Goal: Task Accomplishment & Management: Complete application form

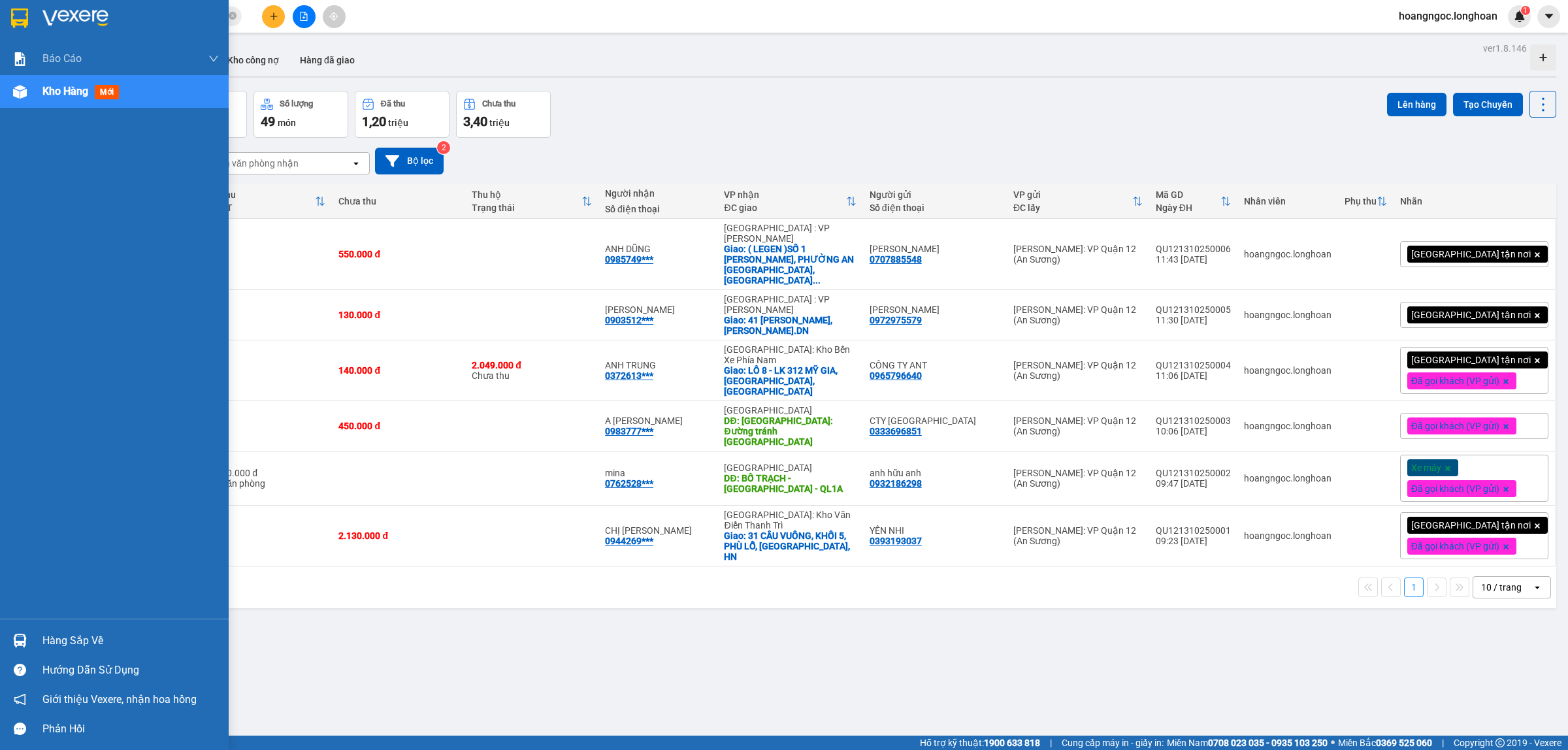
click at [0, 14] on div at bounding box center [114, 21] width 229 height 42
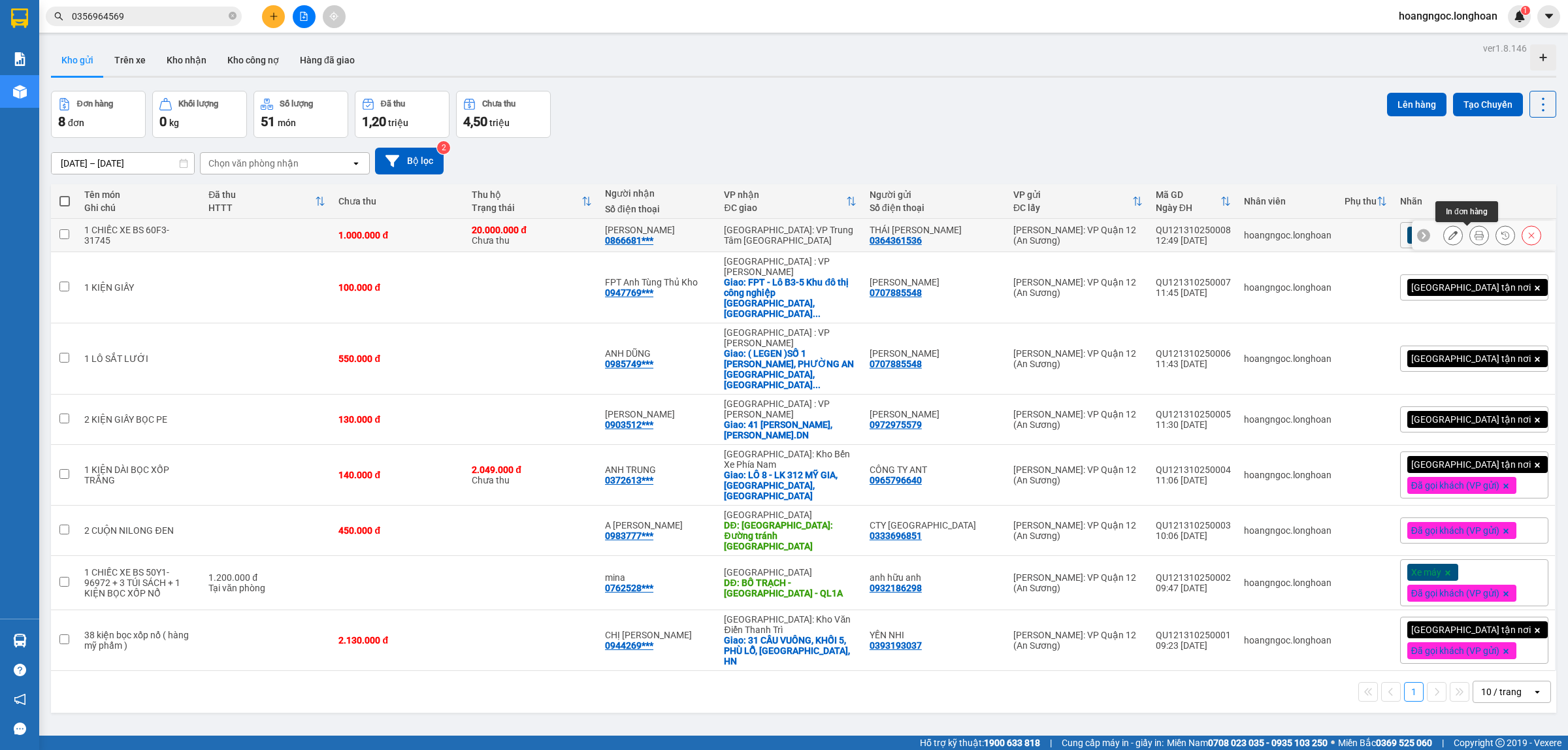
click at [1474, 239] on icon at bounding box center [1479, 235] width 9 height 9
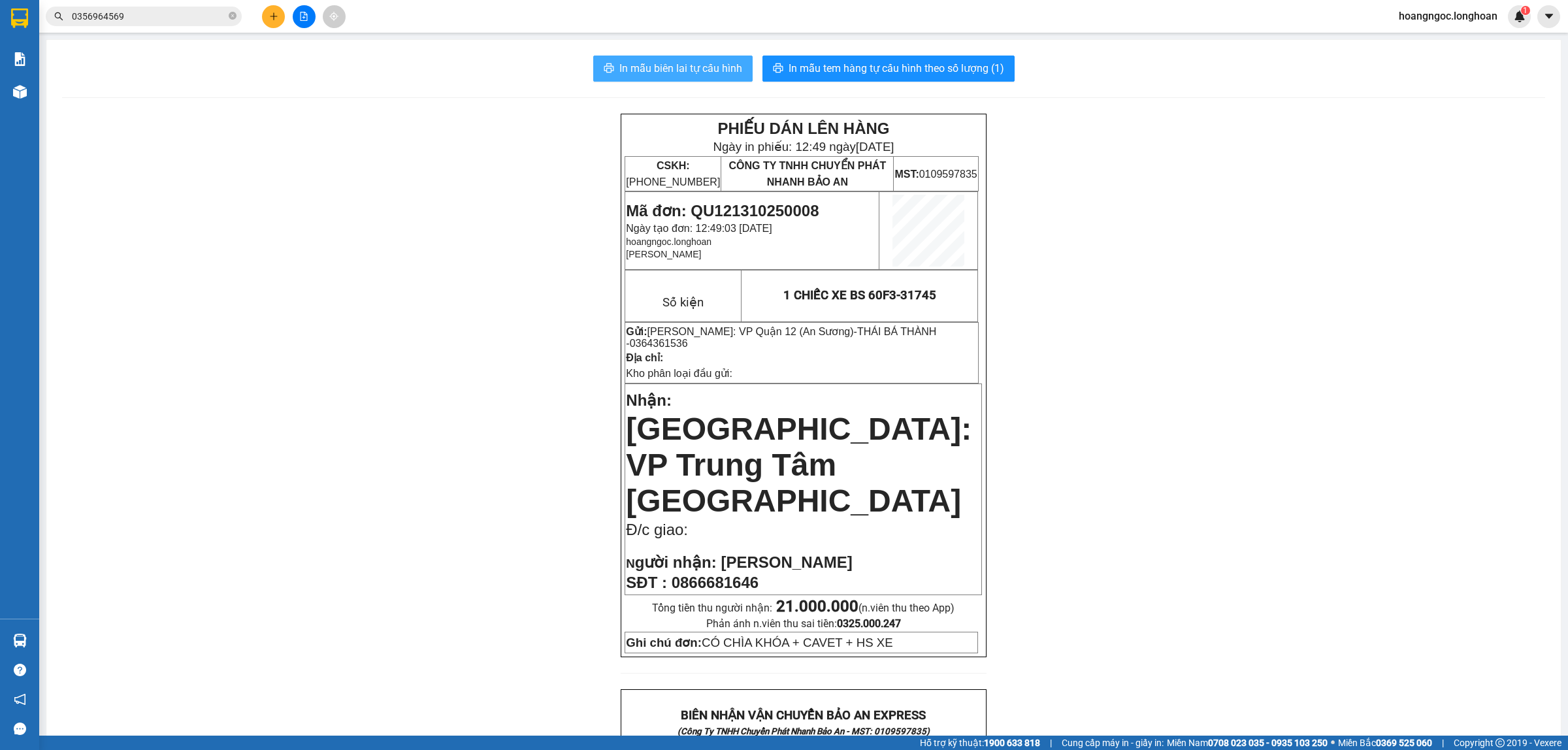
click at [645, 65] on span "In mẫu biên lai tự cấu hình" at bounding box center [681, 68] width 123 height 17
click at [894, 67] on span "In mẫu tem hàng tự cấu hình theo số lượng (1)" at bounding box center [896, 68] width 215 height 17
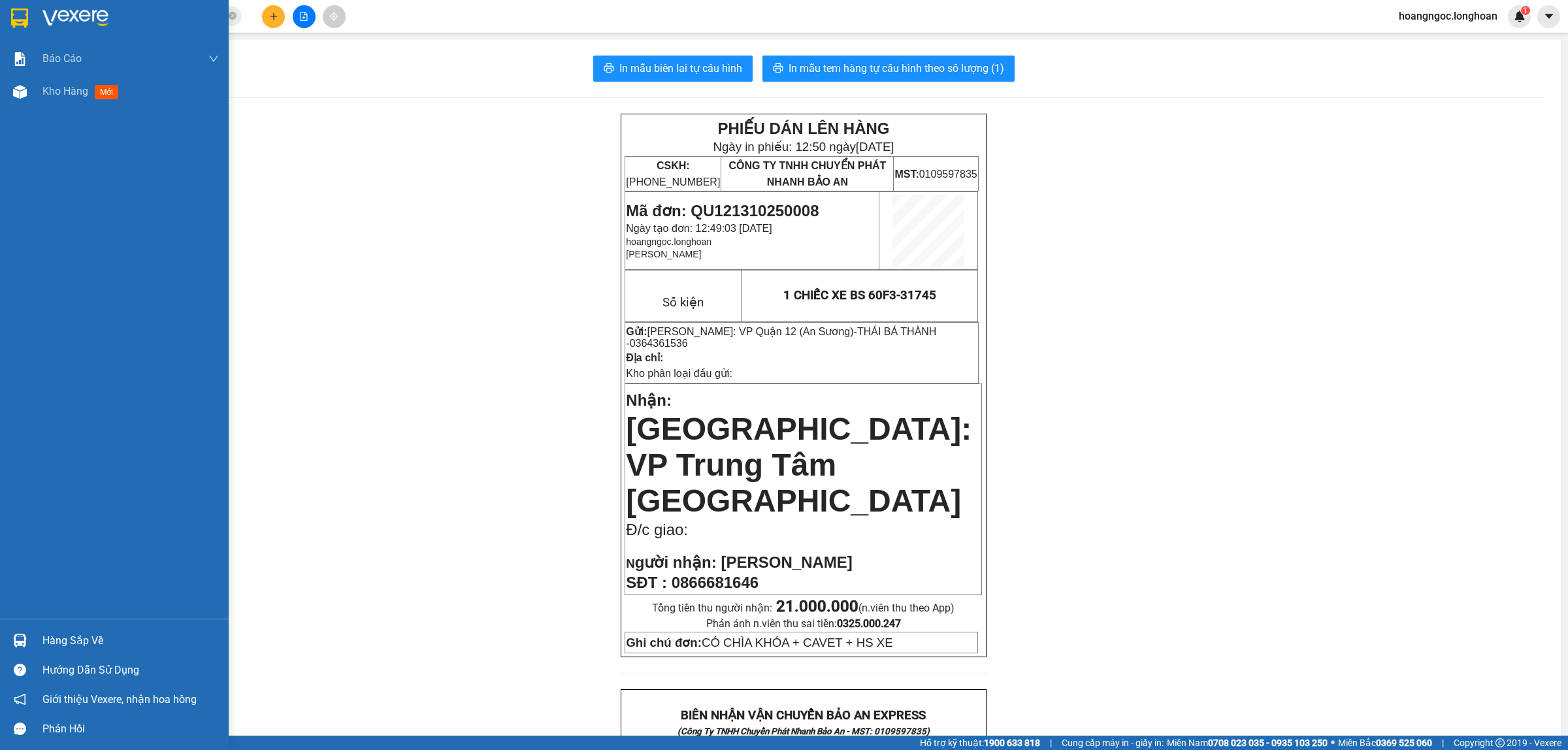
click at [0, 12] on div at bounding box center [114, 21] width 229 height 42
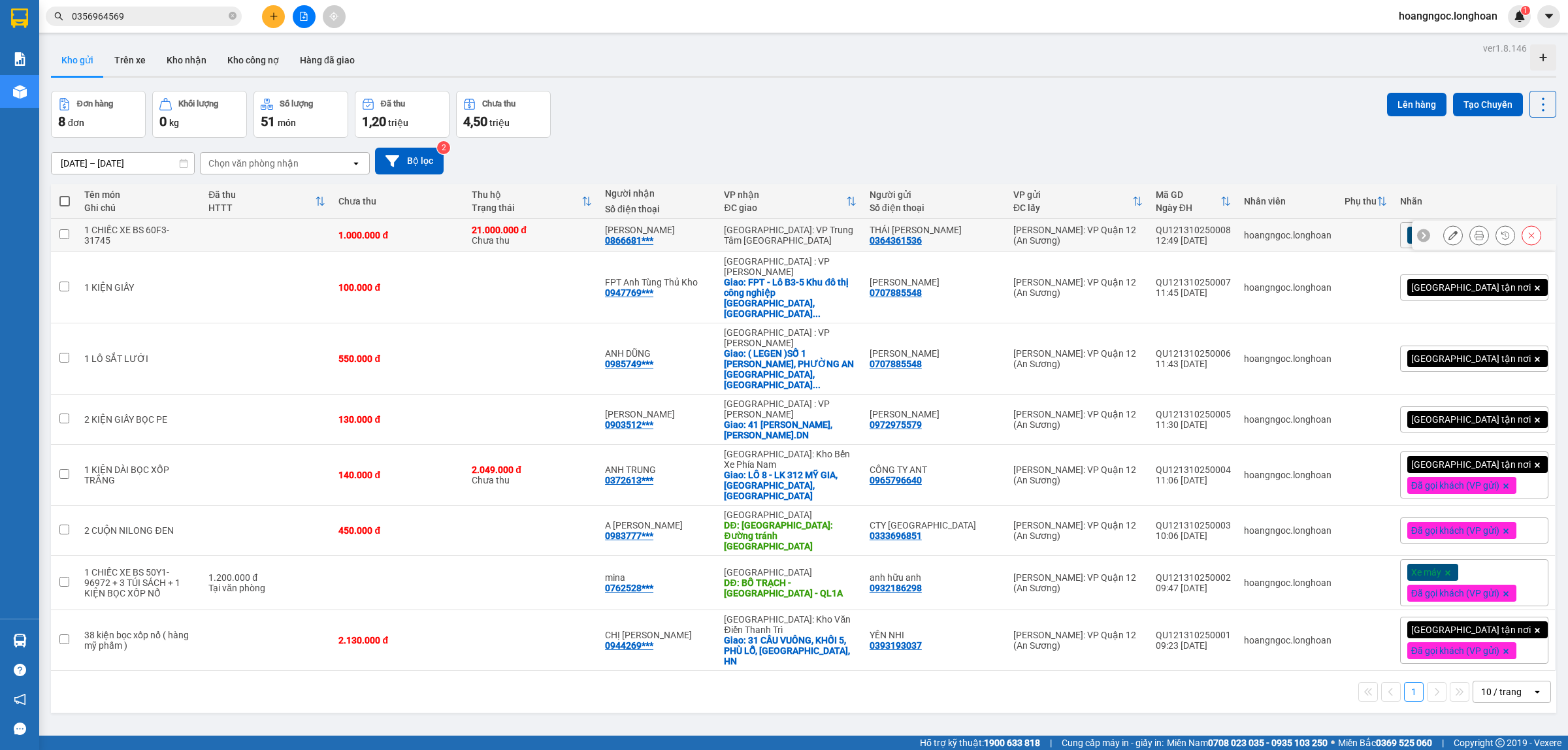
click at [1474, 233] on icon at bounding box center [1479, 235] width 9 height 9
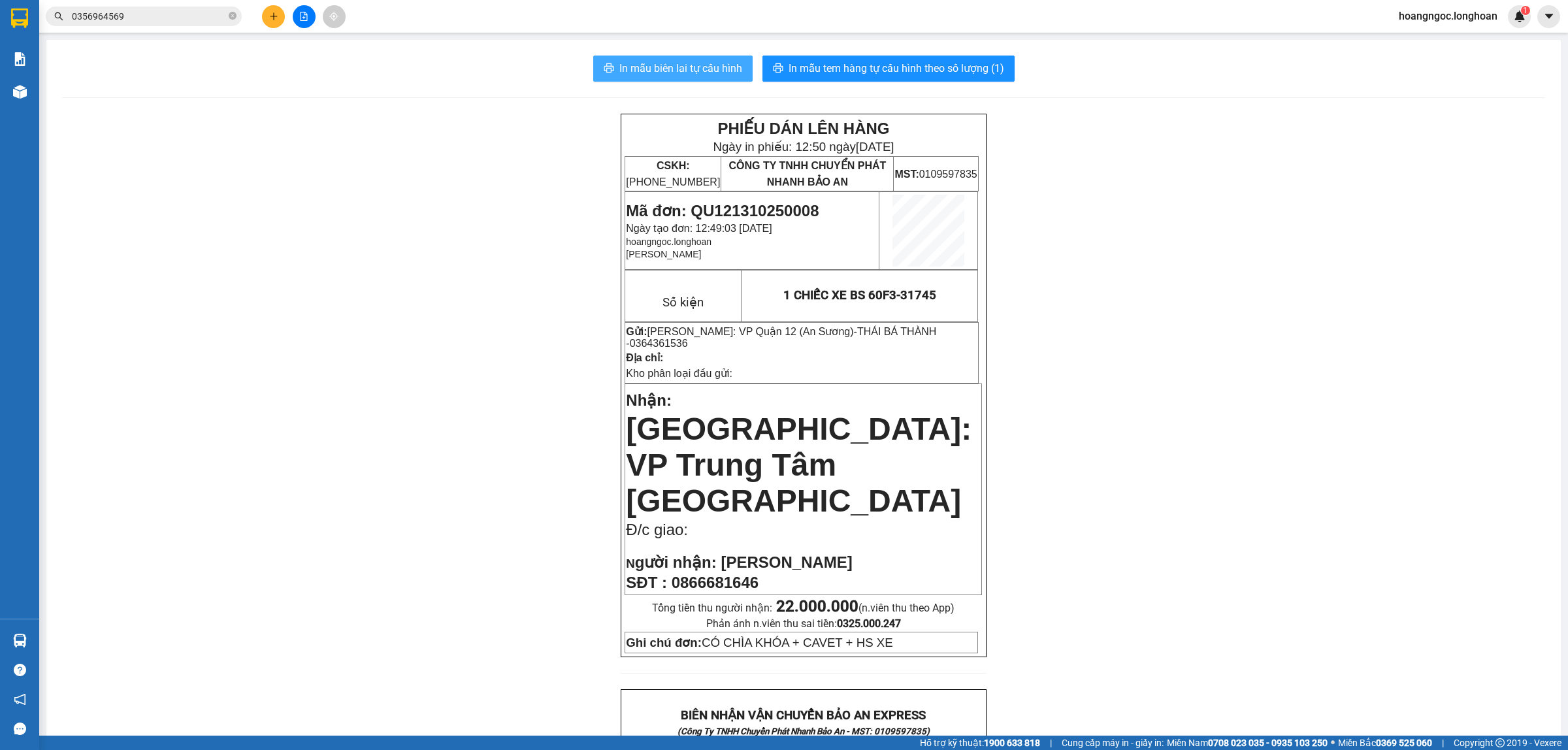
drag, startPoint x: 713, startPoint y: 66, endPoint x: 657, endPoint y: 90, distance: 60.9
click at [712, 66] on span "In mẫu biên lai tự cấu hình" at bounding box center [681, 68] width 123 height 17
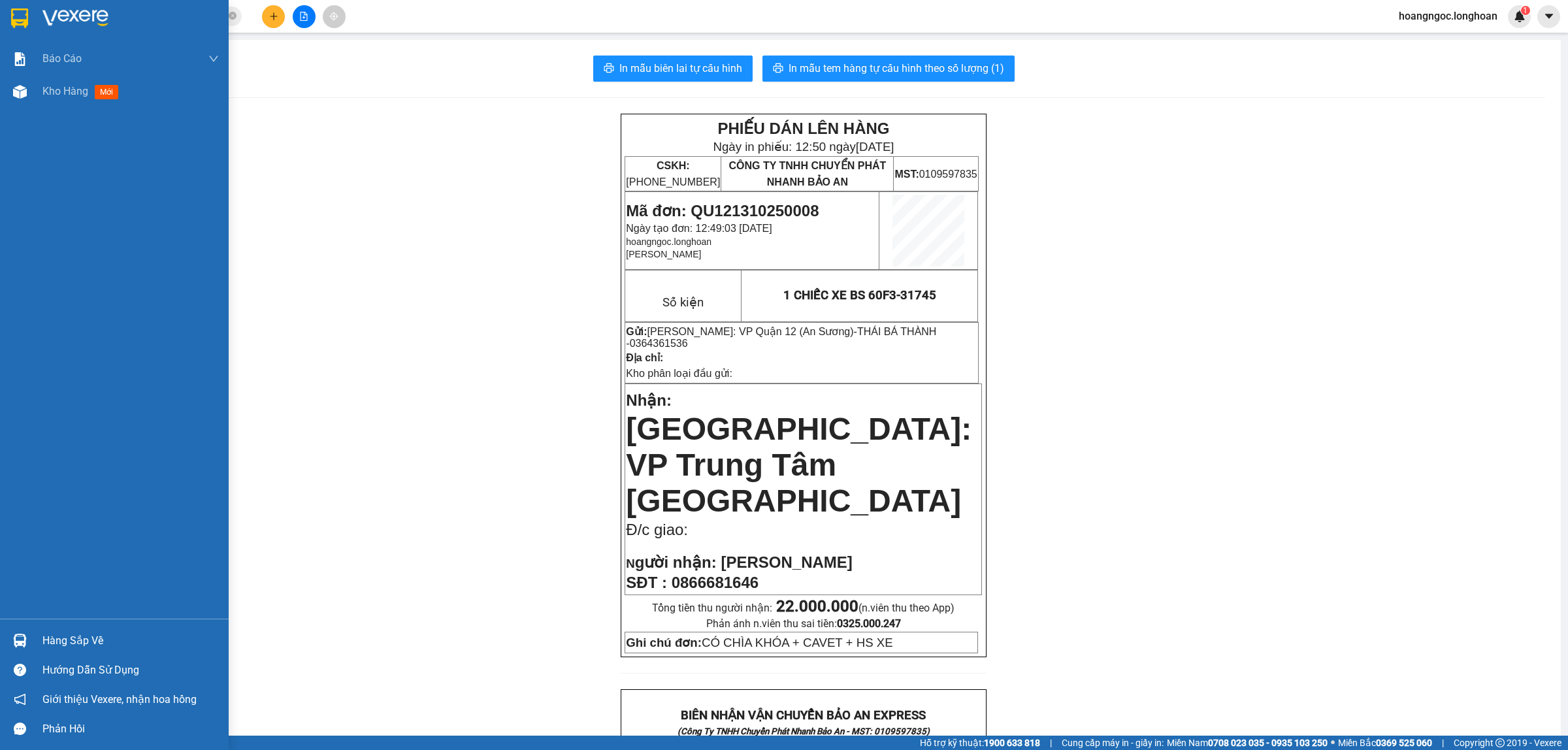
click at [15, 24] on img at bounding box center [20, 19] width 17 height 20
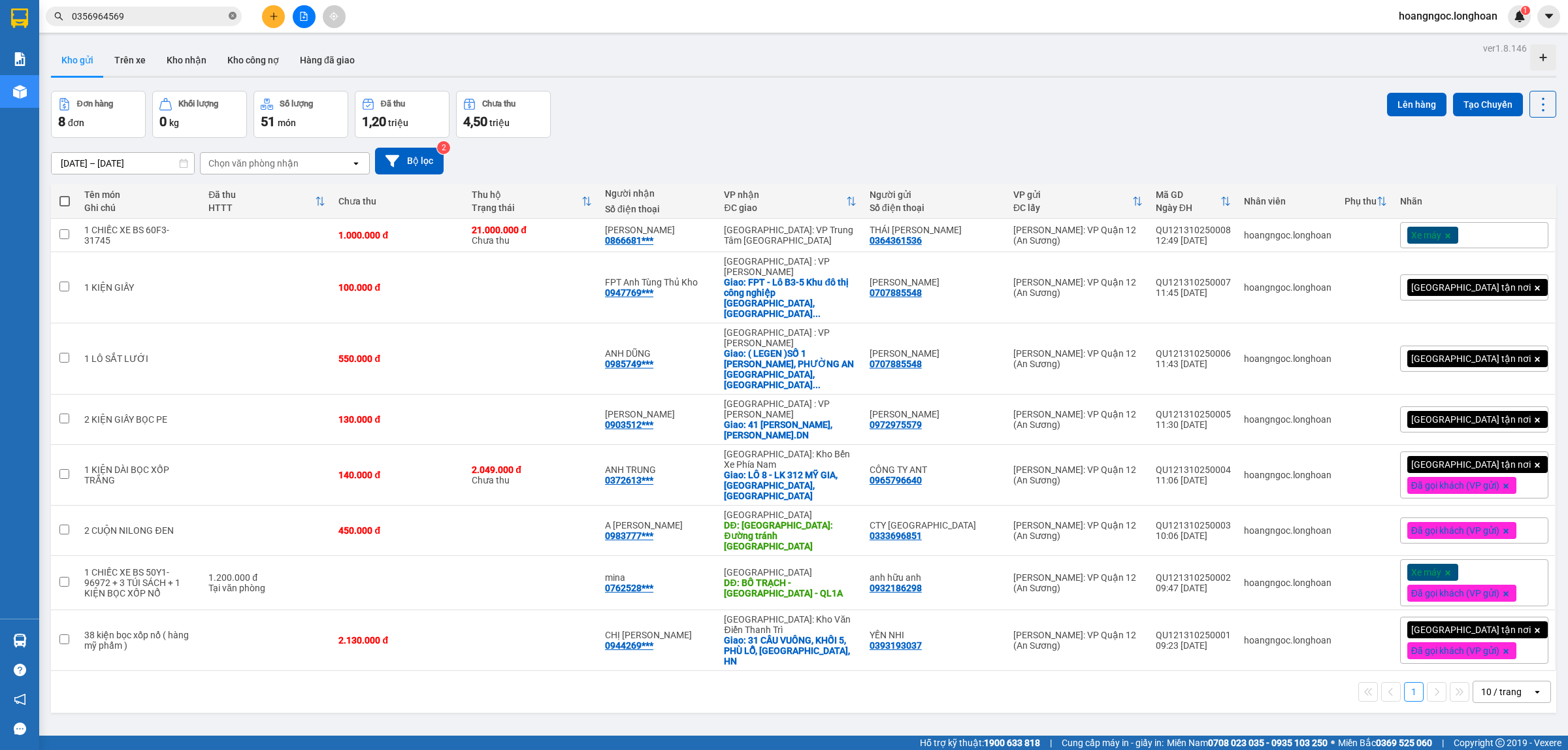
click at [234, 15] on icon "close-circle" at bounding box center [232, 16] width 8 height 8
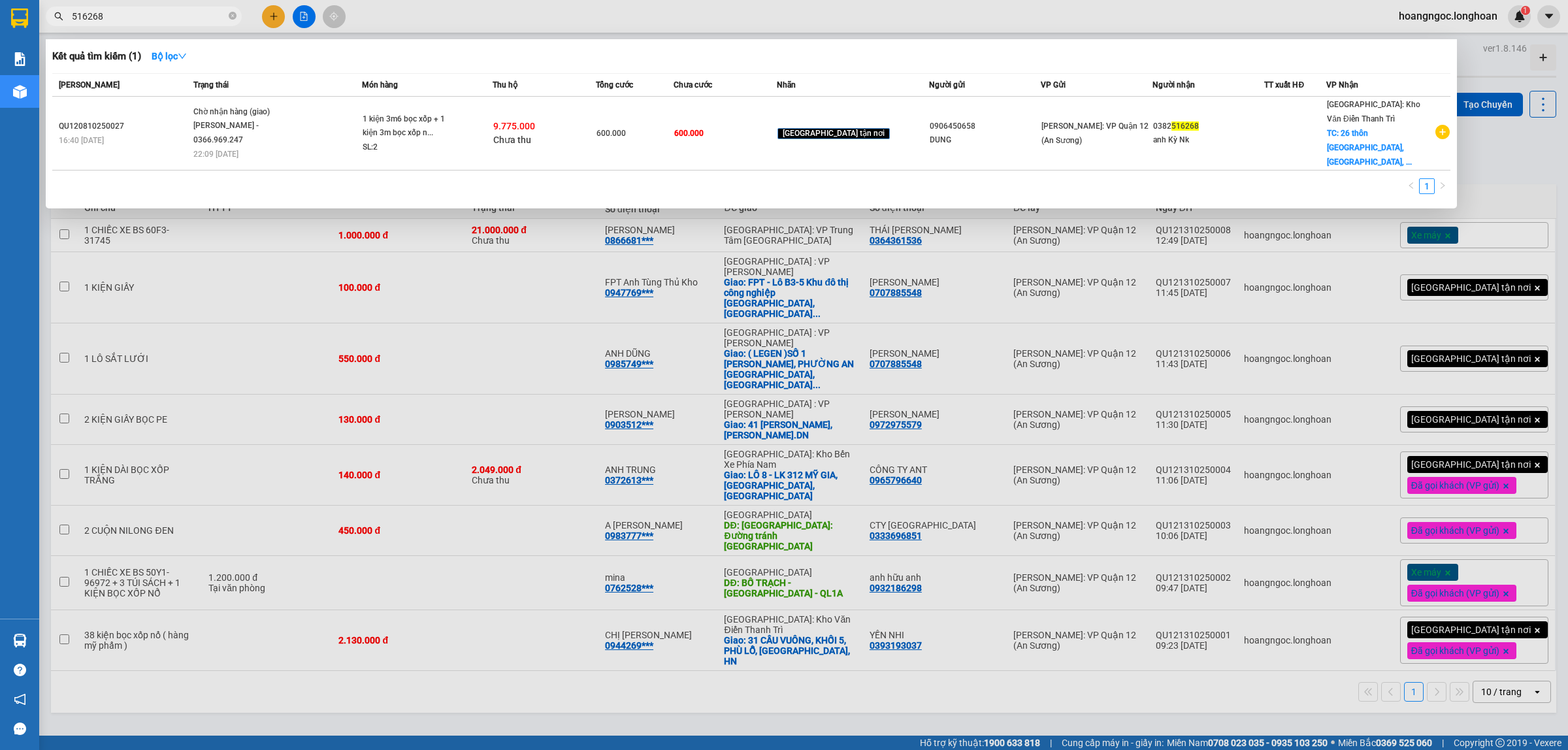
type input "516268"
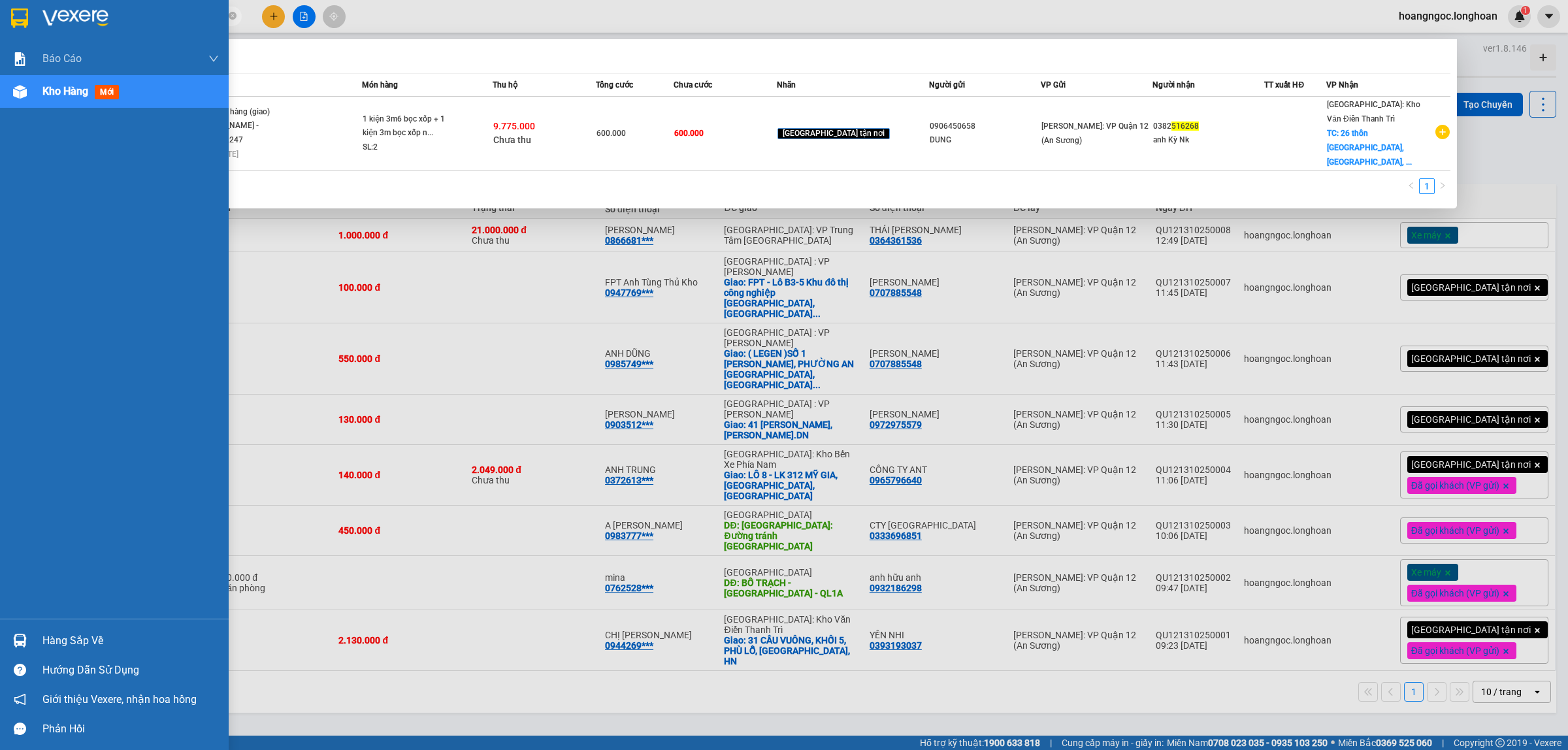
click at [7, 17] on div at bounding box center [114, 21] width 229 height 42
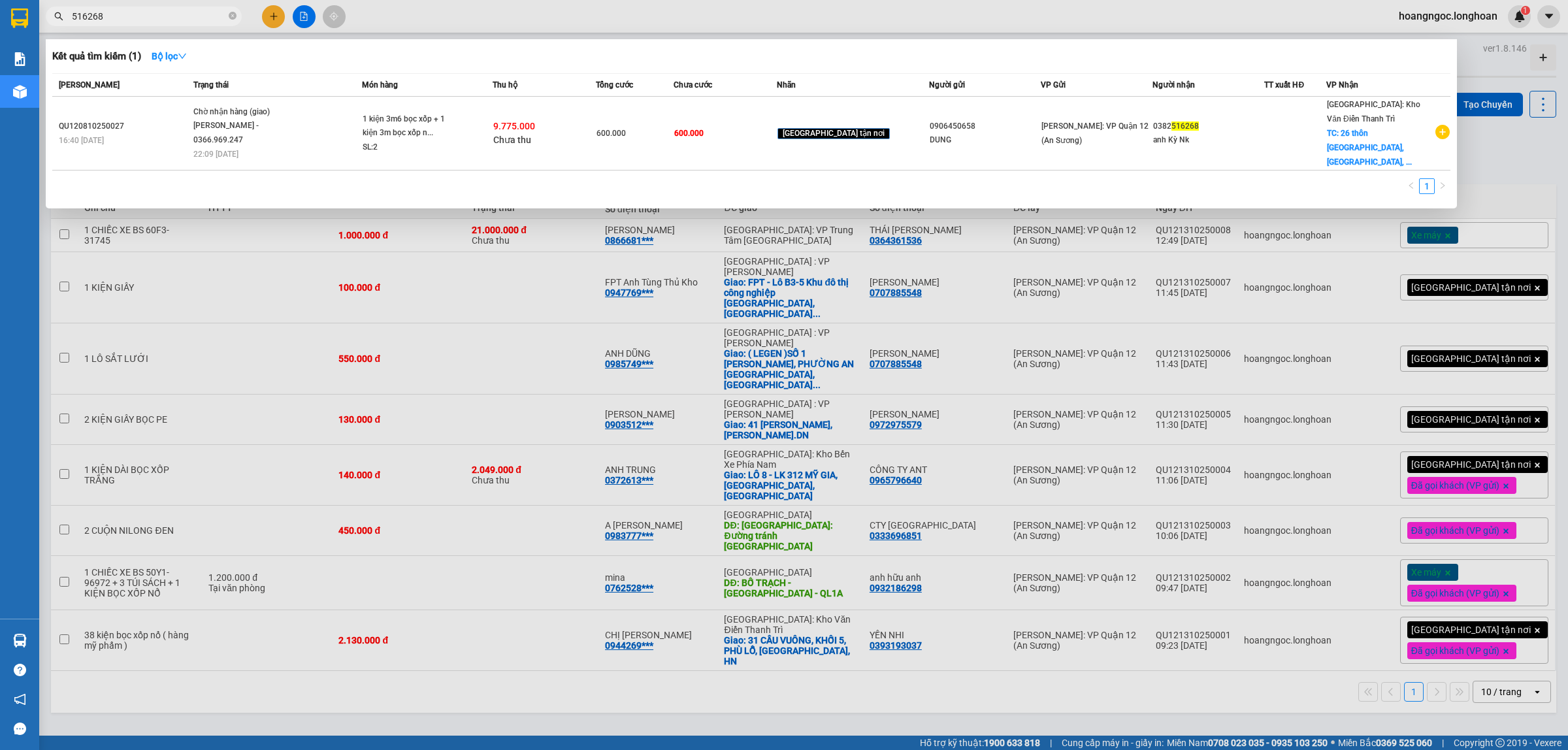
click at [265, 12] on div at bounding box center [784, 375] width 1568 height 750
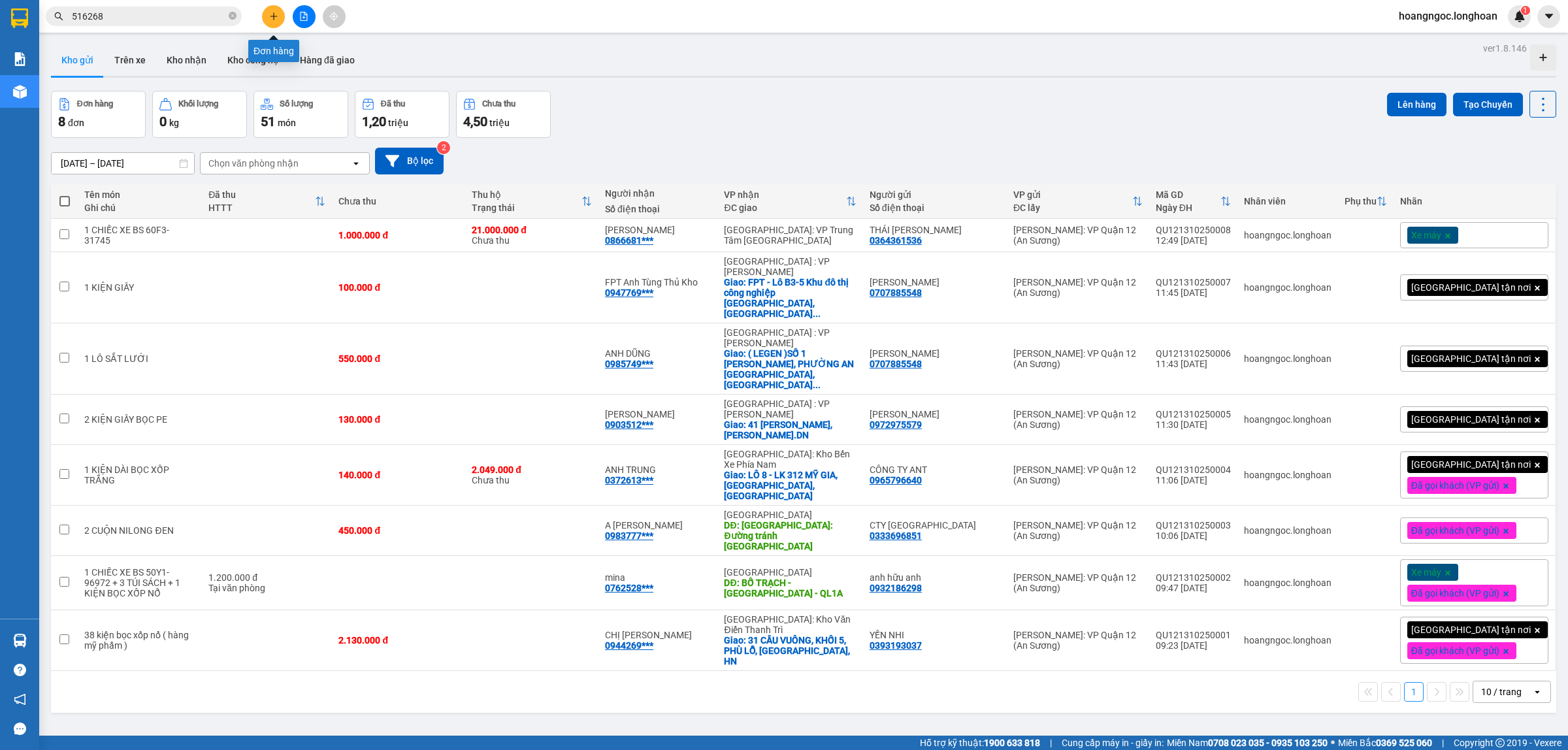
click at [275, 17] on icon "plus" at bounding box center [273, 16] width 7 height 1
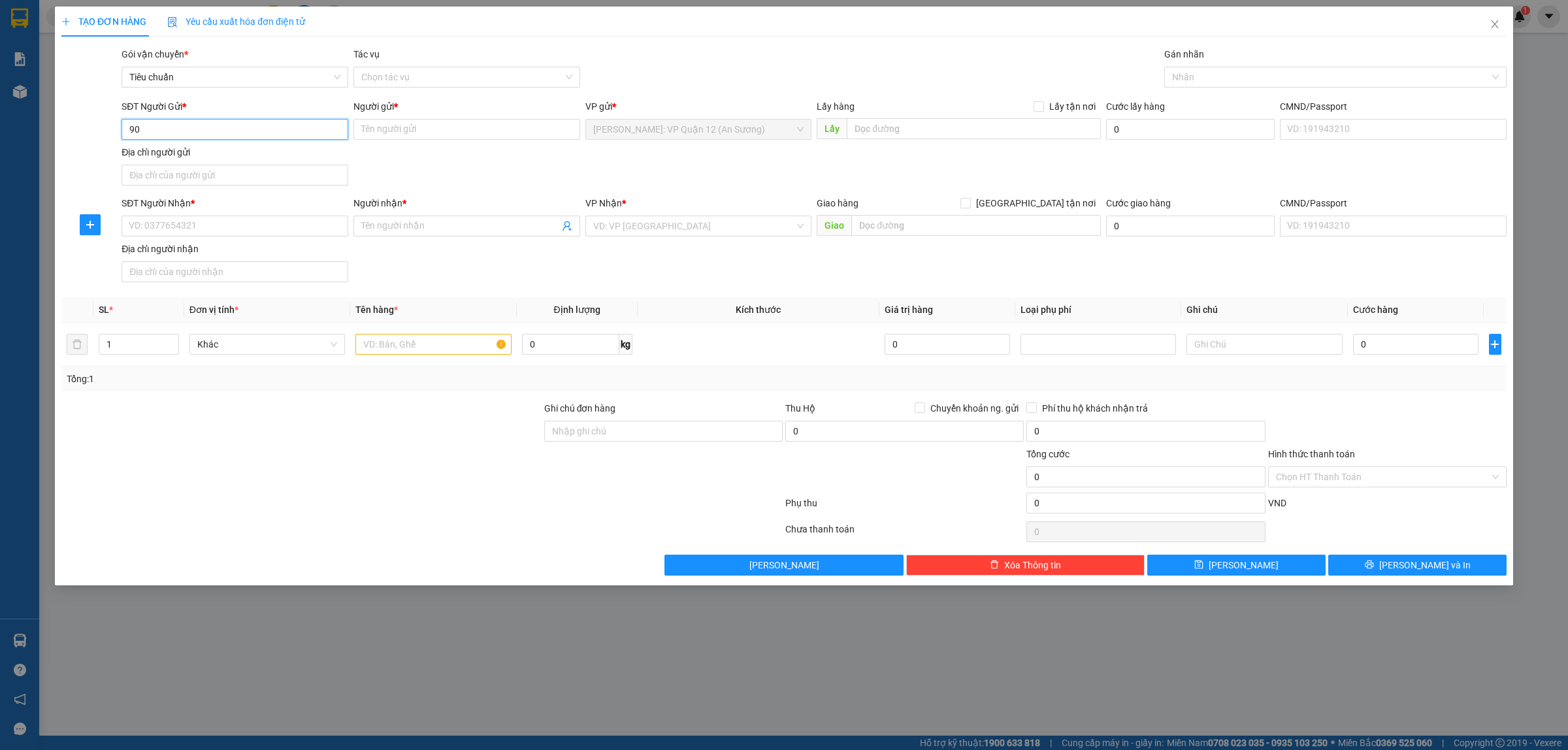
type input "9"
type input "0901273496"
click at [393, 128] on input "Người gửi *" at bounding box center [466, 130] width 227 height 21
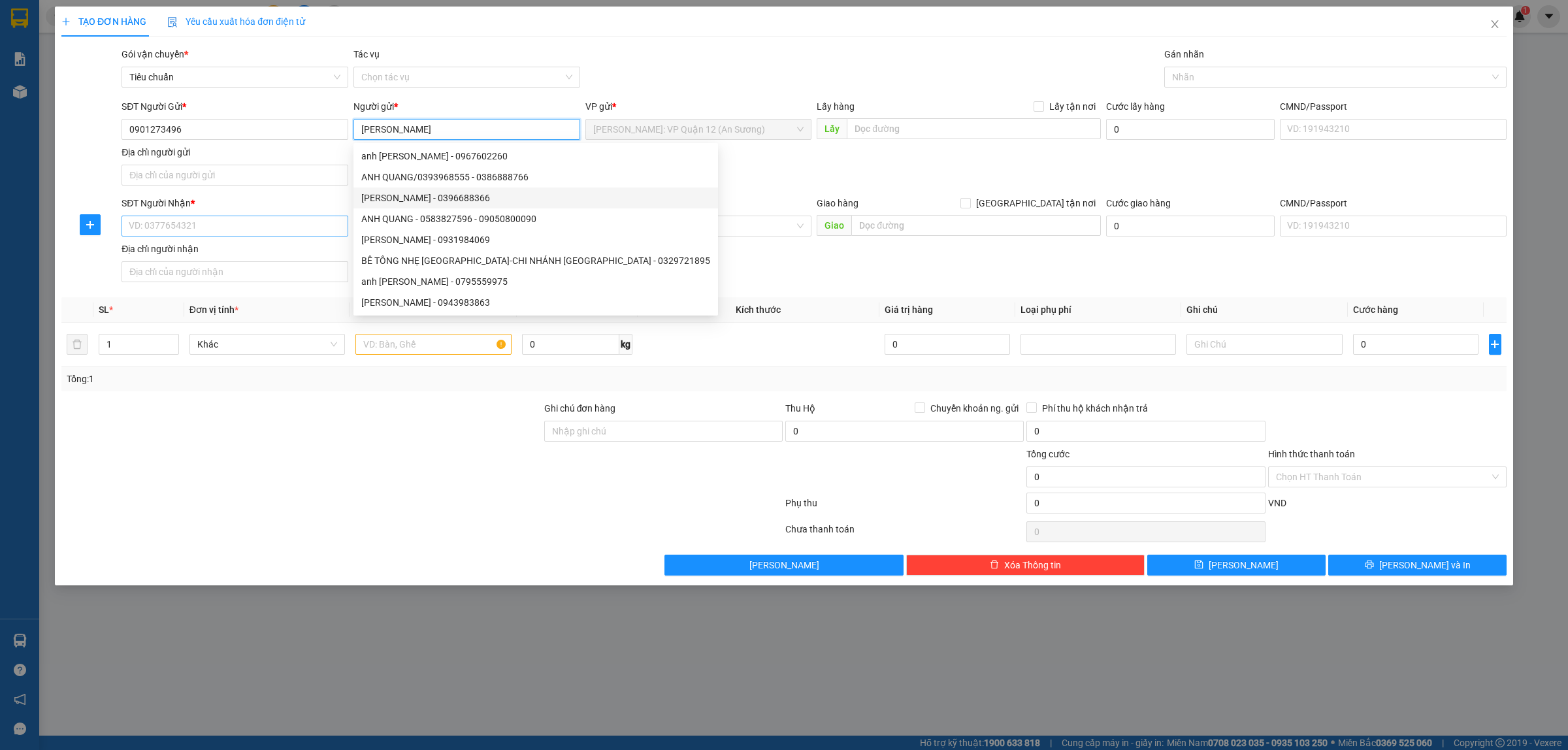
type input "[PERSON_NAME]"
click at [233, 216] on input "SĐT Người Nhận *" at bounding box center [234, 226] width 227 height 21
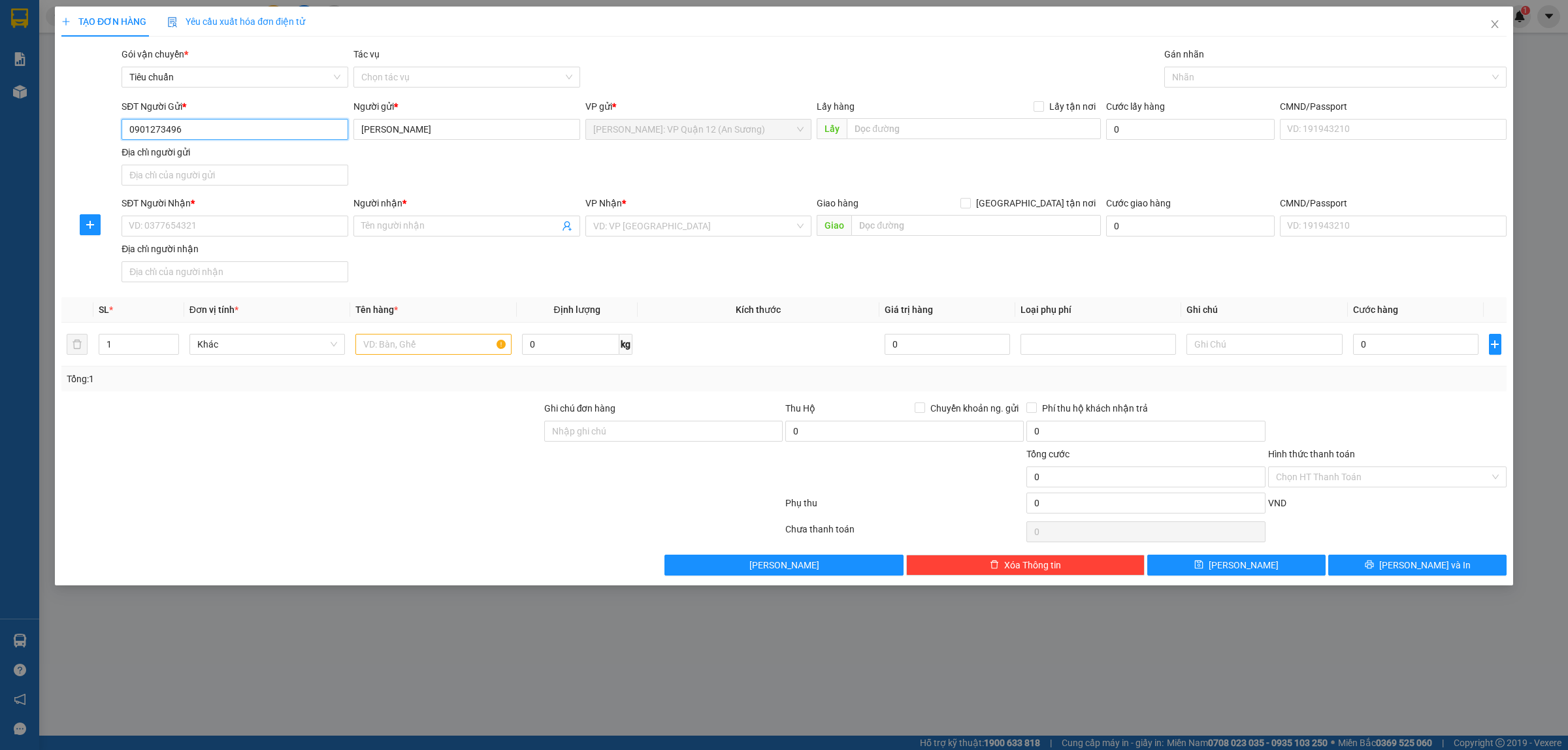
click at [184, 135] on input "0901273496" at bounding box center [234, 130] width 227 height 21
click at [237, 230] on input "SĐT Người Nhận *" at bounding box center [234, 226] width 227 height 21
paste input "0901273496"
type input "0901273496"
click at [451, 132] on input "[PERSON_NAME]" at bounding box center [466, 130] width 227 height 21
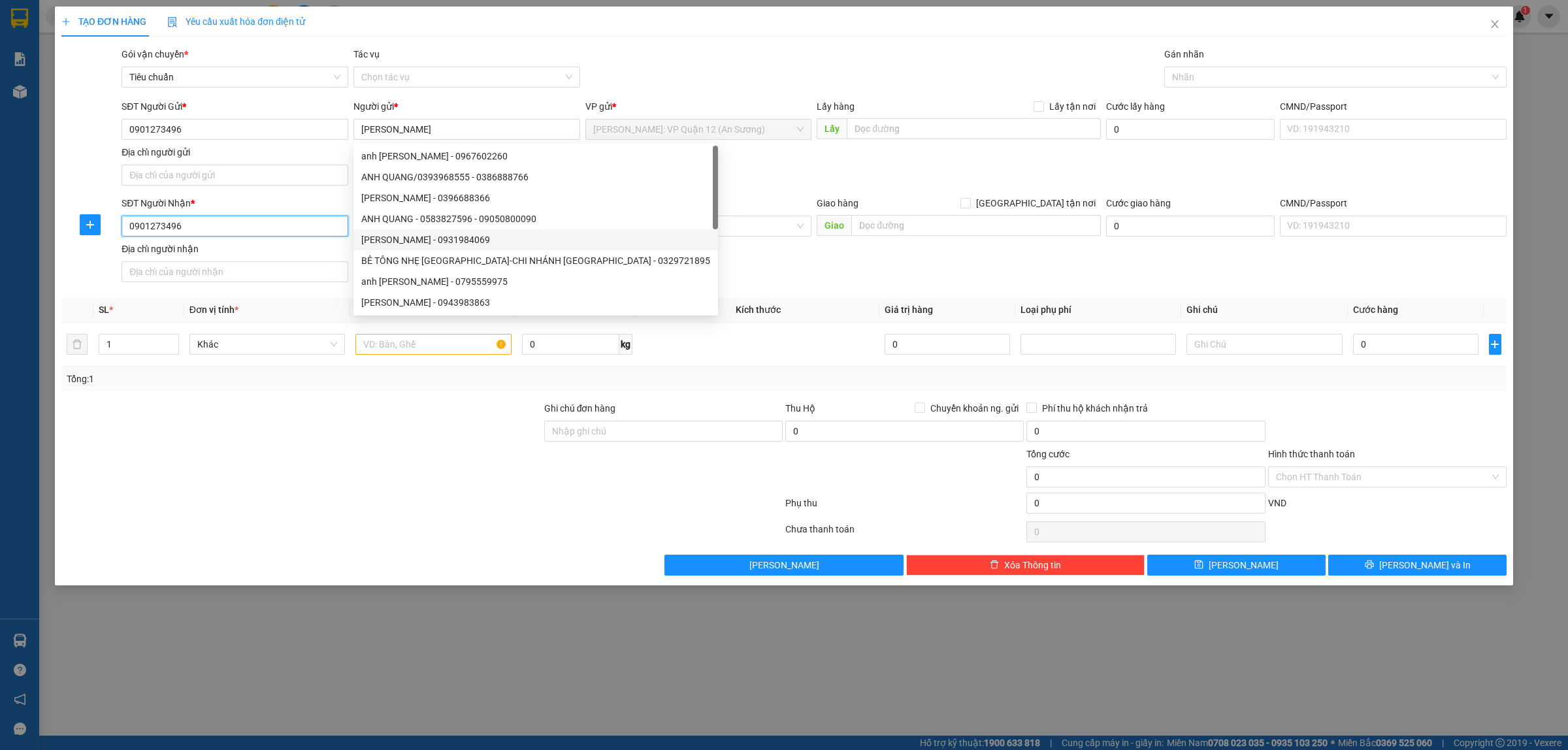
drag, startPoint x: 263, startPoint y: 219, endPoint x: 297, endPoint y: 197, distance: 40.5
click at [265, 219] on input "0901273496" at bounding box center [234, 226] width 227 height 21
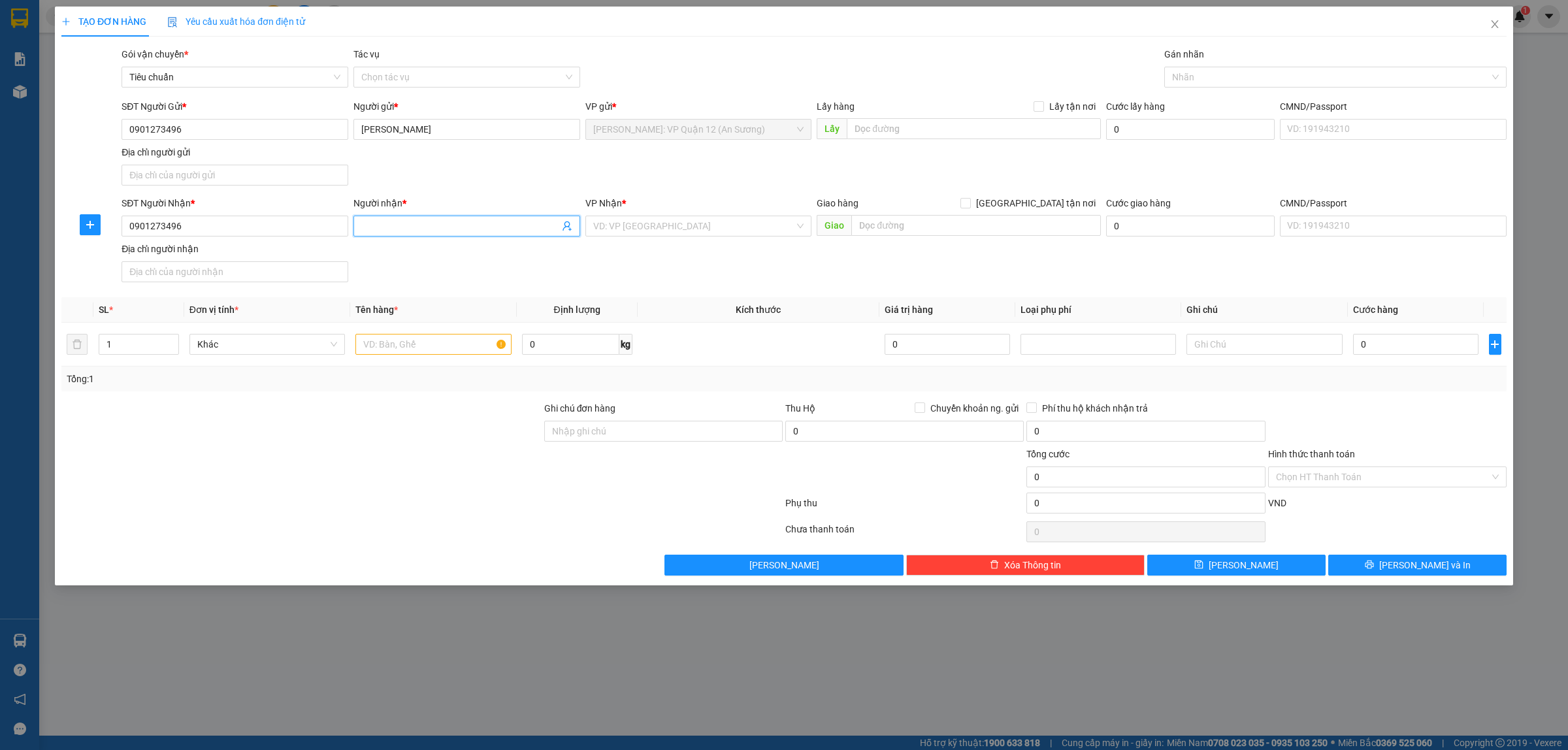
click at [412, 233] on span at bounding box center [466, 226] width 227 height 21
paste input "[PERSON_NAME]"
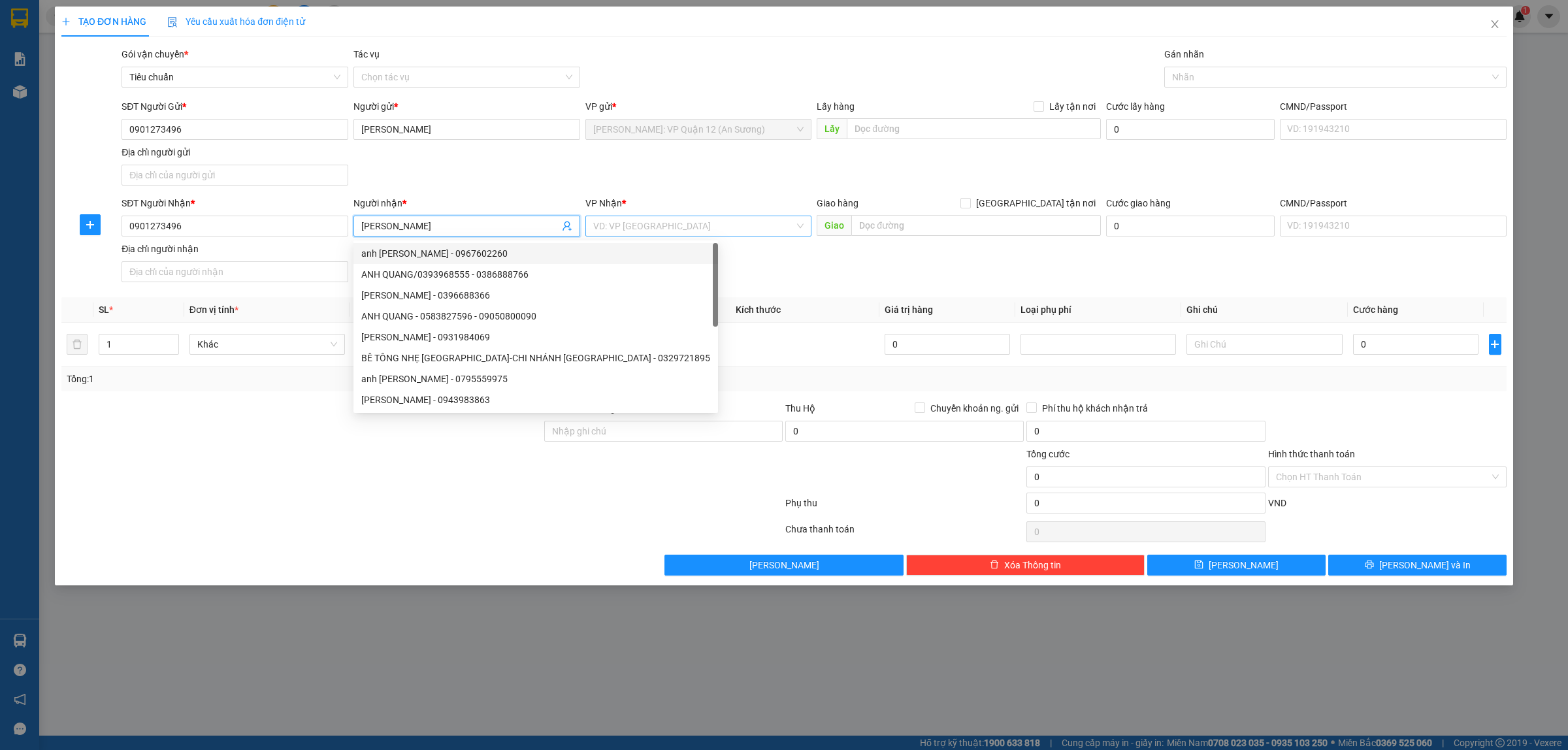
type input "[PERSON_NAME]"
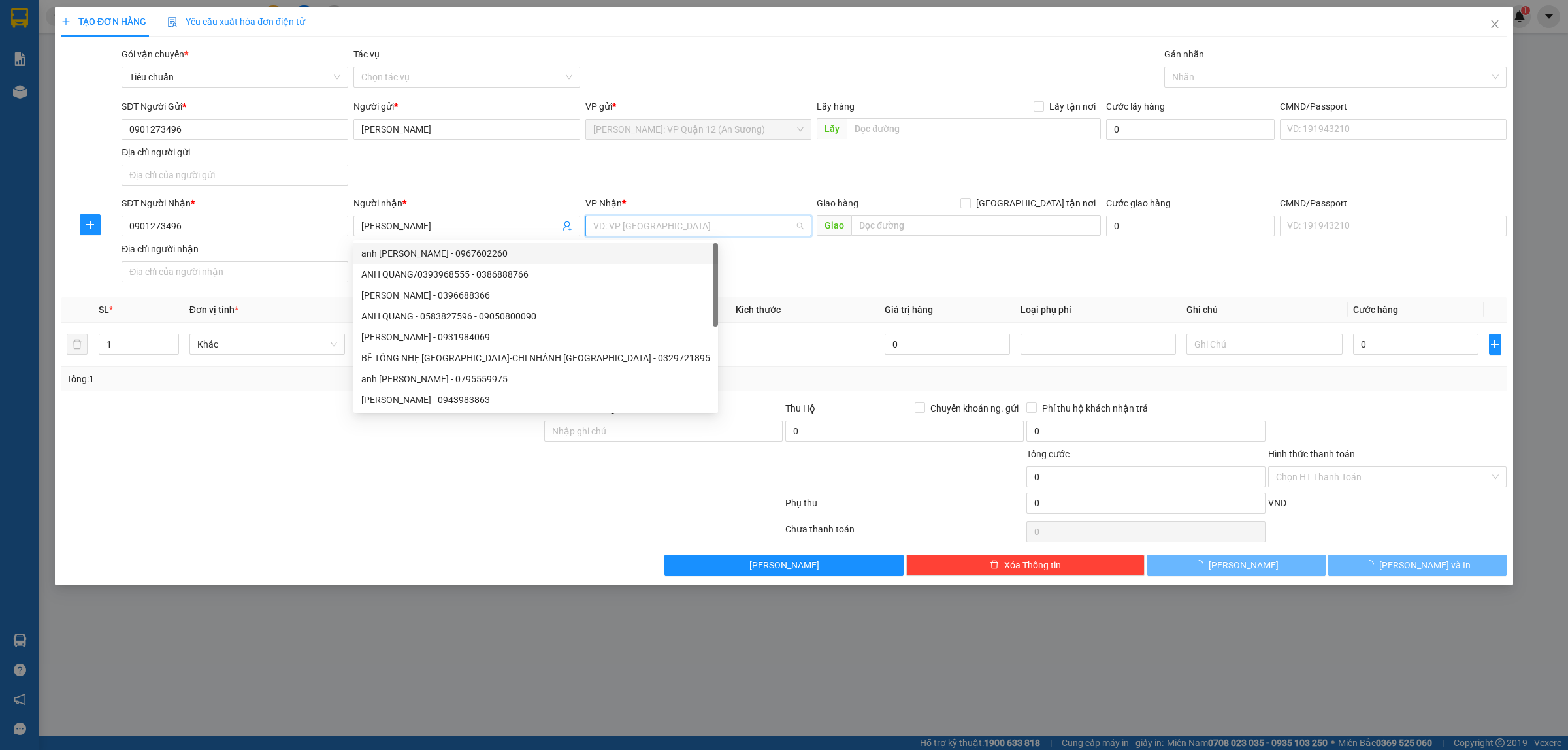
drag, startPoint x: 631, startPoint y: 233, endPoint x: 590, endPoint y: 239, distance: 41.4
click at [628, 231] on input "search" at bounding box center [694, 226] width 202 height 20
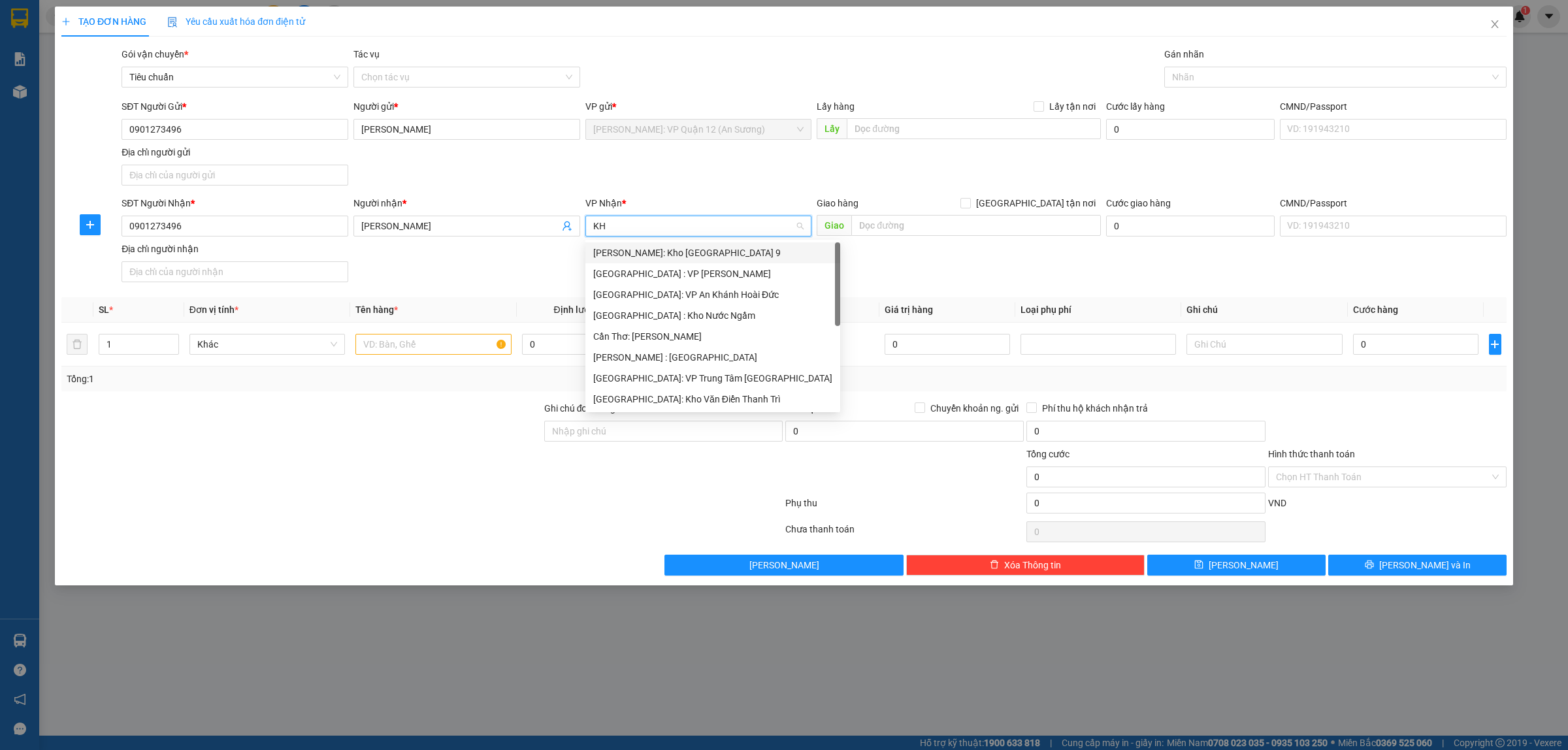
type input "K"
type input "H"
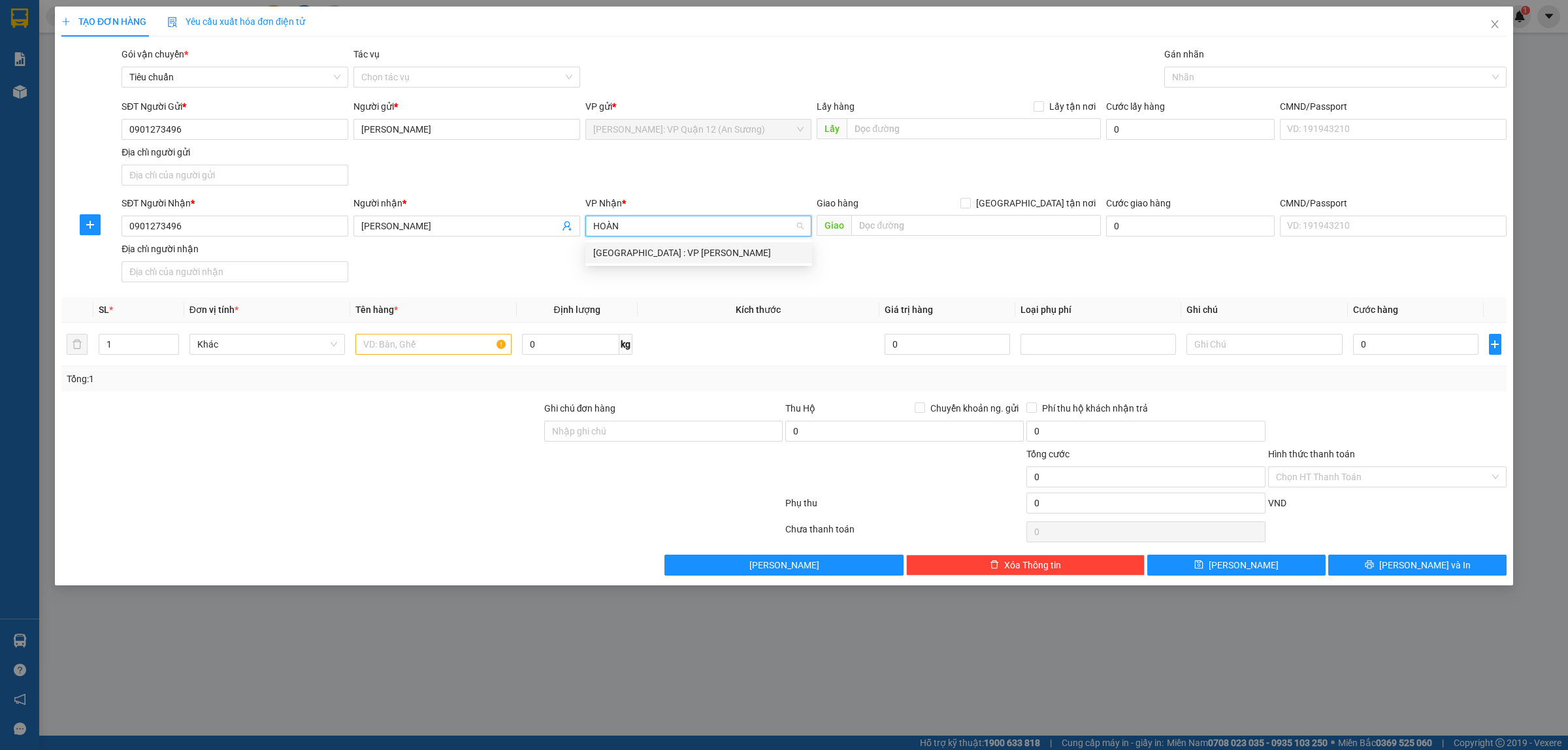
type input "HOÀNG"
click at [694, 233] on input "HOÀNG" at bounding box center [694, 226] width 202 height 20
click at [683, 255] on div "[GEOGRAPHIC_DATA] : VP [PERSON_NAME]" at bounding box center [698, 253] width 211 height 15
click at [1220, 67] on div "Nhãn" at bounding box center [1335, 77] width 342 height 21
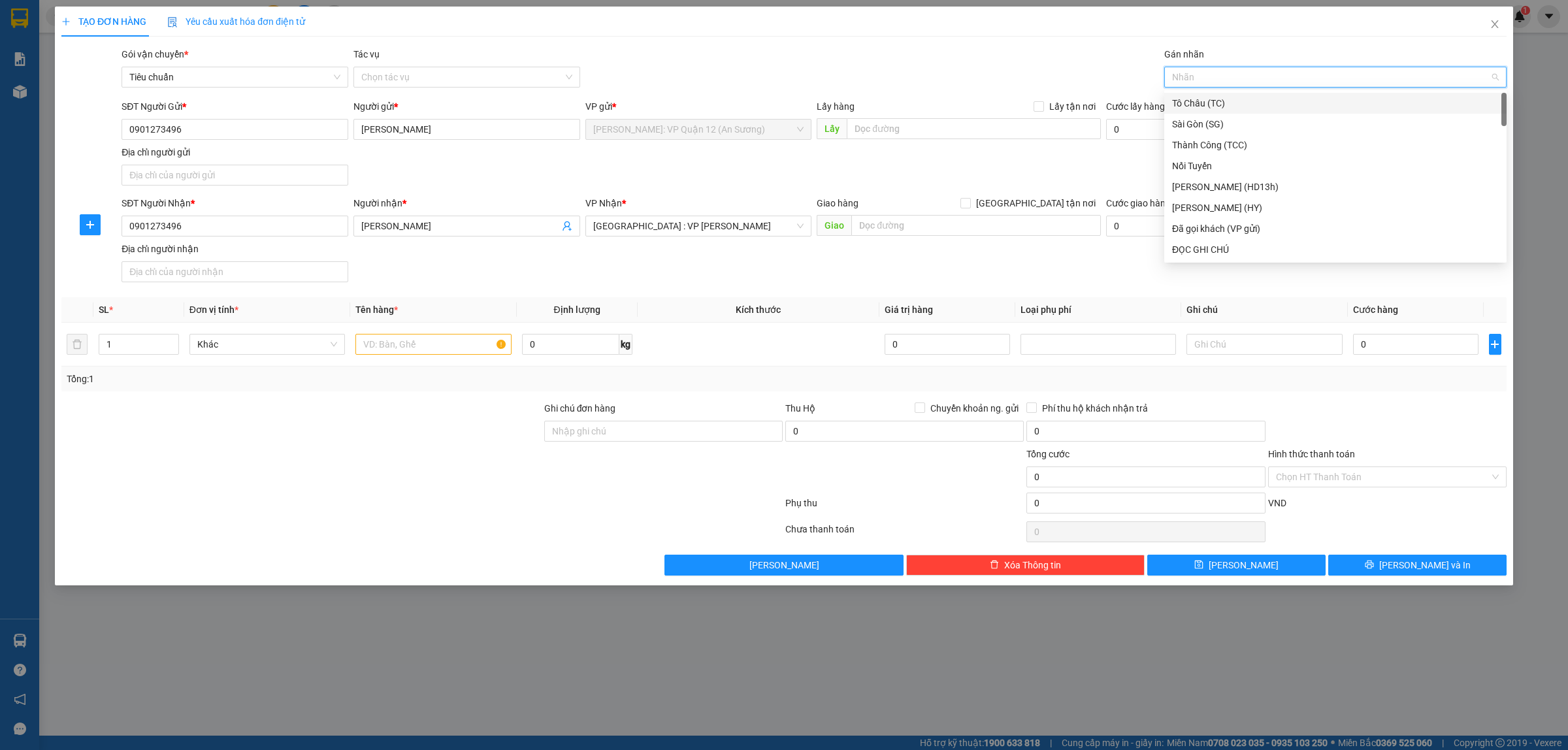
click at [1220, 67] on div "Nhãn" at bounding box center [1335, 77] width 342 height 21
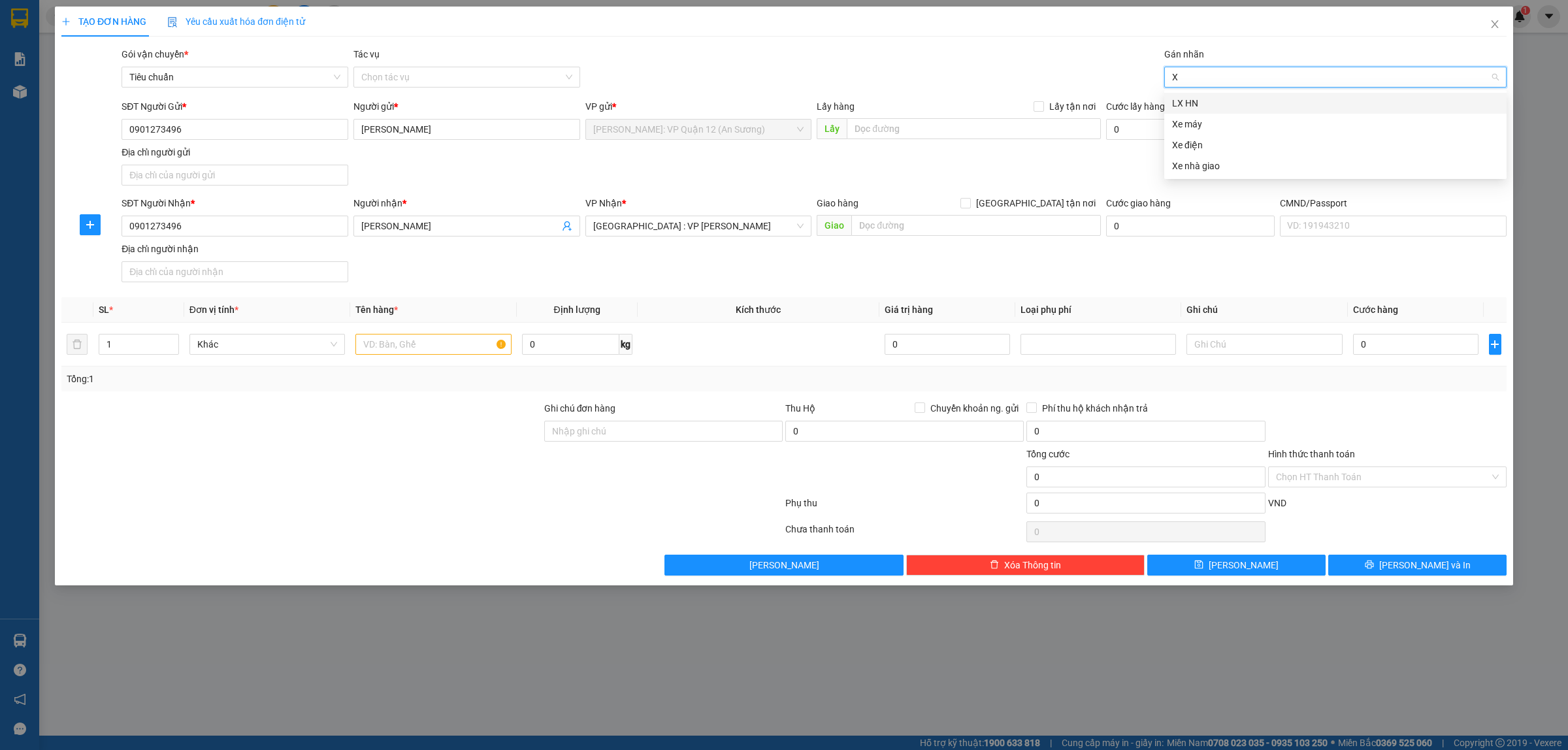
type input "XE"
drag, startPoint x: 1188, startPoint y: 109, endPoint x: 155, endPoint y: 152, distance: 1033.9
click at [1187, 110] on div "Xe máy" at bounding box center [1335, 103] width 327 height 15
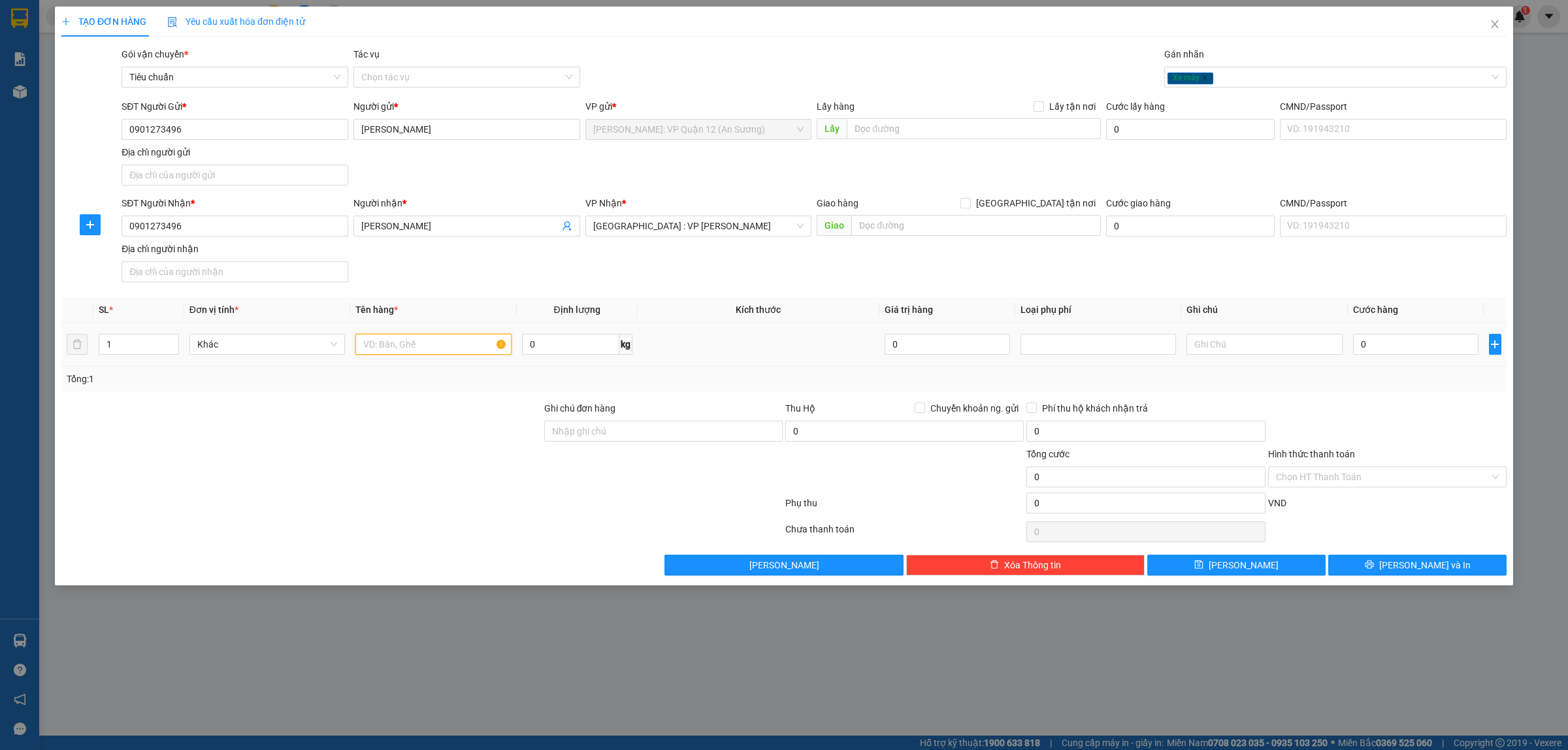
click at [400, 355] on input "text" at bounding box center [433, 344] width 155 height 21
type input "1 CHIẾC XE BS 16R8-6995"
click at [1378, 340] on input "0" at bounding box center [1415, 344] width 125 height 21
type input "1"
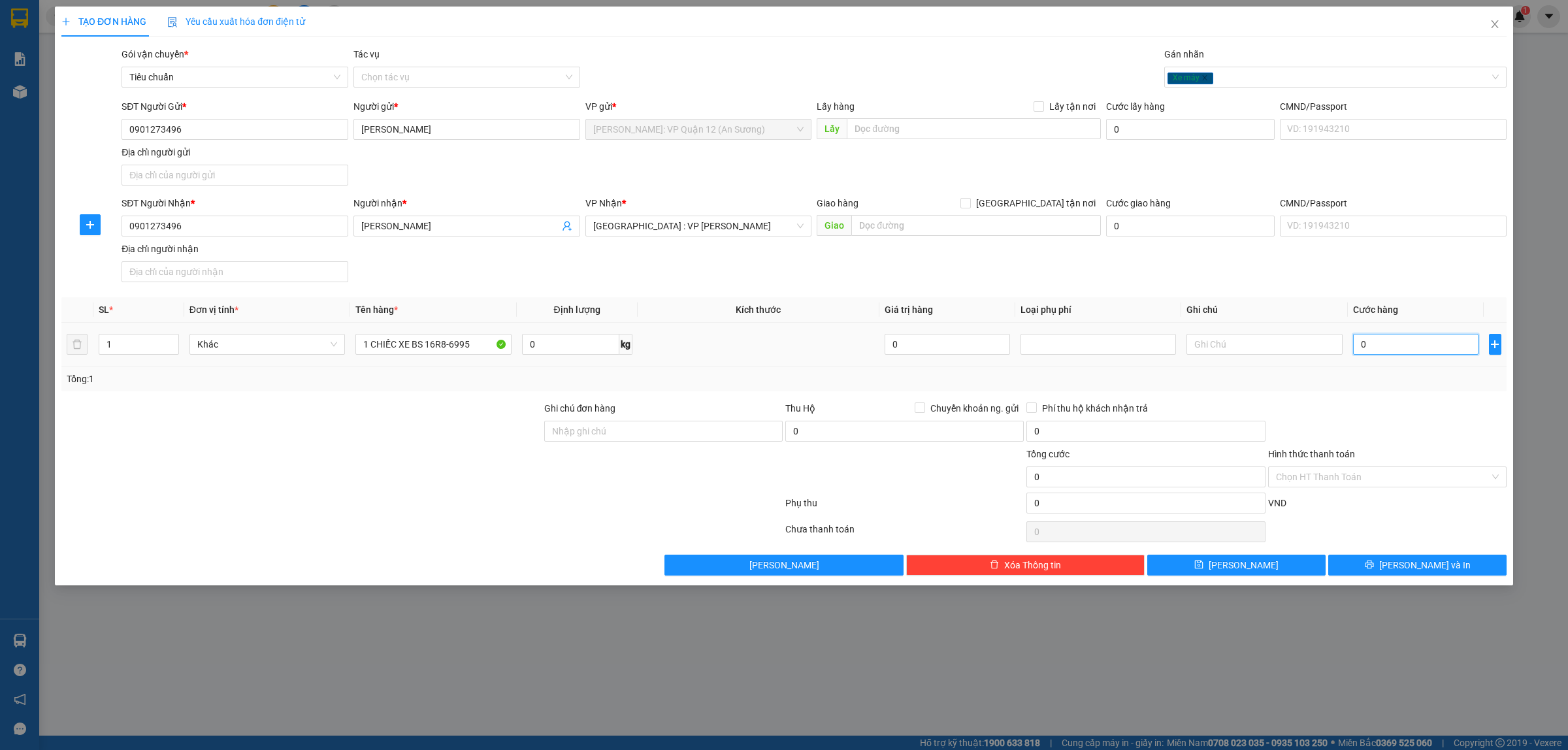
type input "1"
type input "11"
type input "113"
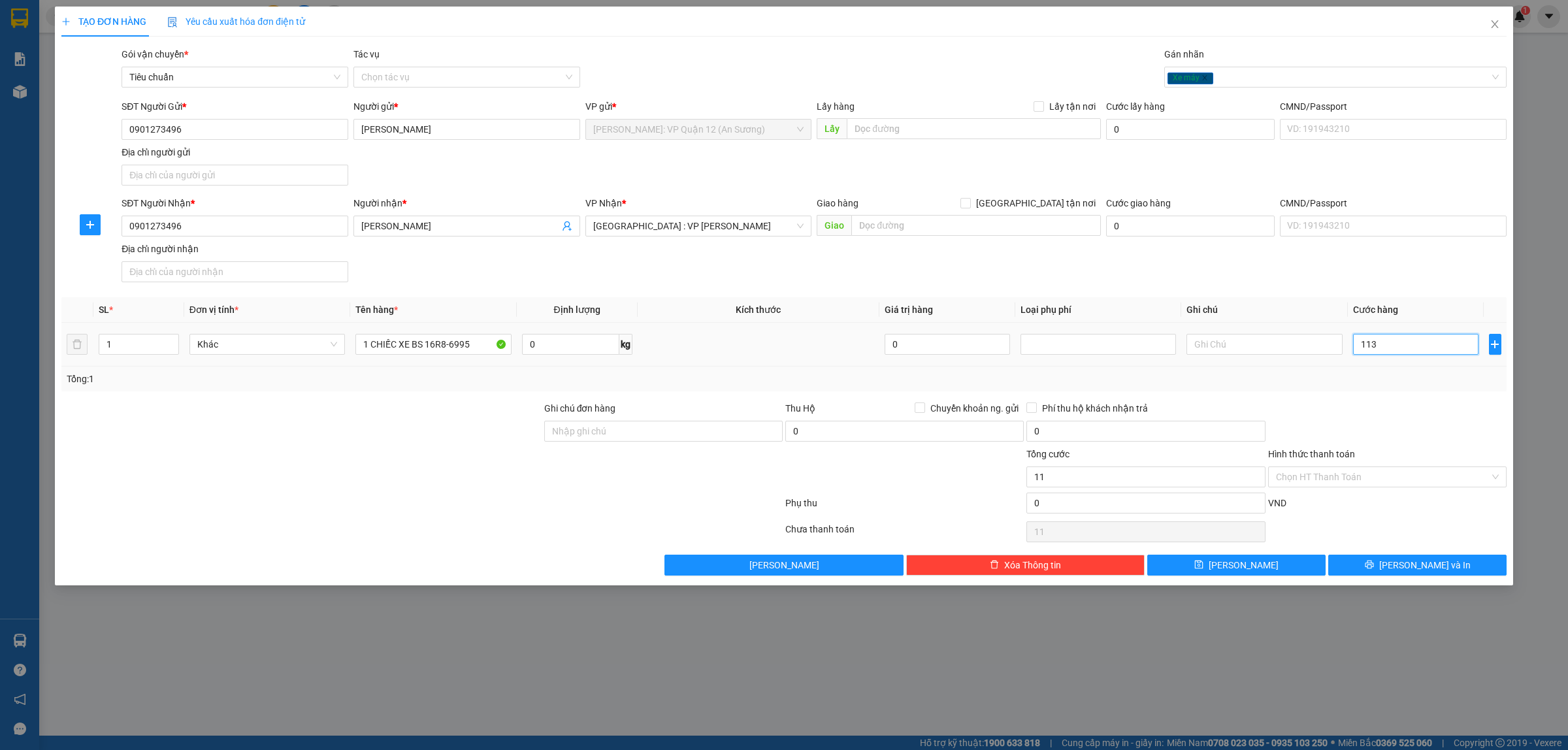
type input "113"
type input "1.130"
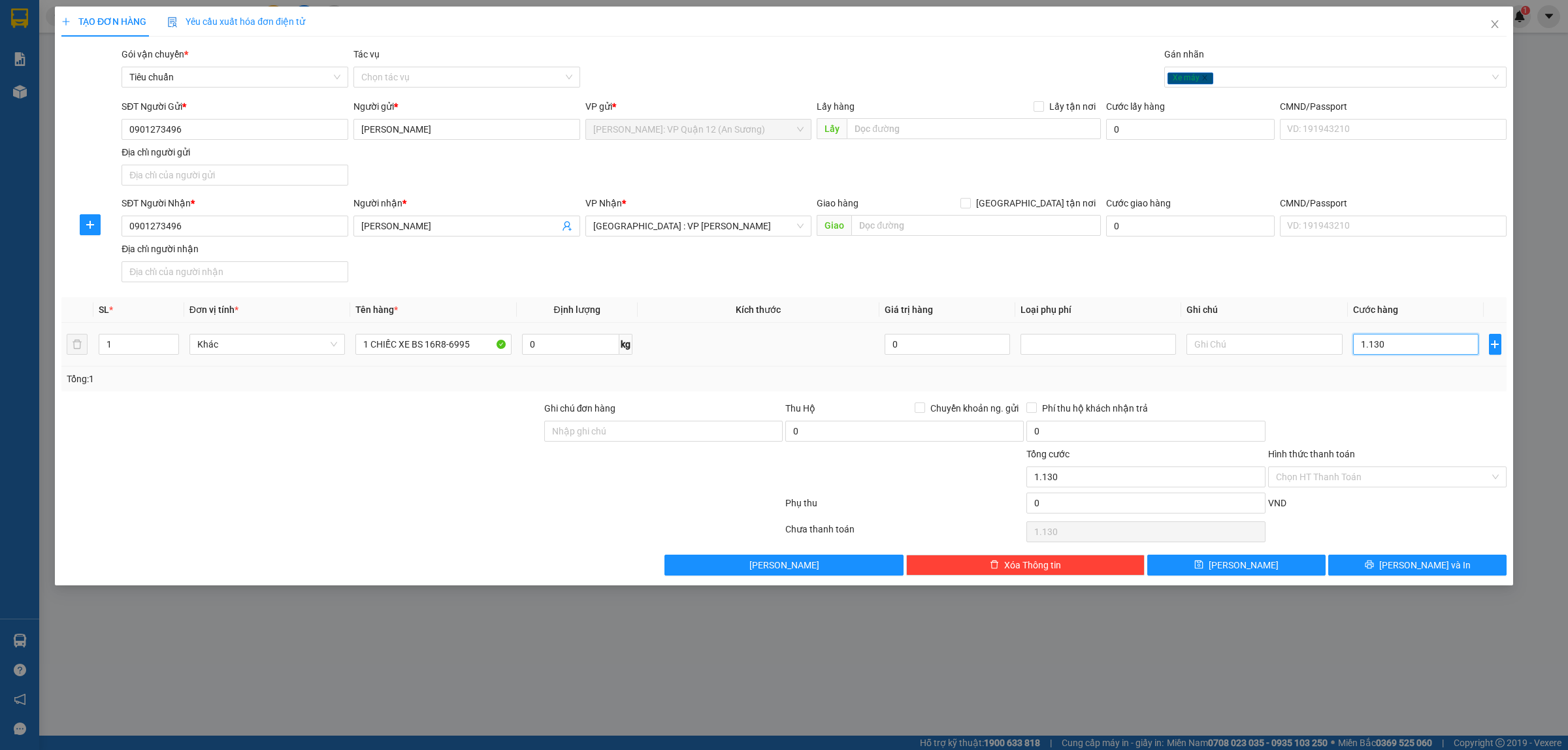
type input "11.300"
type input "113.000"
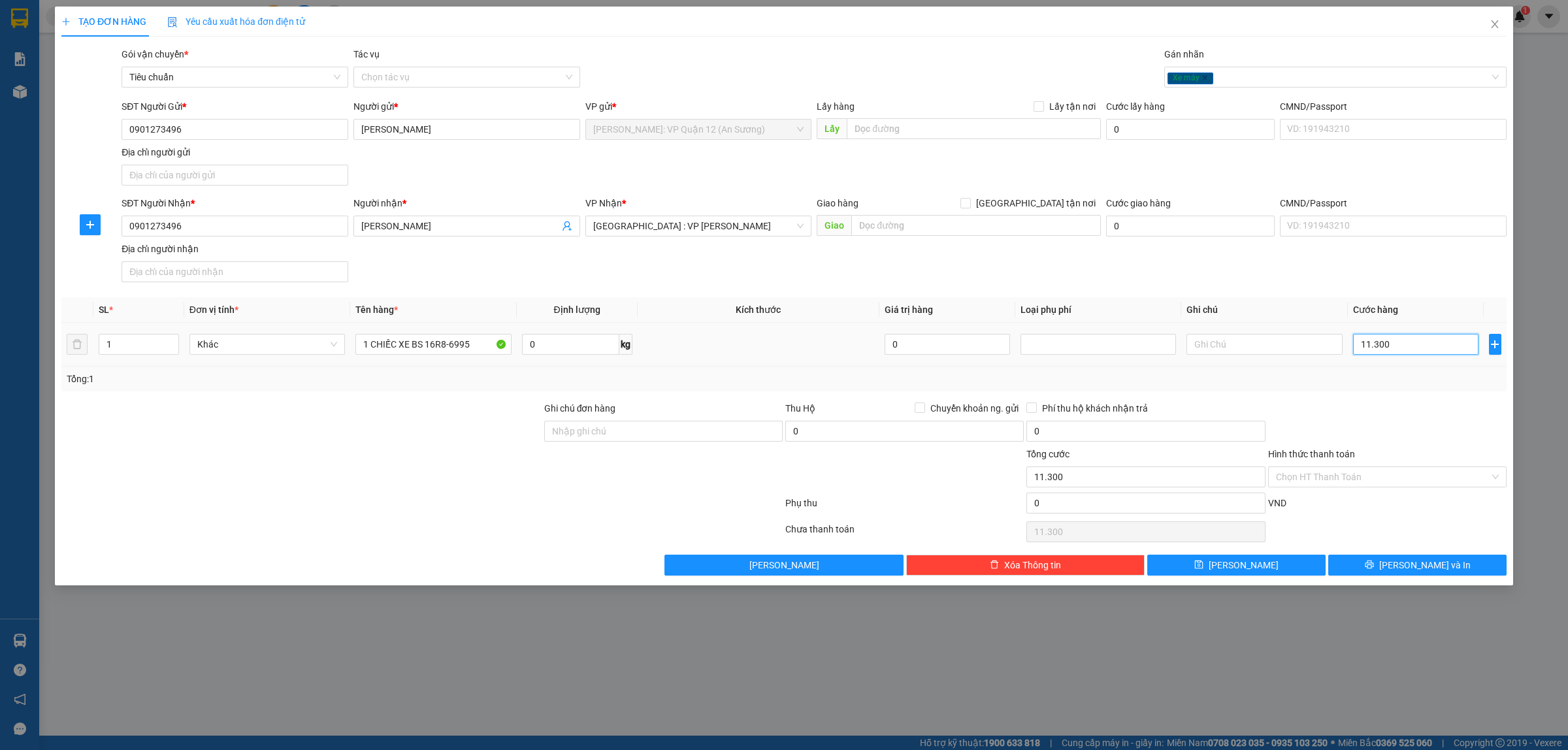
type input "113.000"
type input "1.130.000"
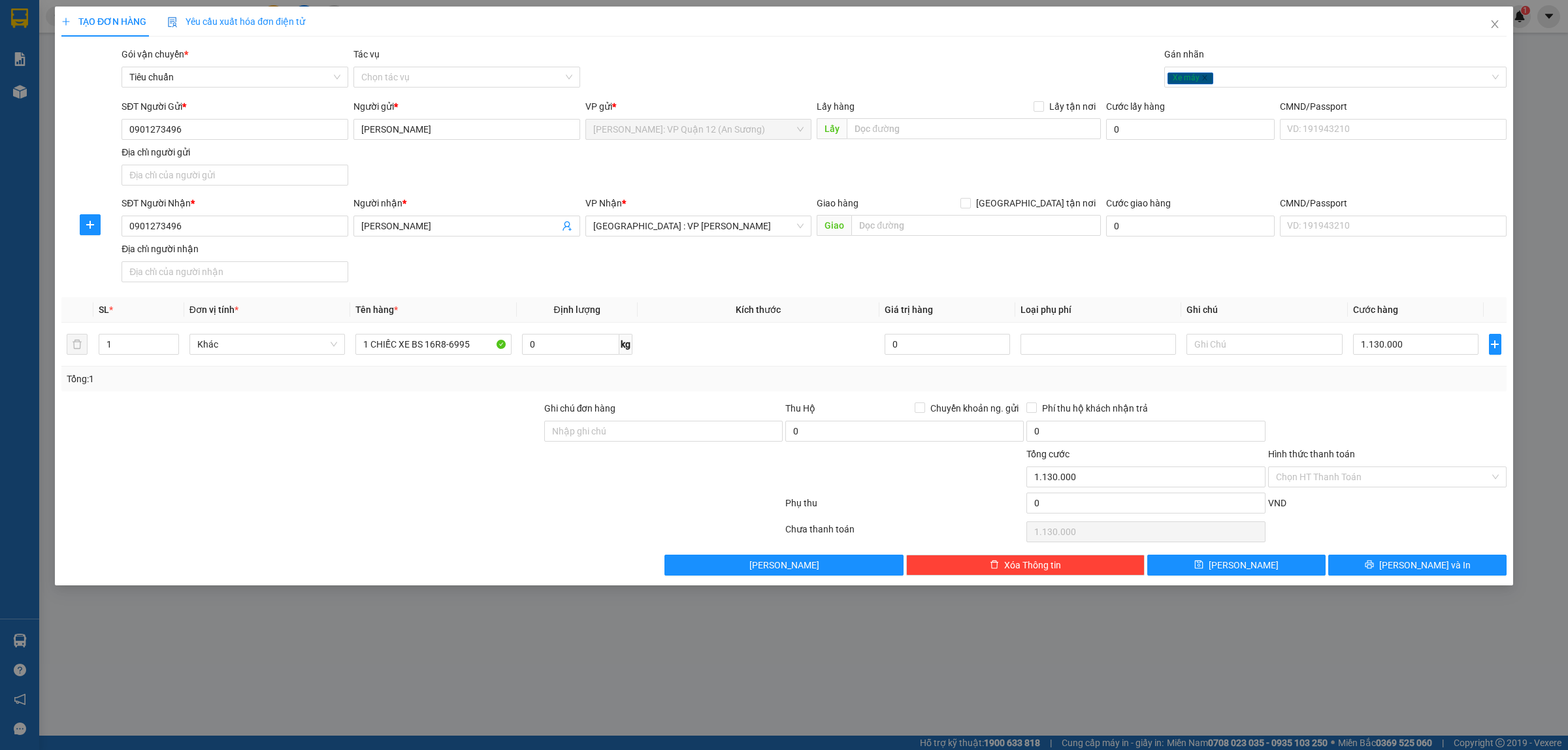
click at [612, 482] on div at bounding box center [663, 470] width 241 height 46
click at [735, 217] on span "[GEOGRAPHIC_DATA] : VP [PERSON_NAME]" at bounding box center [698, 226] width 211 height 20
type input "T"
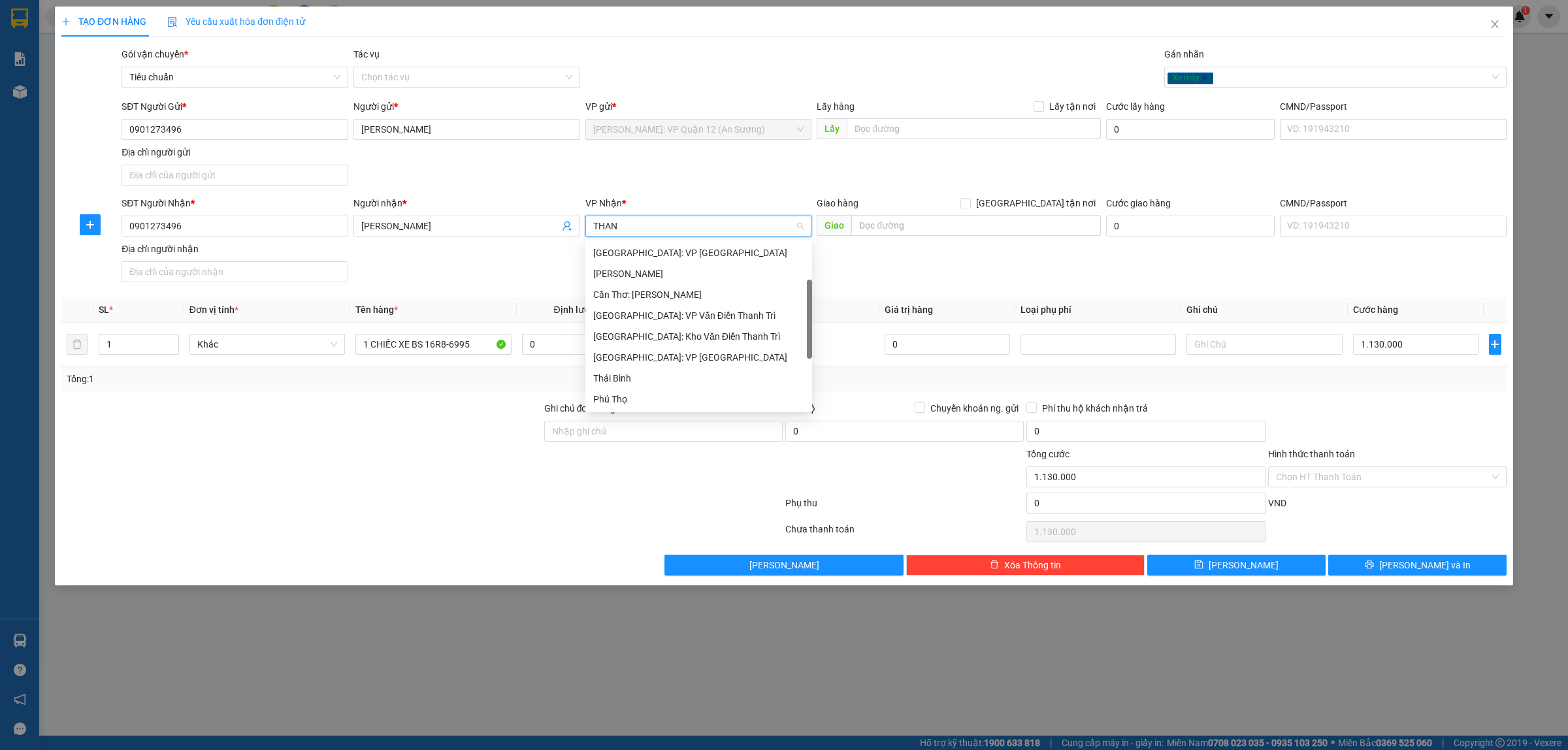
scroll to position [0, 0]
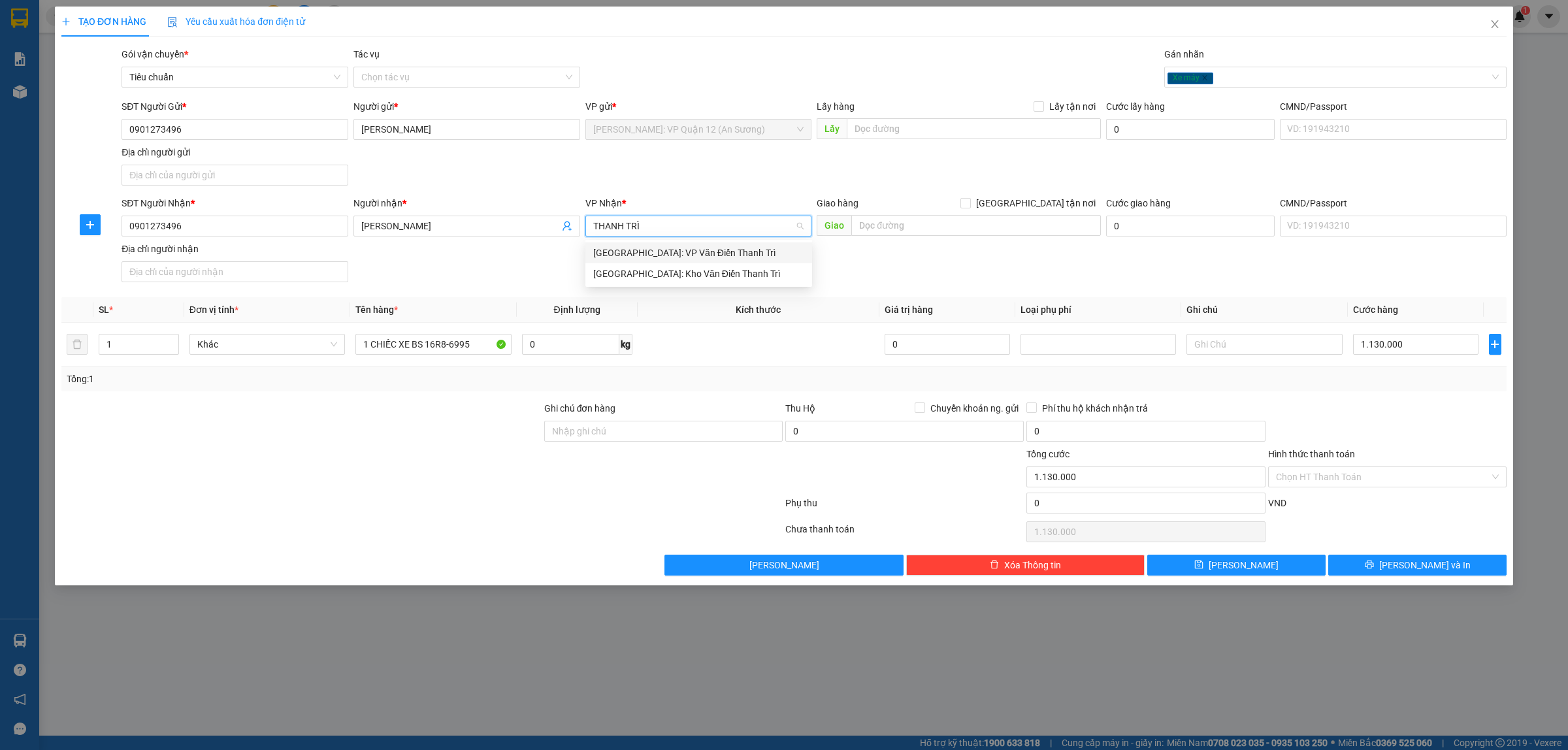
type input "THANH TRÌ"
click at [699, 254] on div "[GEOGRAPHIC_DATA]: VP Văn Điển Thanh Trì" at bounding box center [698, 253] width 211 height 15
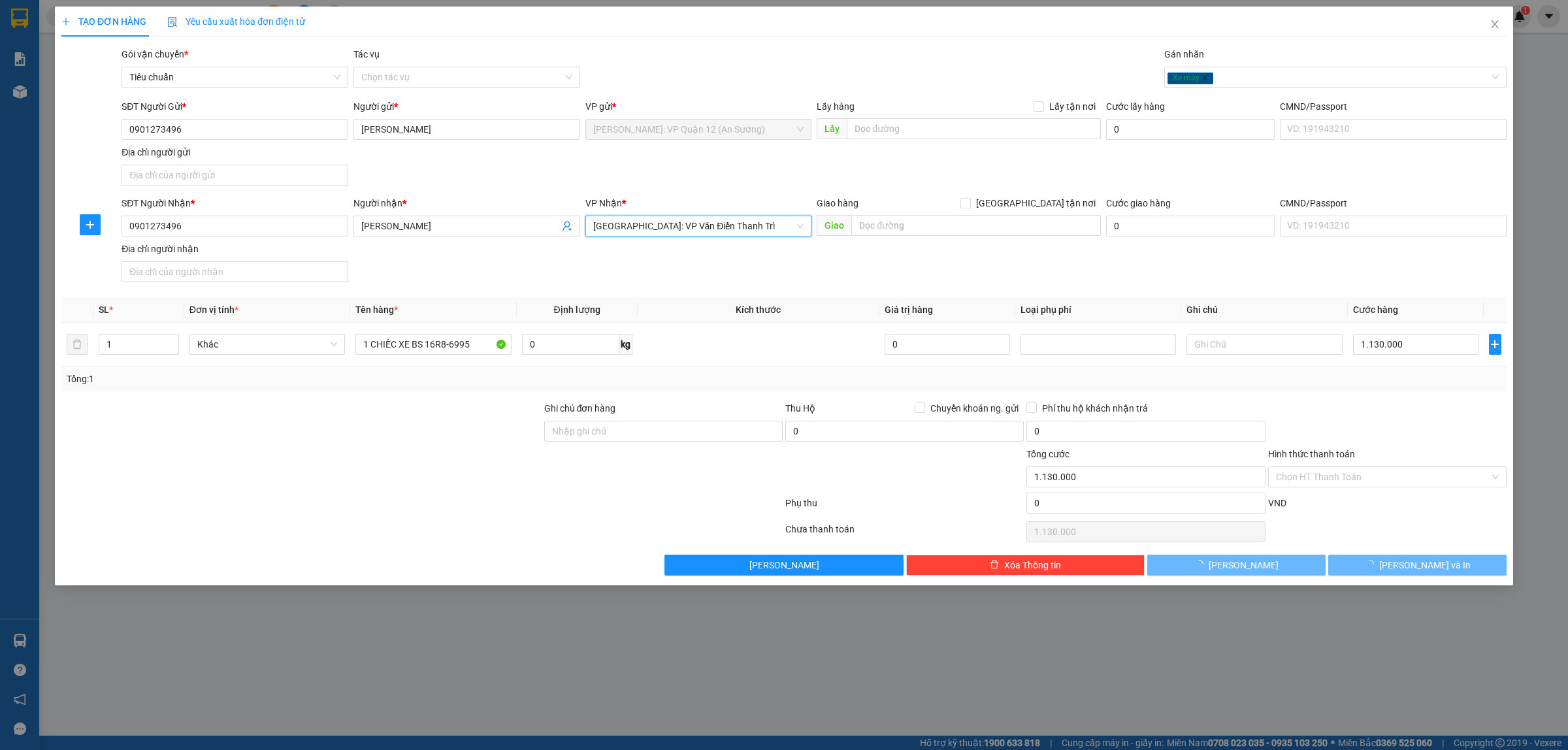
click at [541, 511] on div at bounding box center [422, 506] width 724 height 26
click at [1324, 308] on th "Ghi chú" at bounding box center [1264, 310] width 166 height 26
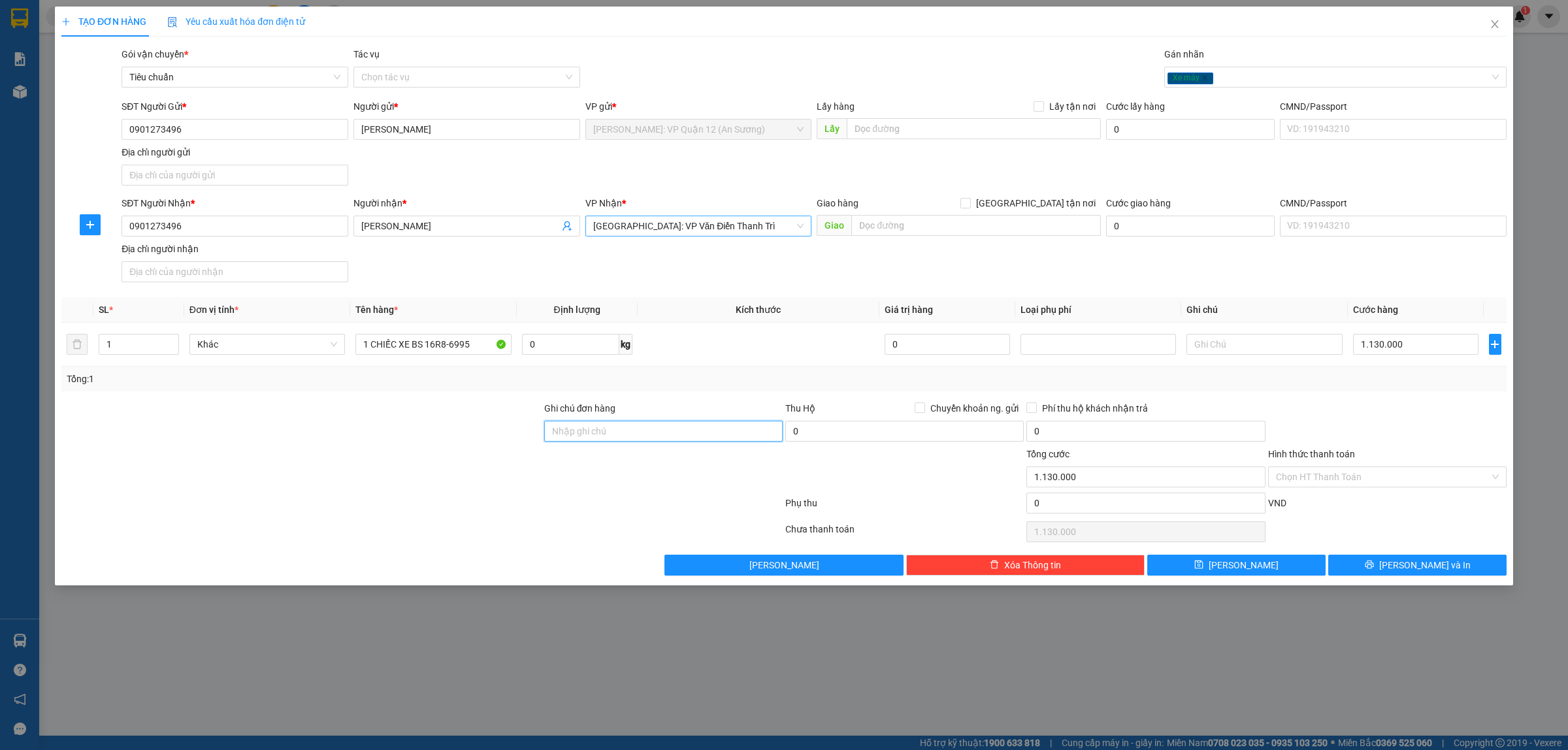
drag, startPoint x: 674, startPoint y: 441, endPoint x: 668, endPoint y: 436, distance: 7.8
click at [674, 441] on input "Ghi chú đơn hàng" at bounding box center [663, 431] width 238 height 21
type input "Ư"
type input "CÓ CHÌA KHÓA QUẤN TAY LÁI - KHÔNG CAVET"
click at [1372, 575] on button "[PERSON_NAME] và In" at bounding box center [1417, 566] width 178 height 21
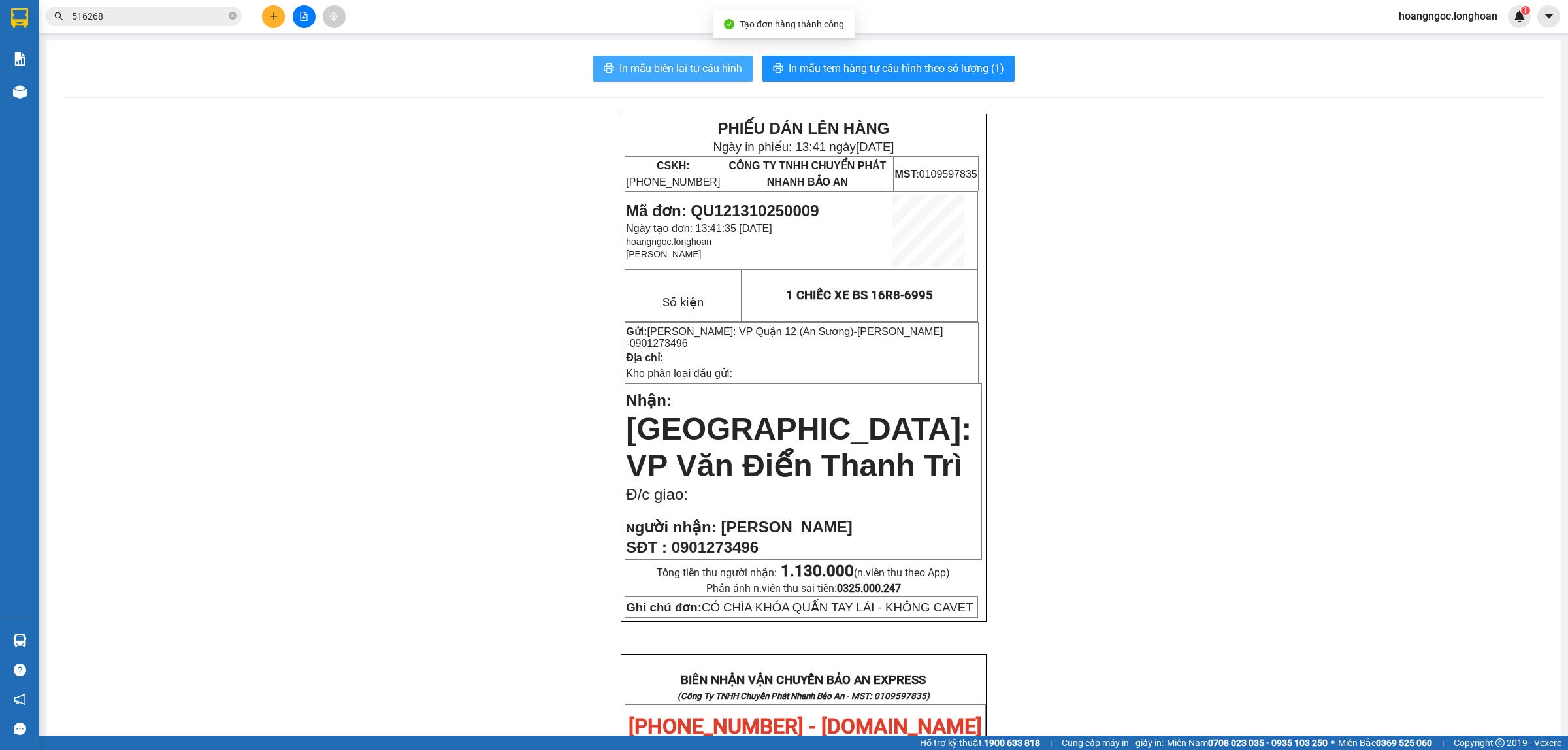
click at [651, 66] on span "In mẫu biên lai tự cấu hình" at bounding box center [681, 68] width 123 height 17
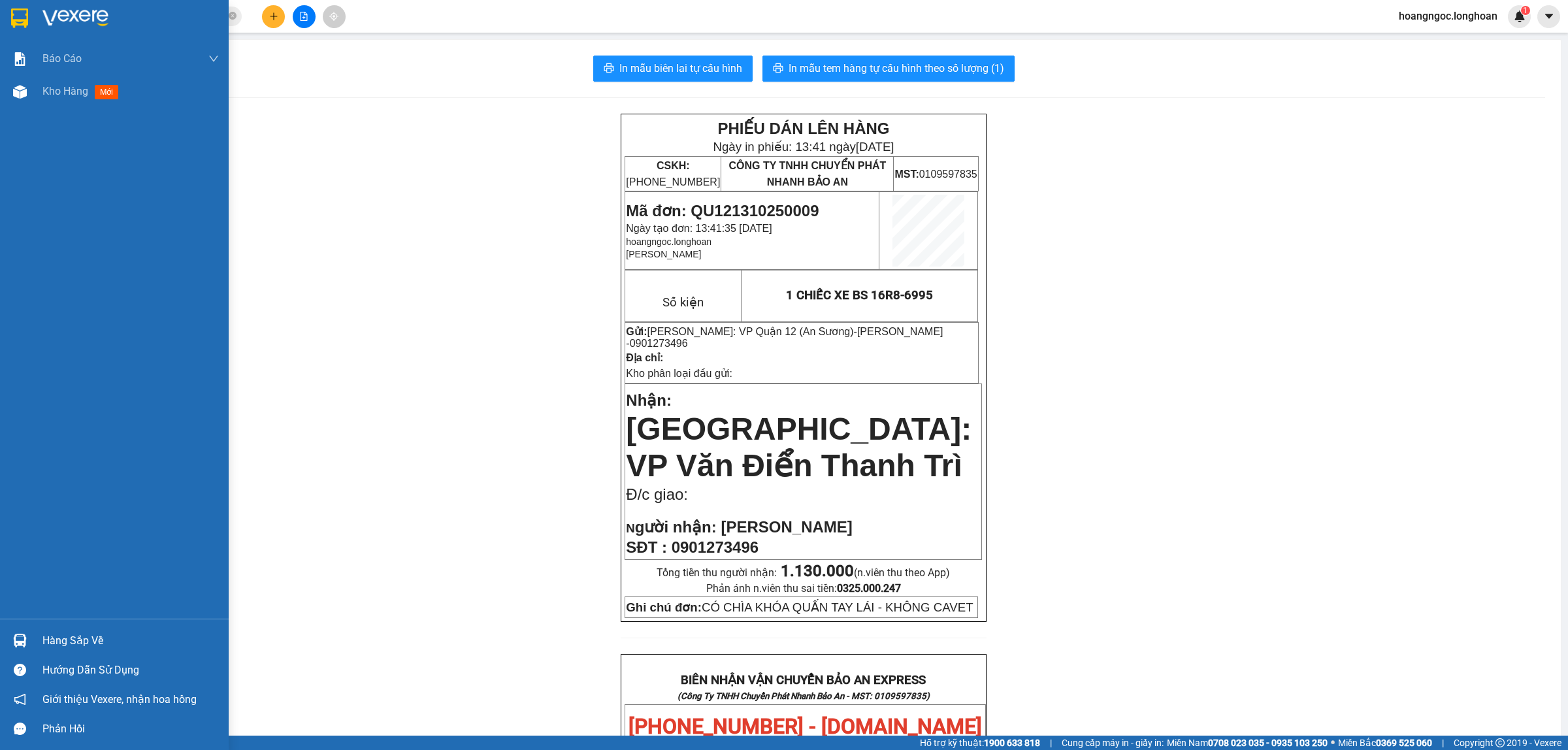
click at [14, 15] on img at bounding box center [20, 19] width 17 height 20
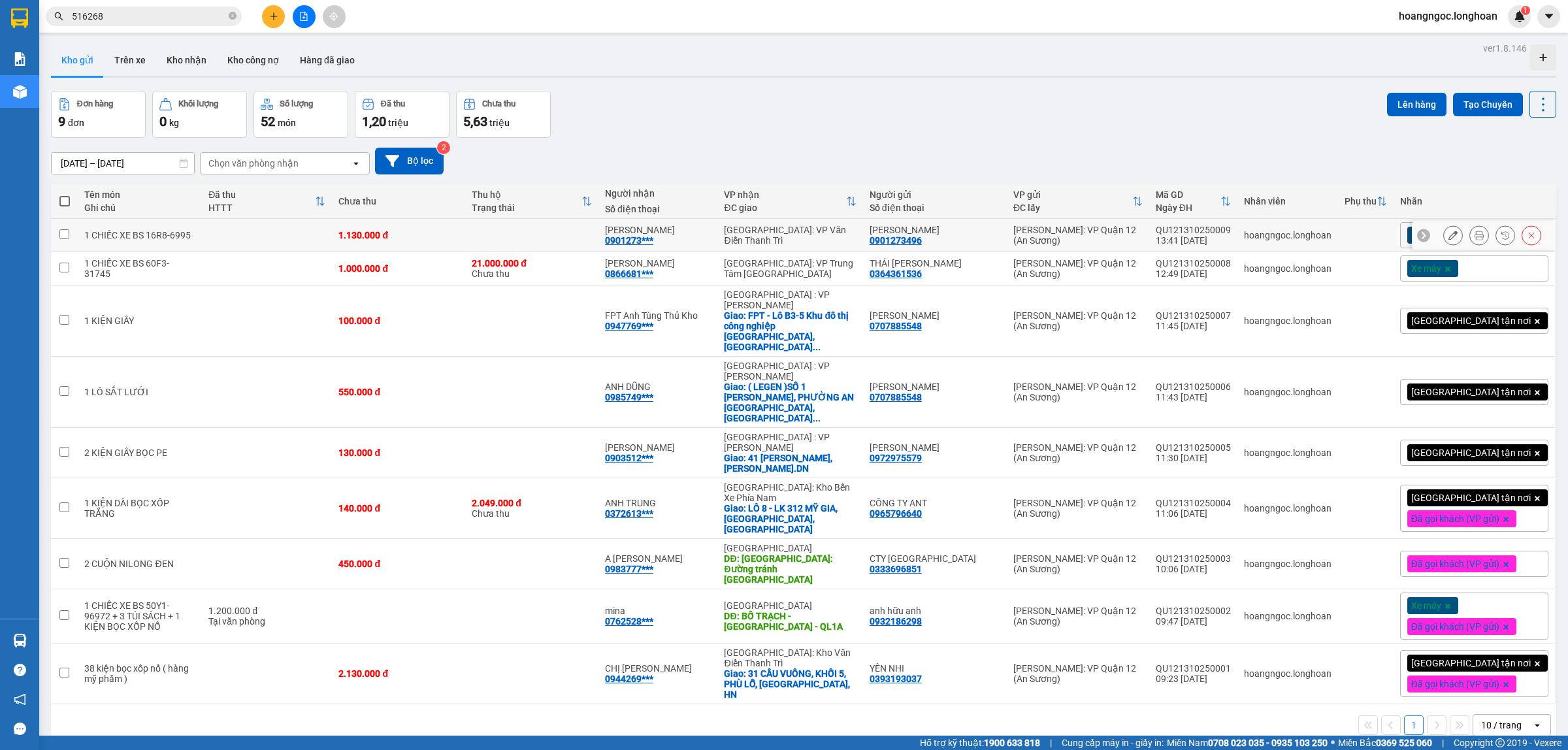
click at [711, 245] on div "ANH QUANG 0901273***" at bounding box center [658, 235] width 106 height 21
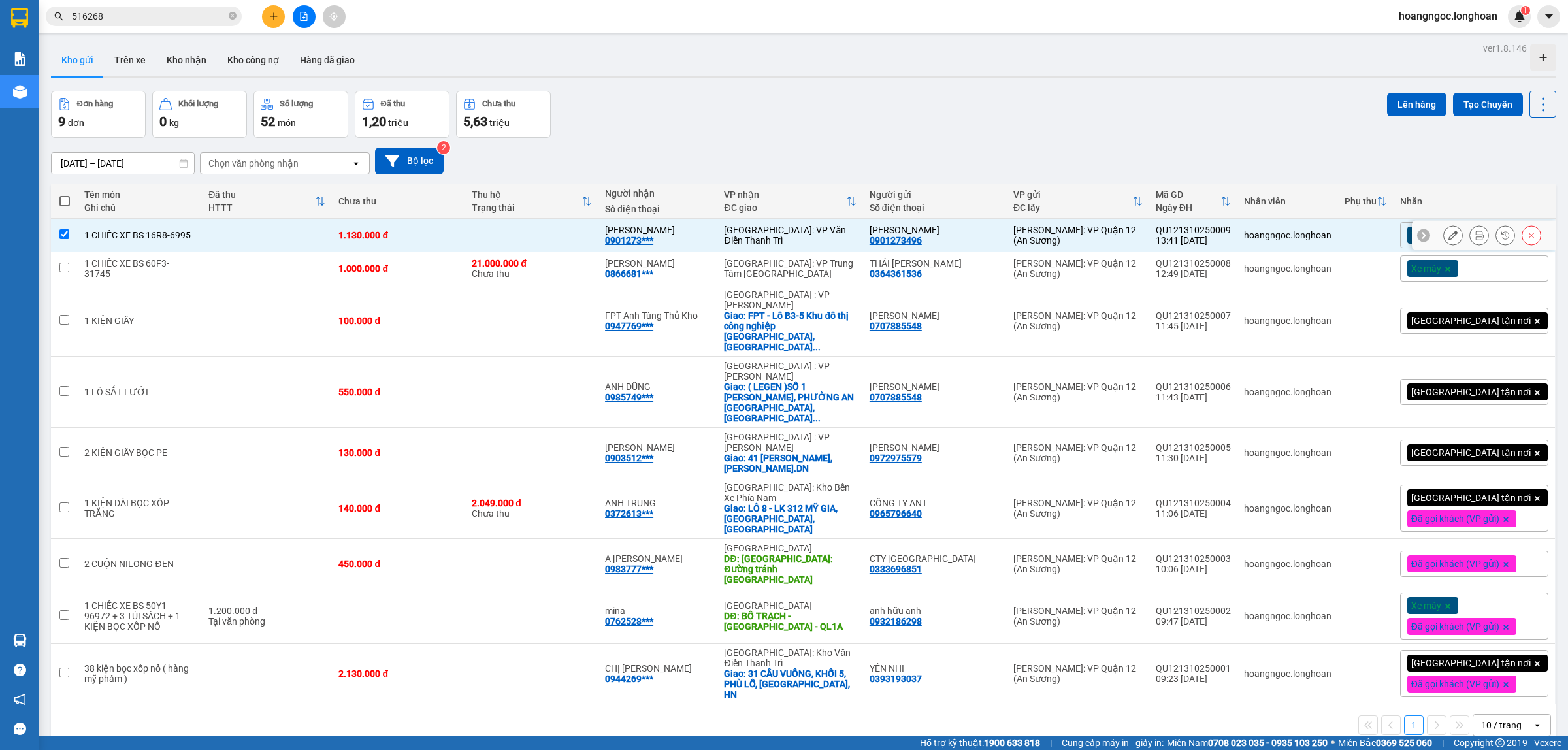
click at [711, 245] on div "ANH QUANG 0901273***" at bounding box center [658, 235] width 106 height 21
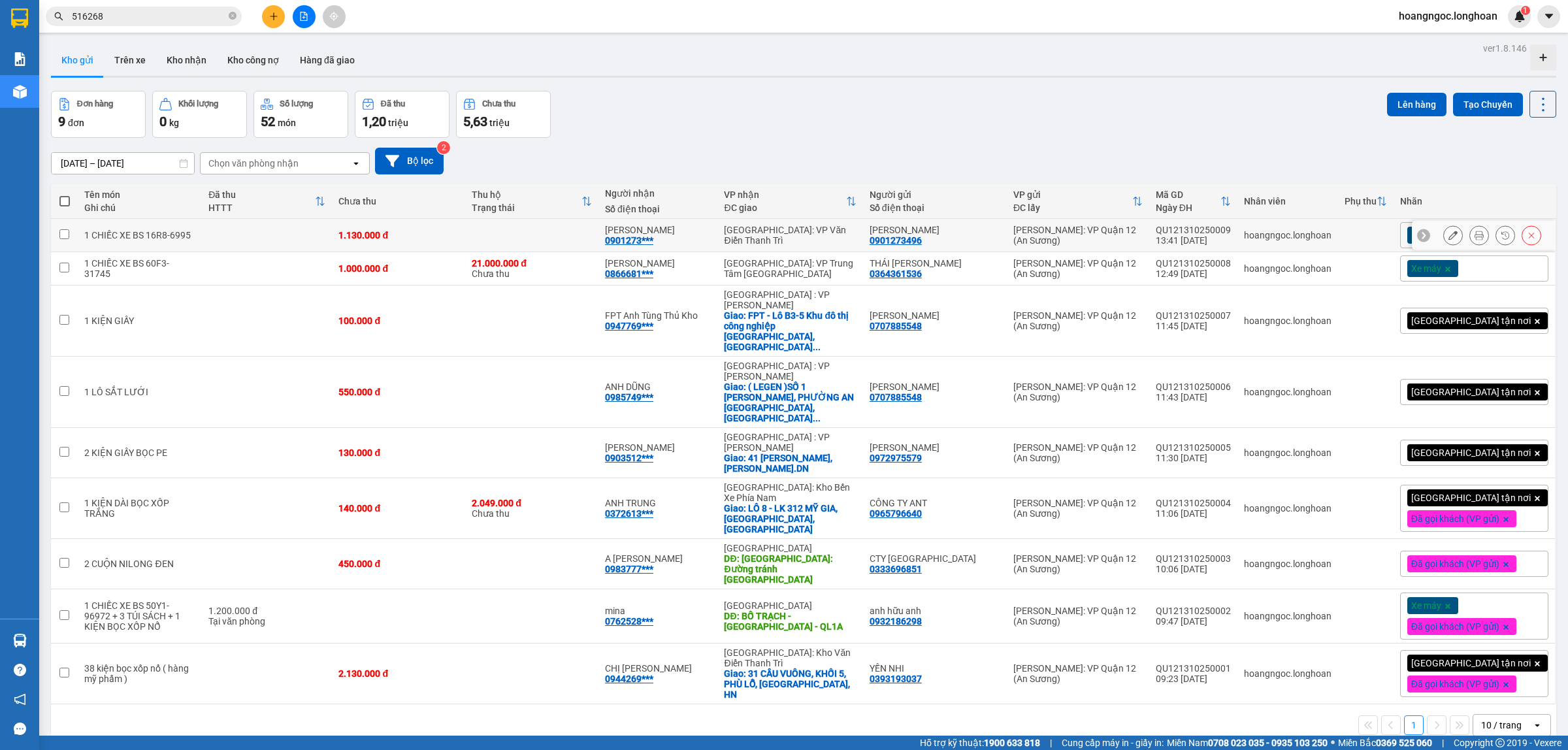
click at [711, 245] on div "ANH QUANG 0901273***" at bounding box center [658, 235] width 106 height 21
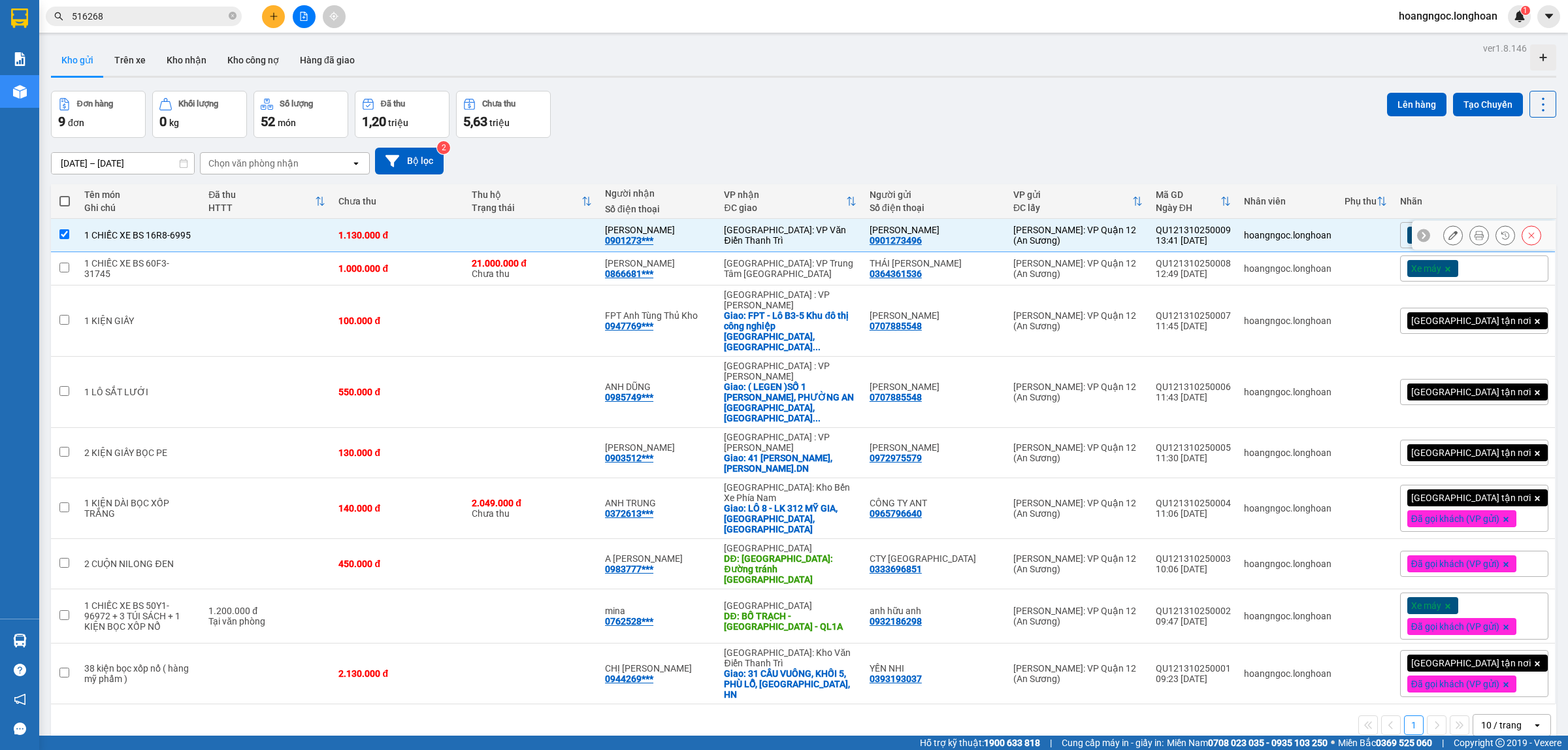
click at [711, 245] on div "ANH QUANG 0901273***" at bounding box center [658, 235] width 106 height 21
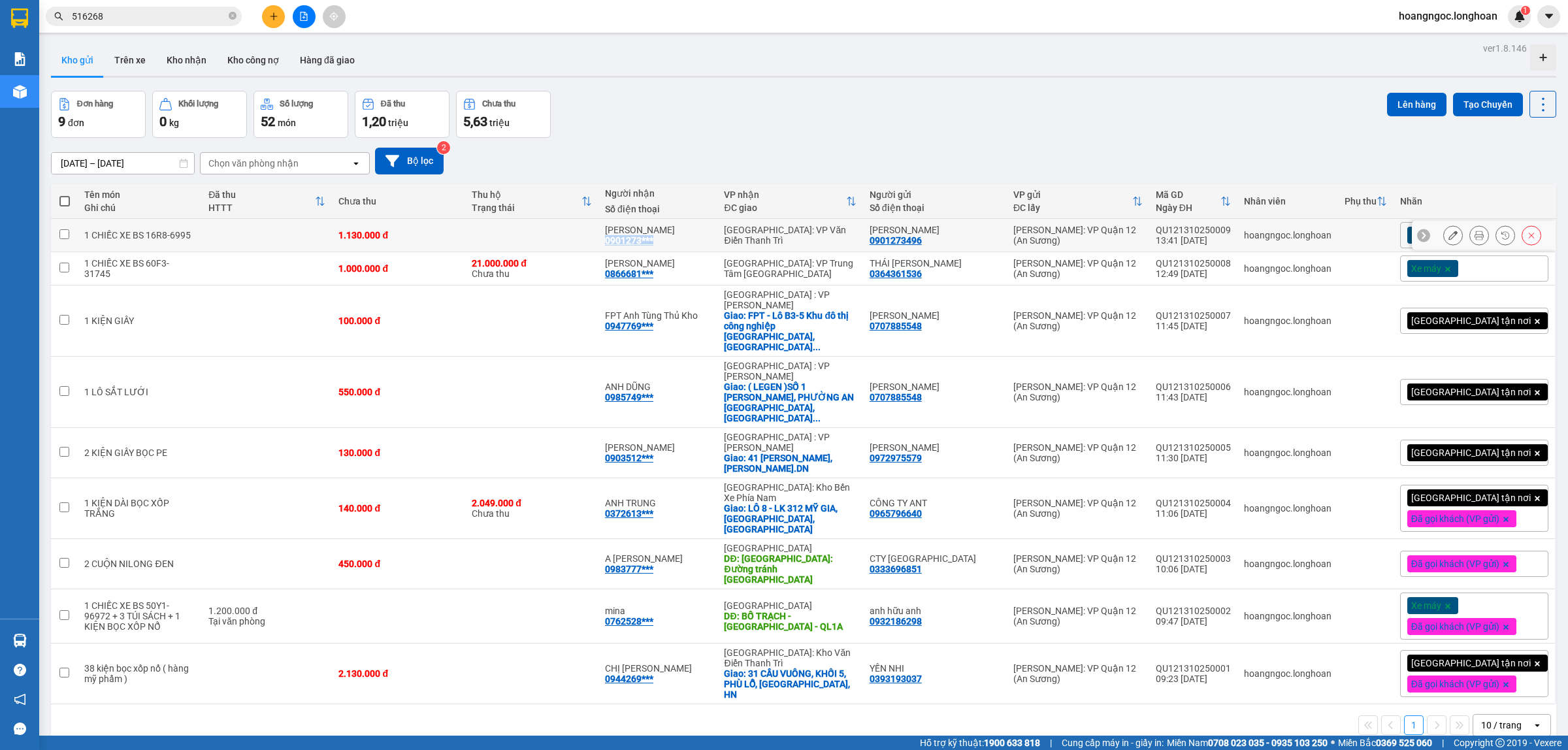
click at [711, 245] on div "ANH QUANG 0901273***" at bounding box center [658, 235] width 106 height 21
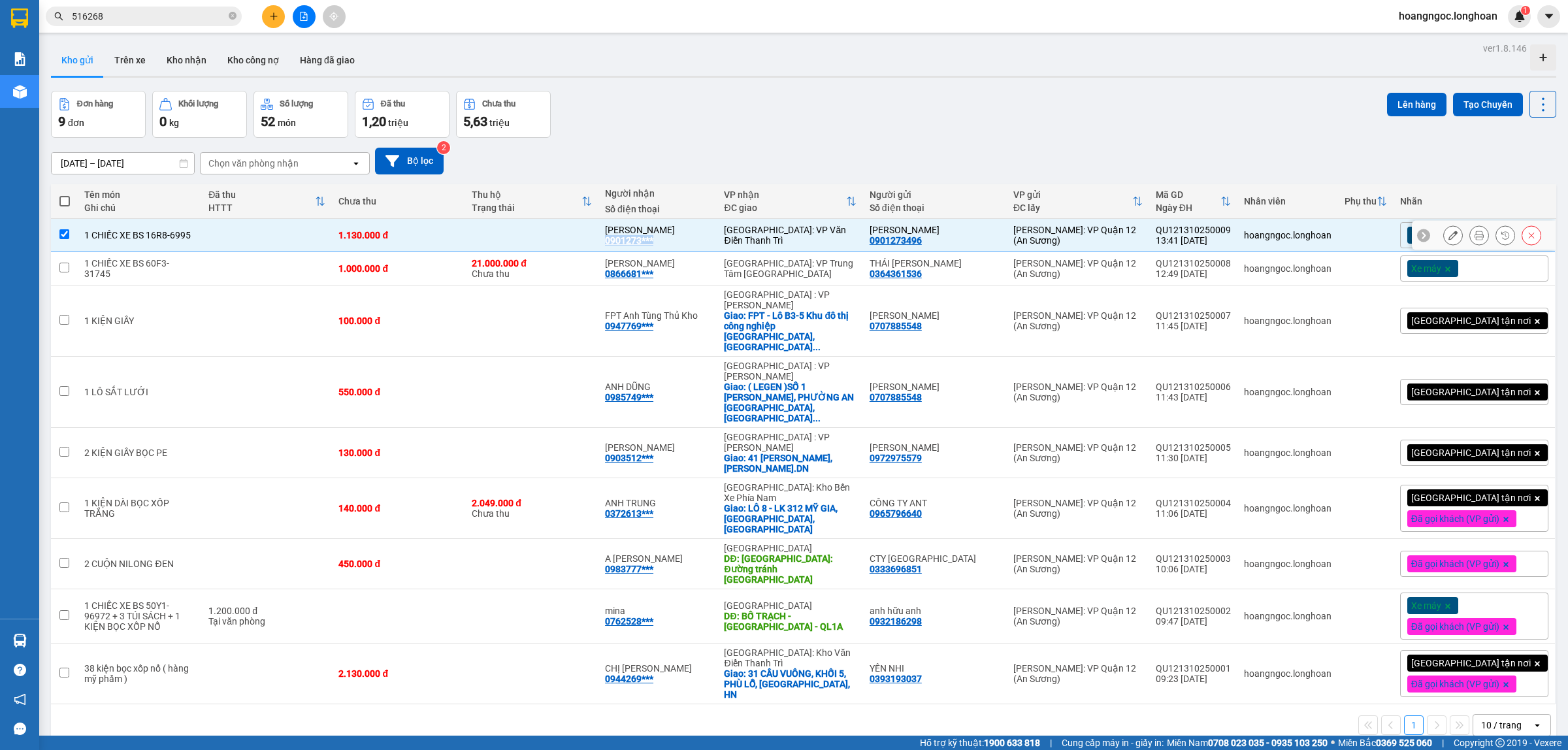
click at [711, 245] on div "ANH QUANG 0901273***" at bounding box center [658, 235] width 106 height 21
checkbox input "false"
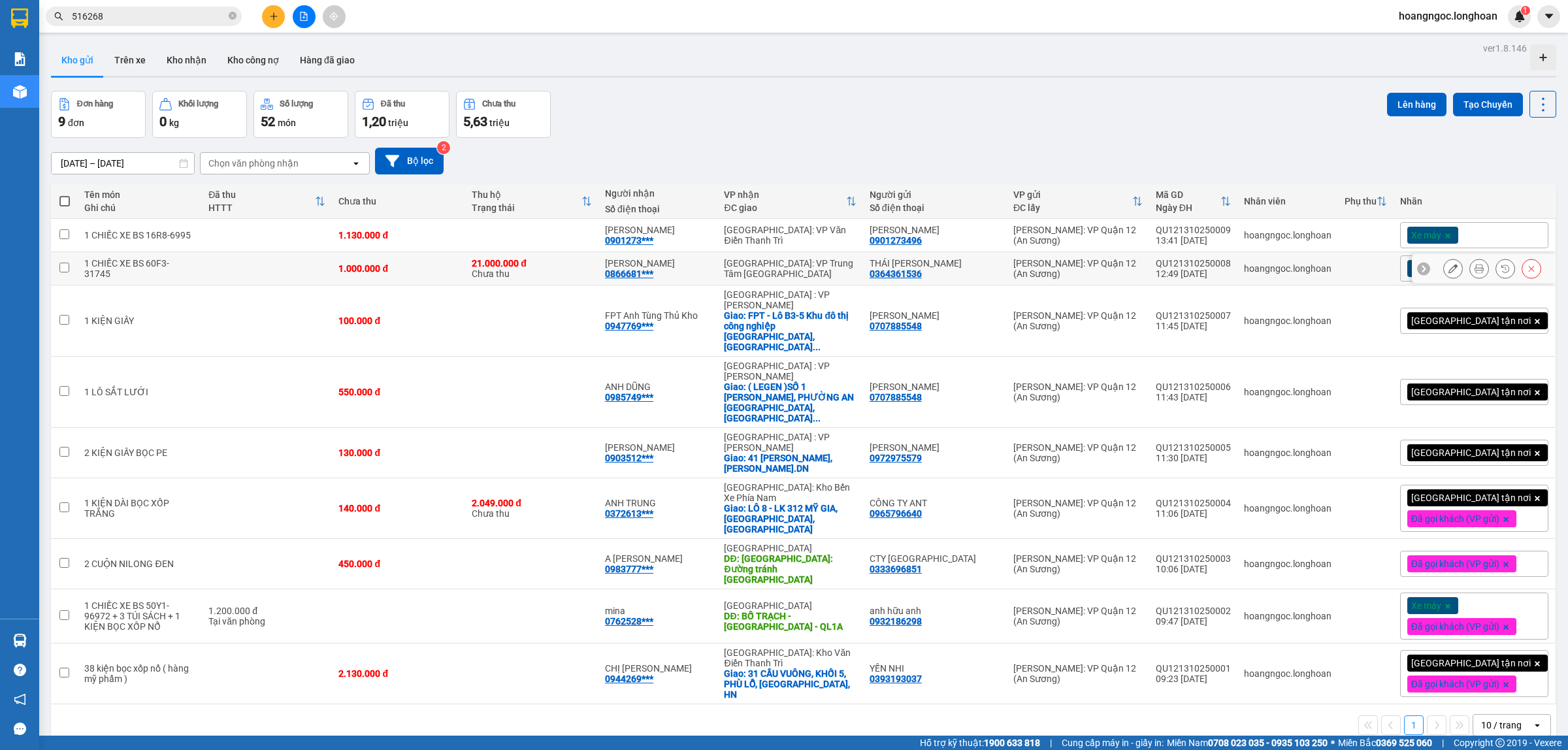
click at [692, 272] on div "ANH HUY 0866681***" at bounding box center [658, 269] width 106 height 21
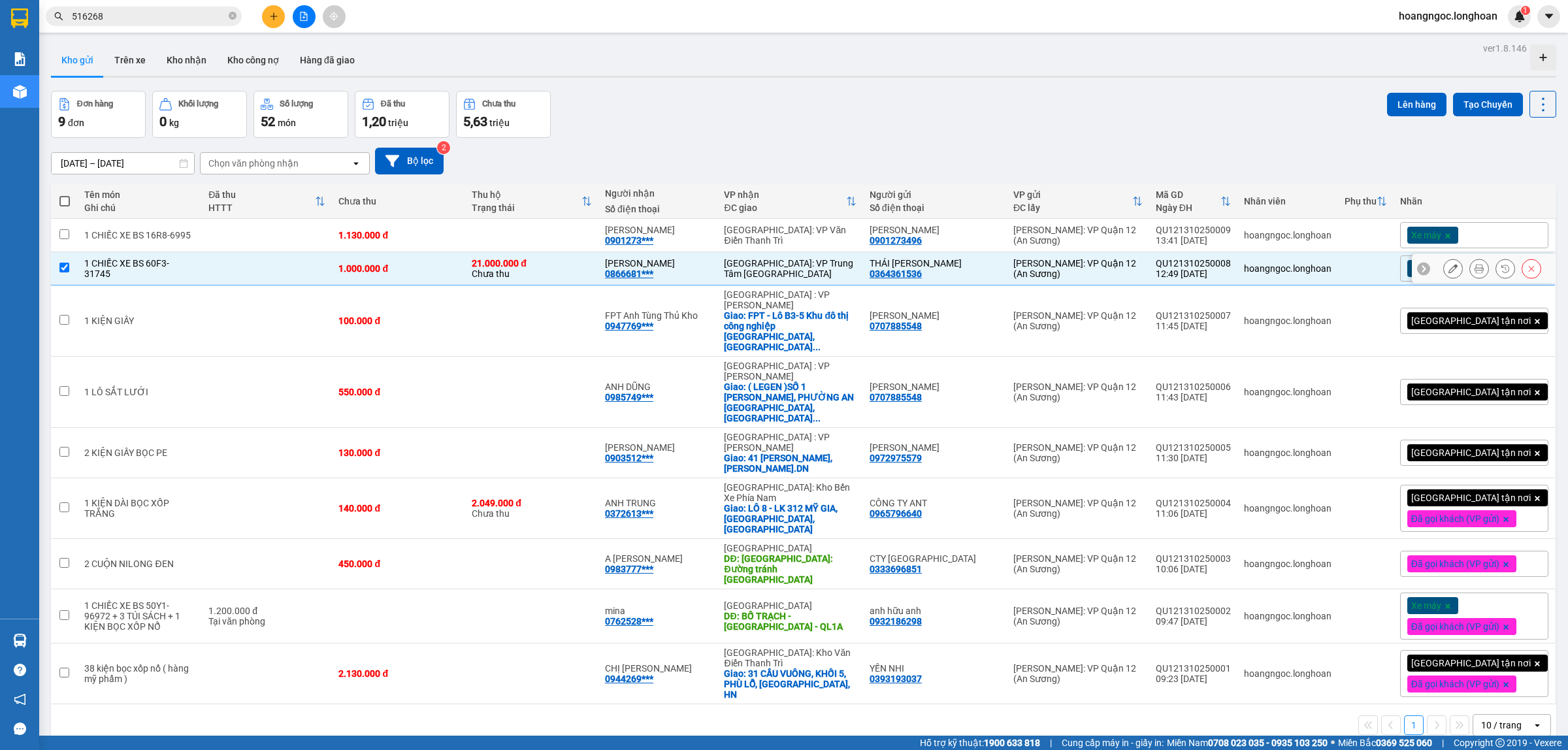
click at [692, 272] on div "ANH HUY 0866681***" at bounding box center [658, 269] width 106 height 21
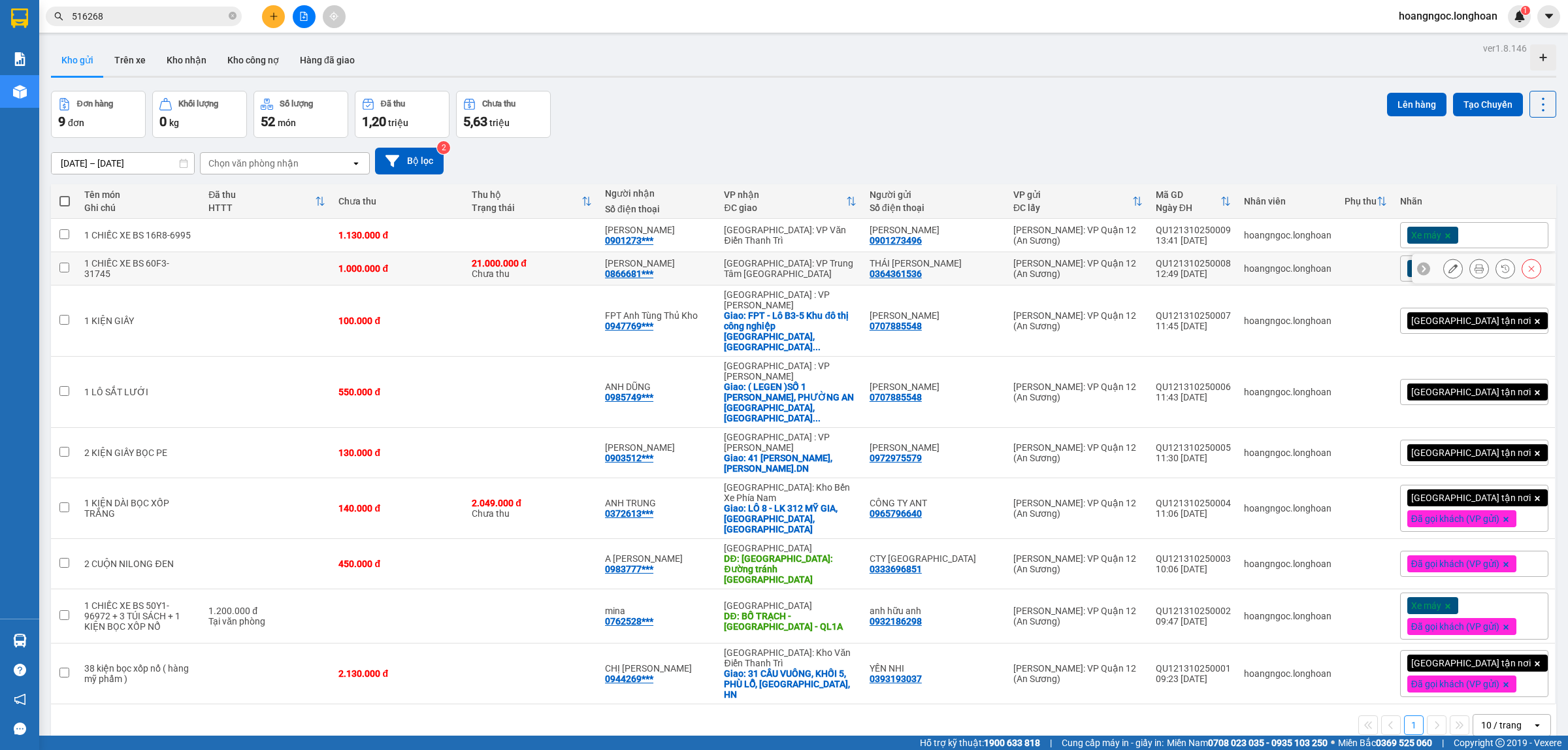
click at [692, 272] on div "ANH HUY 0866681***" at bounding box center [658, 269] width 106 height 21
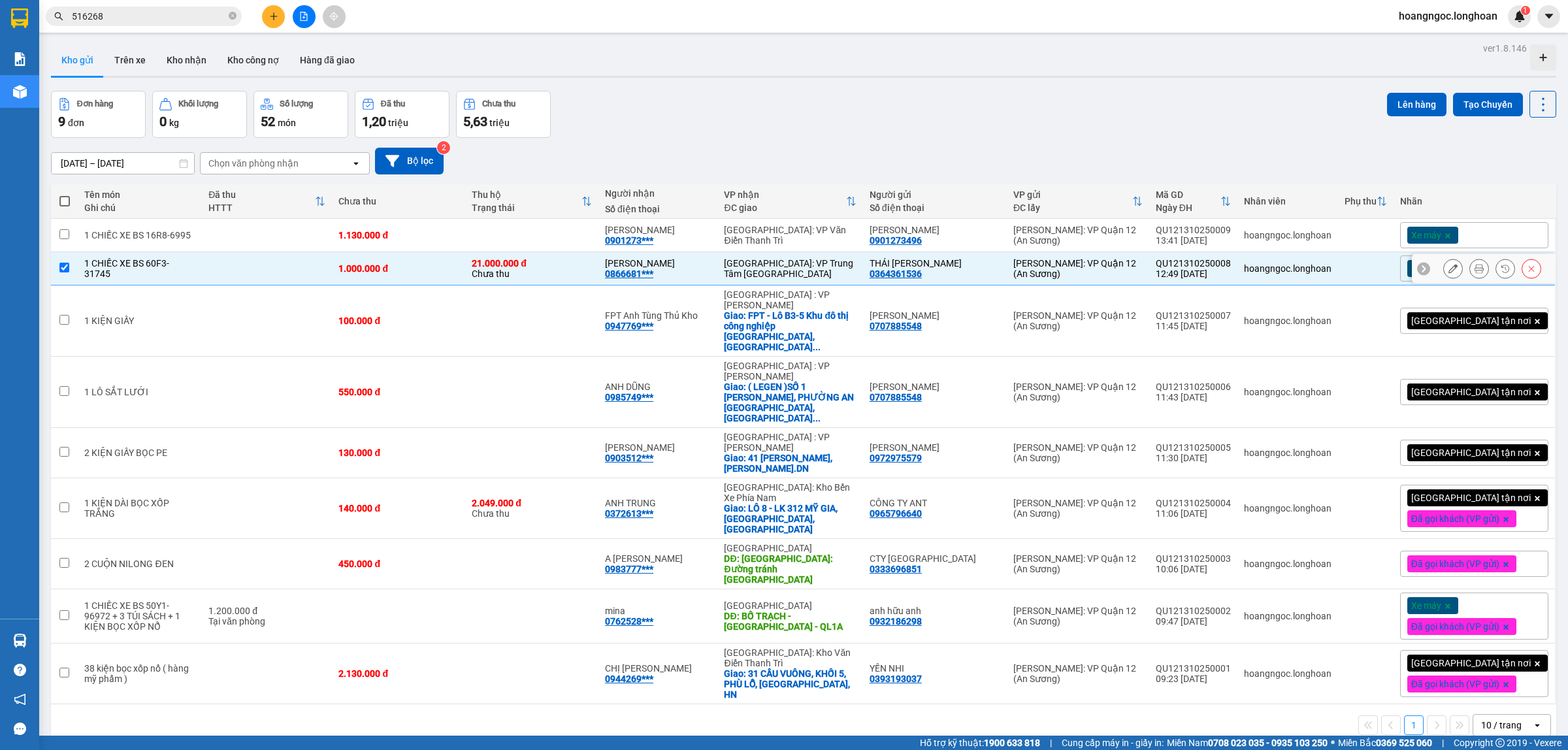
click at [692, 272] on div "ANH HUY 0866681***" at bounding box center [658, 269] width 106 height 21
checkbox input "false"
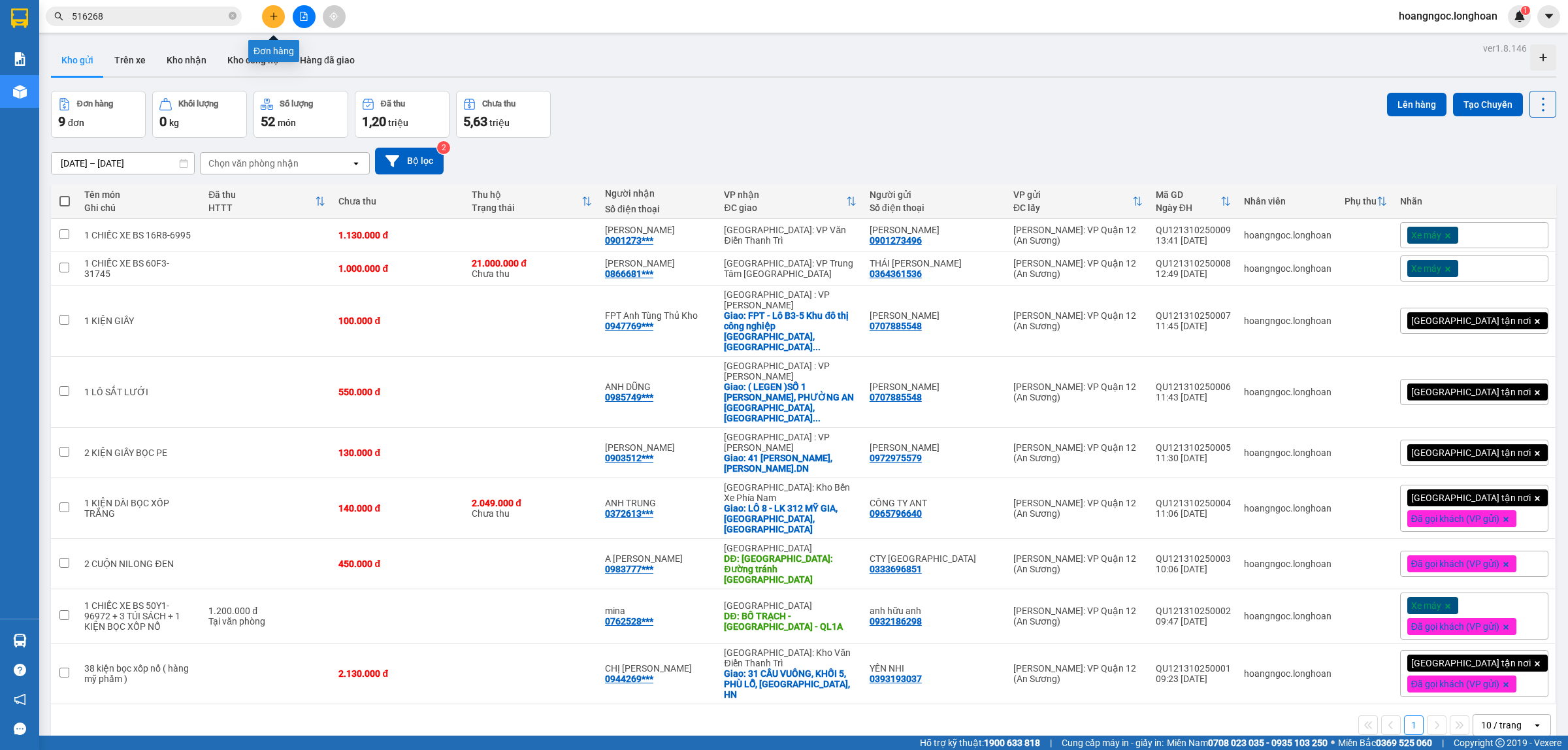
click at [276, 17] on icon "plus" at bounding box center [273, 16] width 7 height 1
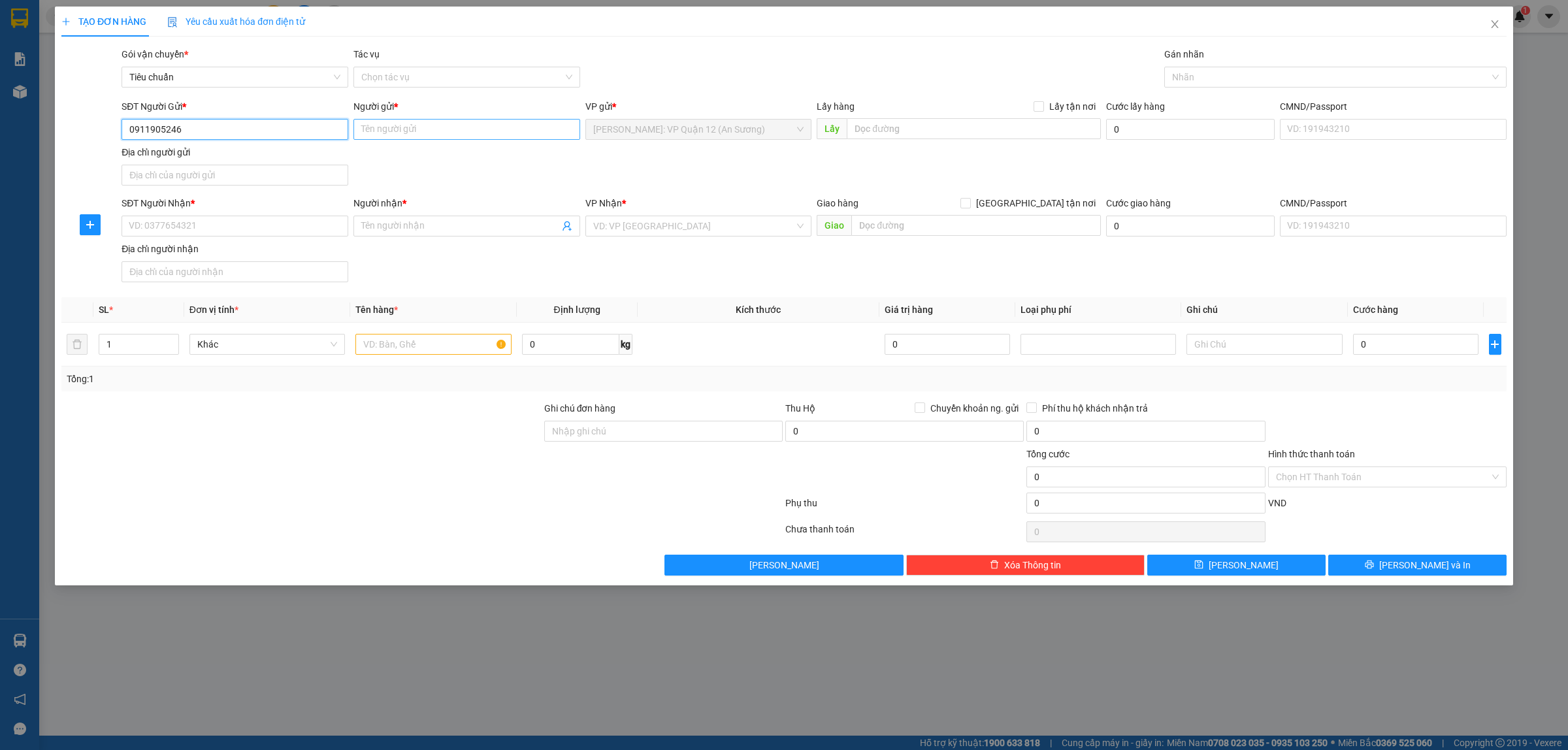
type input "0911905246"
click at [392, 122] on input "Người gửi *" at bounding box center [466, 130] width 227 height 21
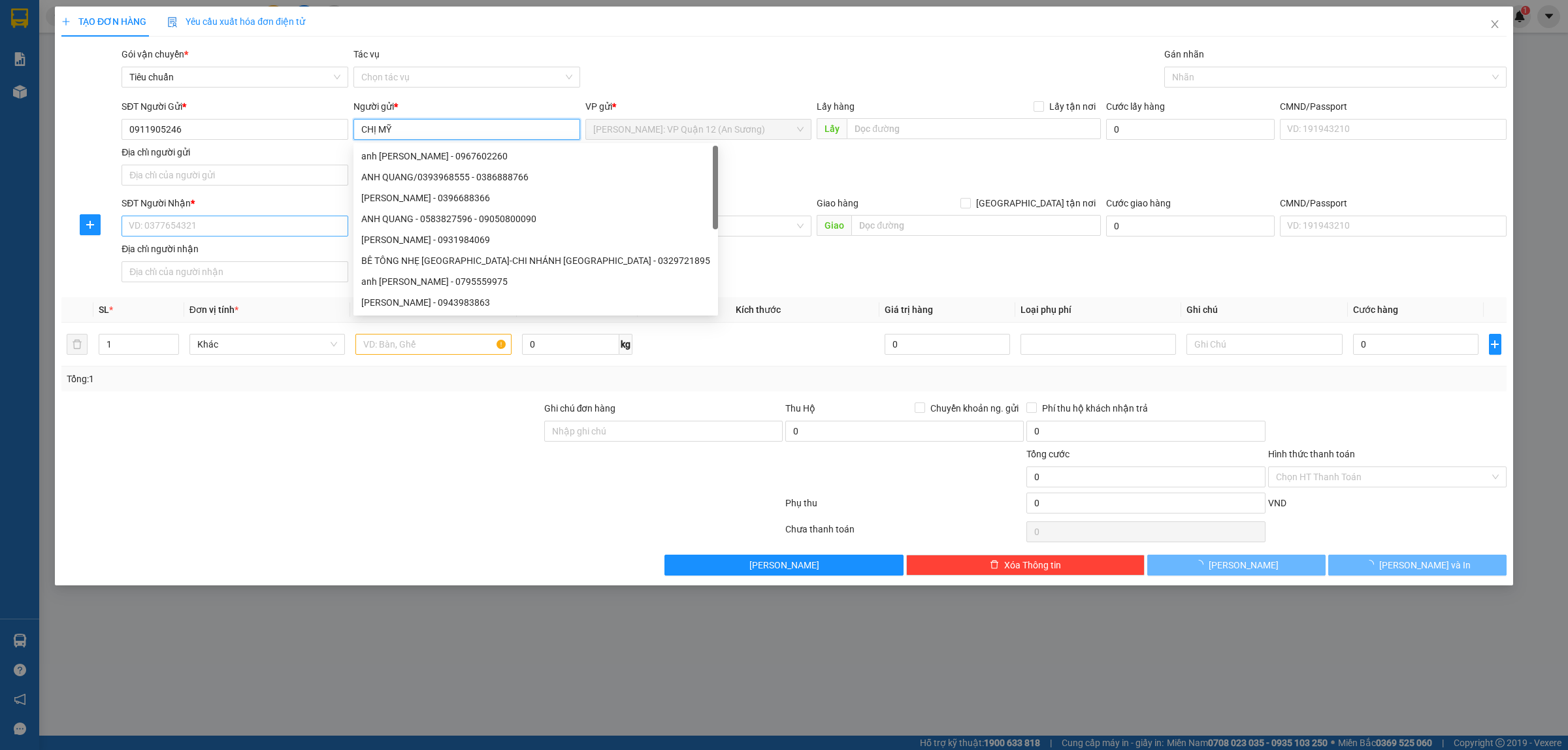
type input "CHỊ MỸ"
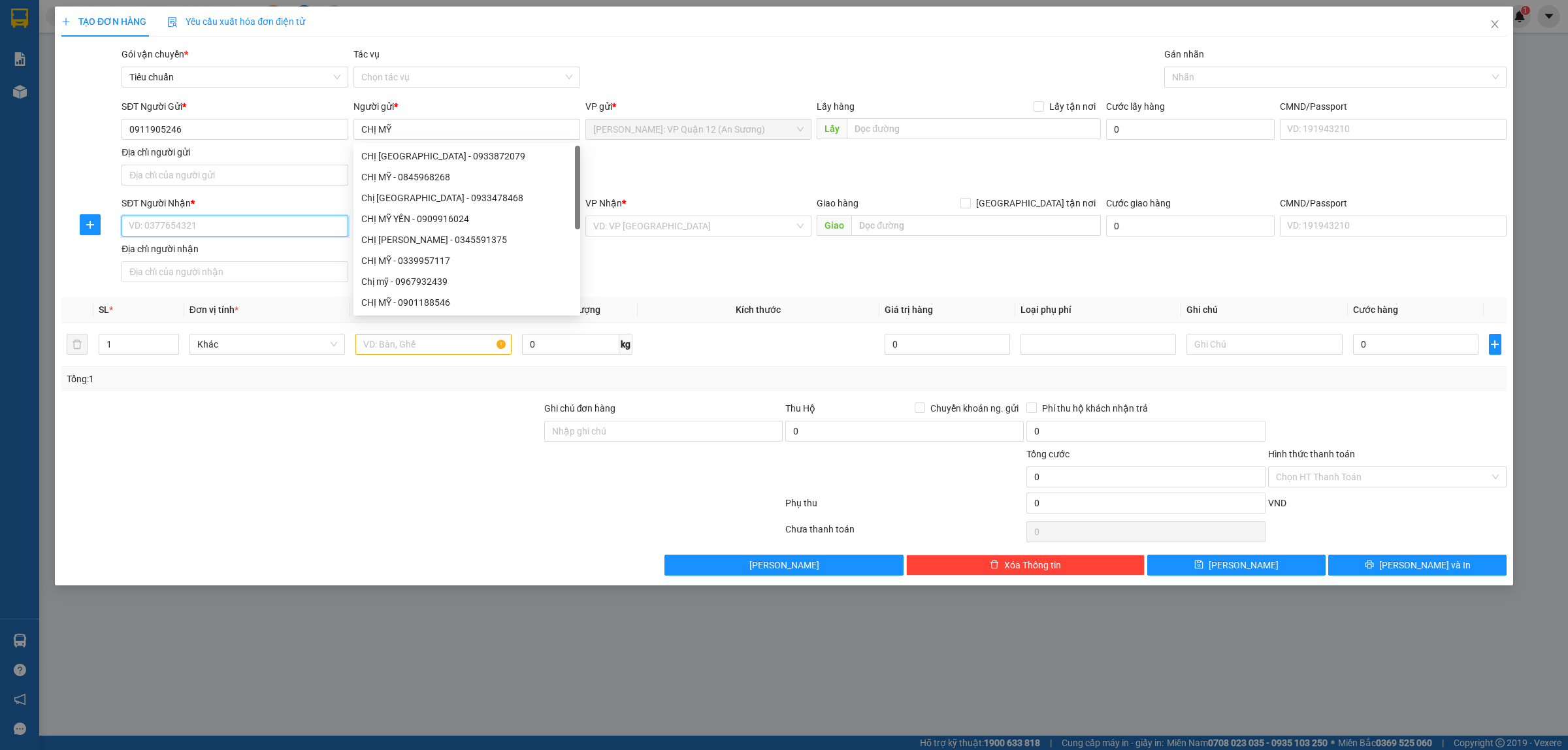
click at [305, 233] on input "SĐT Người Nhận *" at bounding box center [234, 226] width 227 height 21
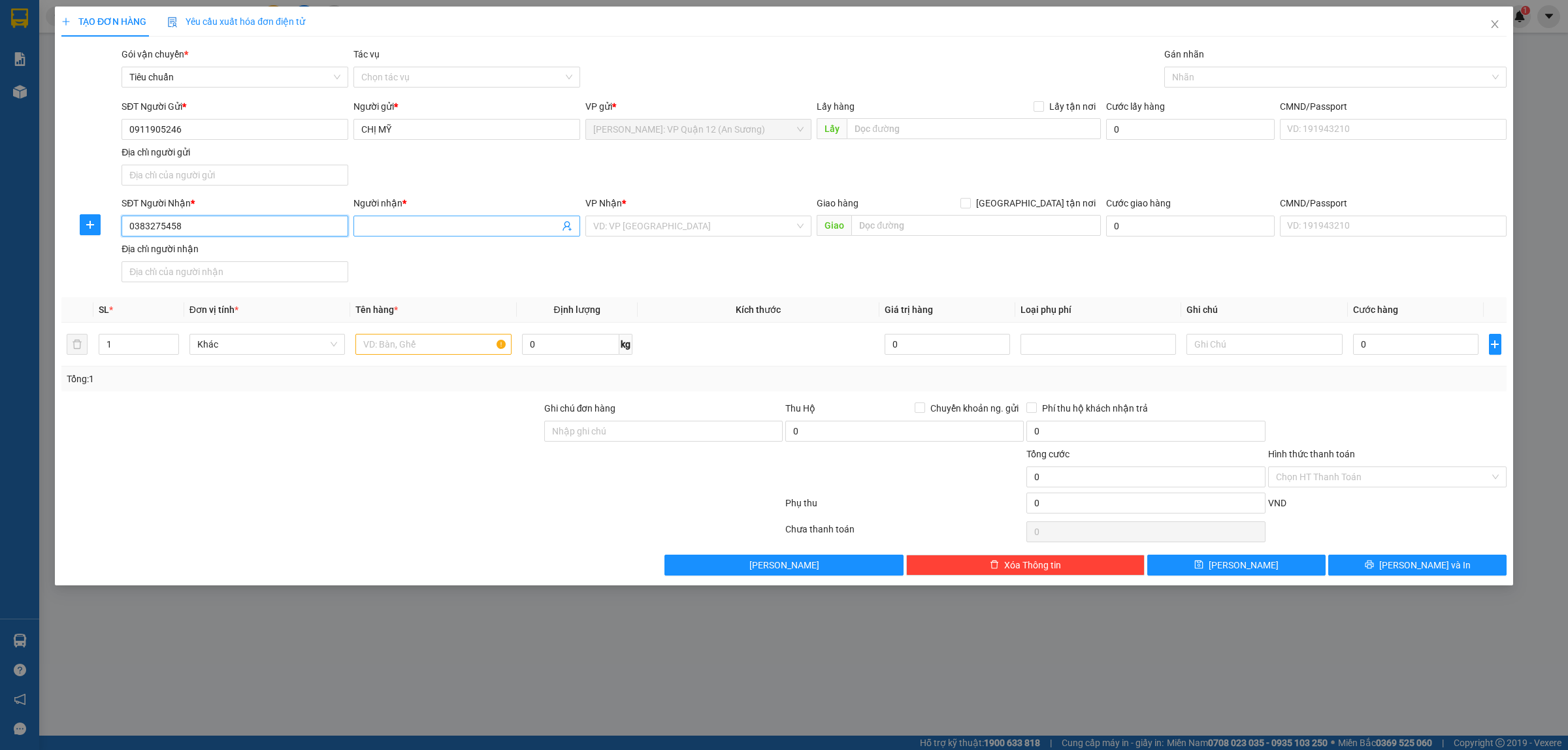
type input "0383275458"
click at [413, 224] on input "Người nhận *" at bounding box center [460, 226] width 198 height 15
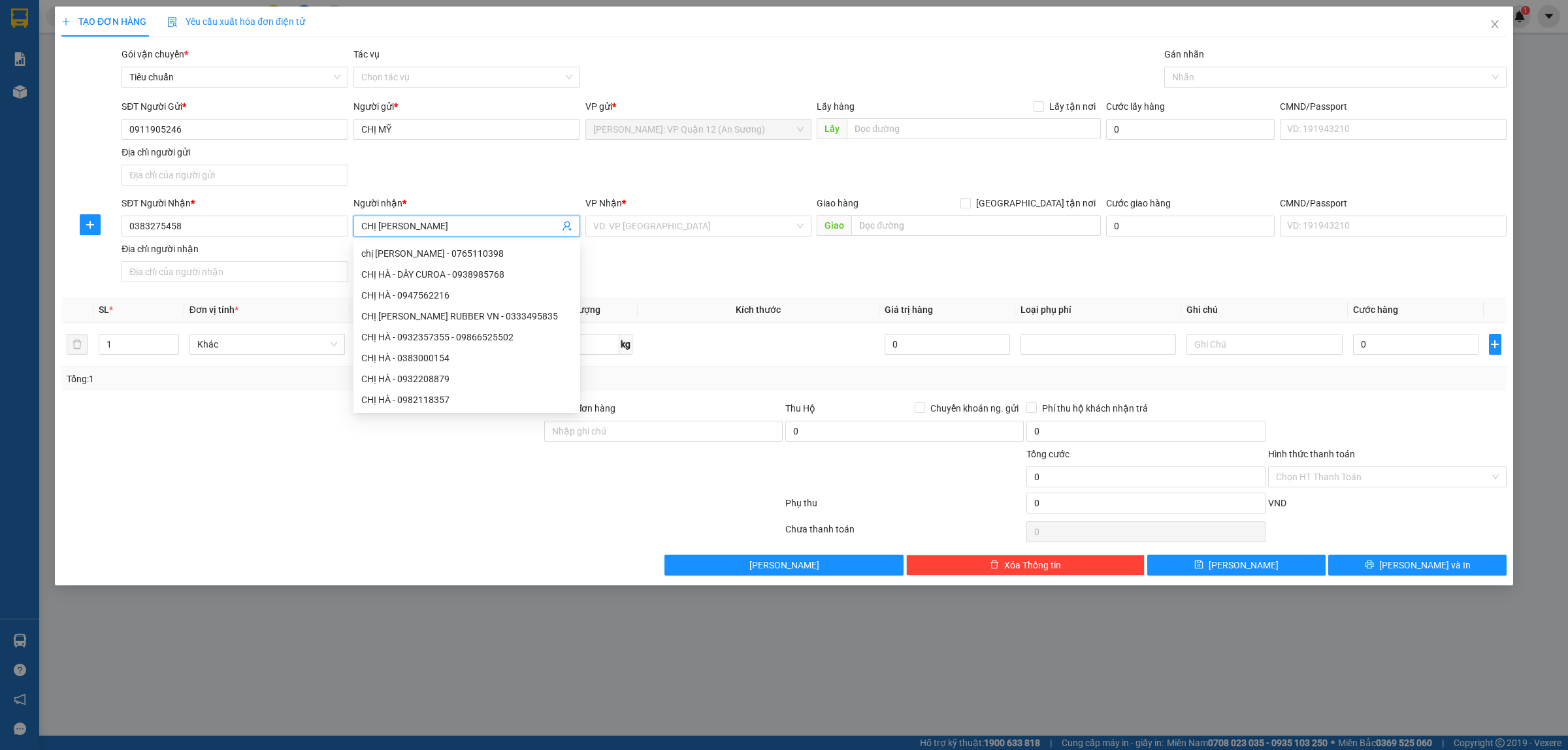
click at [485, 234] on span "CHỊ [PERSON_NAME]" at bounding box center [466, 226] width 227 height 21
click at [478, 233] on input "CHỊ [PERSON_NAME]" at bounding box center [460, 226] width 198 height 15
drag, startPoint x: 478, startPoint y: 233, endPoint x: 420, endPoint y: 239, distance: 58.3
click at [420, 239] on div "Người nhận * CHỊ [PERSON_NAME]" at bounding box center [466, 219] width 227 height 46
click at [428, 229] on input "CHỊ [PERSON_NAME]" at bounding box center [460, 226] width 198 height 15
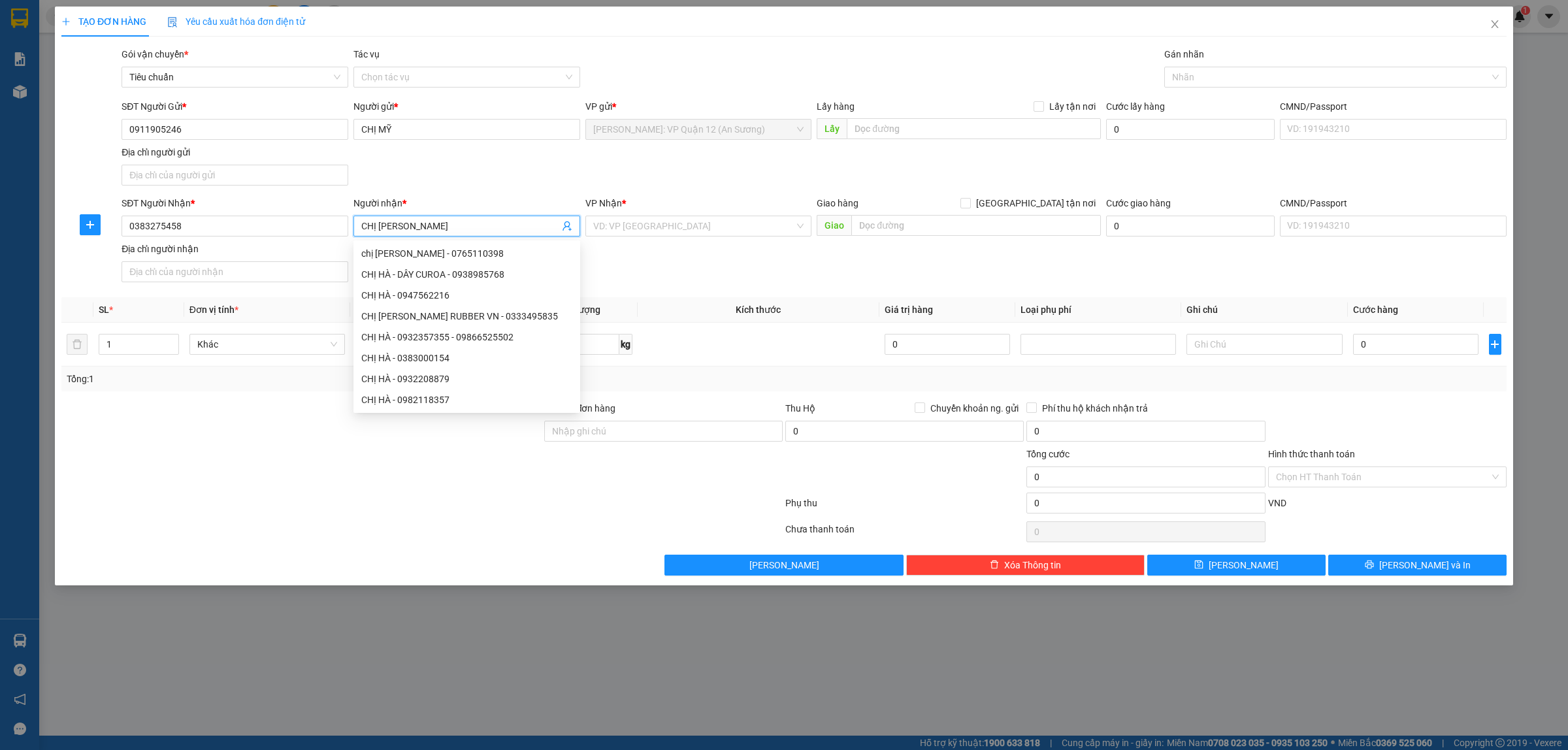
click at [428, 229] on input "CHỊ [PERSON_NAME]" at bounding box center [460, 226] width 198 height 15
type input "ANH HÀ"
click at [635, 223] on input "search" at bounding box center [694, 226] width 202 height 20
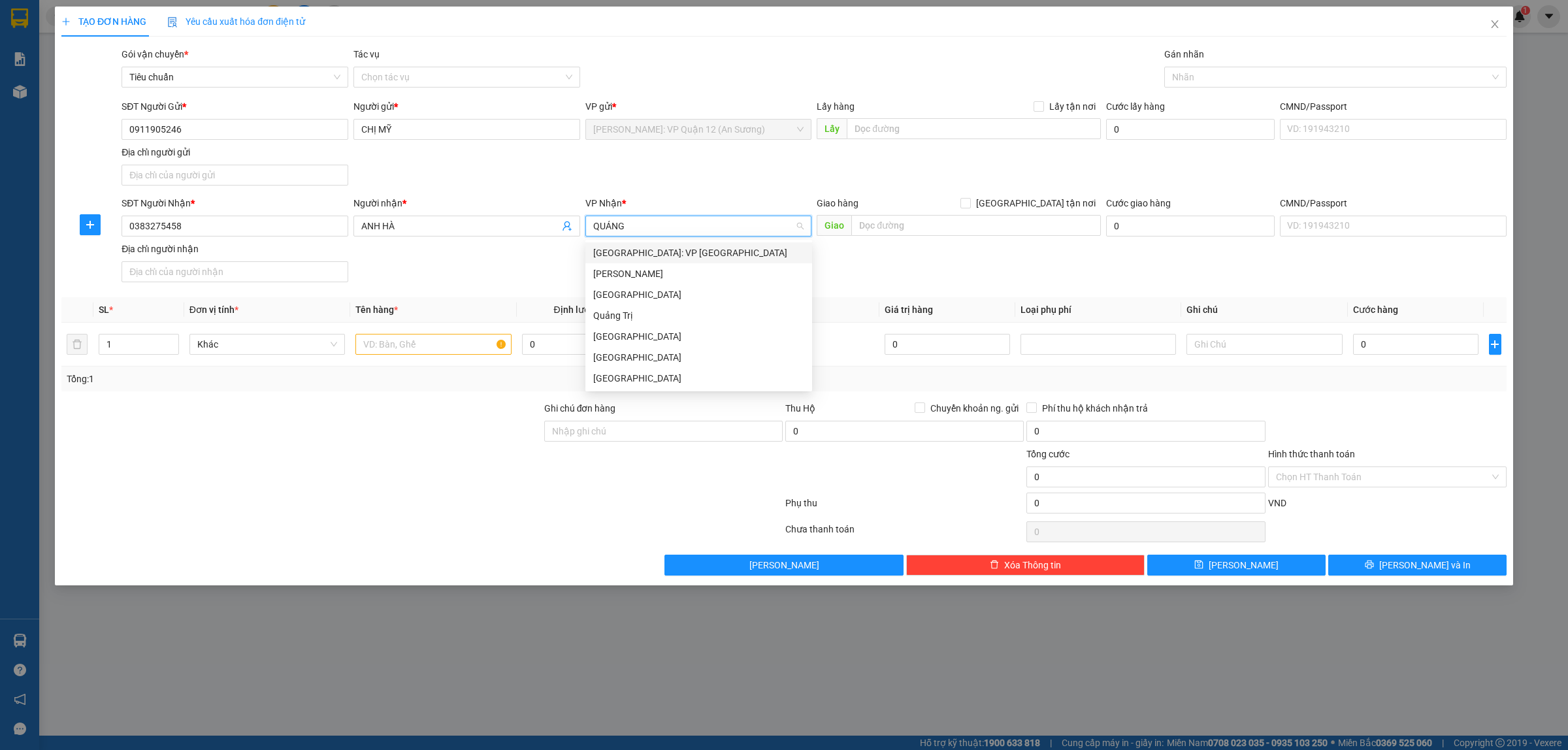
type input "QUẢNG"
click at [623, 340] on div "[GEOGRAPHIC_DATA]" at bounding box center [698, 336] width 211 height 15
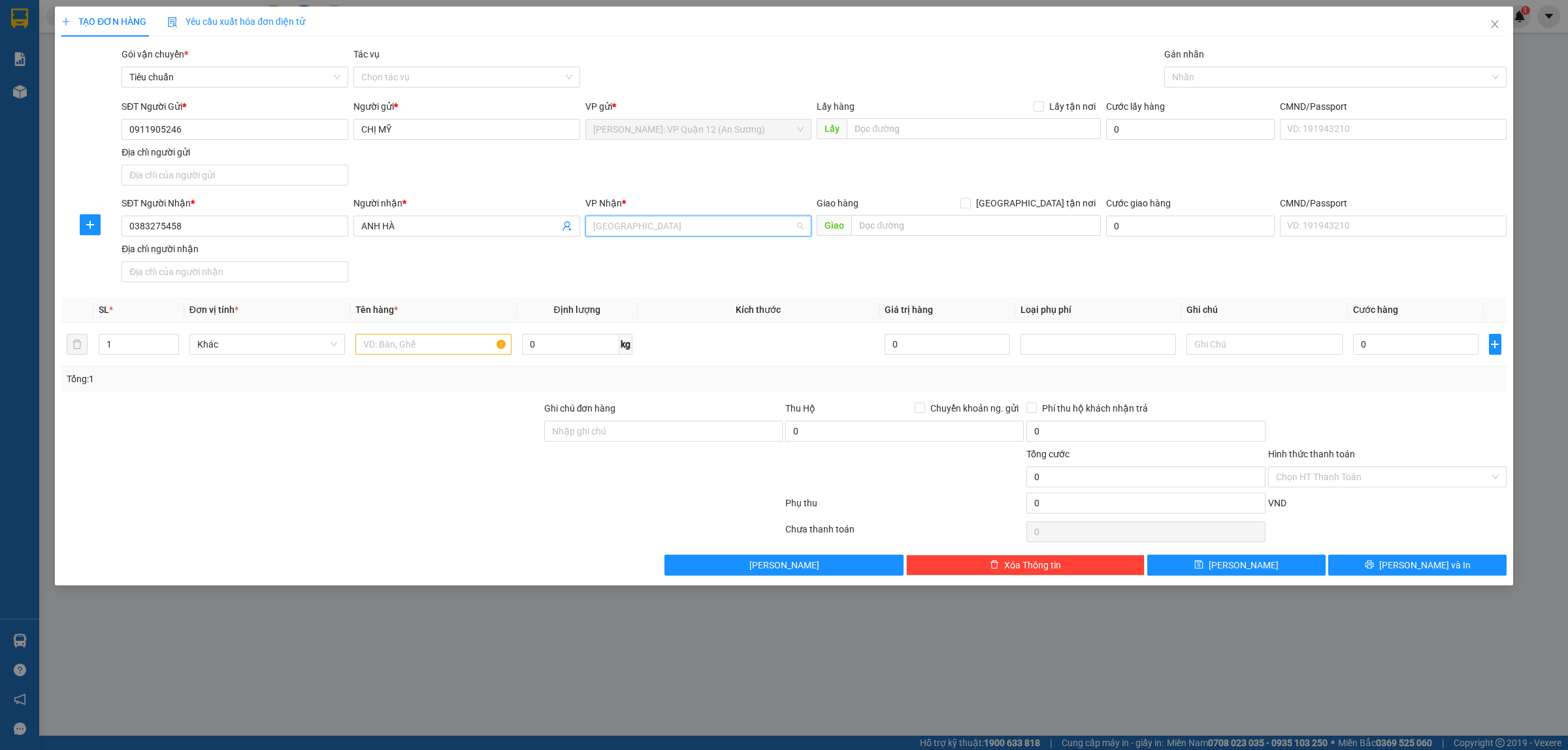
scroll to position [930, 0]
click at [1092, 227] on input "text" at bounding box center [976, 225] width 250 height 21
click at [954, 216] on input "text" at bounding box center [976, 225] width 250 height 21
paste input "Hoàn Lão giao trên QL 1A"
click at [1289, 81] on div at bounding box center [1328, 77] width 323 height 16
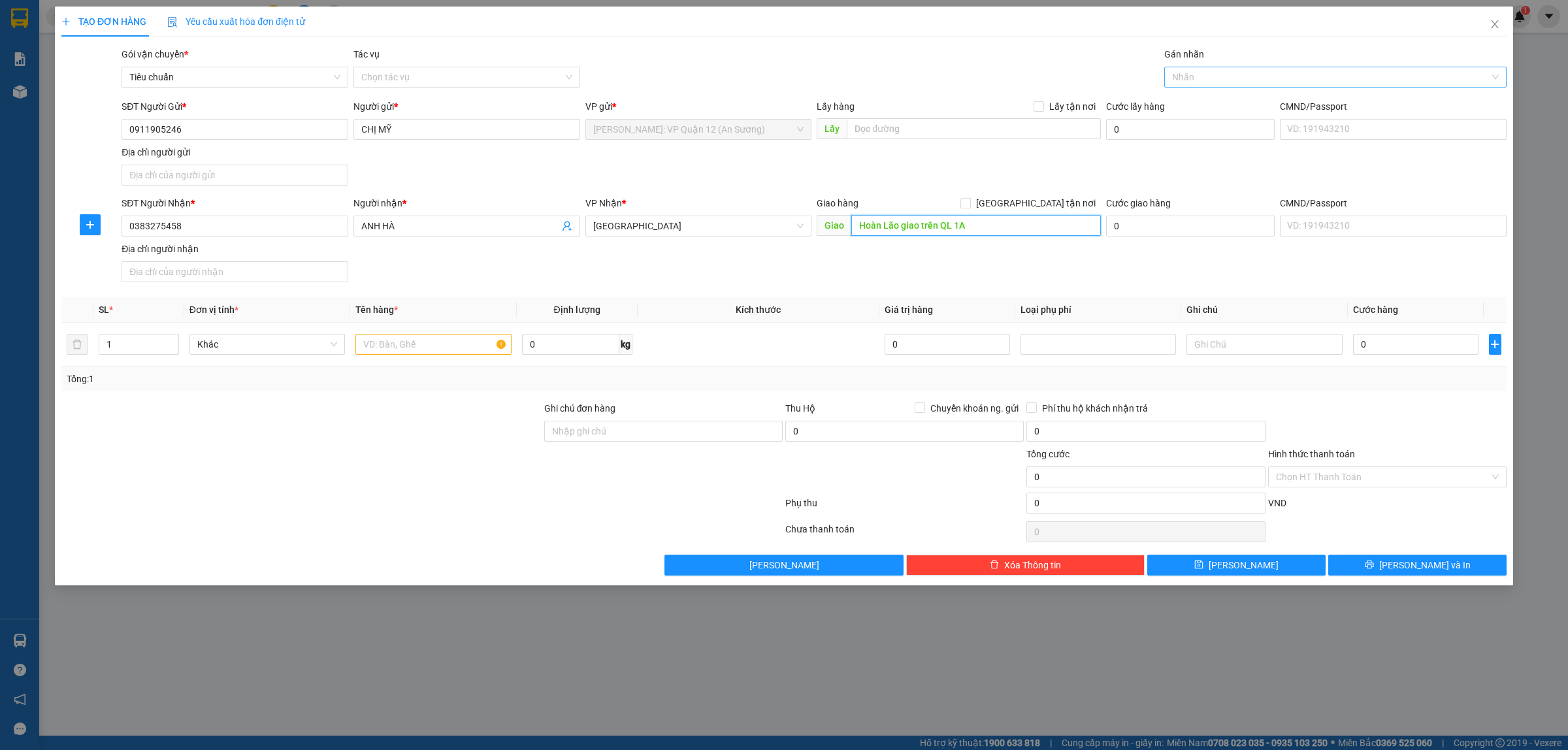
type input "Hoàn Lão giao trên QL 1A"
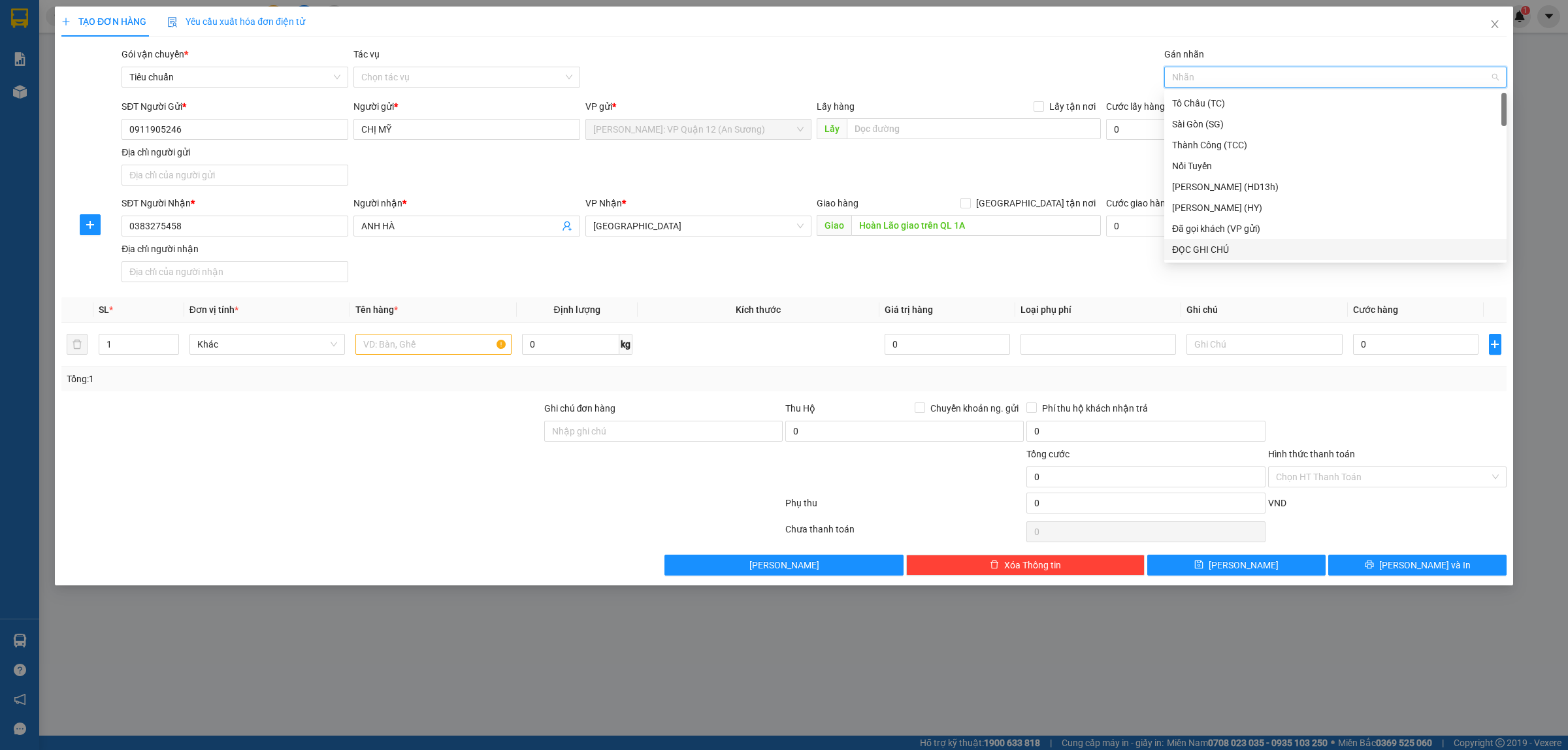
type input "D"
type input "ĐÃ"
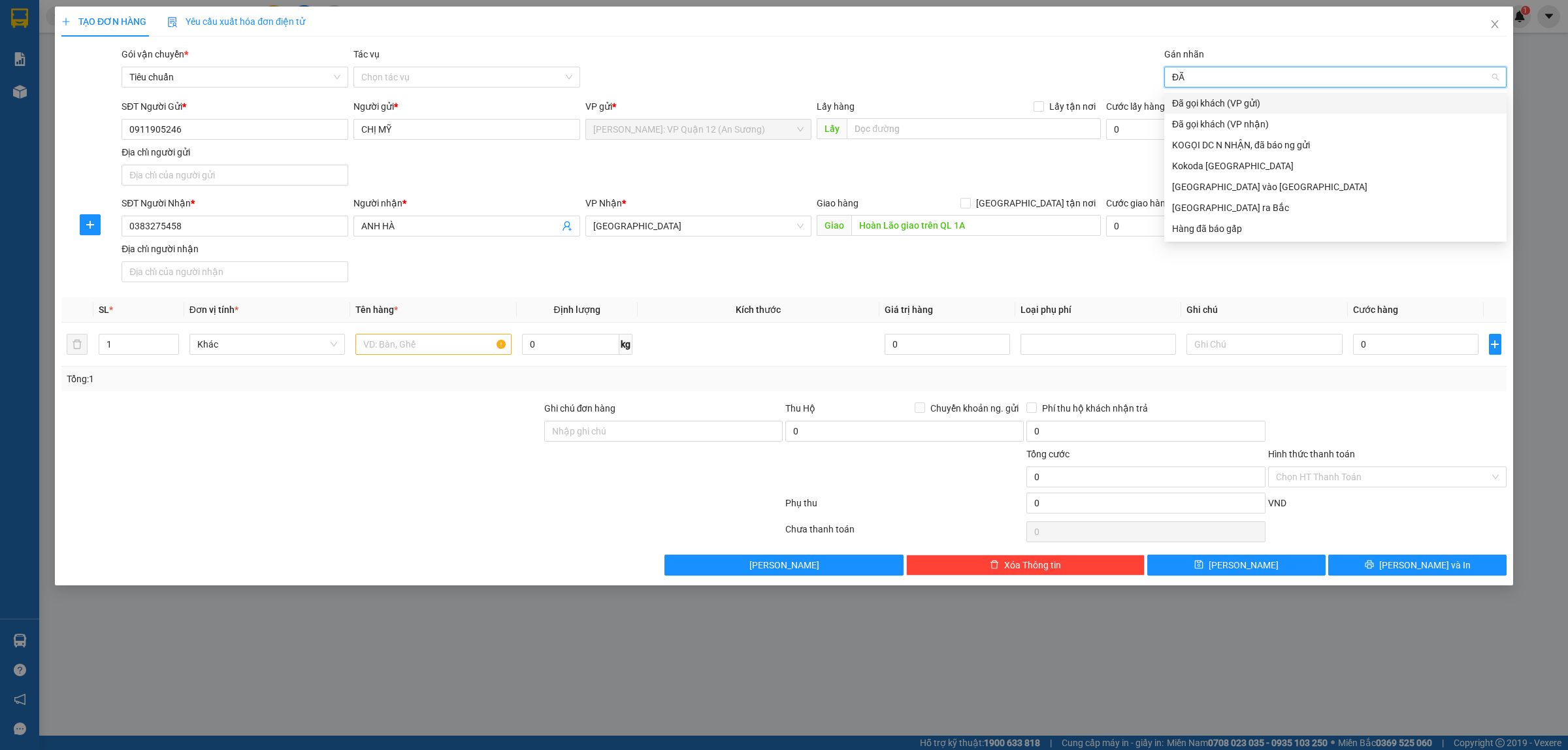
click at [1252, 101] on div "Đã gọi khách (VP gửi)" at bounding box center [1335, 103] width 327 height 15
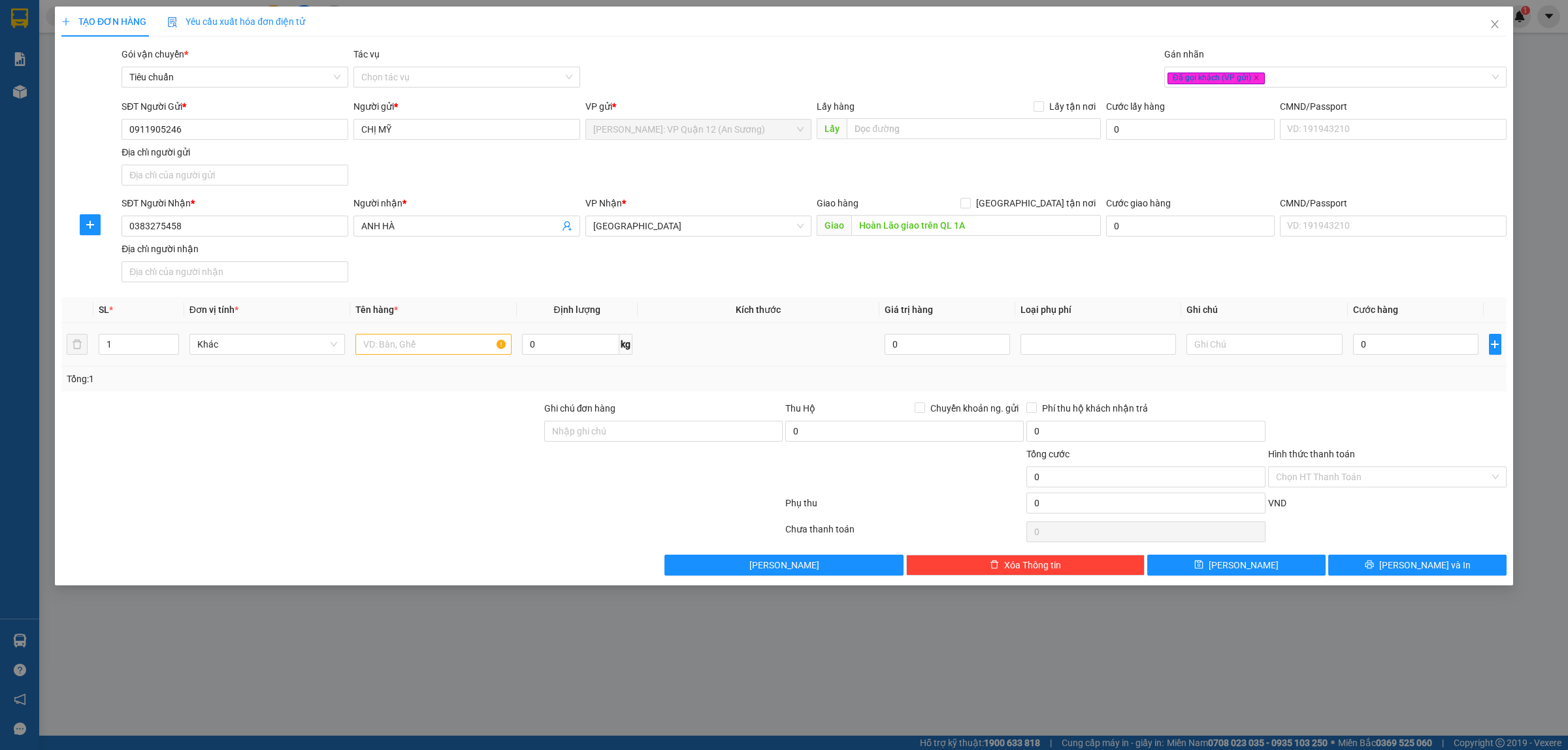
click at [472, 334] on div at bounding box center [433, 344] width 155 height 26
drag, startPoint x: 462, startPoint y: 342, endPoint x: 468, endPoint y: 345, distance: 6.7
click at [467, 344] on input "text" at bounding box center [433, 344] width 155 height 21
click at [446, 350] on input "text" at bounding box center [433, 344] width 155 height 21
click at [445, 350] on input "text" at bounding box center [433, 344] width 155 height 21
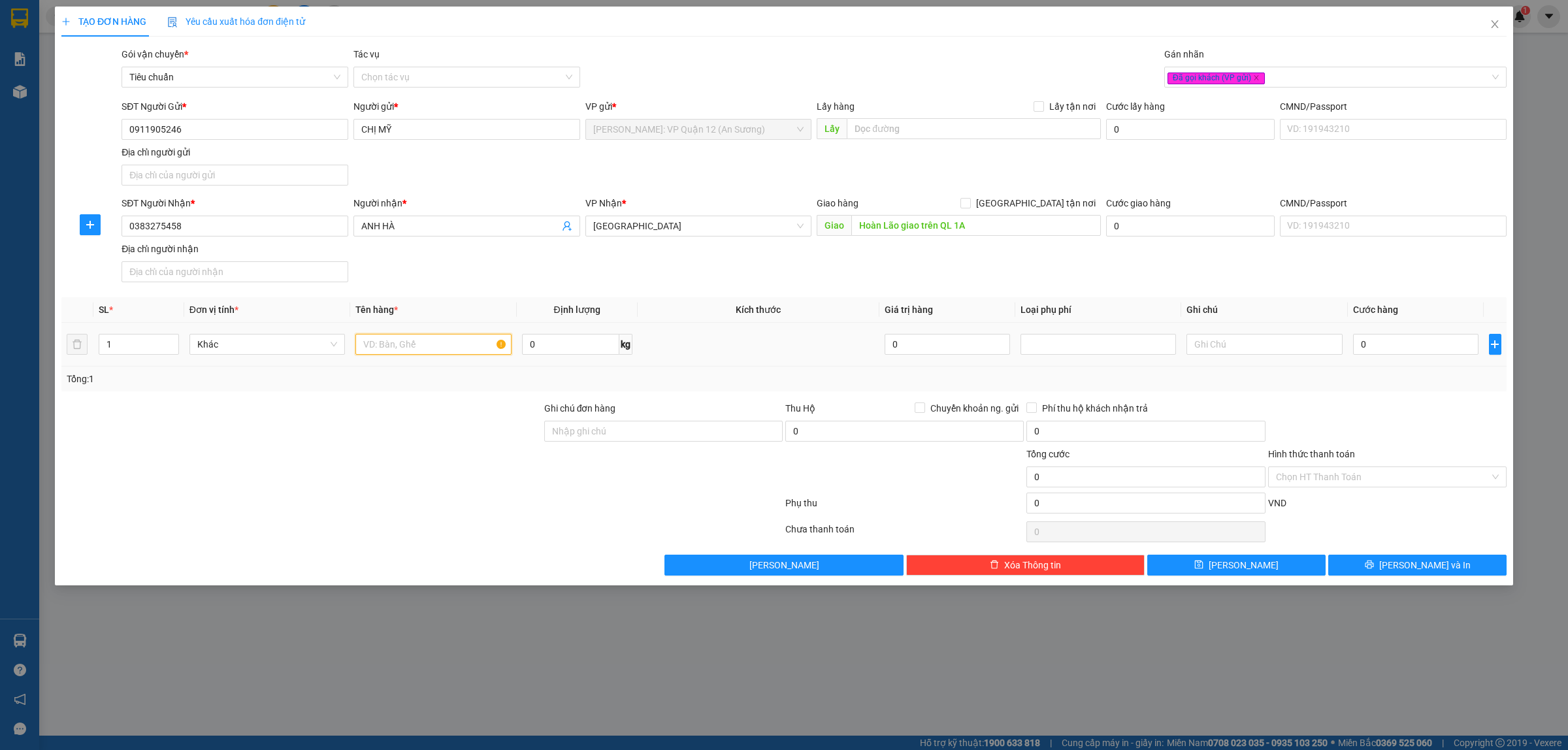
click at [451, 350] on input "text" at bounding box center [433, 344] width 155 height 21
click at [430, 344] on input "1 CHIẾC XE ĐPẠ ĐIỆN" at bounding box center [433, 344] width 155 height 21
type input "1 CHIẾC XE ĐẠP ĐIỆN"
drag, startPoint x: 575, startPoint y: 443, endPoint x: 573, endPoint y: 437, distance: 6.3
click at [575, 442] on div "Ghi chú đơn hàng" at bounding box center [663, 424] width 238 height 46
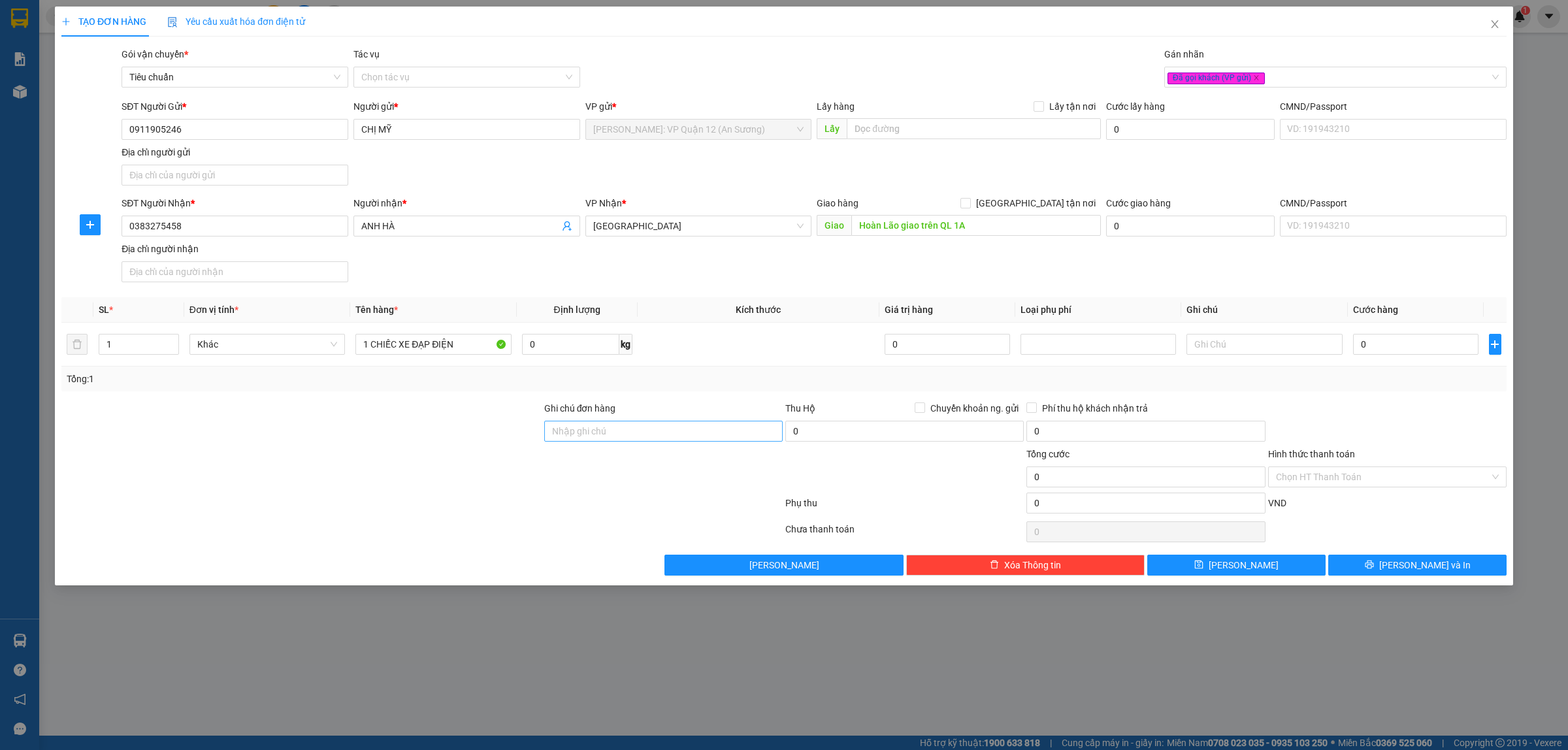
click at [573, 435] on input "Ghi chú đơn hàng" at bounding box center [663, 431] width 238 height 21
type input "CÓ CHIAG KHÓA"
click at [1400, 335] on input "0" at bounding box center [1415, 344] width 125 height 21
type input "5"
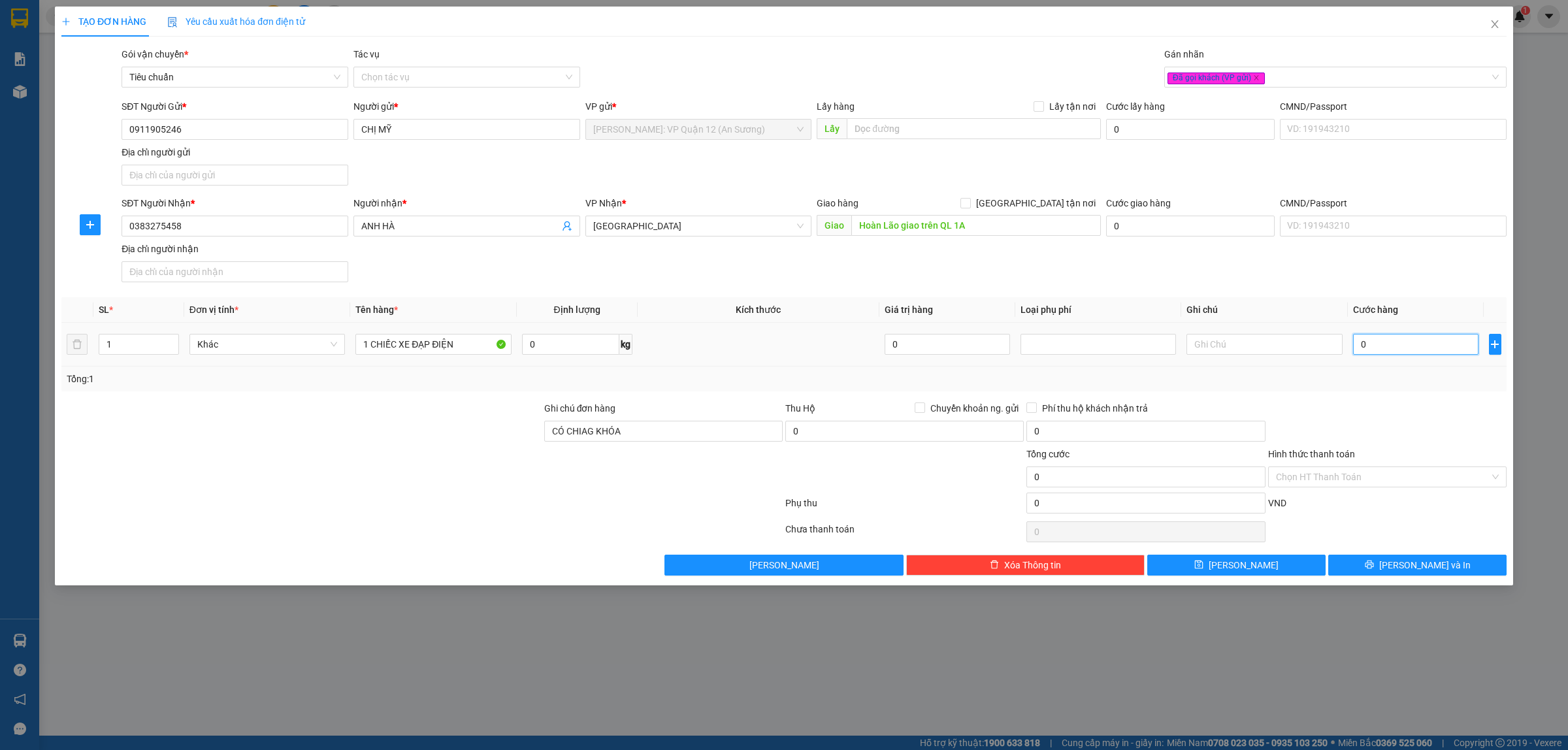
type input "5"
type input "52"
type input "520"
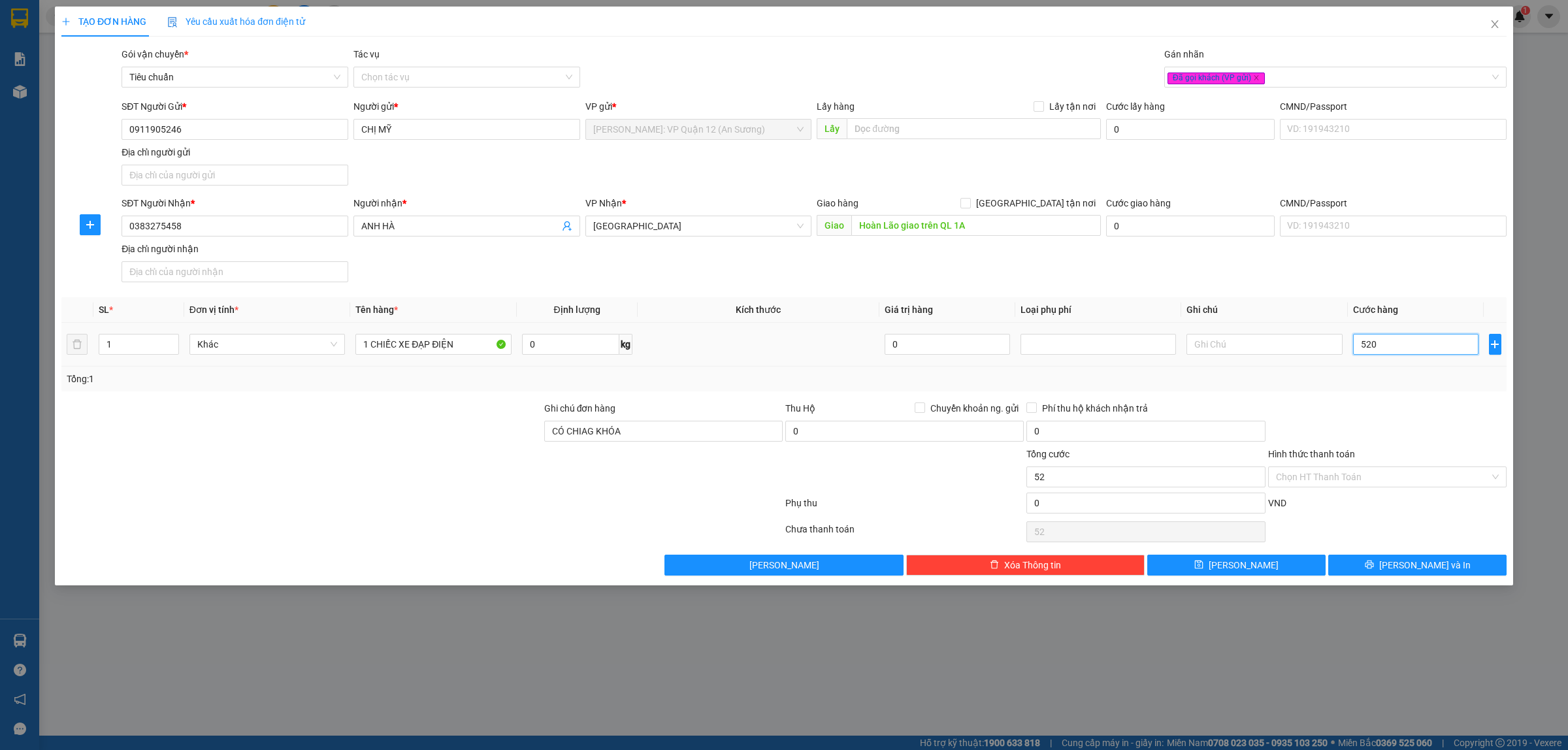
type input "520"
type input "520.000"
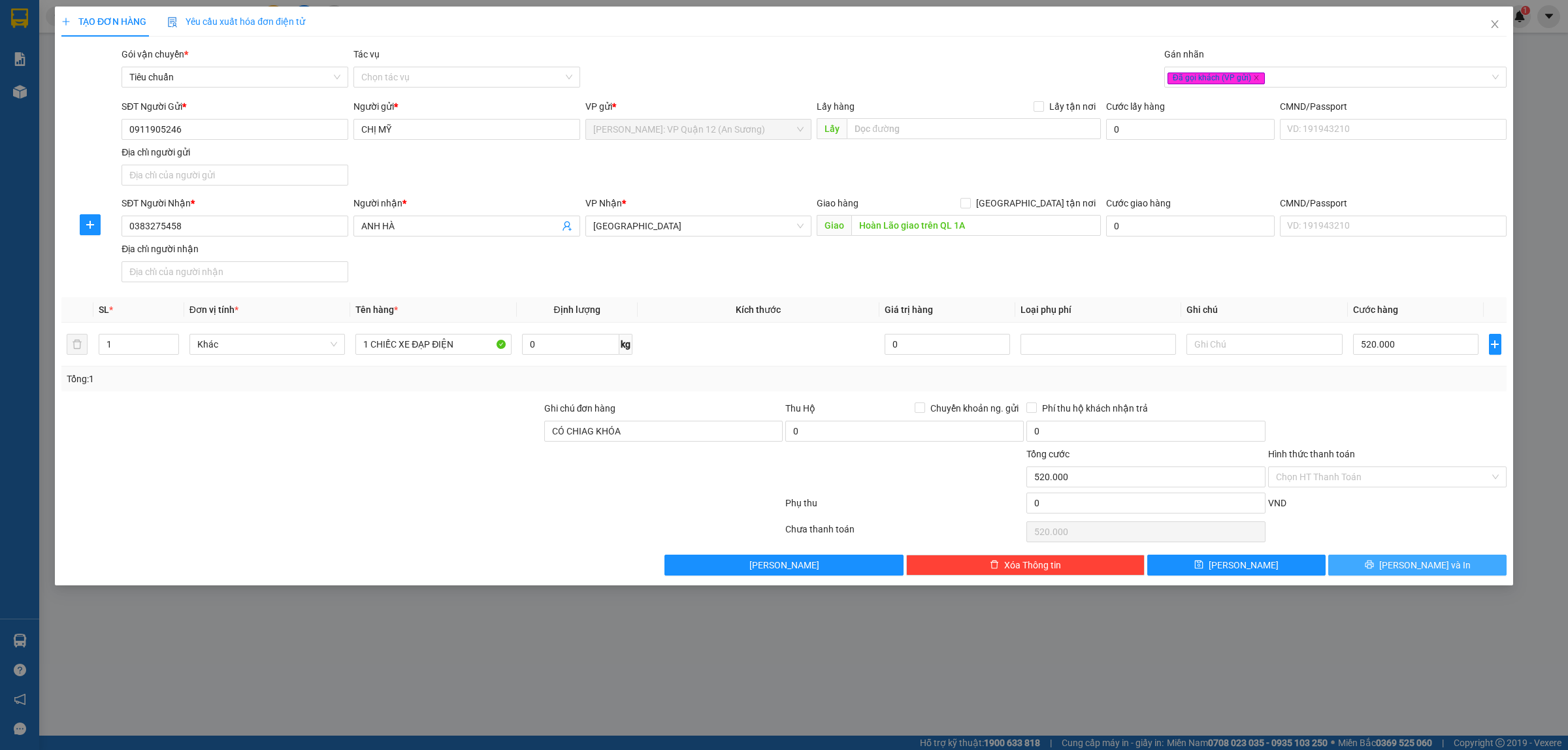
click at [1424, 572] on span "[PERSON_NAME] và In" at bounding box center [1425, 566] width 91 height 15
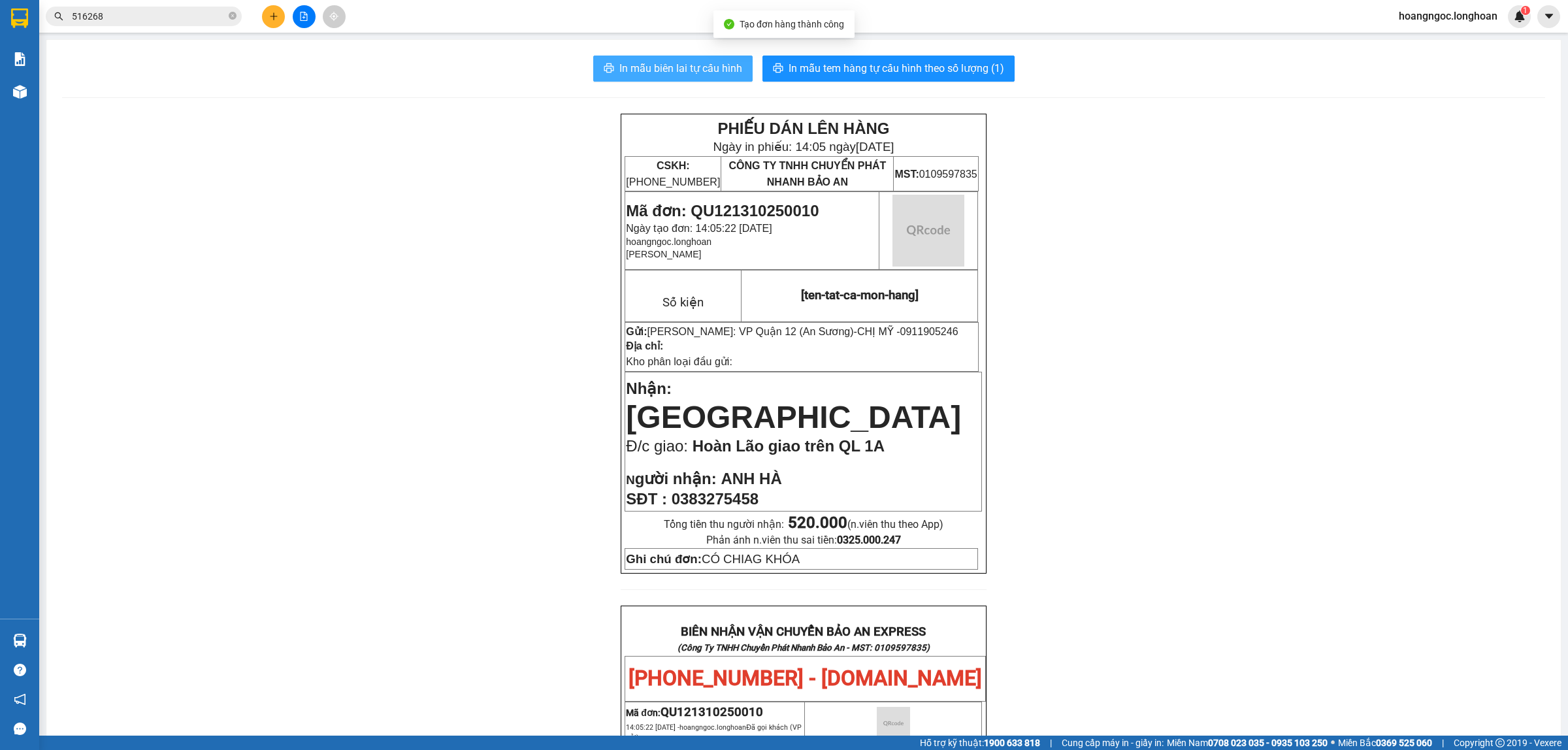
click at [640, 56] on button "In mẫu biên lai tự cấu hình" at bounding box center [672, 69] width 159 height 26
click at [671, 57] on button "In mẫu biên lai tự cấu hình" at bounding box center [672, 69] width 159 height 26
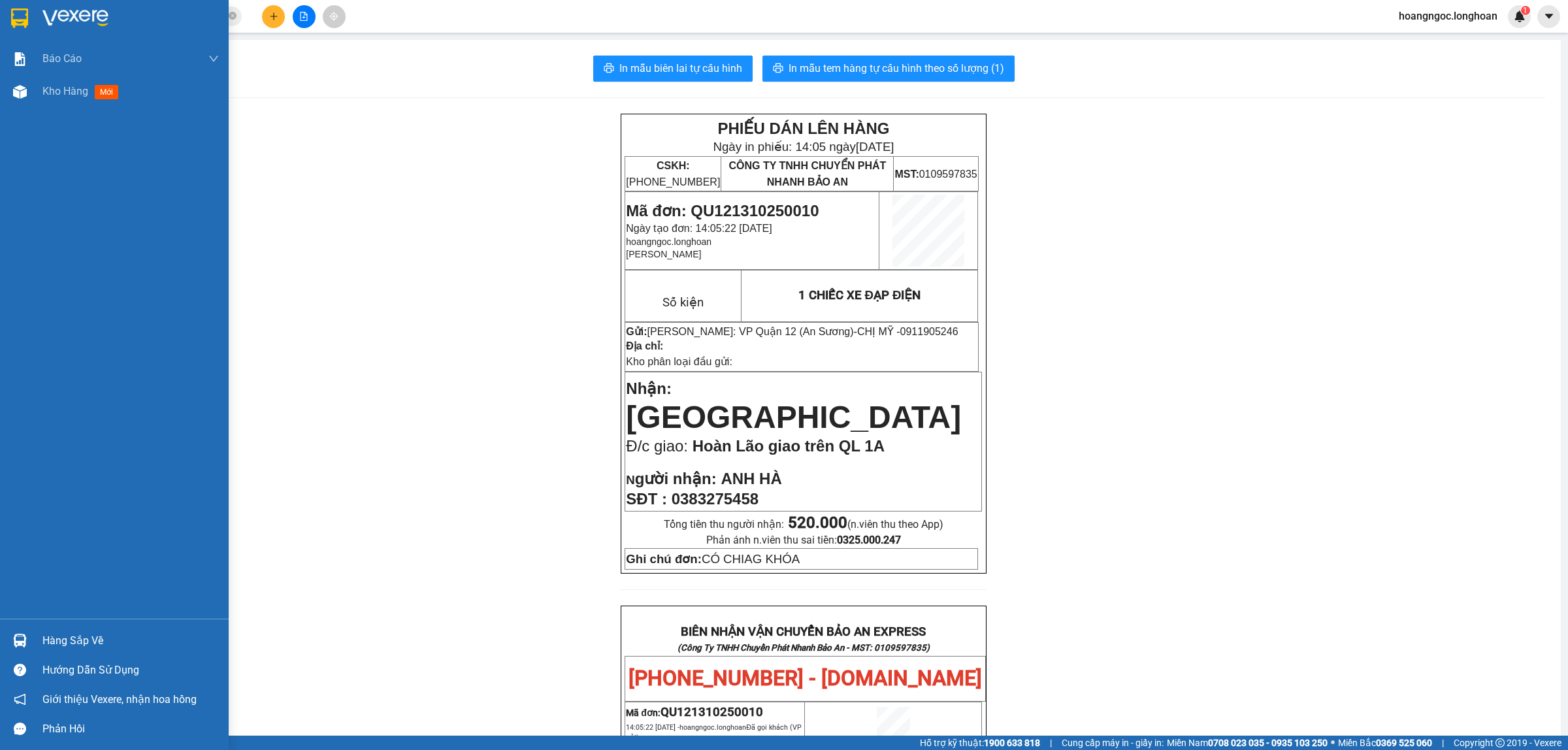
click at [26, 24] on img at bounding box center [20, 19] width 17 height 20
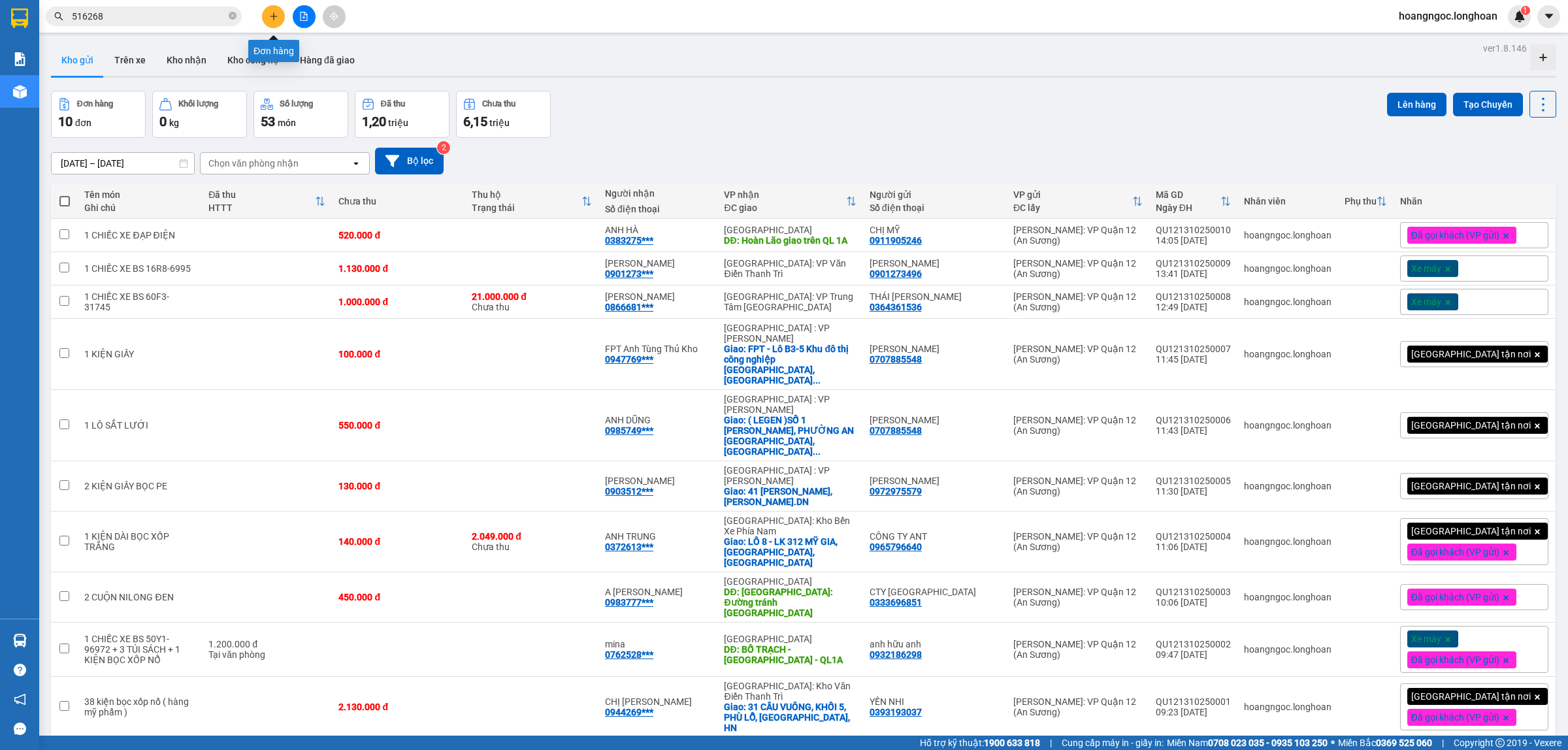
click at [278, 20] on button at bounding box center [273, 17] width 23 height 23
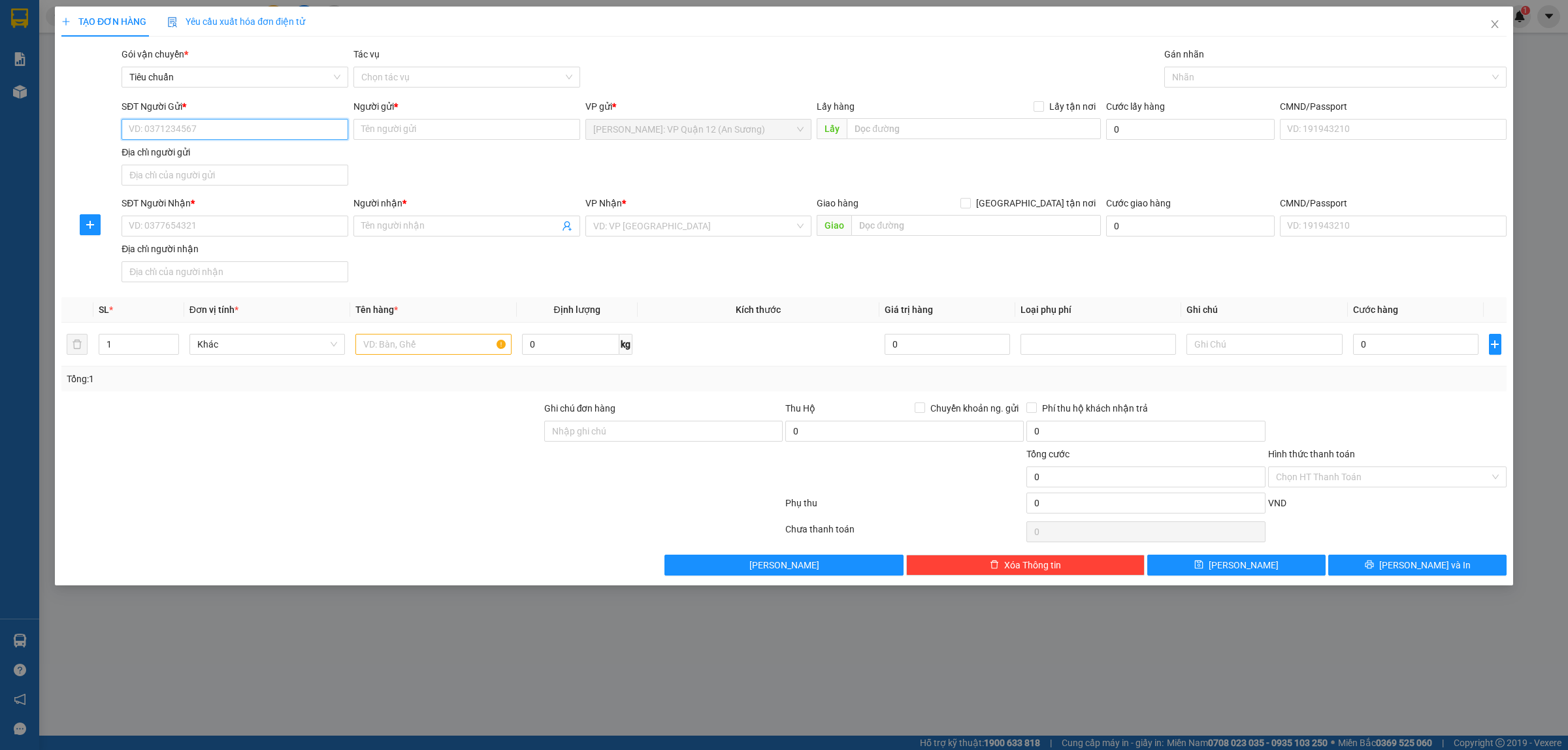
click at [250, 123] on input "SĐT Người Gửi *" at bounding box center [234, 130] width 227 height 21
click at [451, 134] on input "Người gửi *" at bounding box center [466, 130] width 227 height 21
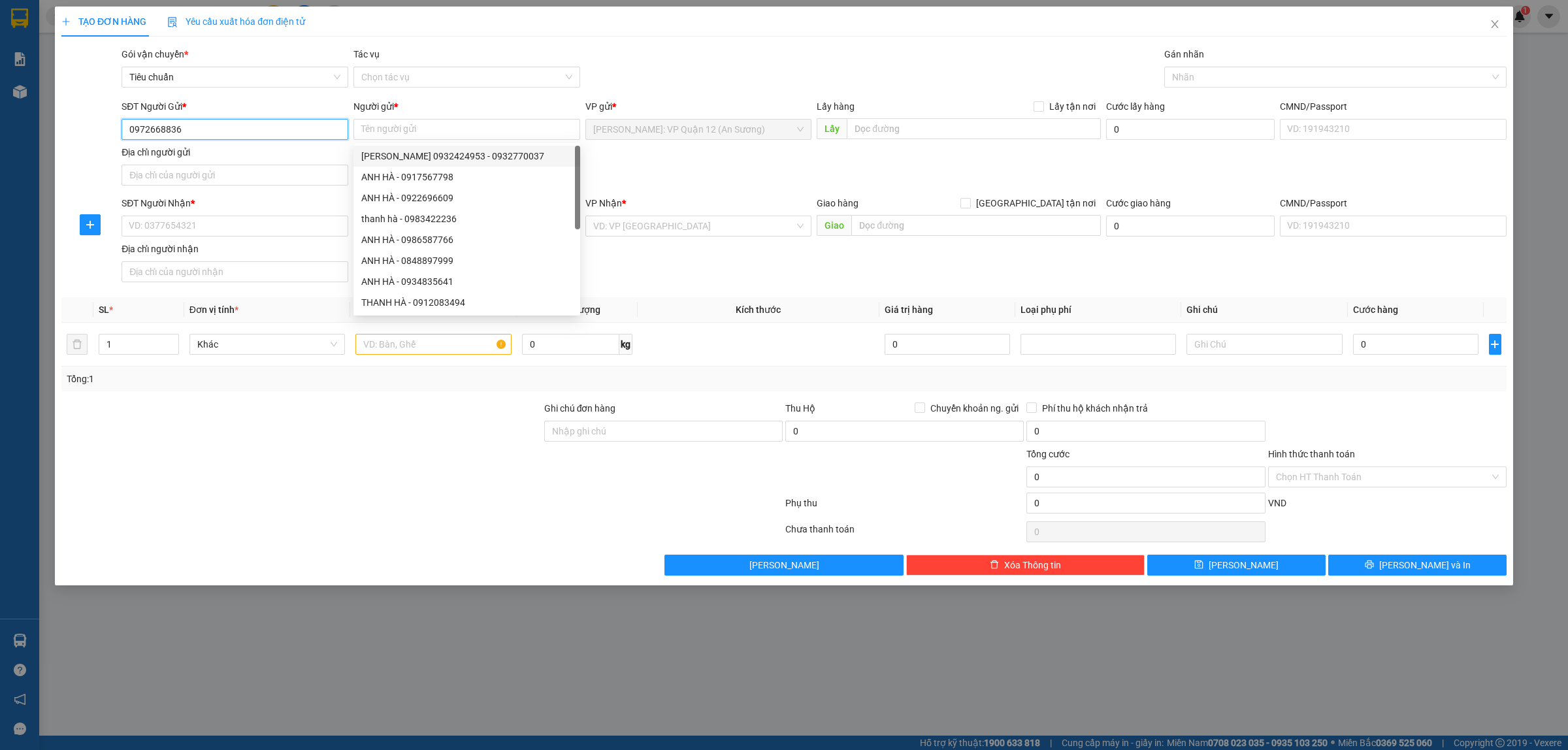
click at [266, 138] on input "0972668836" at bounding box center [234, 130] width 227 height 21
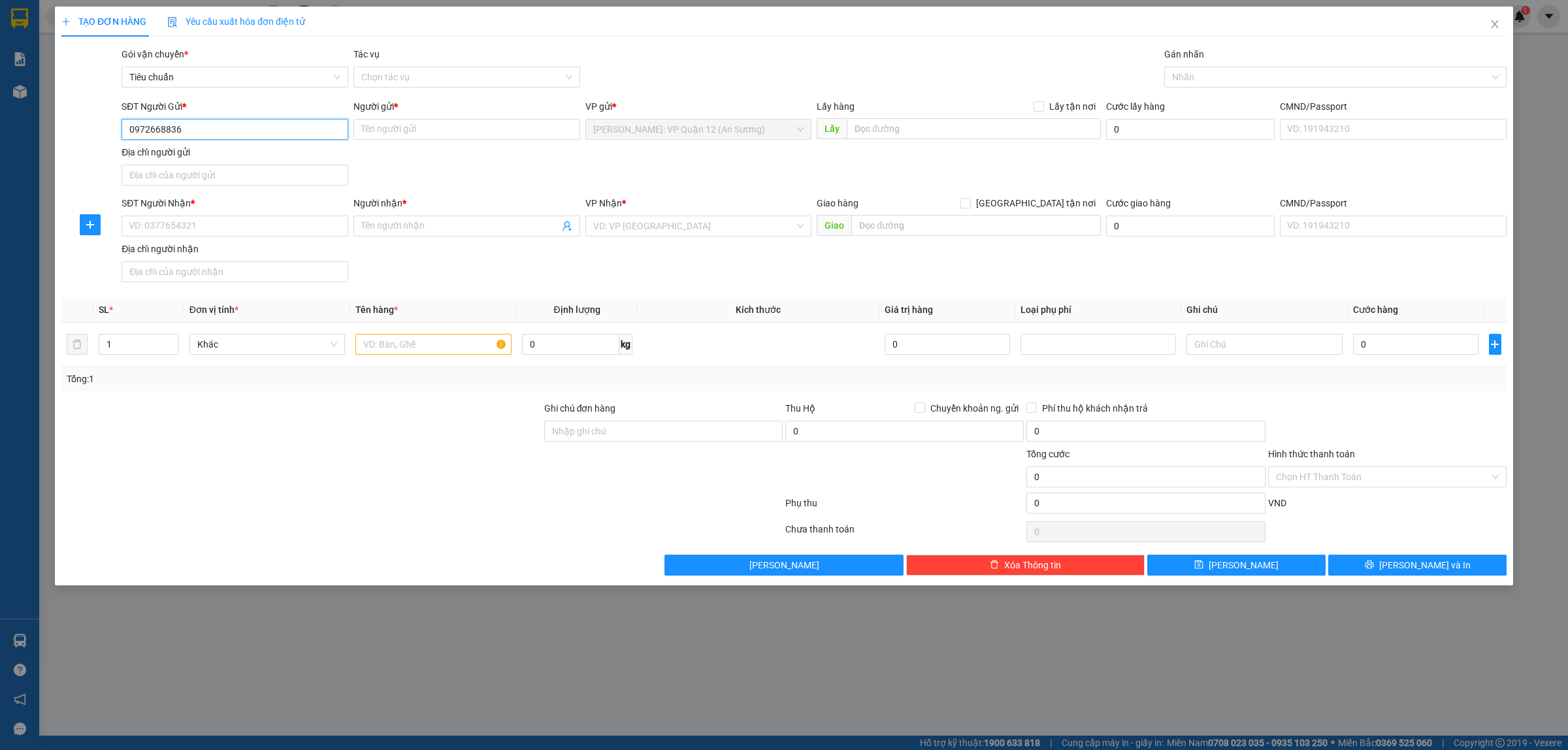
click at [240, 135] on input "0972668836" at bounding box center [234, 130] width 227 height 21
click at [171, 130] on input "0972668836" at bounding box center [234, 130] width 227 height 21
type input "0972668826"
click at [440, 125] on input "Người gửi *" at bounding box center [466, 130] width 227 height 21
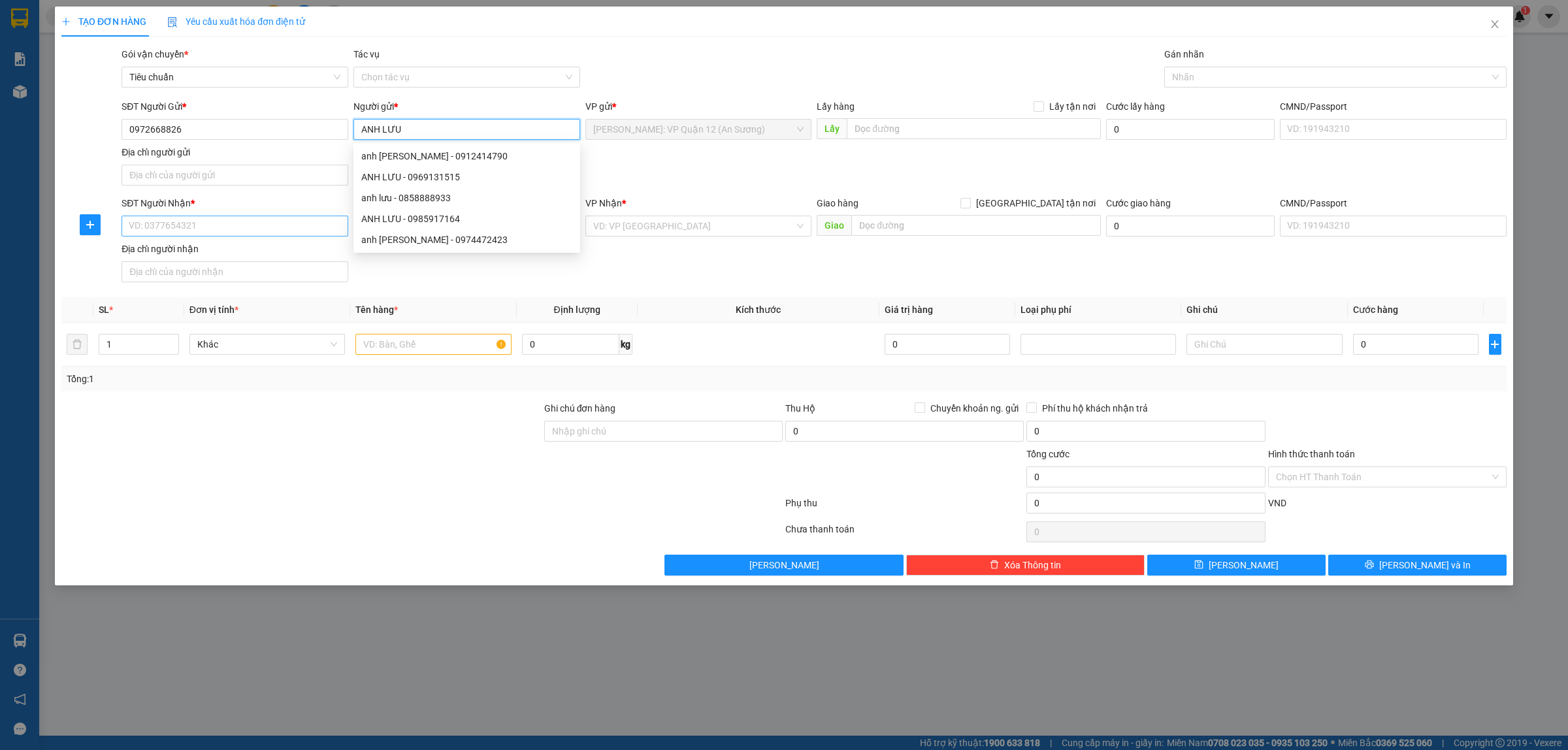
type input "ANH LƯU"
click at [250, 223] on input "SĐT Người Nhận *" at bounding box center [234, 226] width 227 height 21
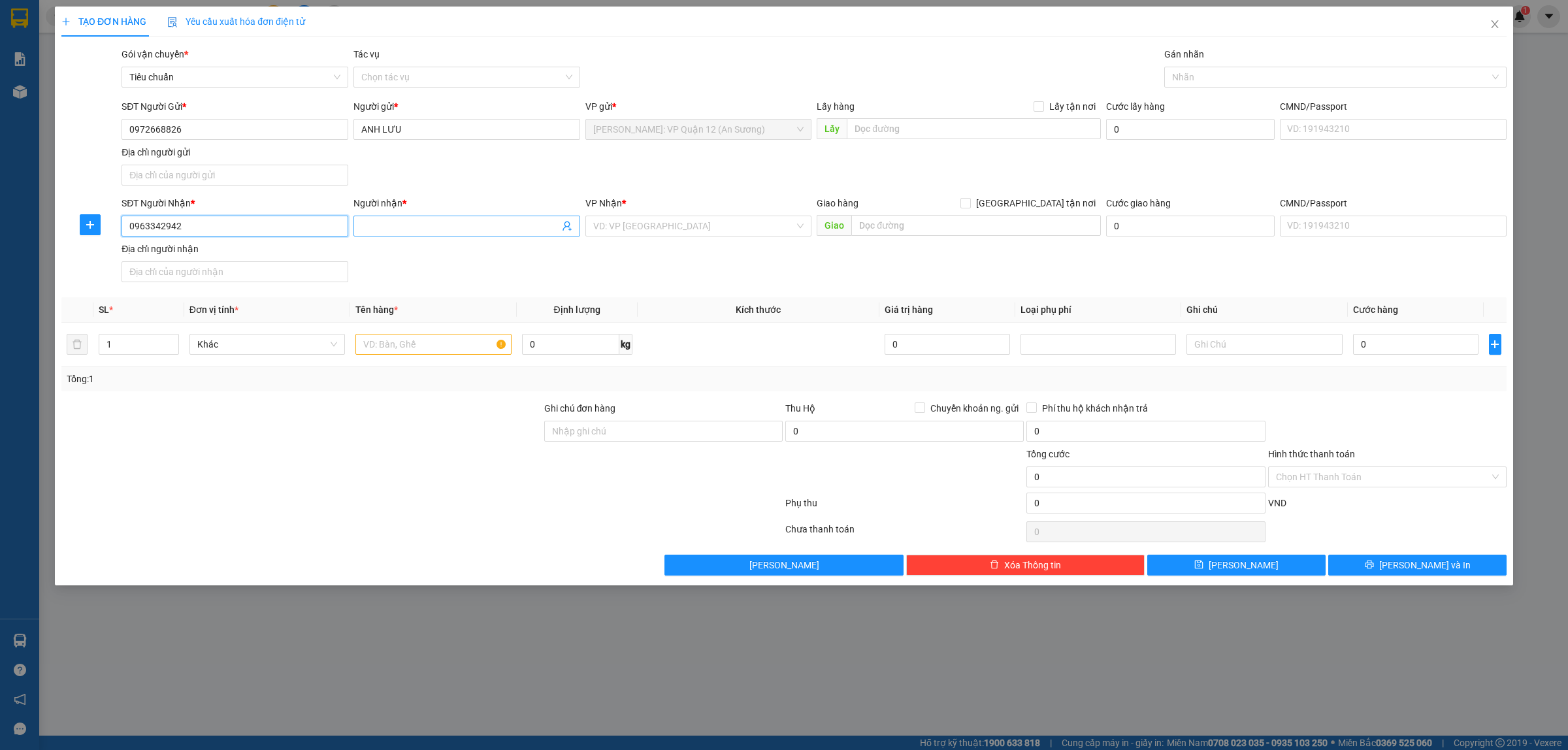
type input "0963342942"
click at [370, 223] on input "Người nhận *" at bounding box center [460, 226] width 198 height 15
type input "C"
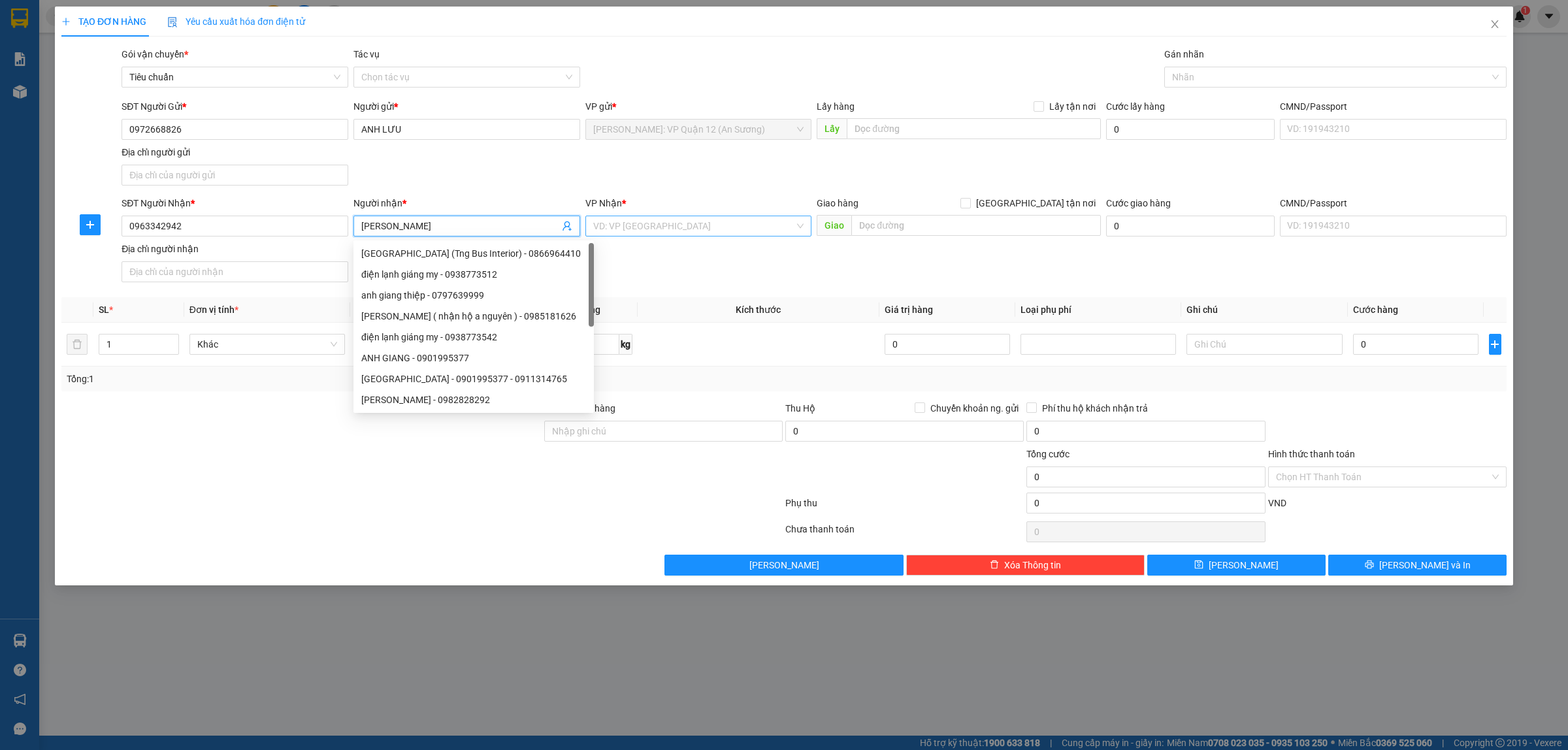
type input "[PERSON_NAME]"
click at [664, 230] on input "search" at bounding box center [694, 226] width 202 height 20
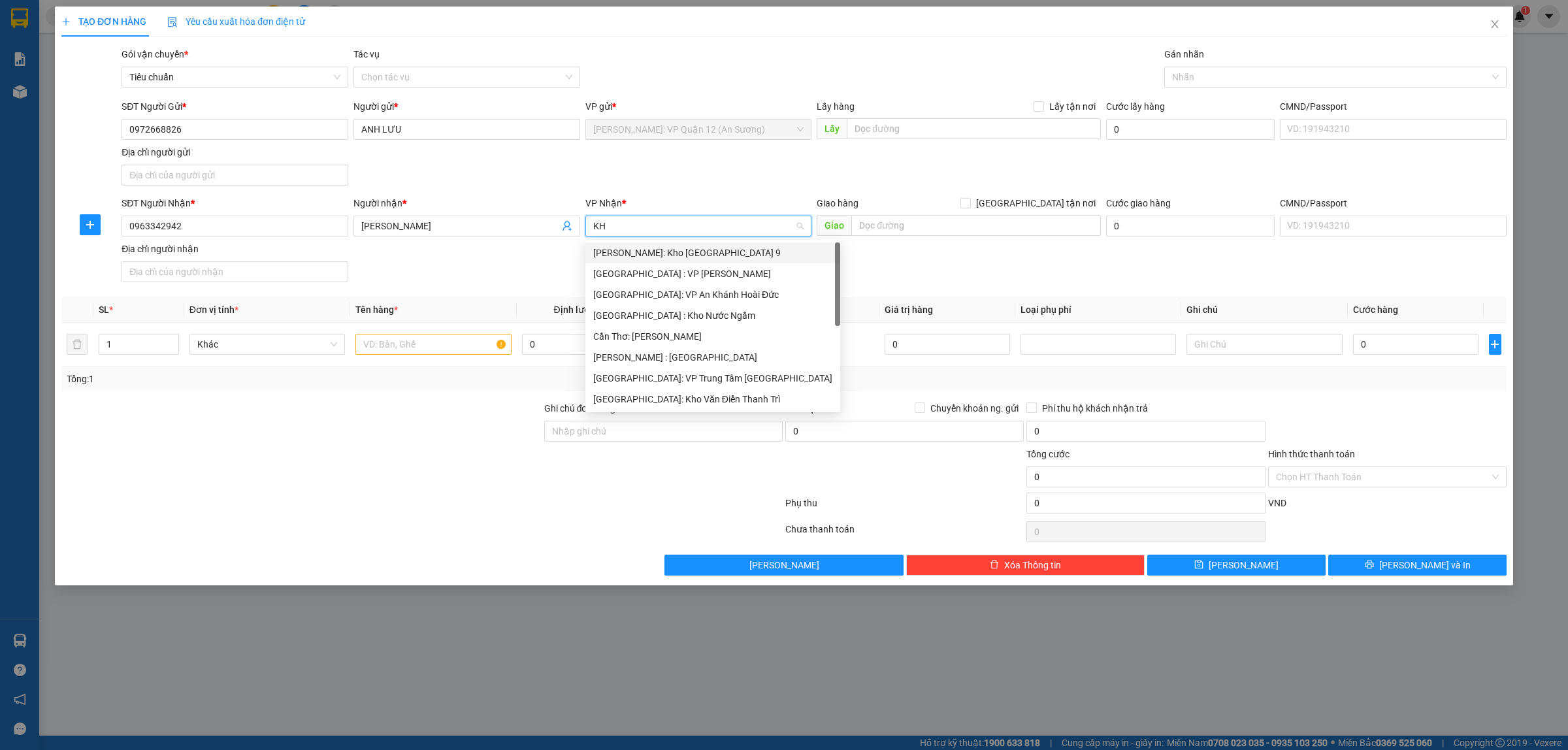
type input "KHO"
drag, startPoint x: 653, startPoint y: 332, endPoint x: 999, endPoint y: 258, distance: 353.8
click at [664, 330] on div "[GEOGRAPHIC_DATA]: Kho Văn Điển Thanh Trì" at bounding box center [698, 336] width 211 height 15
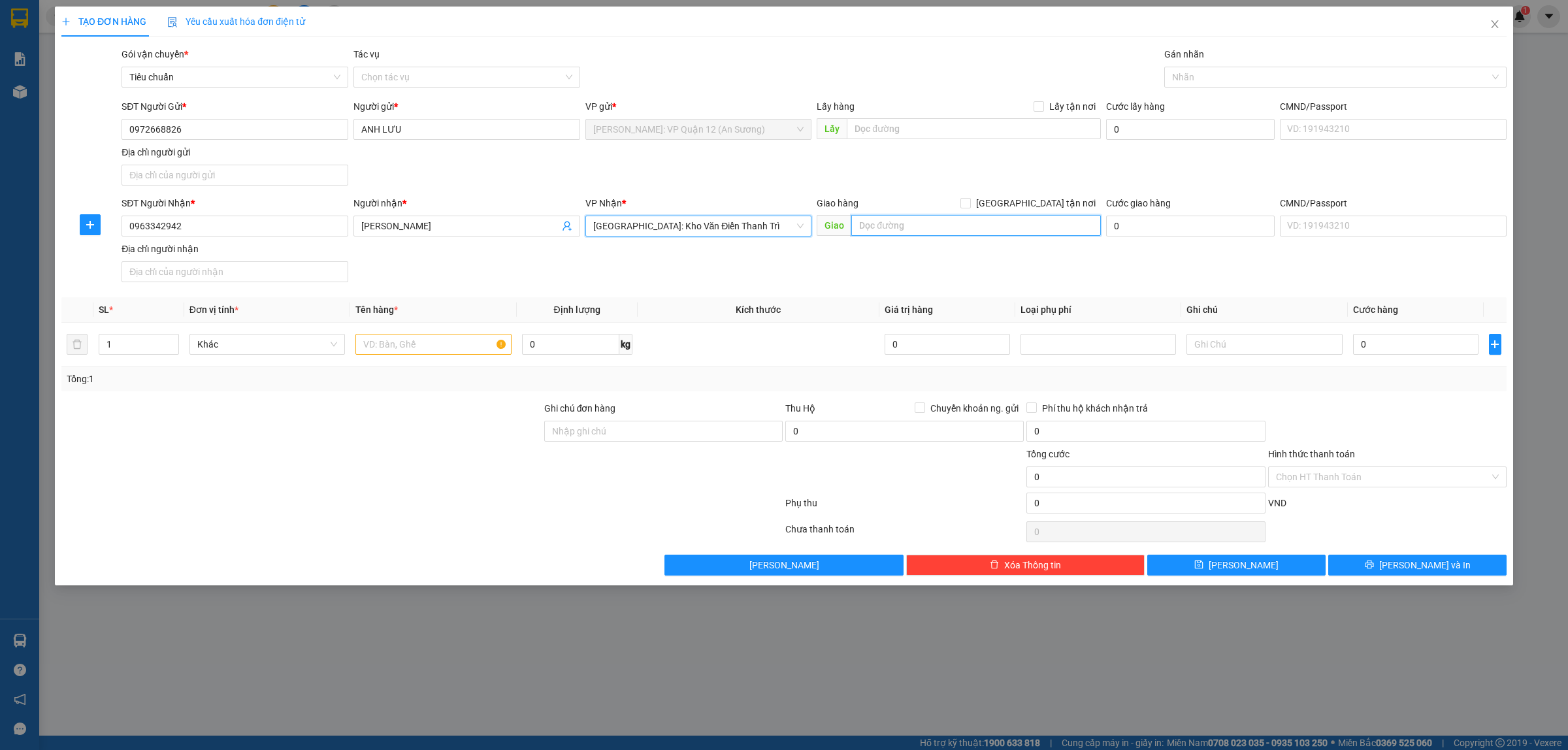
drag, startPoint x: 993, startPoint y: 234, endPoint x: 1021, endPoint y: 224, distance: 29.7
click at [993, 232] on input "text" at bounding box center [976, 225] width 250 height 21
drag, startPoint x: 1039, startPoint y: 209, endPoint x: 1013, endPoint y: 227, distance: 31.6
click at [1037, 209] on label "[GEOGRAPHIC_DATA] tận nơi" at bounding box center [1030, 204] width 141 height 15
click at [970, 207] on input "[GEOGRAPHIC_DATA] tận nơi" at bounding box center [965, 203] width 9 height 9
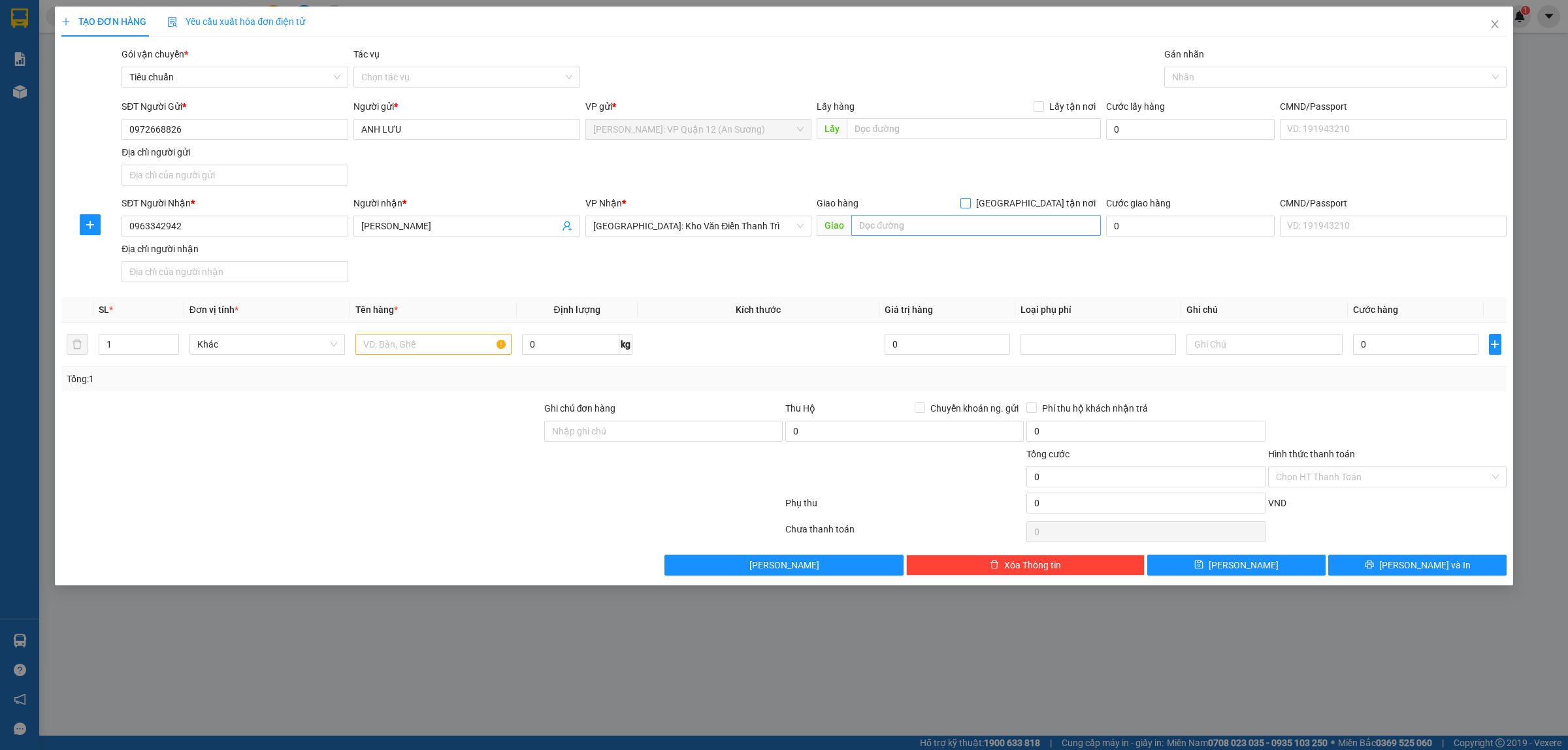
checkbox input "true"
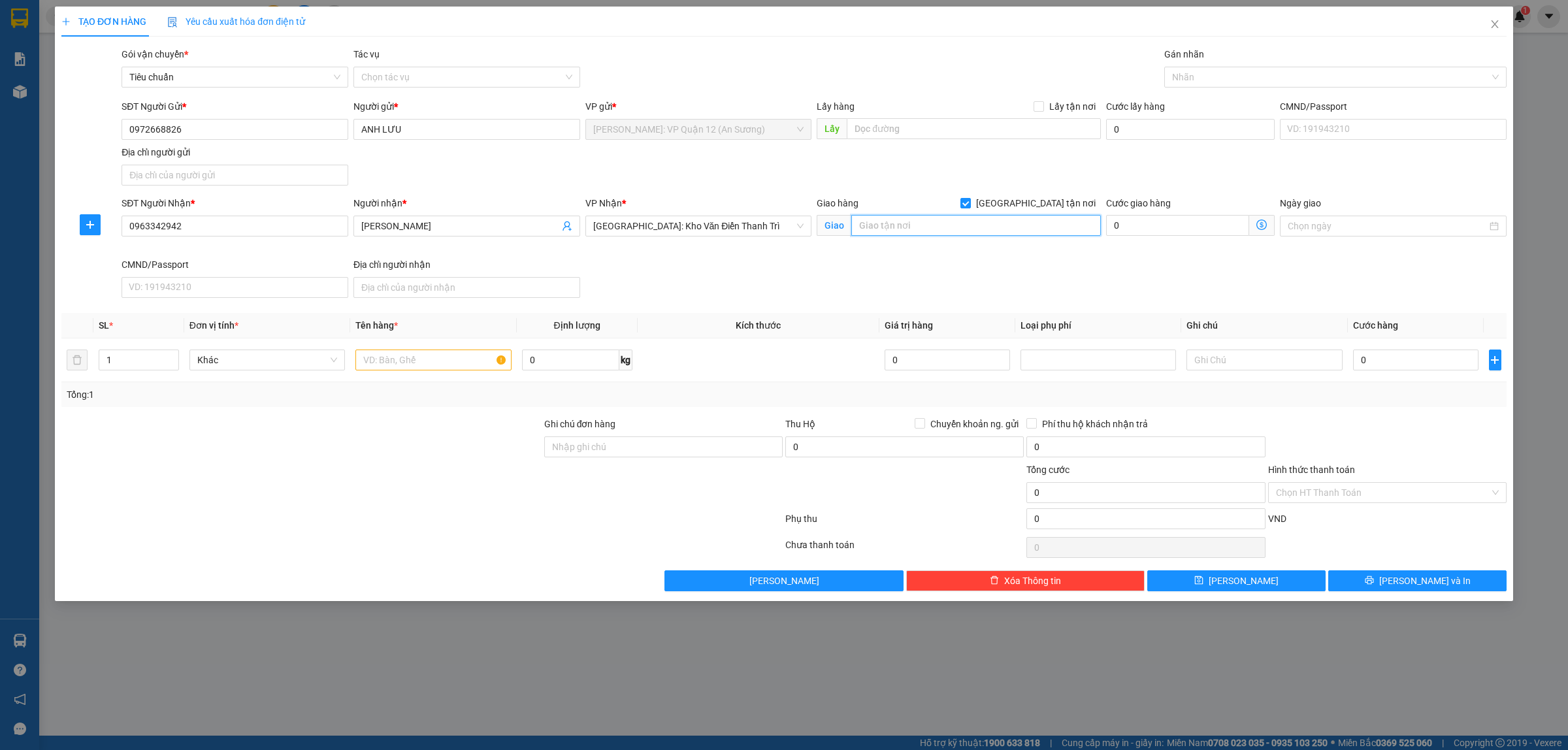
click at [1013, 227] on input "text" at bounding box center [976, 225] width 250 height 21
click at [1382, 81] on div at bounding box center [1328, 77] width 323 height 16
type input "HH 4B KDT LINH ĐÀM, [PERSON_NAME], [PERSON_NAME]. HN"
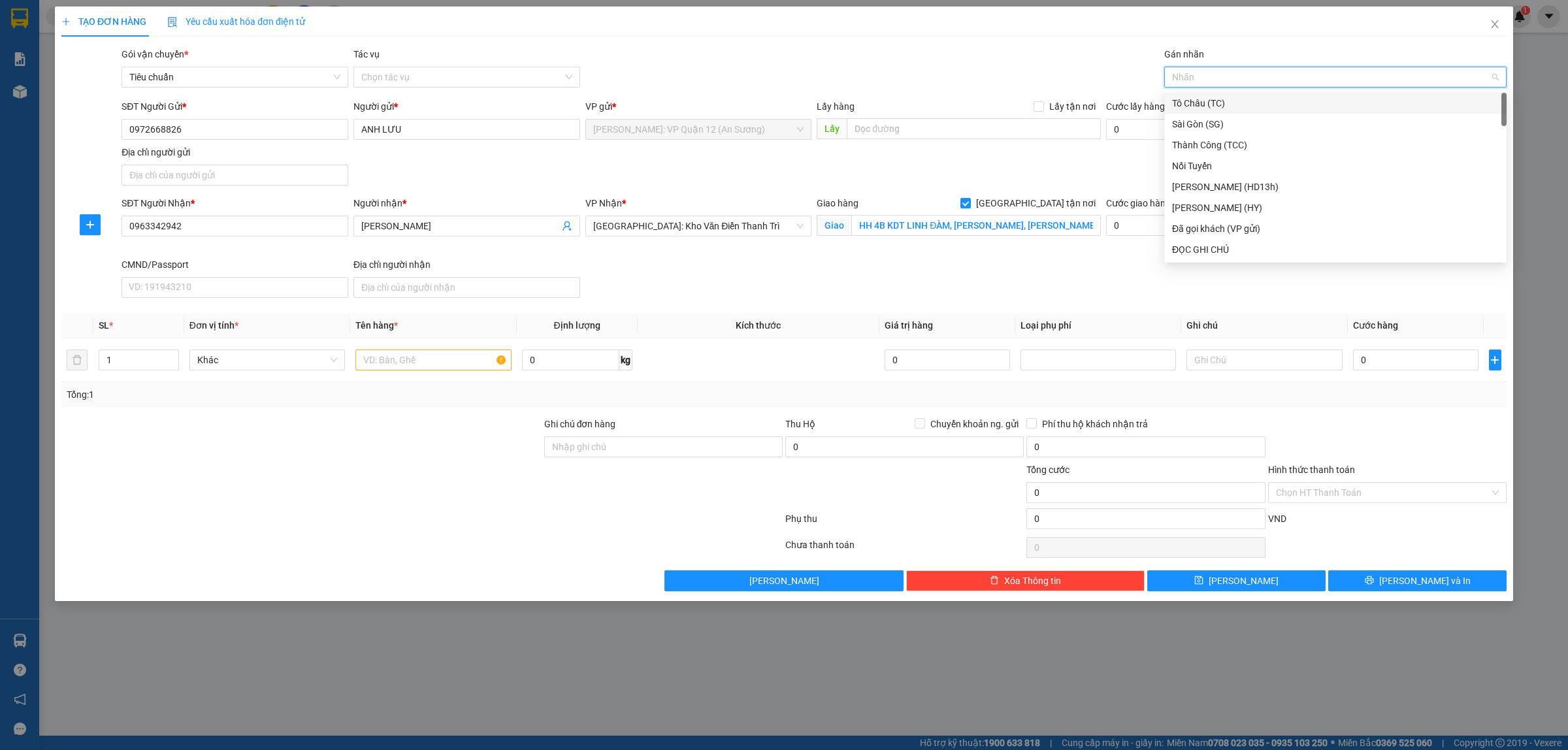
type input "G"
drag, startPoint x: 1212, startPoint y: 252, endPoint x: 620, endPoint y: 319, distance: 595.8
click at [1209, 253] on div "[GEOGRAPHIC_DATA] tận nơi" at bounding box center [1335, 250] width 327 height 15
click at [171, 354] on span "up" at bounding box center [172, 357] width 8 height 8
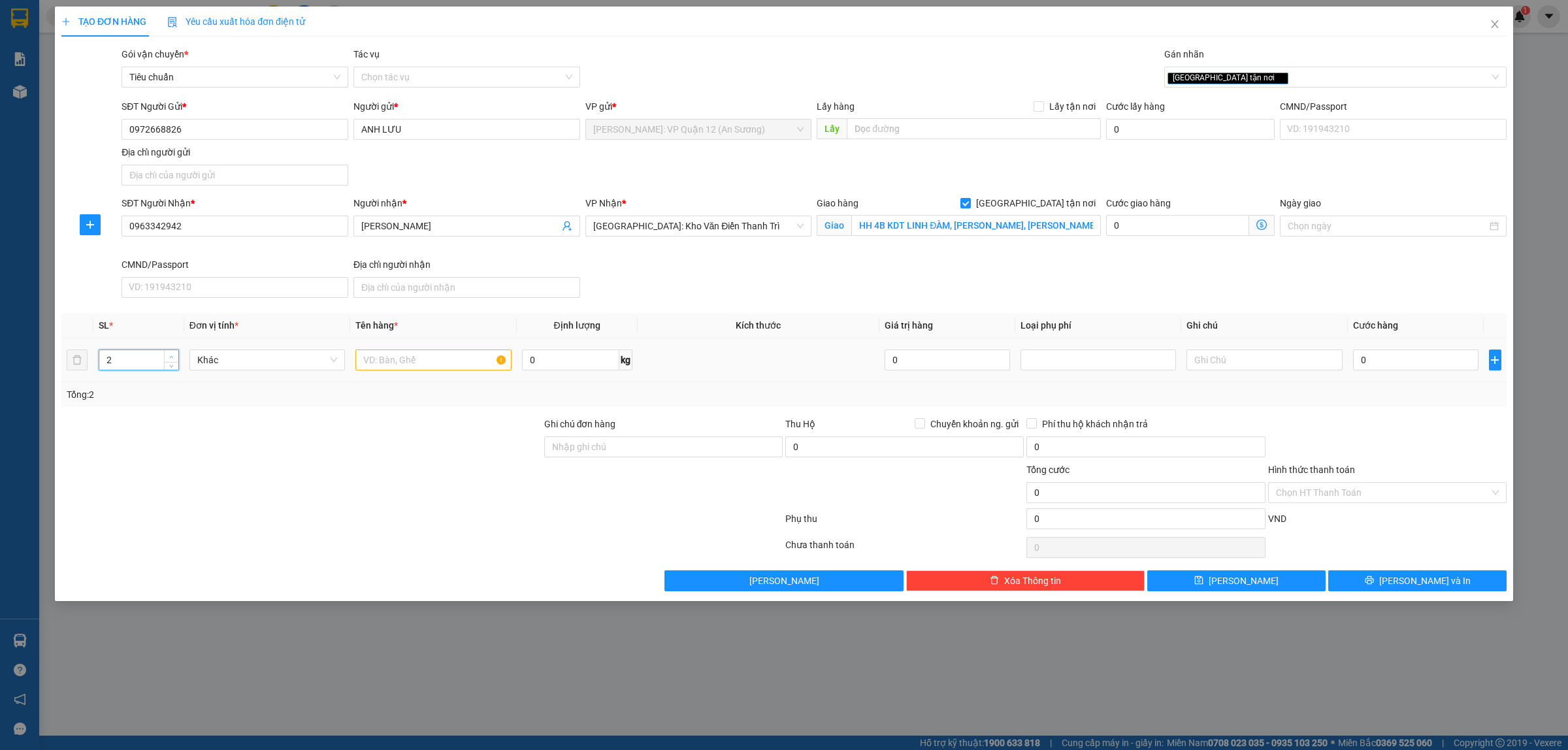
click at [171, 354] on span "up" at bounding box center [172, 357] width 8 height 8
type input "3"
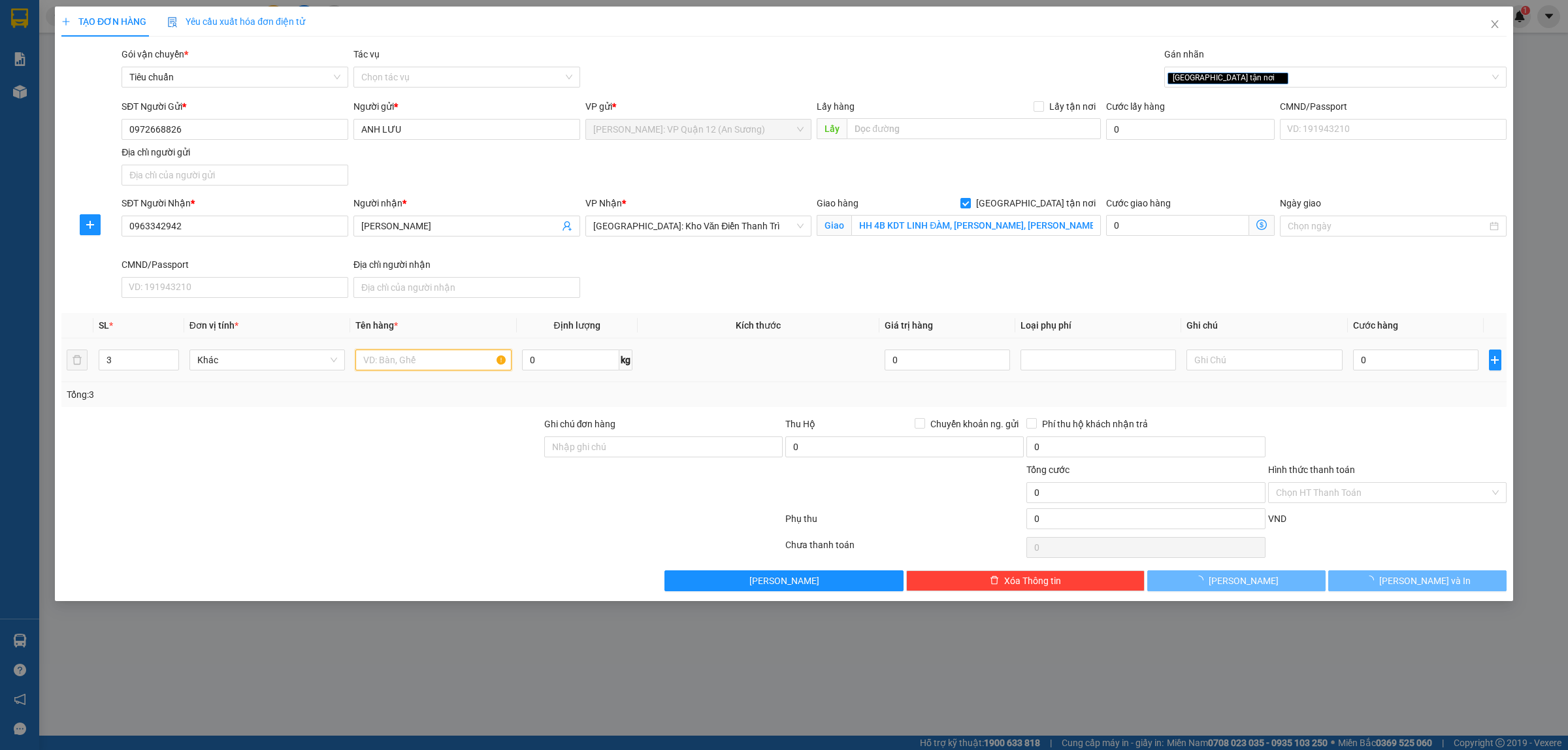
click at [384, 358] on input "text" at bounding box center [433, 360] width 155 height 21
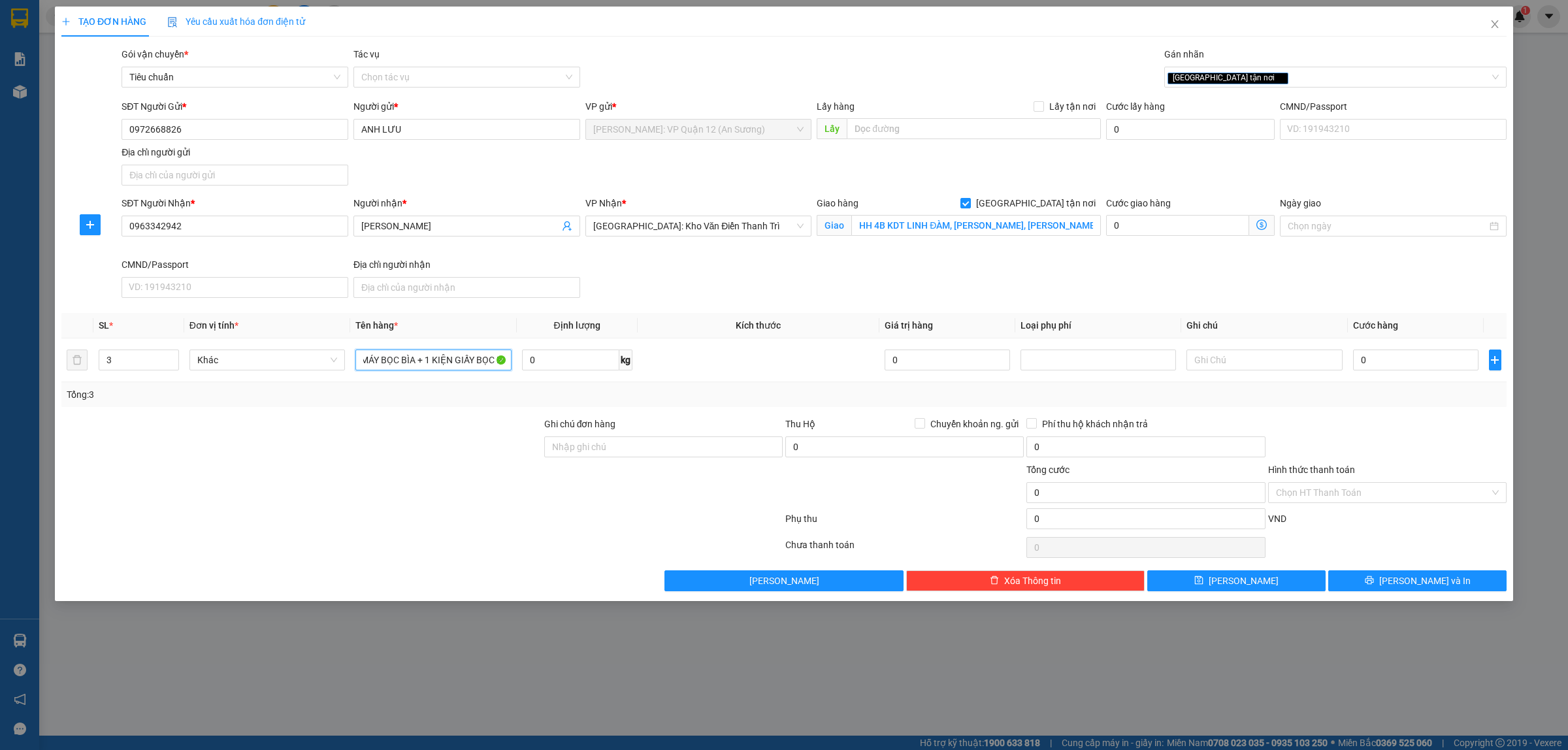
scroll to position [0, 36]
type input "2 KIỆN MÁY BỌC BÌA + 1 KIỆN GIẤY BỌC PE"
click at [1421, 354] on input "0" at bounding box center [1415, 360] width 125 height 21
click at [989, 287] on div "SĐT Người Nhận * 0963342942 Người nhận * ANH GIANG VP Nhận * [GEOGRAPHIC_DATA]:…" at bounding box center [814, 250] width 1390 height 107
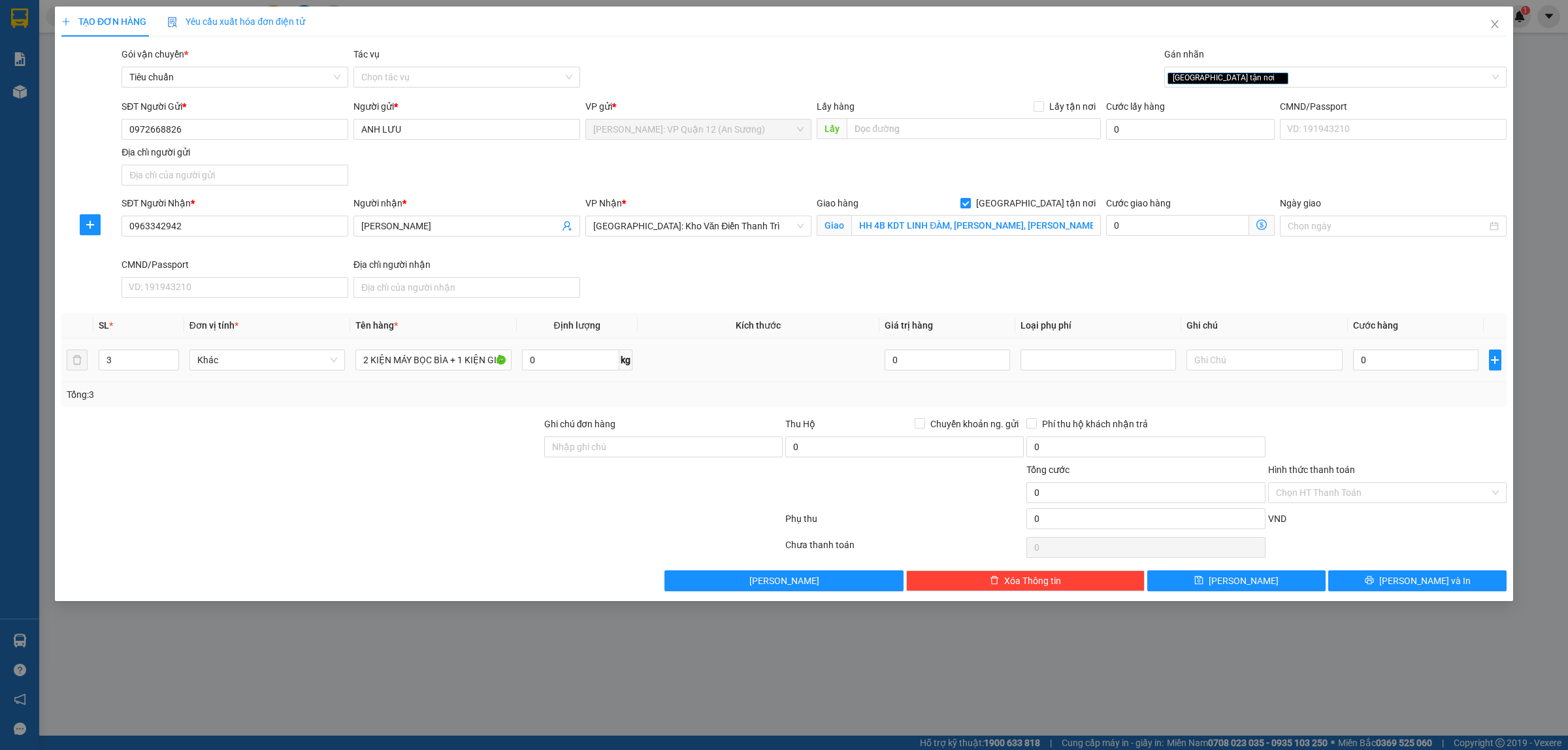
click at [1362, 373] on div "0" at bounding box center [1415, 360] width 125 height 26
click at [1363, 371] on input "0" at bounding box center [1415, 360] width 125 height 21
type input "7"
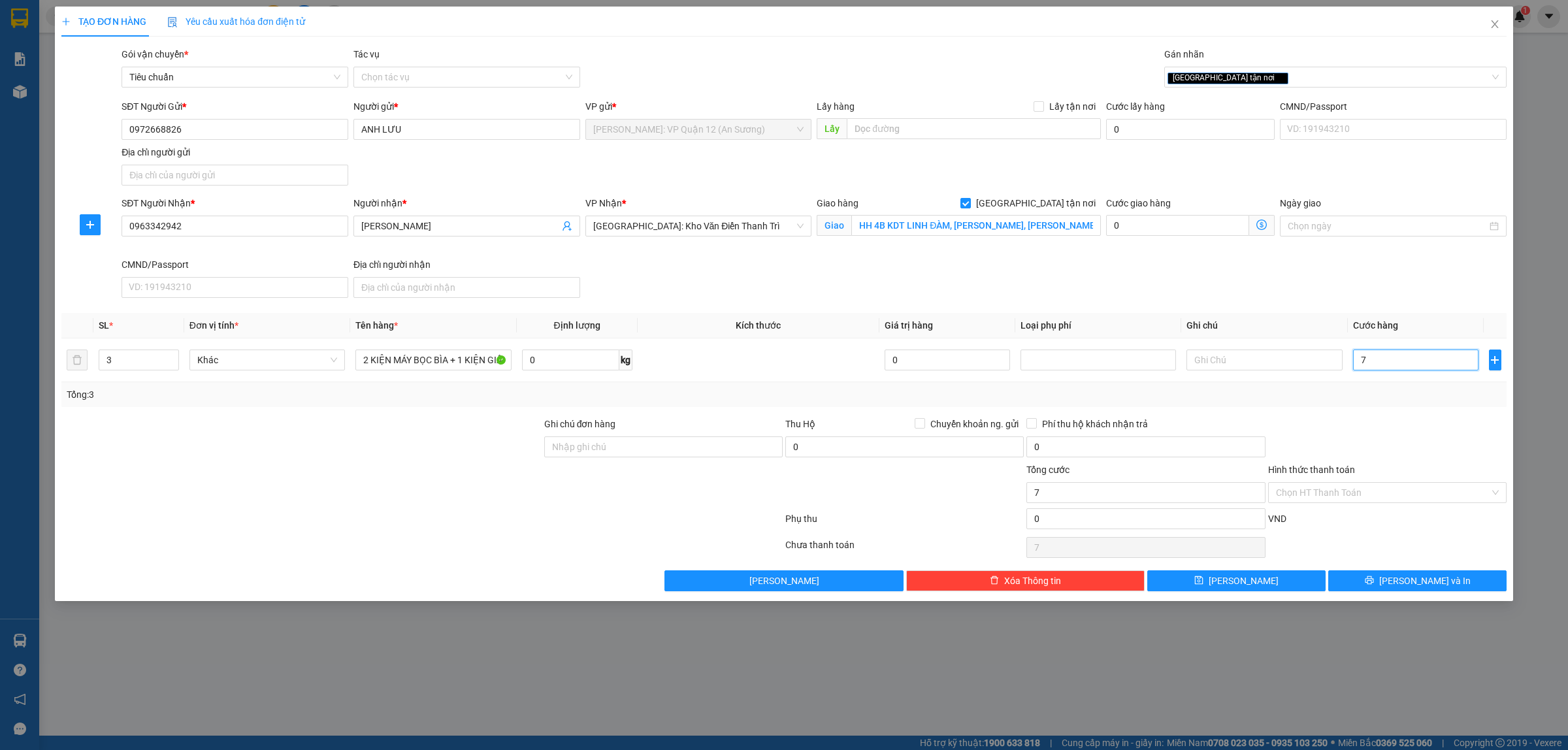
type input "70"
type input "700"
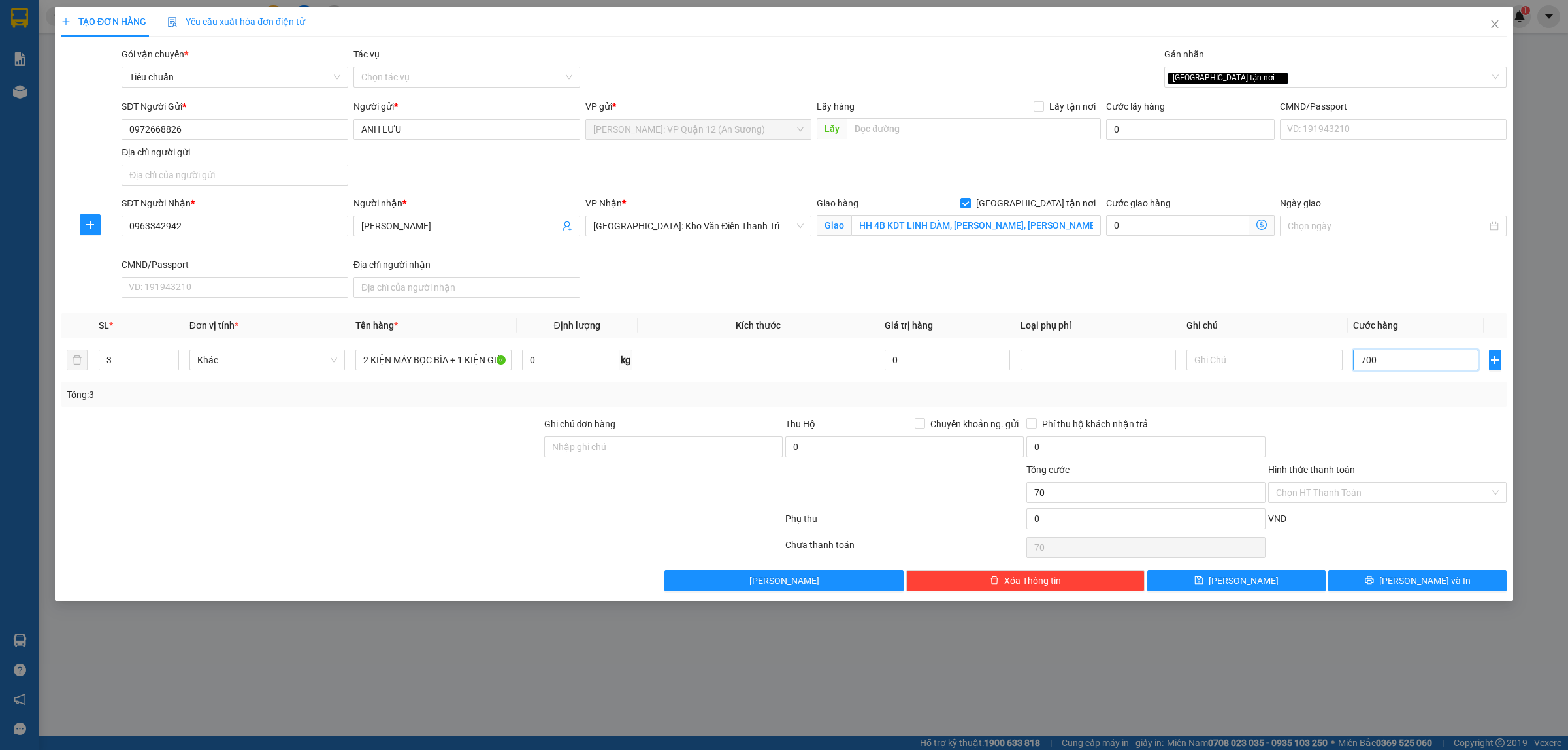
type input "700"
type input "700.000"
click at [1393, 405] on div "Tổng: 3" at bounding box center [784, 395] width 1445 height 25
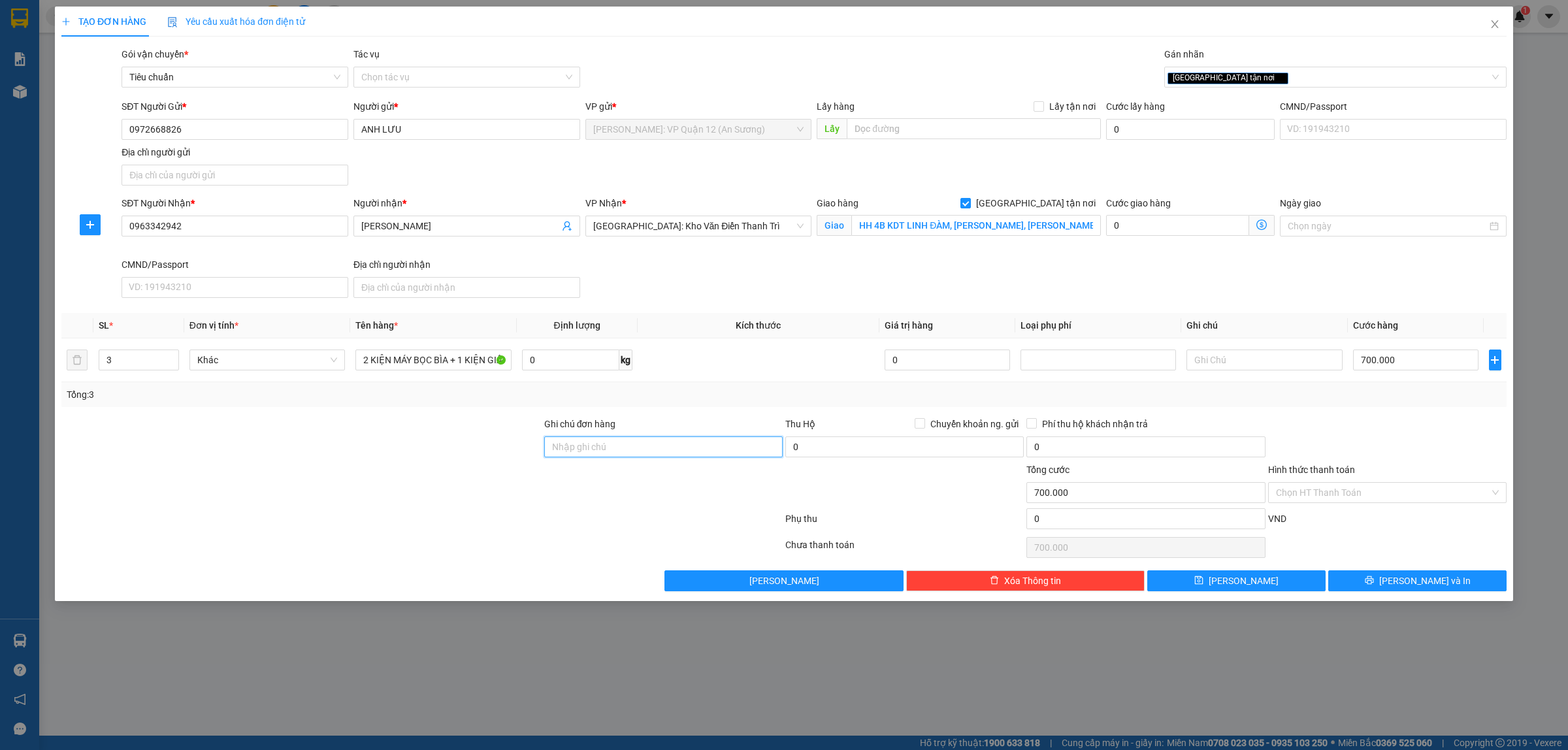
click at [684, 448] on input "Ghi chú đơn hàng" at bounding box center [663, 447] width 238 height 21
type input "nhận theo kiện - hư hỏng ko chịu trách nhiệm"
click at [1419, 576] on span "[PERSON_NAME] và In" at bounding box center [1425, 581] width 91 height 15
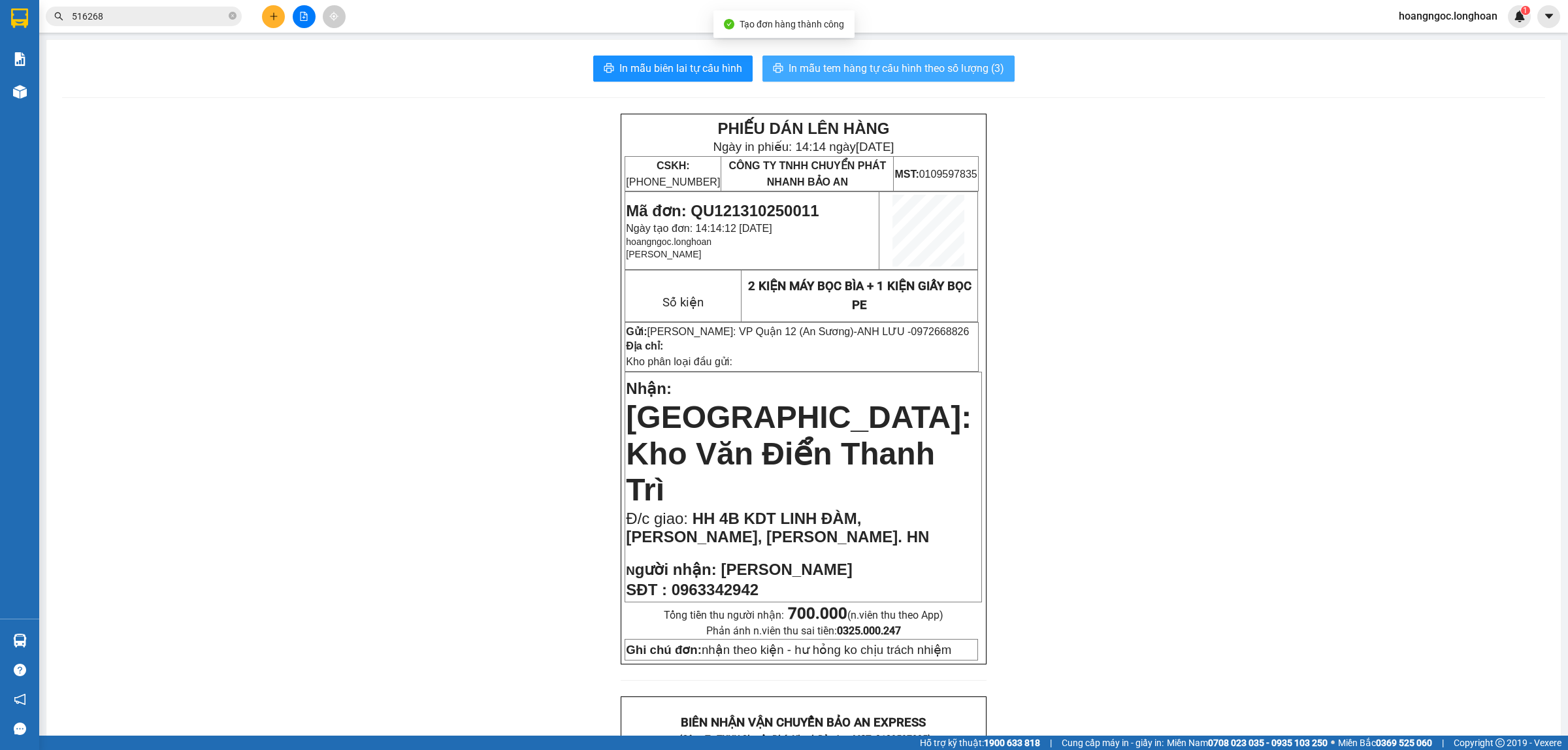
click at [936, 57] on button "In mẫu tem hàng tự cấu hình theo số lượng (3)" at bounding box center [888, 69] width 252 height 26
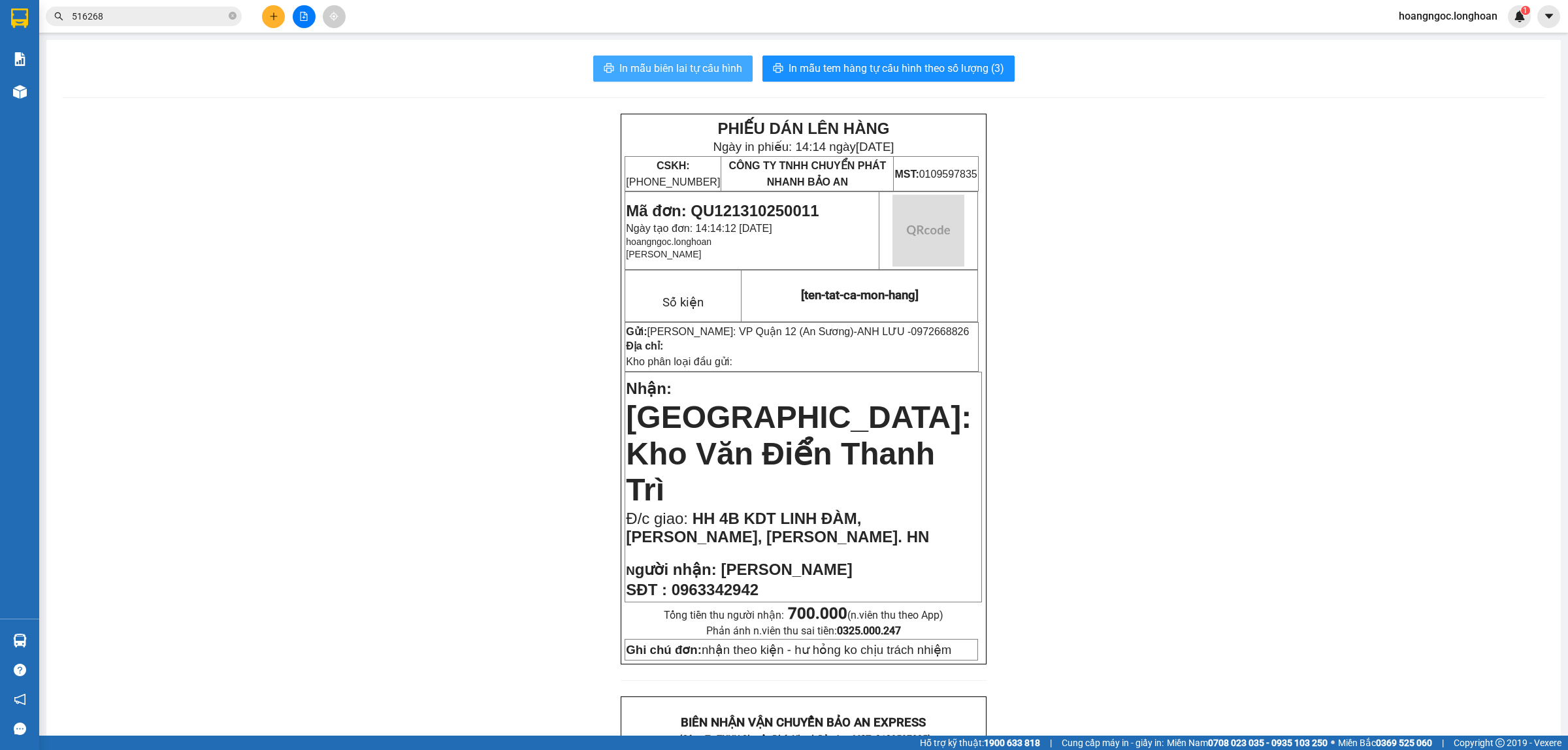
click at [720, 70] on span "In mẫu biên lai tự cấu hình" at bounding box center [681, 68] width 123 height 17
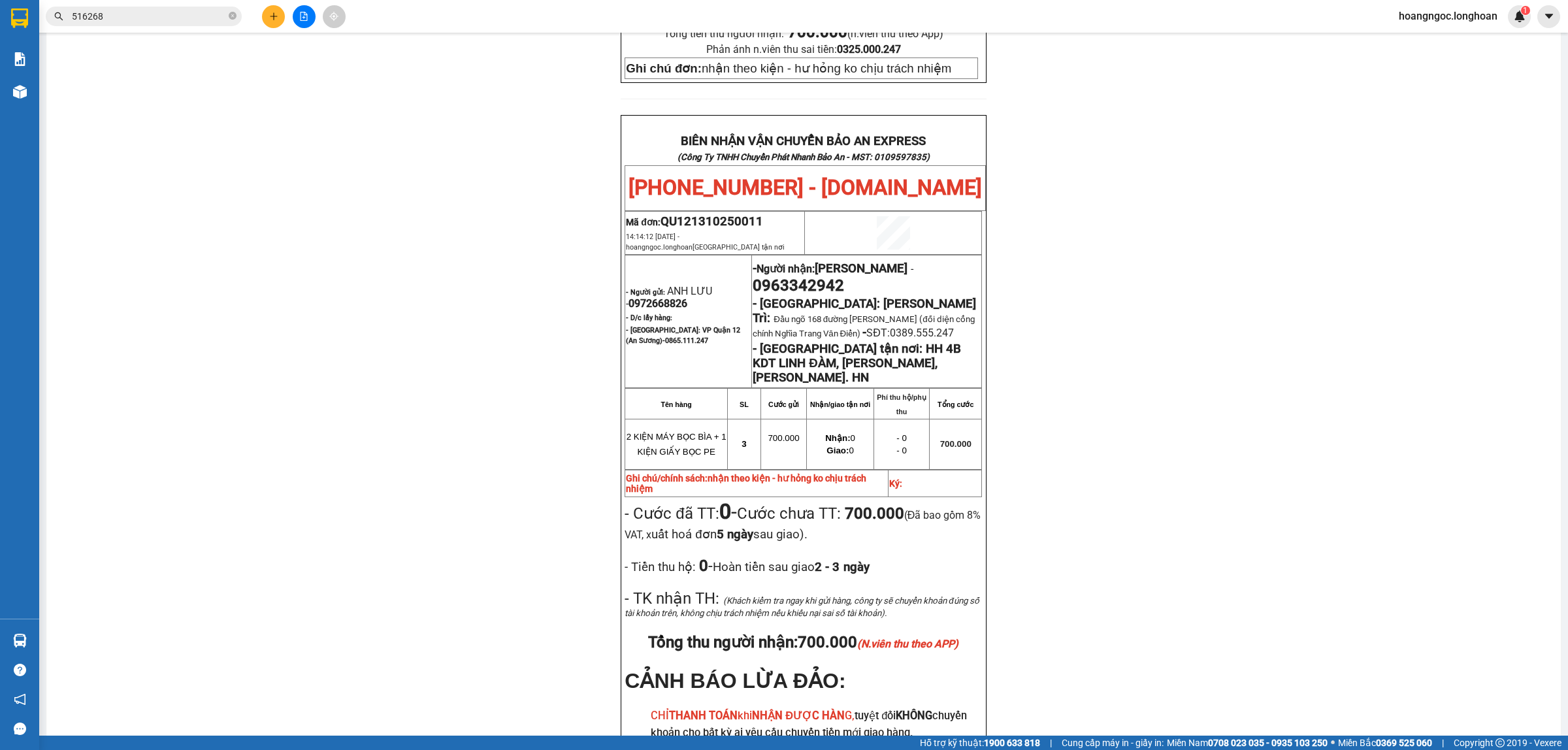
scroll to position [713, 0]
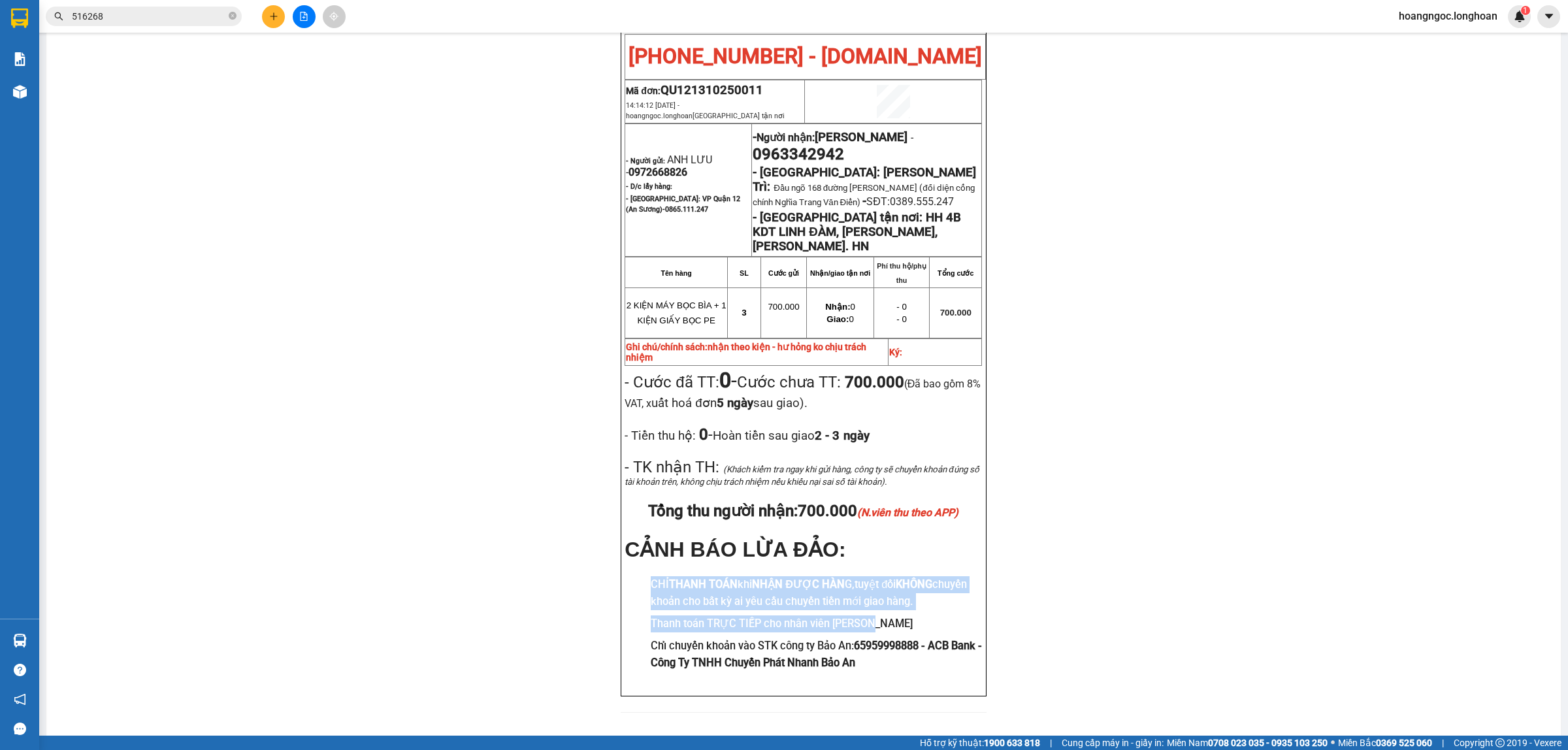
drag, startPoint x: 645, startPoint y: 564, endPoint x: 865, endPoint y: 601, distance: 223.1
click at [865, 601] on ul "CHỈ THANH TOÁN khi NHẬN ĐƯỢC HÀN G, tuyệt đối KHÔNG chuyển khoản cho bất kỳ ai …" at bounding box center [803, 623] width 357 height 94
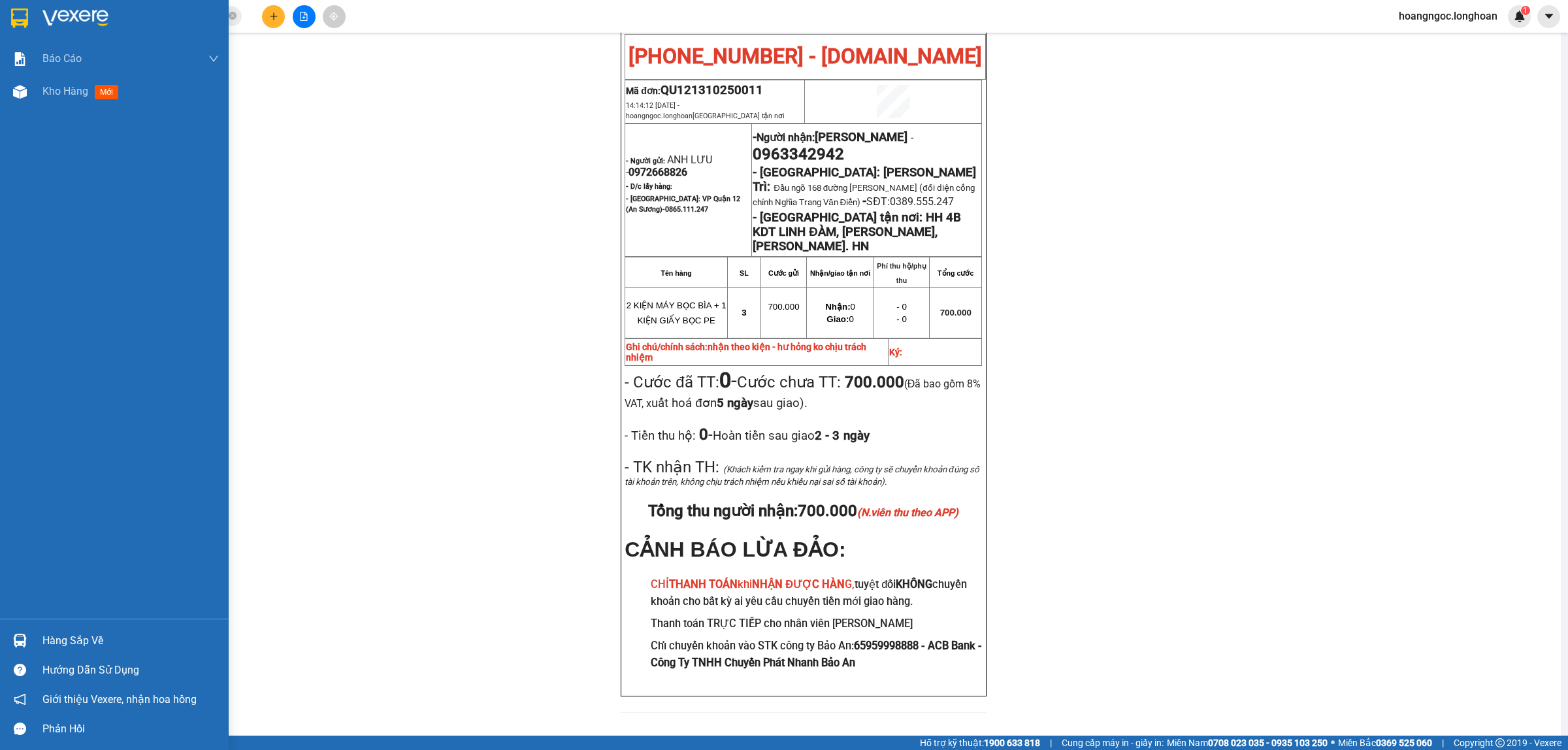
click at [33, 24] on div at bounding box center [114, 21] width 229 height 42
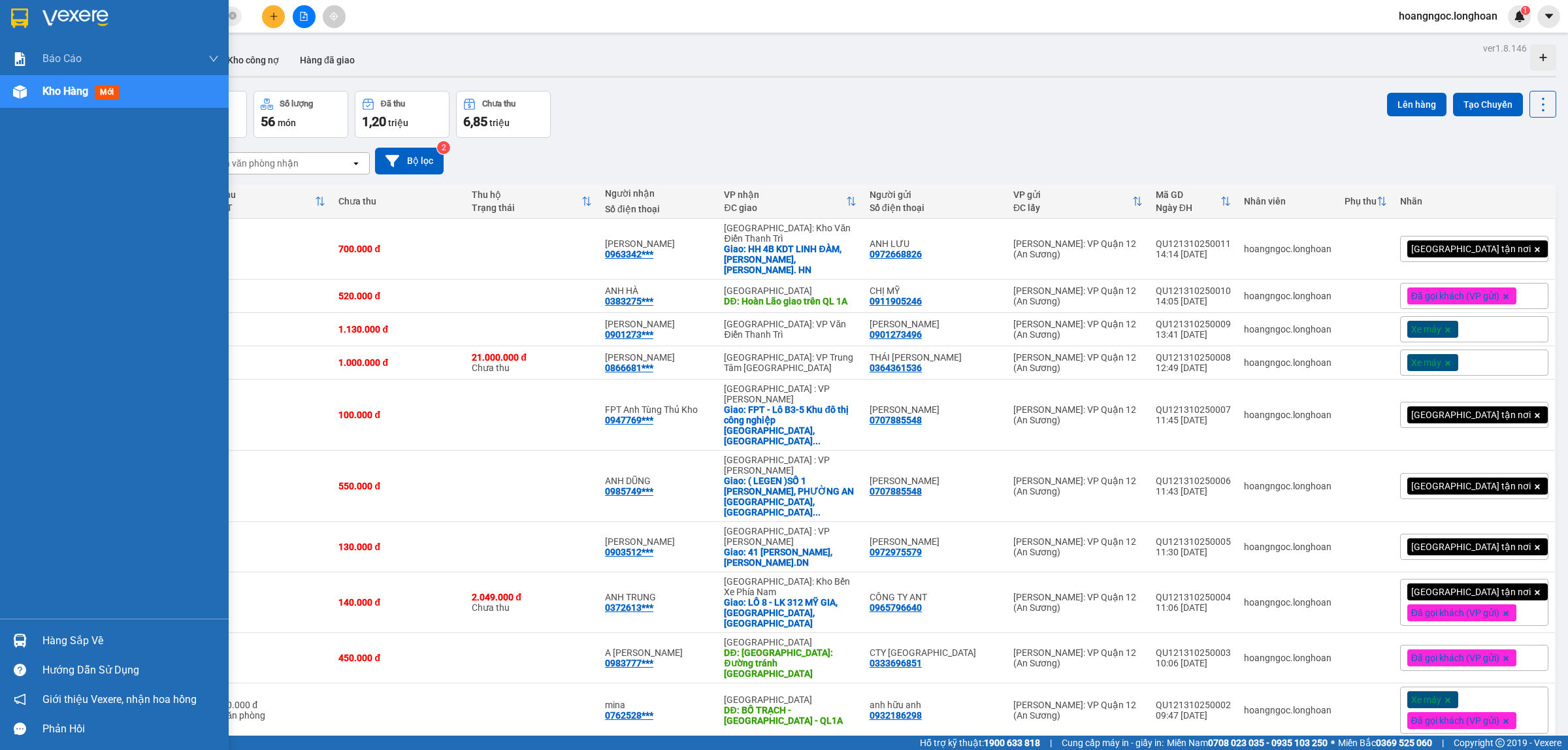
click at [0, 17] on div at bounding box center [114, 21] width 229 height 42
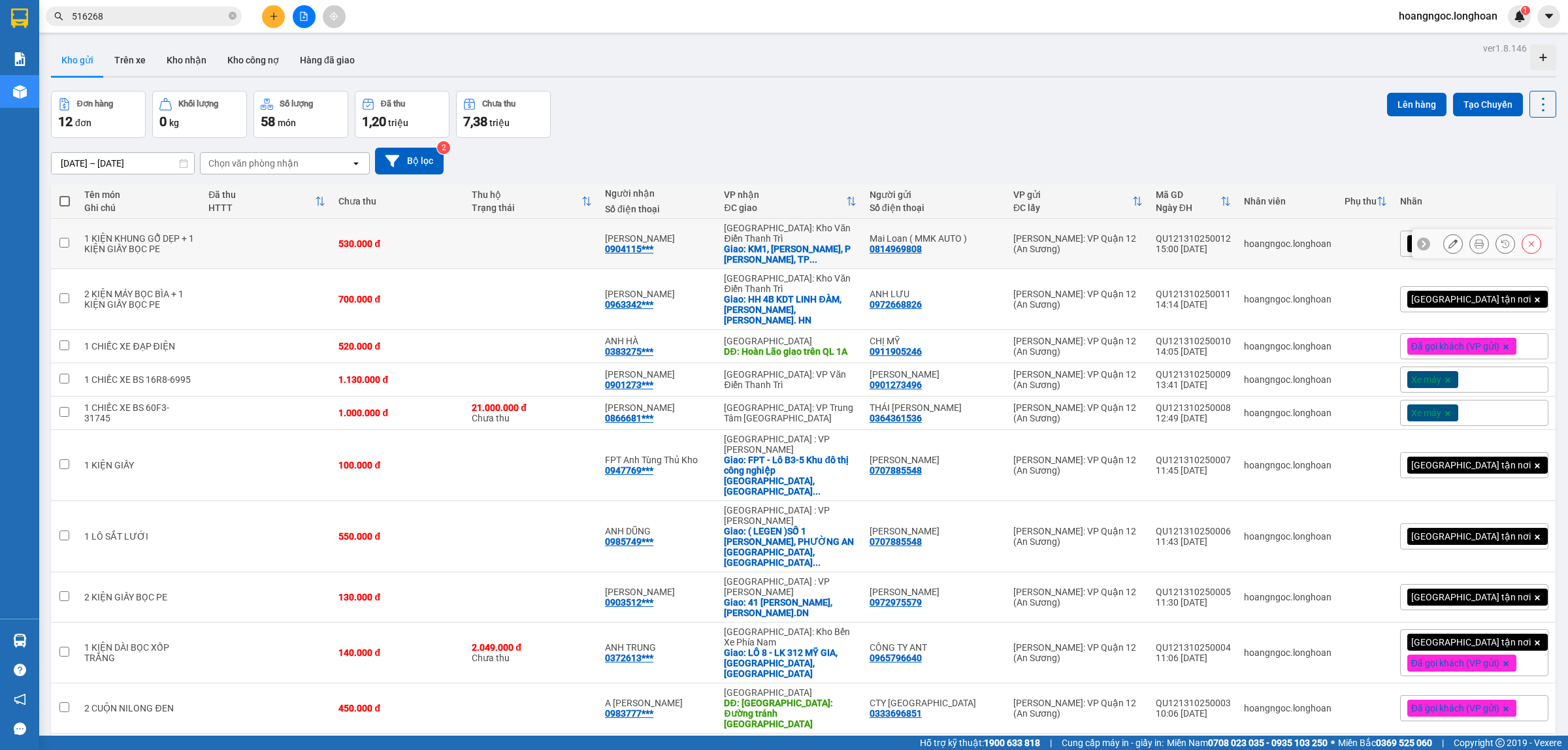
click at [1474, 239] on icon at bounding box center [1479, 244] width 9 height 9
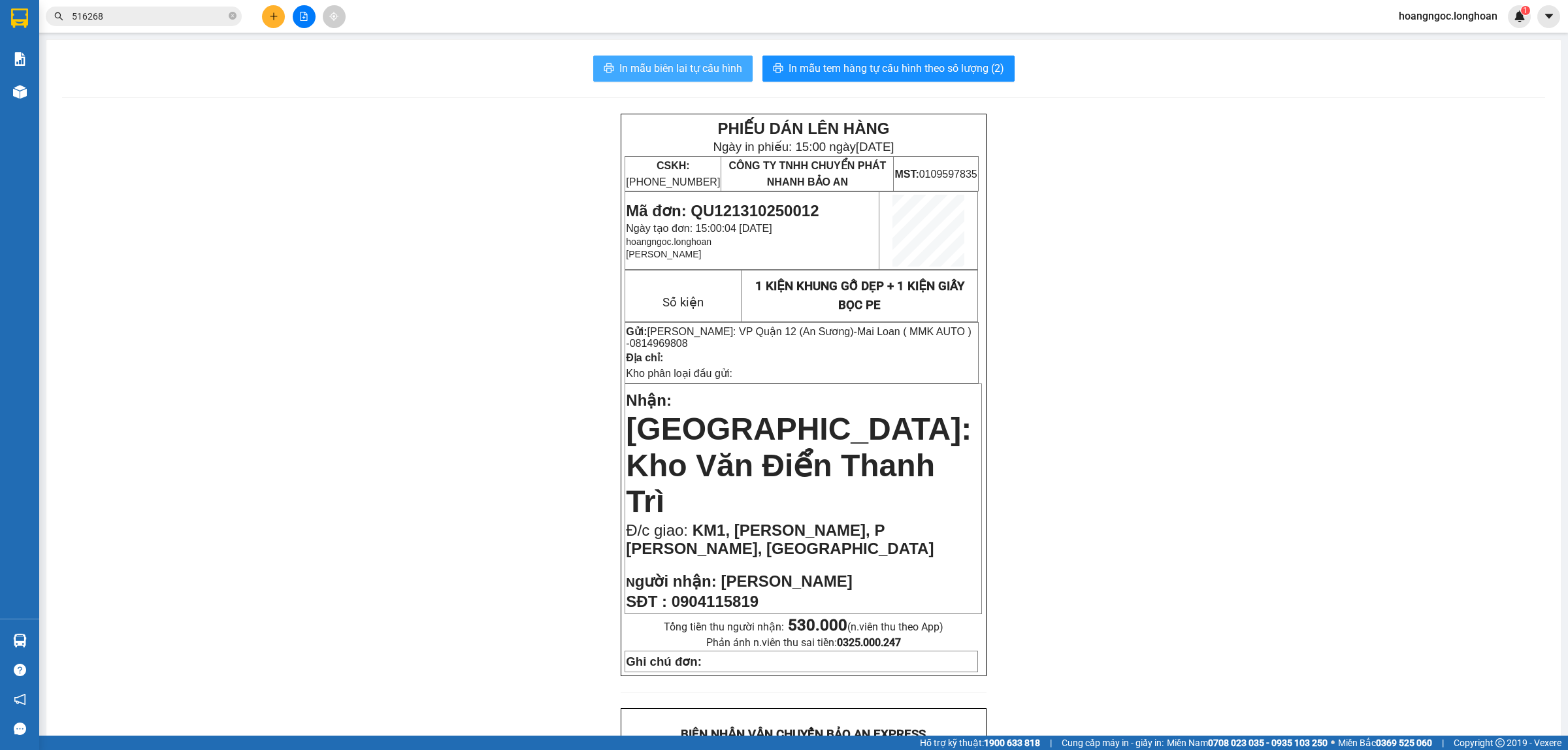
click at [652, 65] on span "In mẫu biên lai tự cấu hình" at bounding box center [681, 68] width 123 height 17
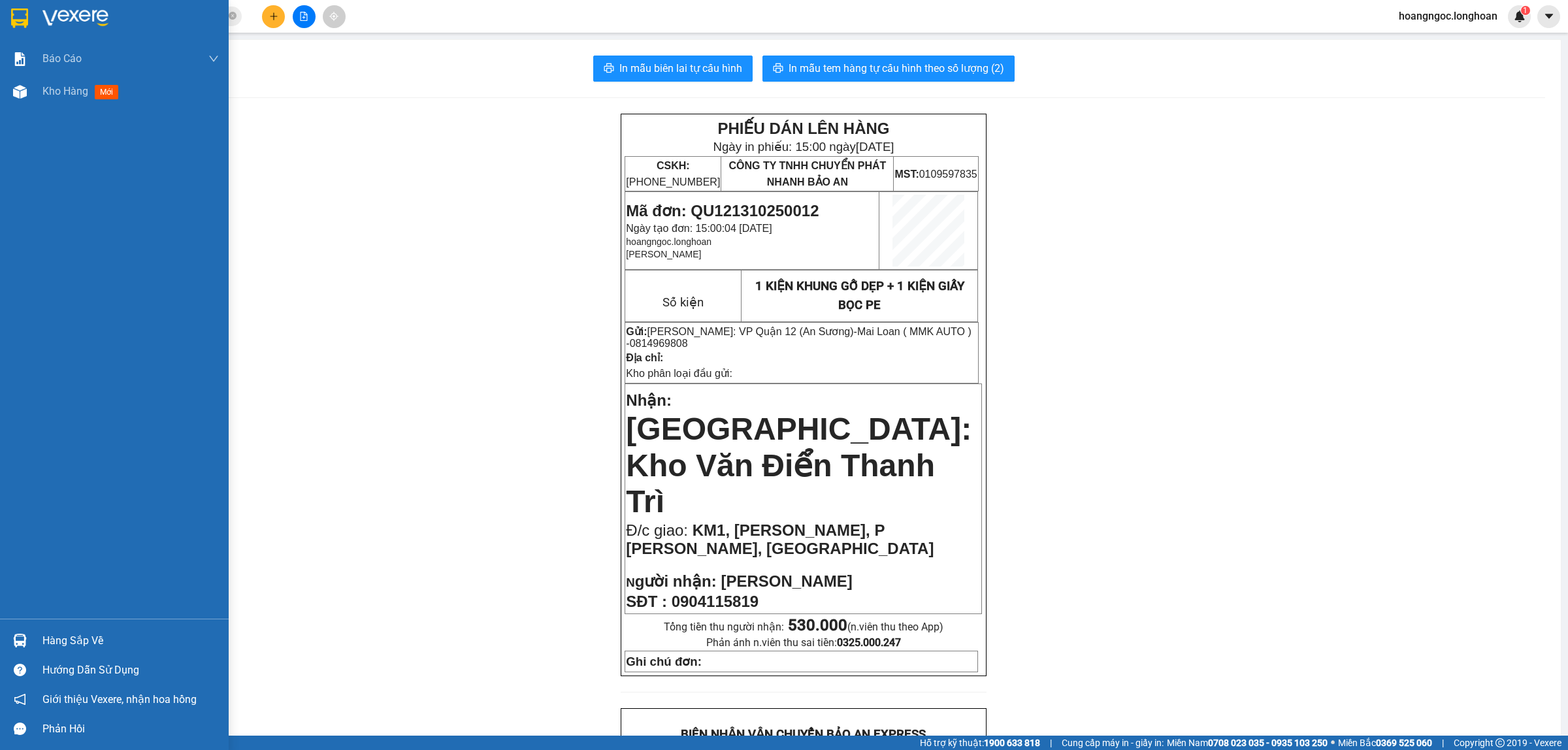
click at [5, 23] on div at bounding box center [114, 21] width 229 height 42
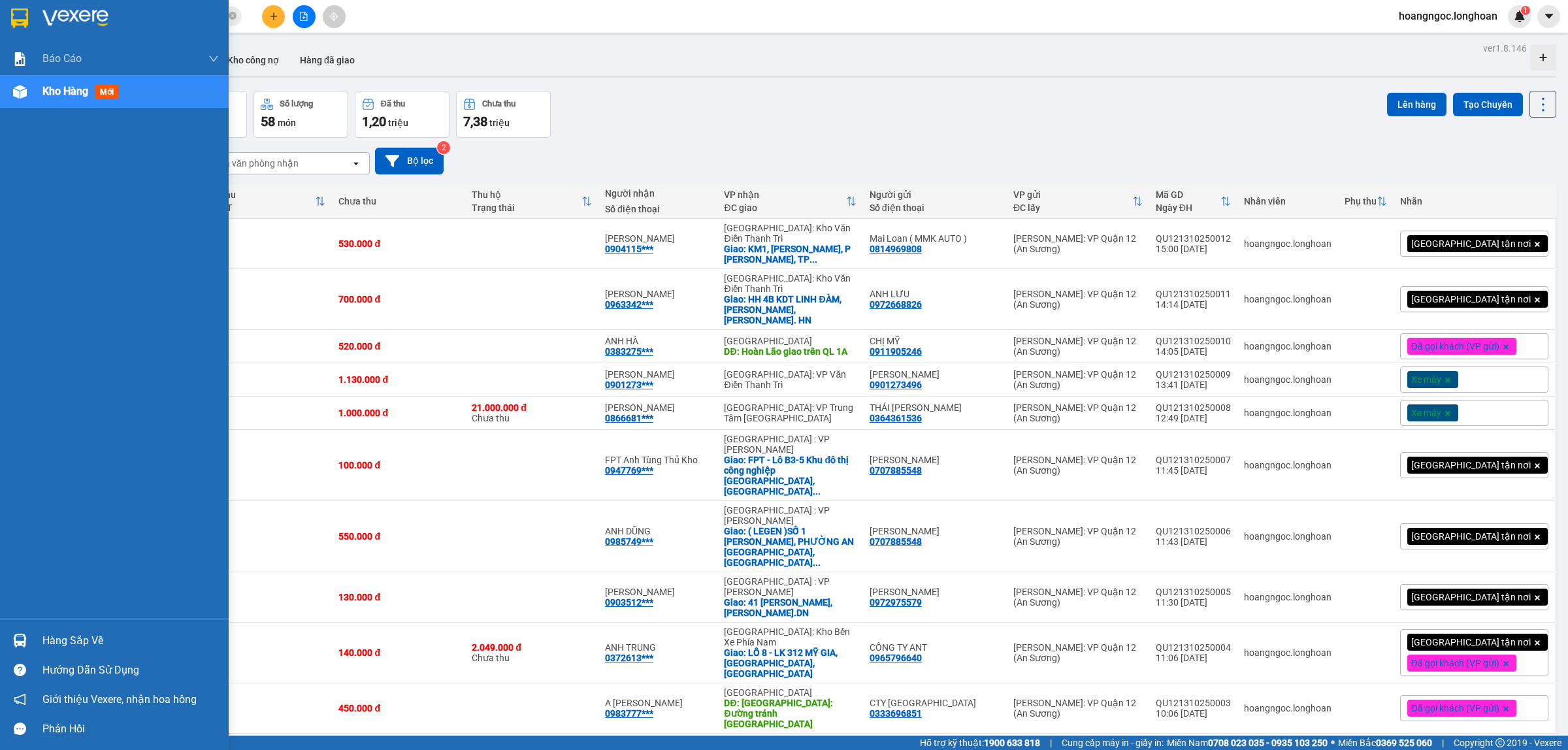
click at [3, 28] on div at bounding box center [114, 21] width 229 height 42
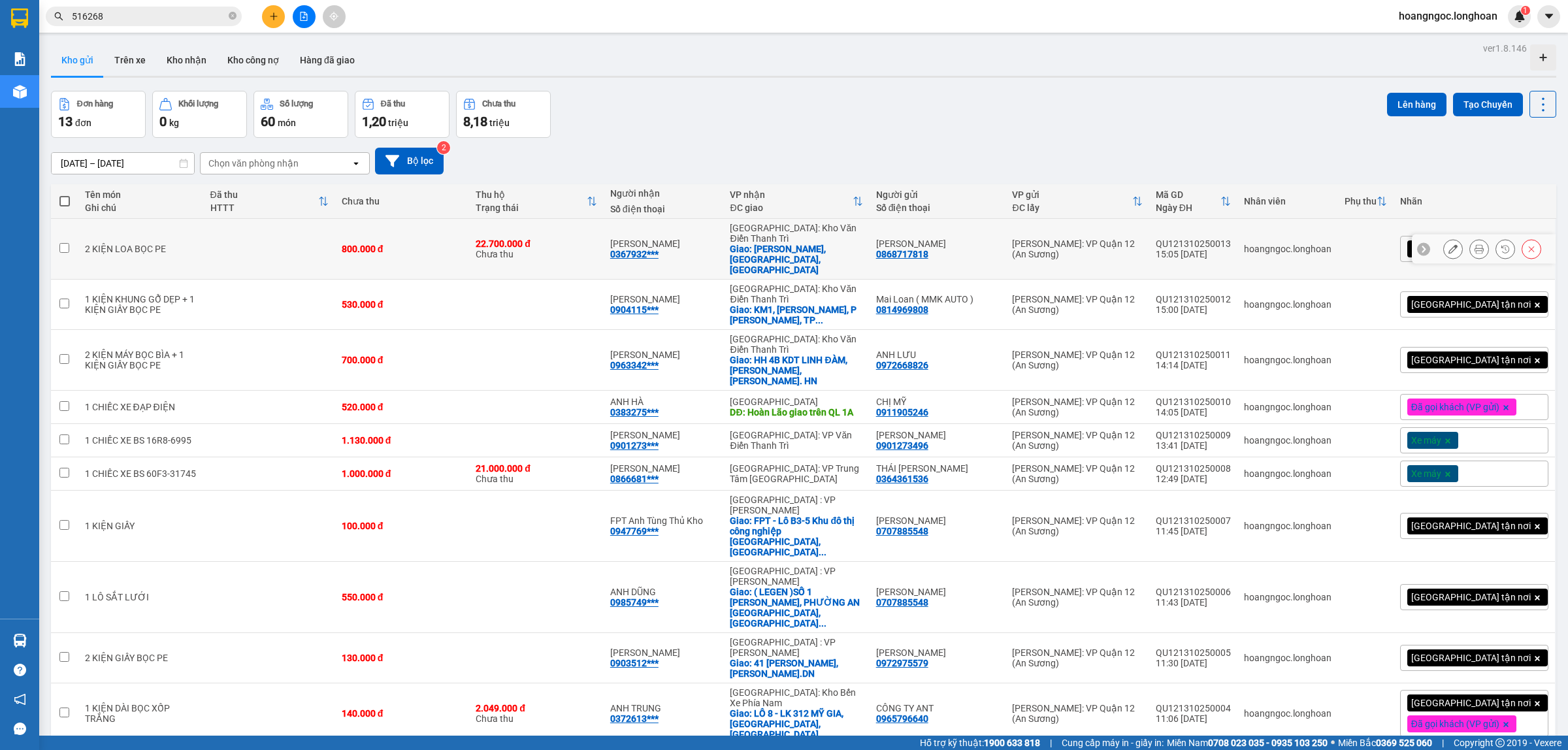
click at [1474, 244] on icon at bounding box center [1479, 249] width 9 height 9
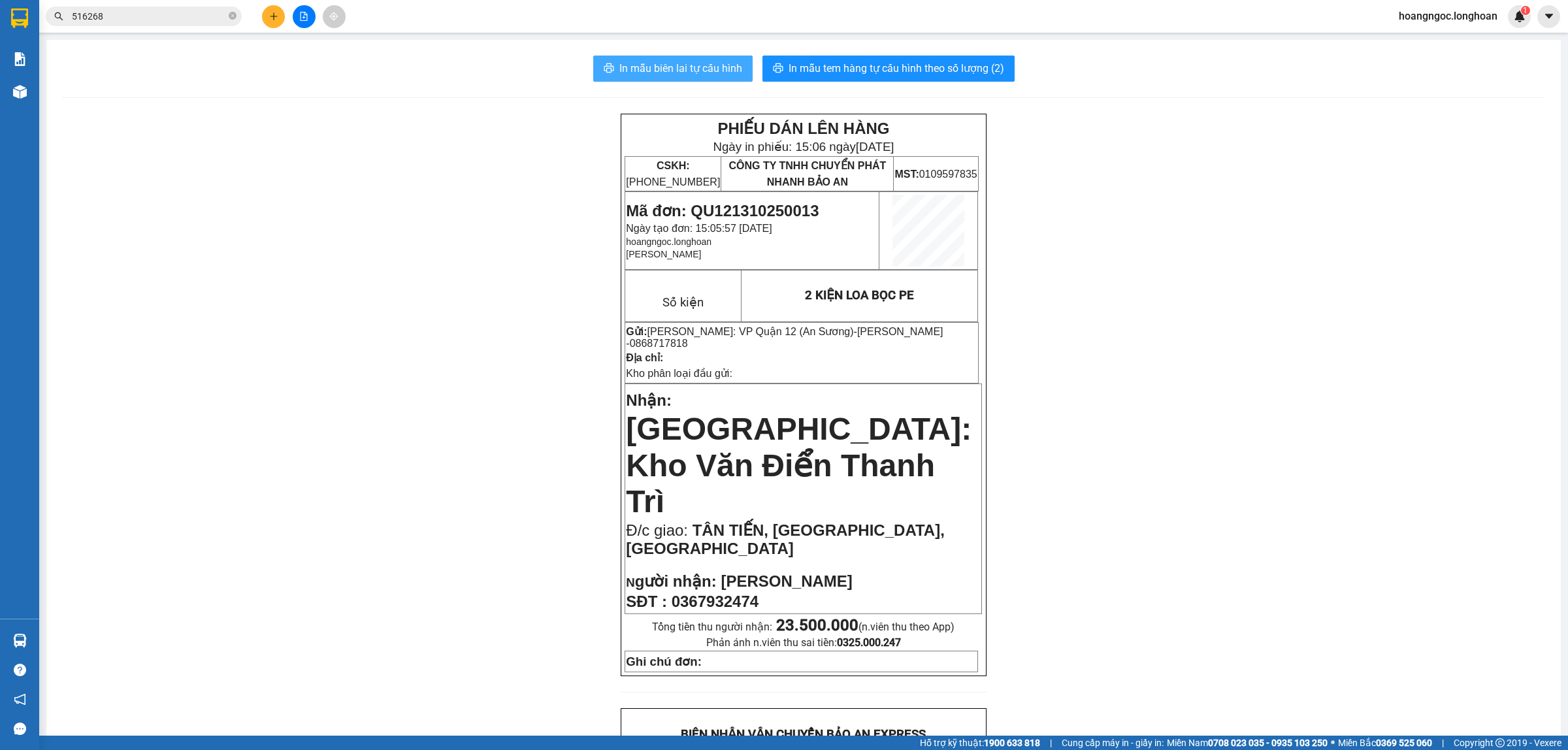
click at [640, 59] on button "In mẫu biên lai tự cấu hình" at bounding box center [672, 69] width 159 height 26
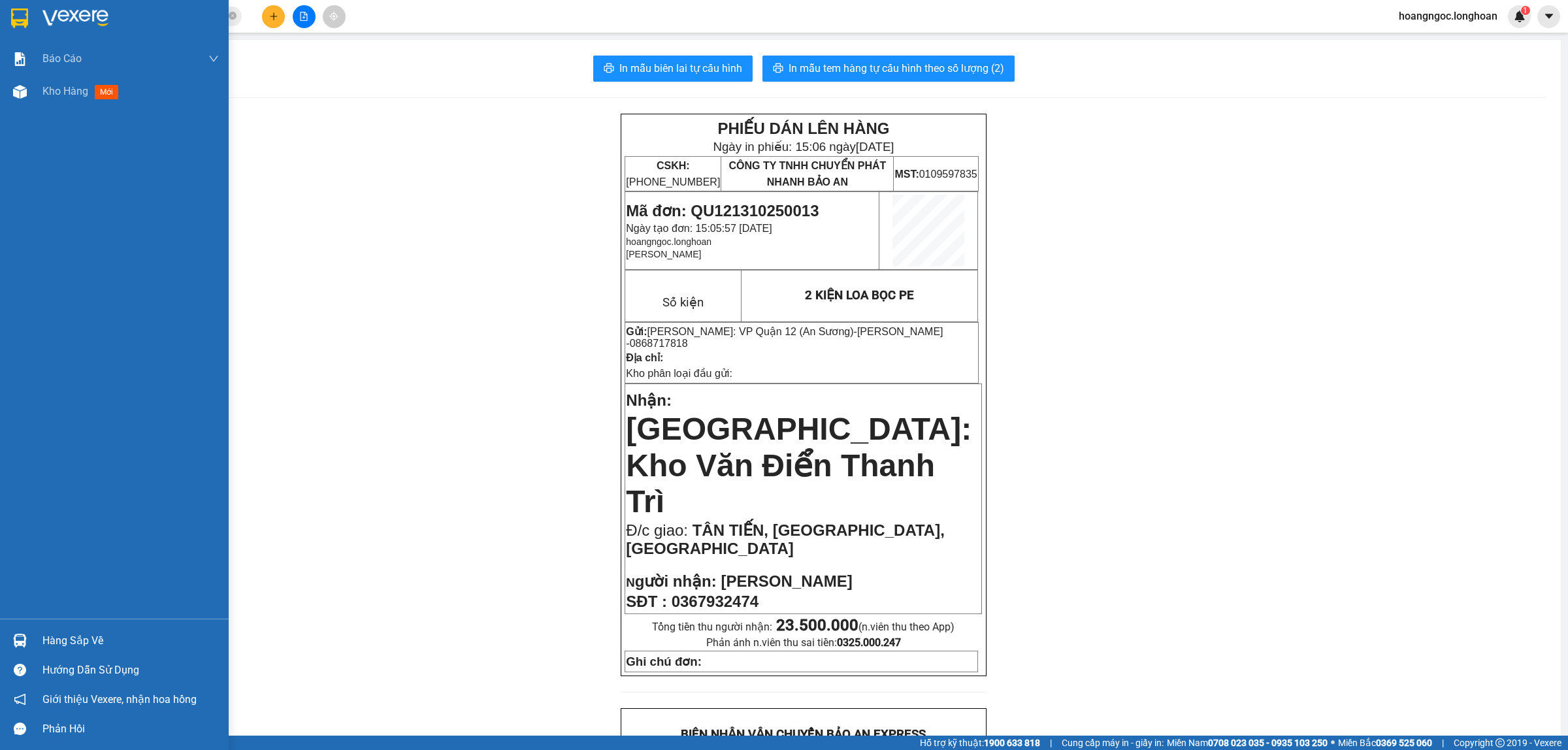
click at [15, 5] on div at bounding box center [114, 21] width 229 height 42
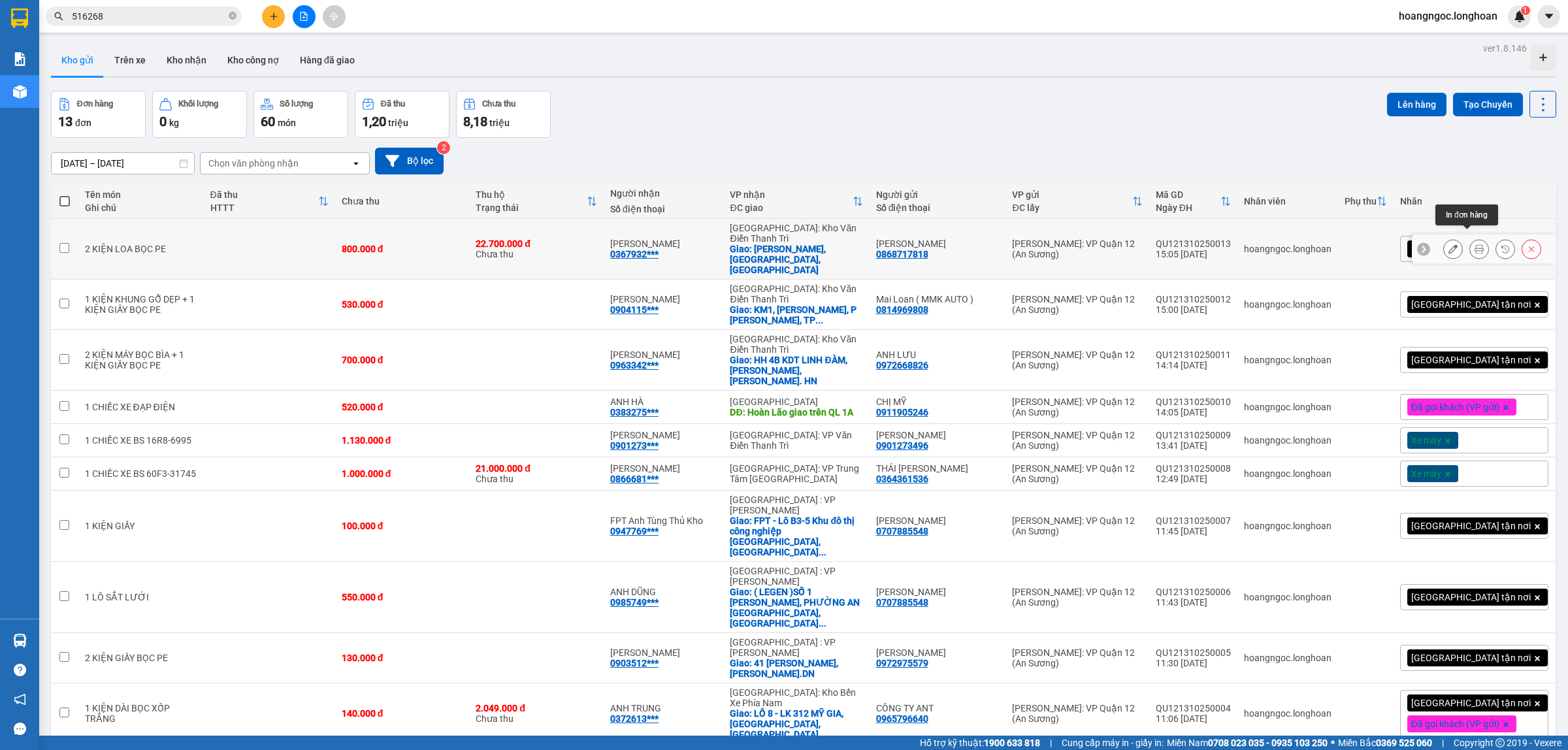
click at [1470, 238] on button at bounding box center [1479, 249] width 18 height 23
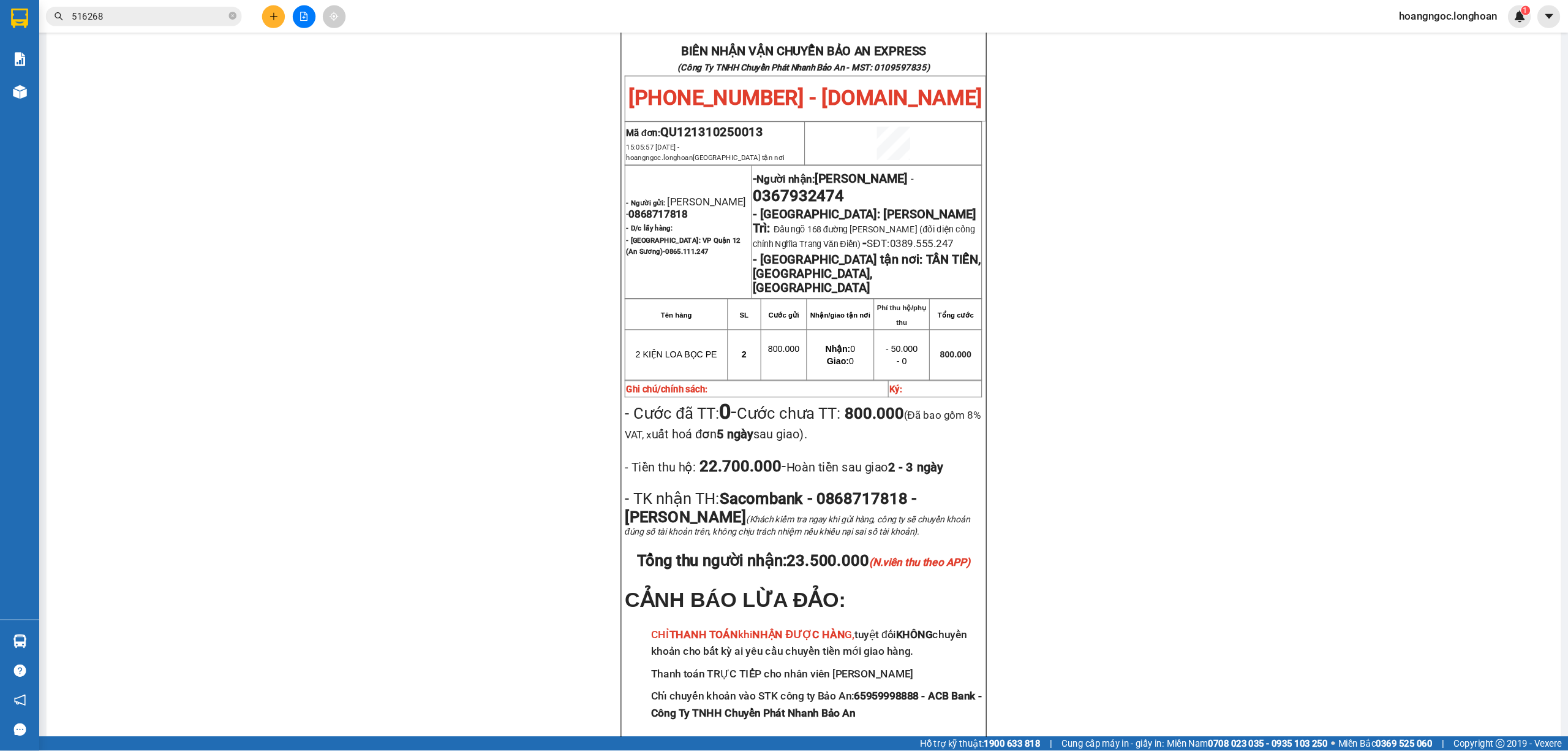
scroll to position [636, 0]
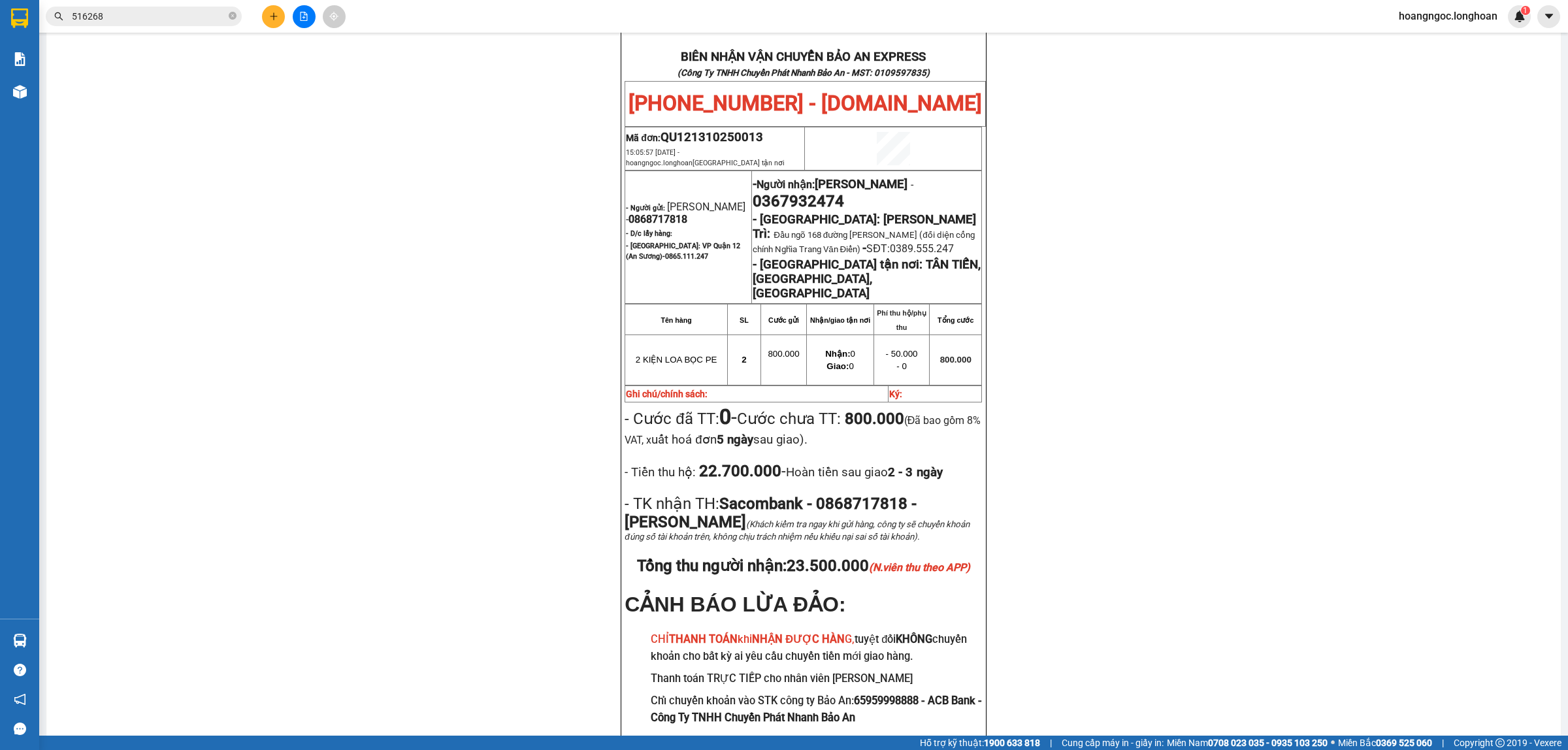
click at [826, 192] on span "0367932474" at bounding box center [798, 202] width 91 height 19
copy span "0367932474"
click at [826, 192] on span "0367932474" at bounding box center [798, 202] width 91 height 19
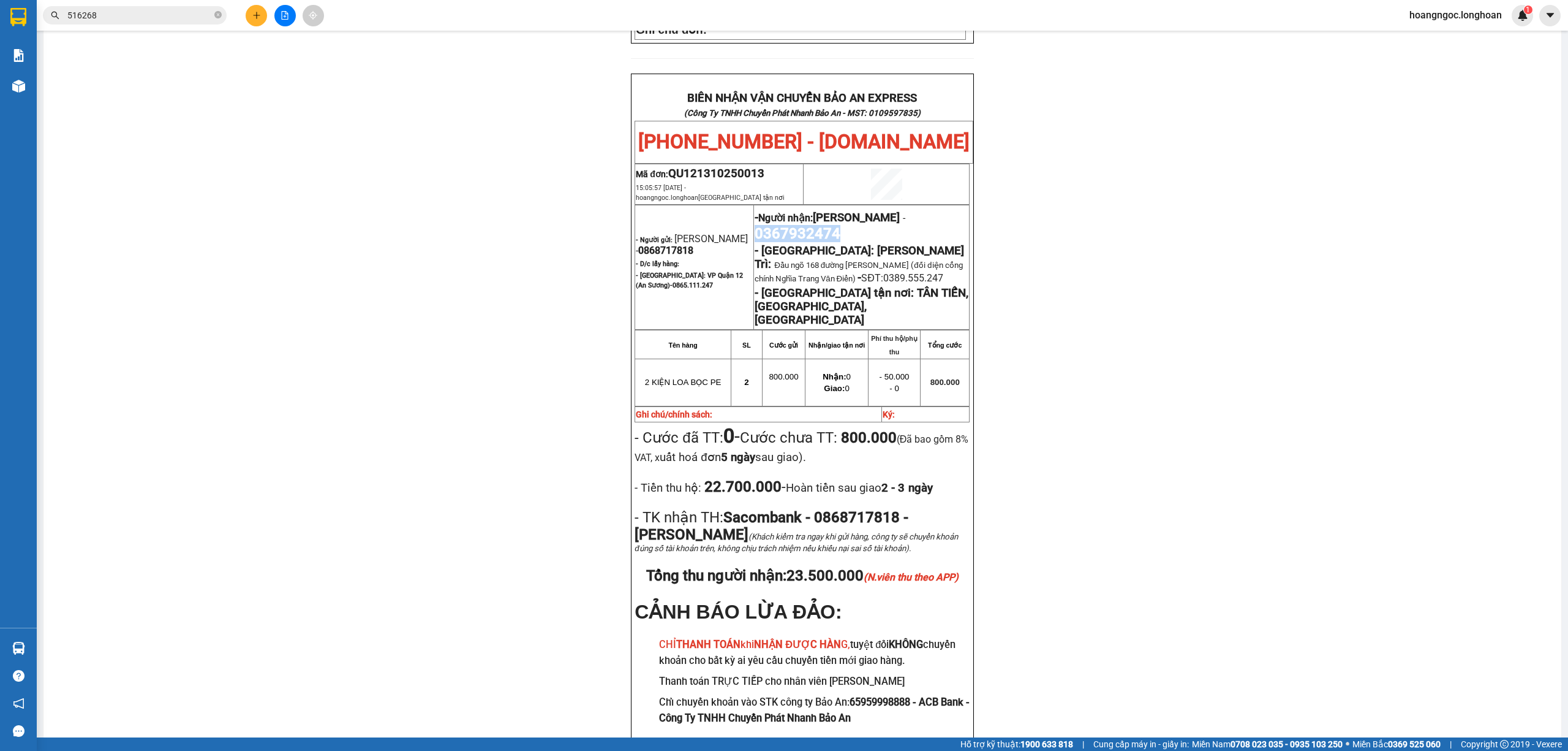
scroll to position [589, 0]
click at [253, 17] on icon "plus" at bounding box center [256, 15] width 9 height 9
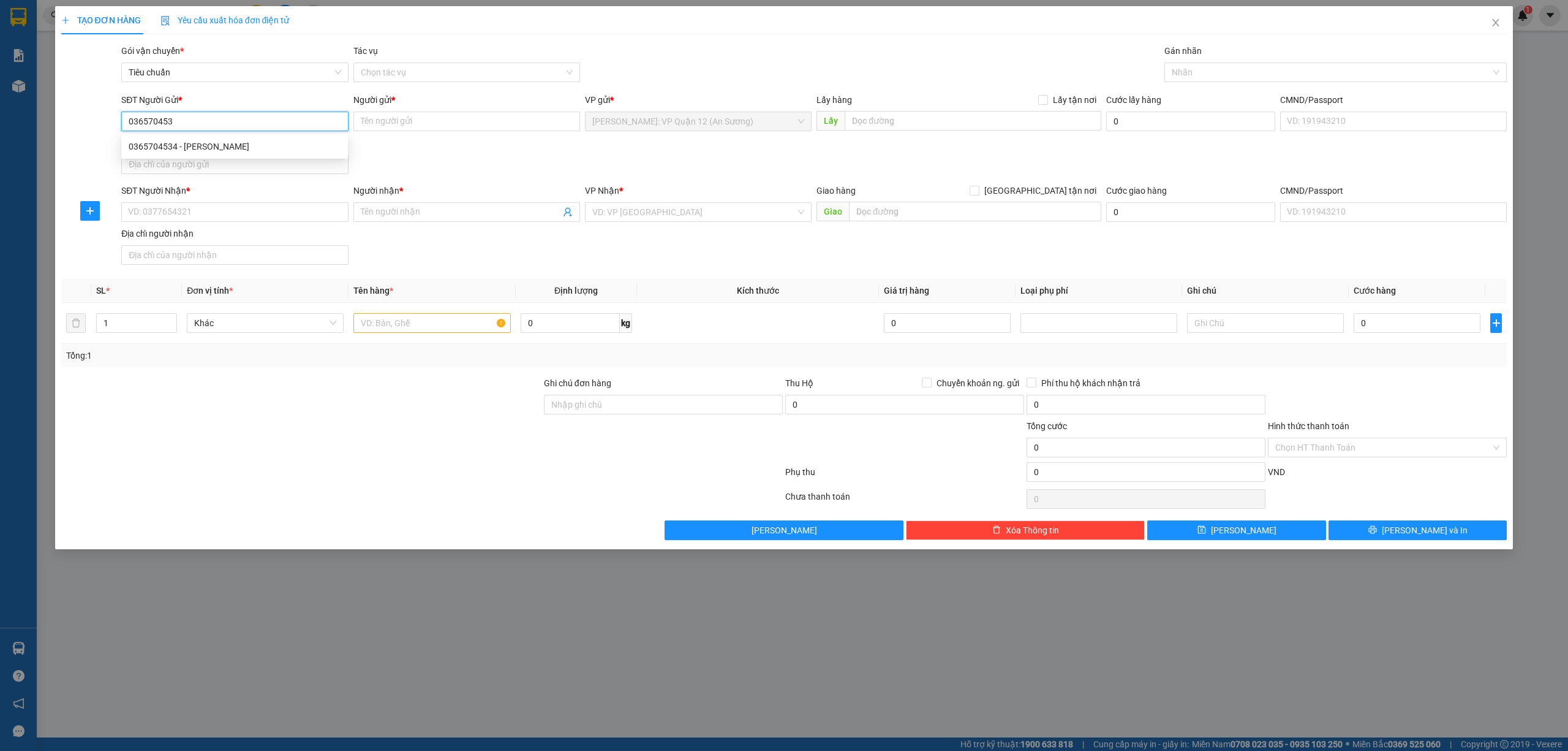
type input "0365704534"
click at [202, 143] on div "0365704534 - [PERSON_NAME]" at bounding box center [235, 147] width 212 height 14
type input "thanh"
type input "0365704534"
click at [191, 216] on input "SĐT Người Nhận *" at bounding box center [235, 212] width 227 height 20
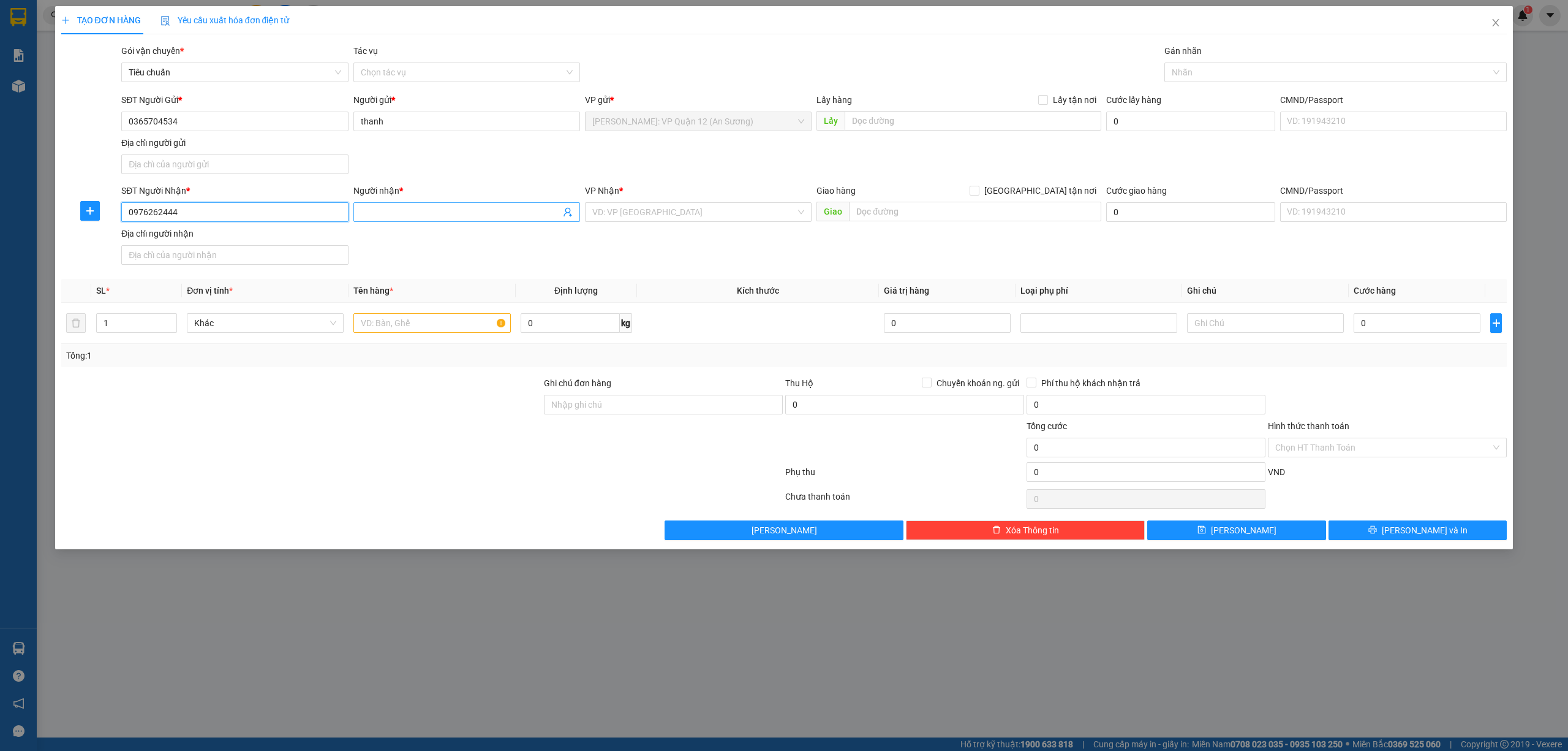
type input "0976262444"
click at [446, 213] on input "Người nhận *" at bounding box center [461, 212] width 199 height 14
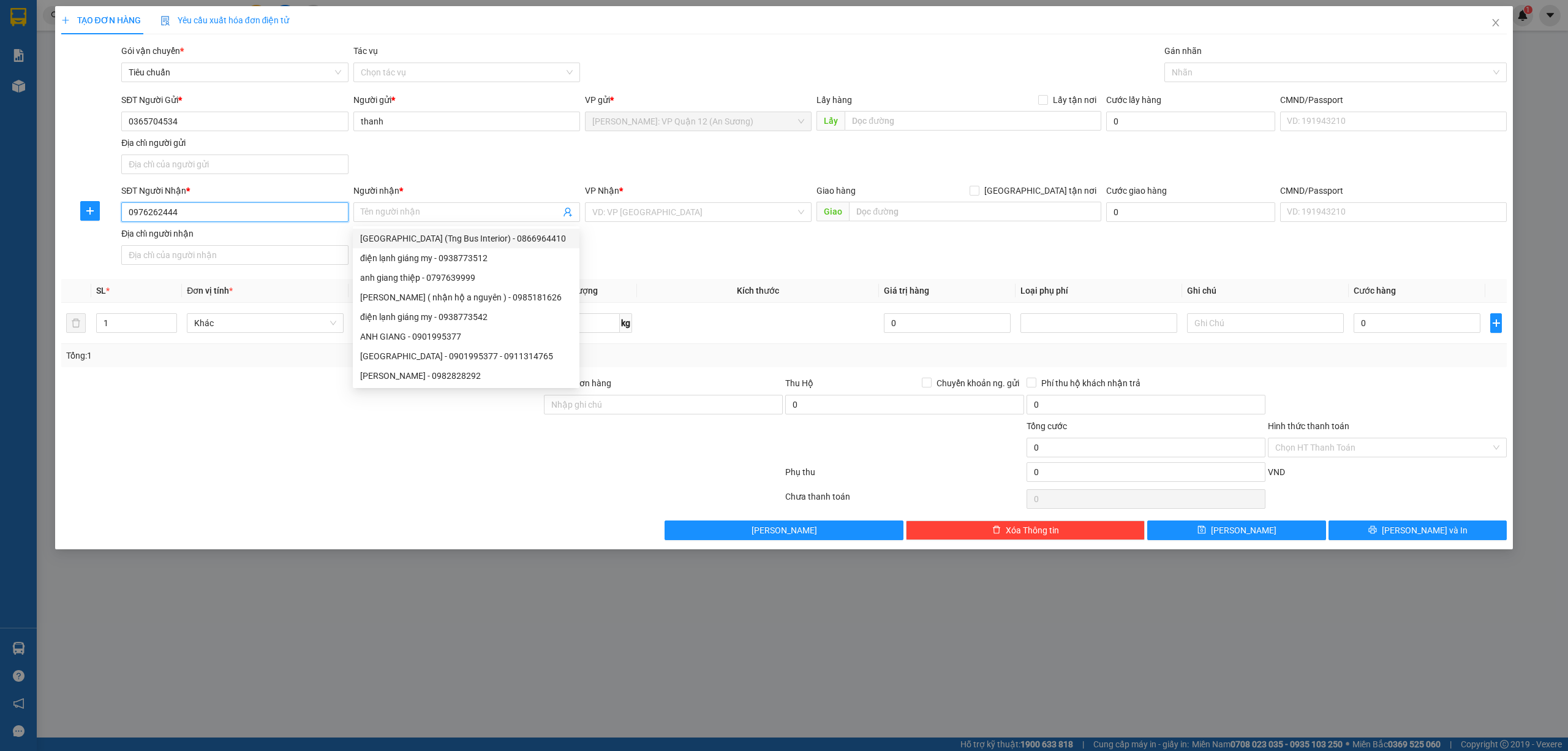
click at [220, 209] on input "0976262444" at bounding box center [235, 212] width 227 height 20
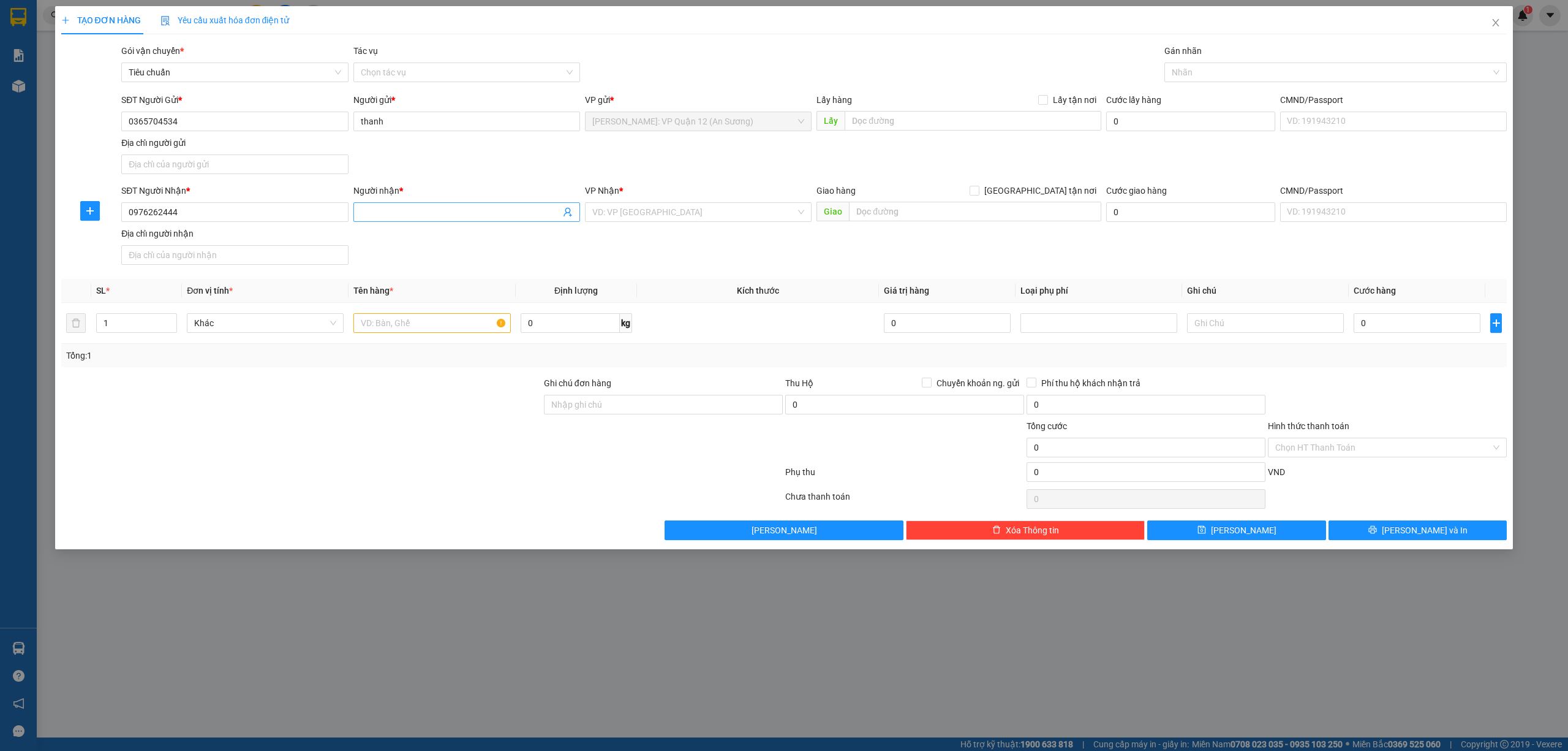
click at [440, 206] on span at bounding box center [467, 212] width 227 height 20
paste input "Nhôm Kính Kiên Liên"
type input "Nhôm Kính Kiên Liên"
click at [723, 201] on div "VP Nhận *" at bounding box center [699, 193] width 227 height 19
click at [709, 219] on input "search" at bounding box center [694, 212] width 203 height 19
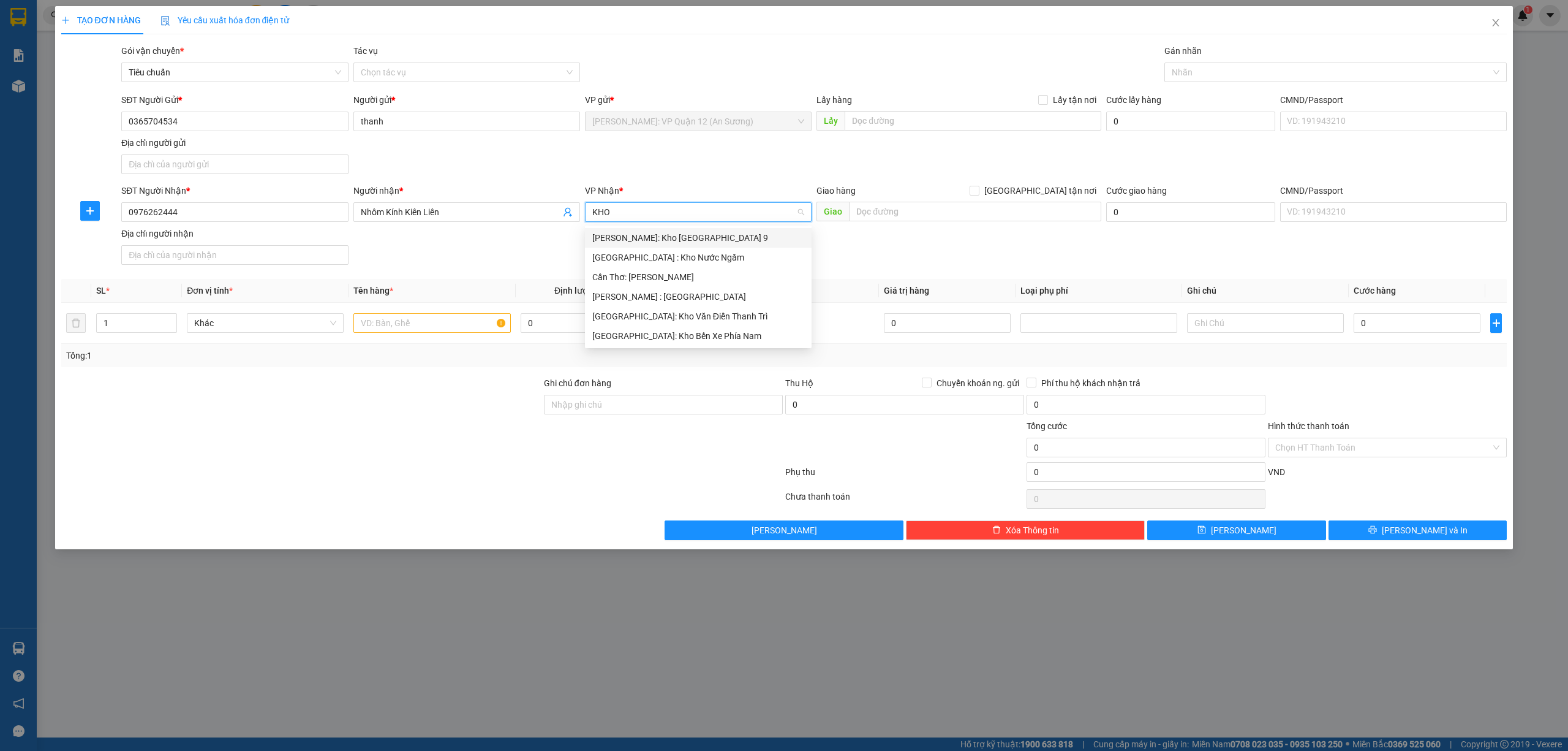
type input "KHO"
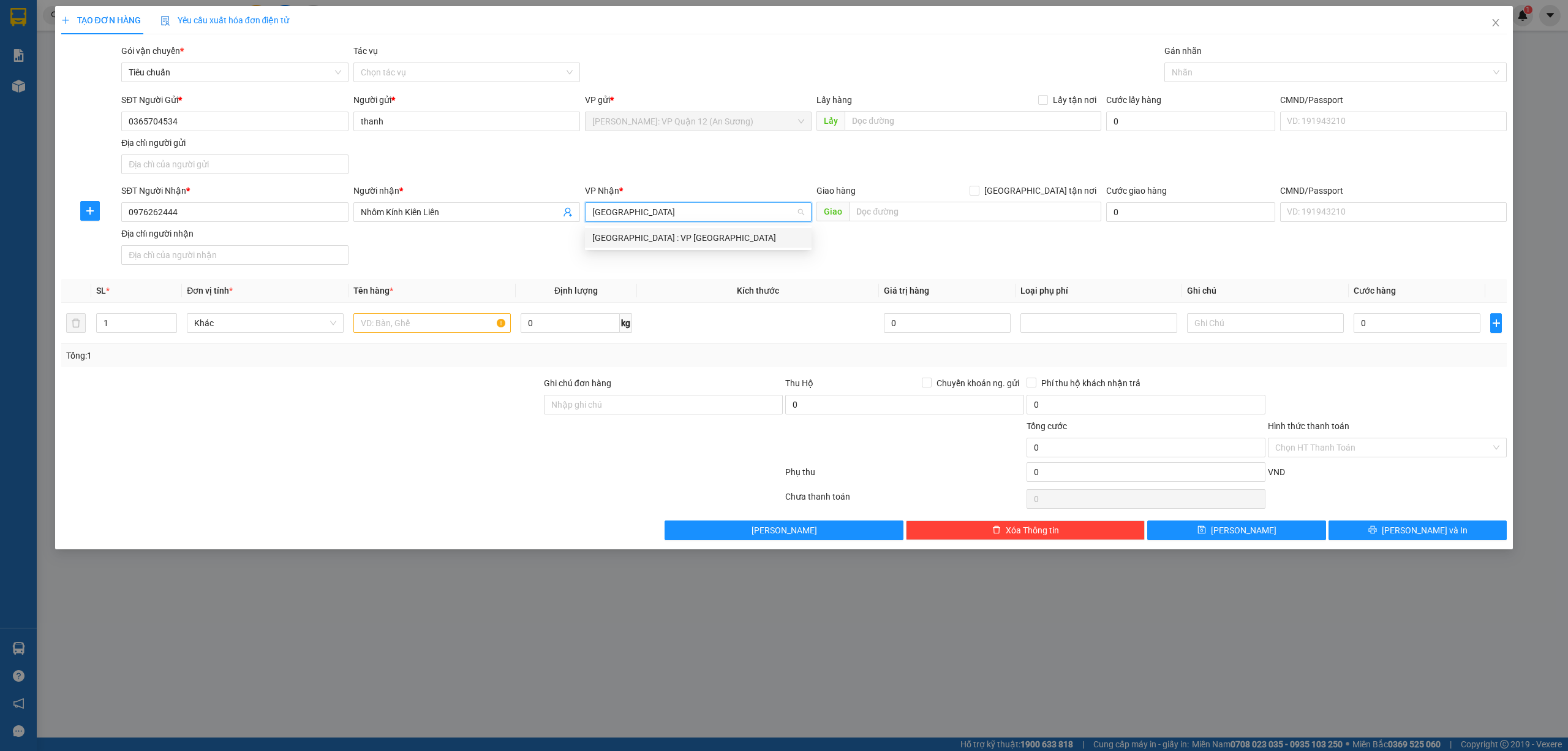
type input "[GEOGRAPHIC_DATA]"
drag, startPoint x: 729, startPoint y: 241, endPoint x: 580, endPoint y: 270, distance: 151.8
click at [728, 242] on div "[GEOGRAPHIC_DATA] : VP [GEOGRAPHIC_DATA]" at bounding box center [698, 238] width 212 height 14
click at [365, 330] on input "text" at bounding box center [432, 323] width 157 height 20
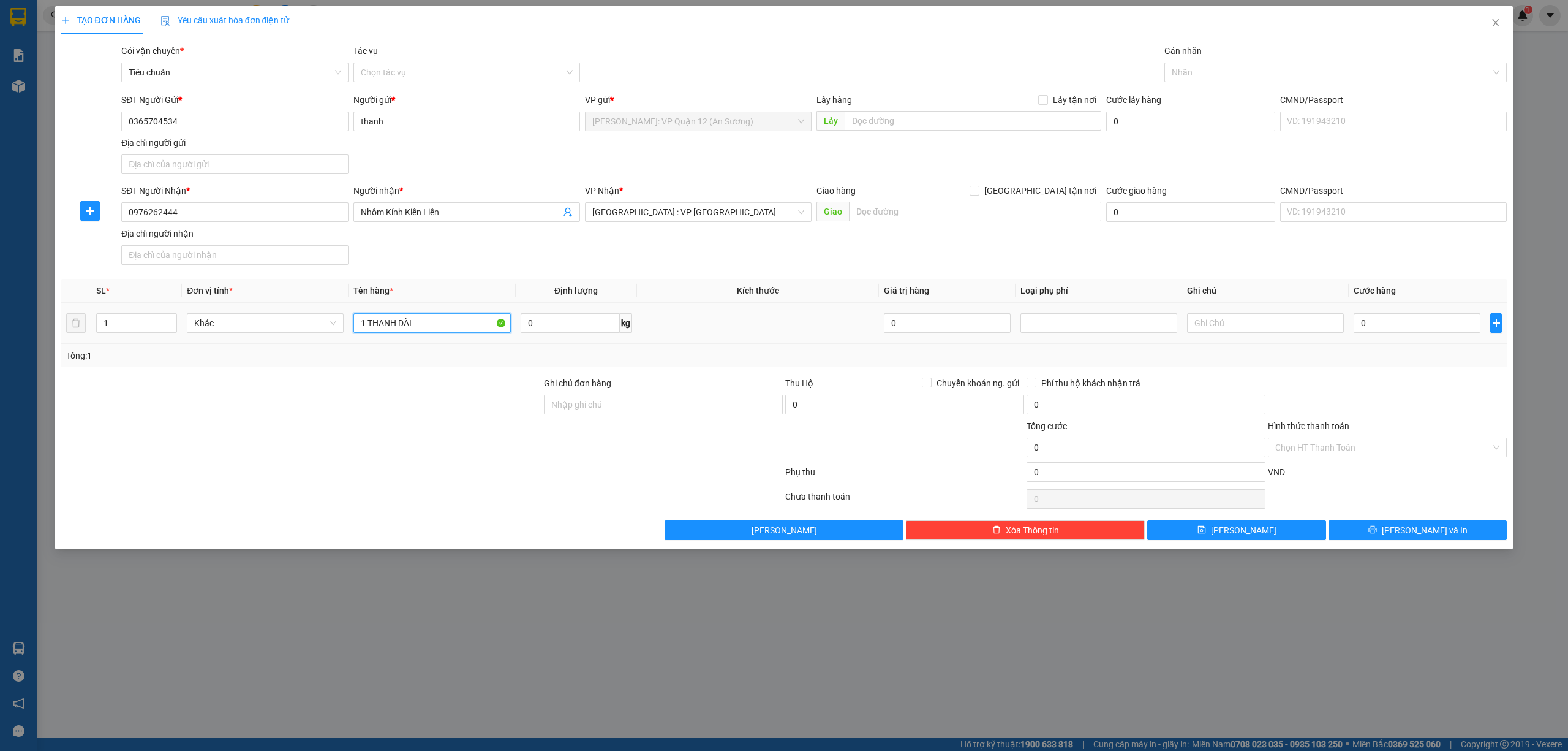
type input "1 THANH DÀI"
drag, startPoint x: 1400, startPoint y: 375, endPoint x: 1412, endPoint y: 341, distance: 36.1
click at [1400, 373] on div "Transit Pickup Surcharge Ids Transit Deliver Surcharge Ids Transit Deliver Surc…" at bounding box center [784, 292] width 1446 height 496
click at [1411, 327] on input "0" at bounding box center [1417, 323] width 127 height 20
type input "0"
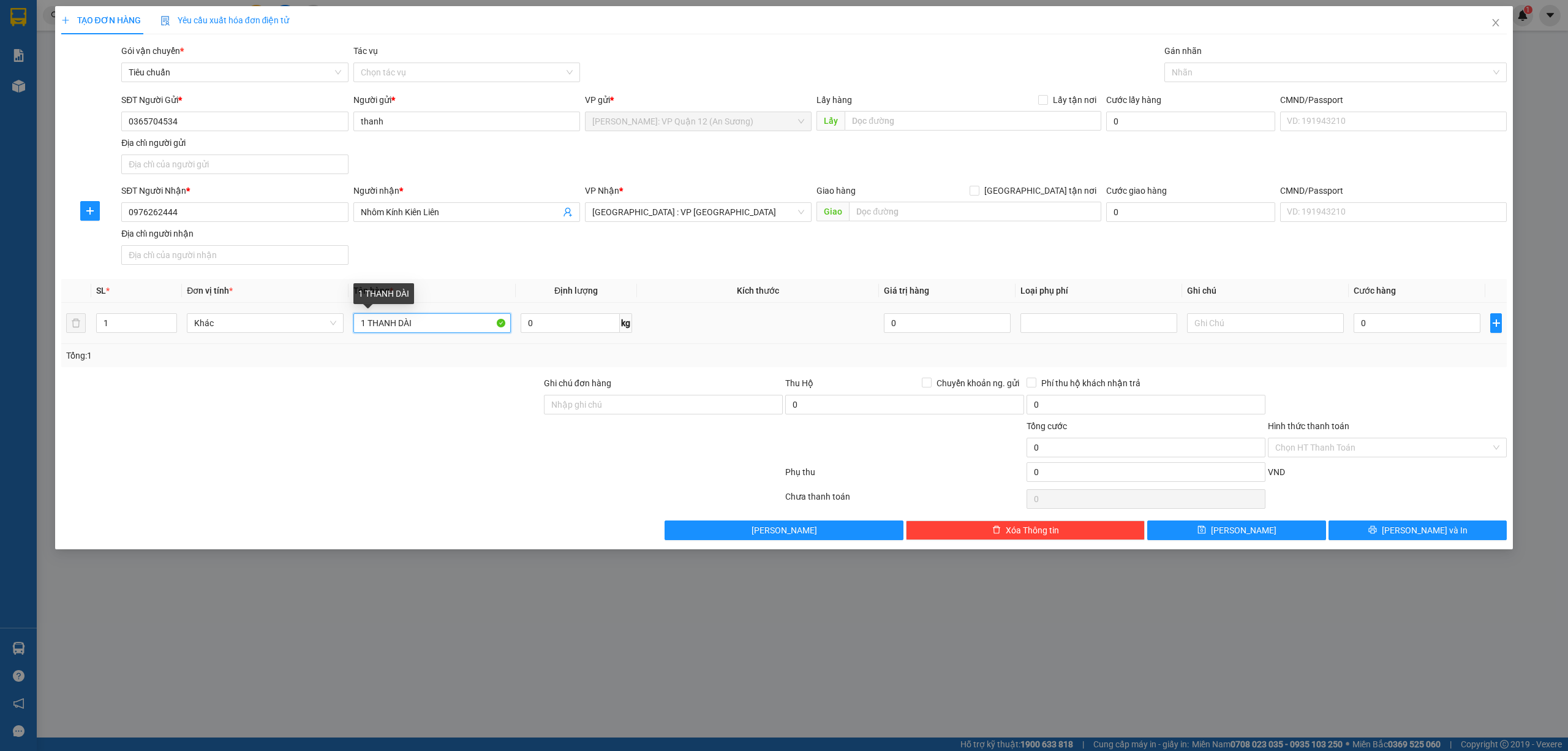
click at [422, 324] on input "1 THANH DÀI" at bounding box center [432, 323] width 157 height 20
type input "1 THANH DÀI 2M5"
click at [1428, 327] on input "0" at bounding box center [1417, 323] width 127 height 20
type input "2"
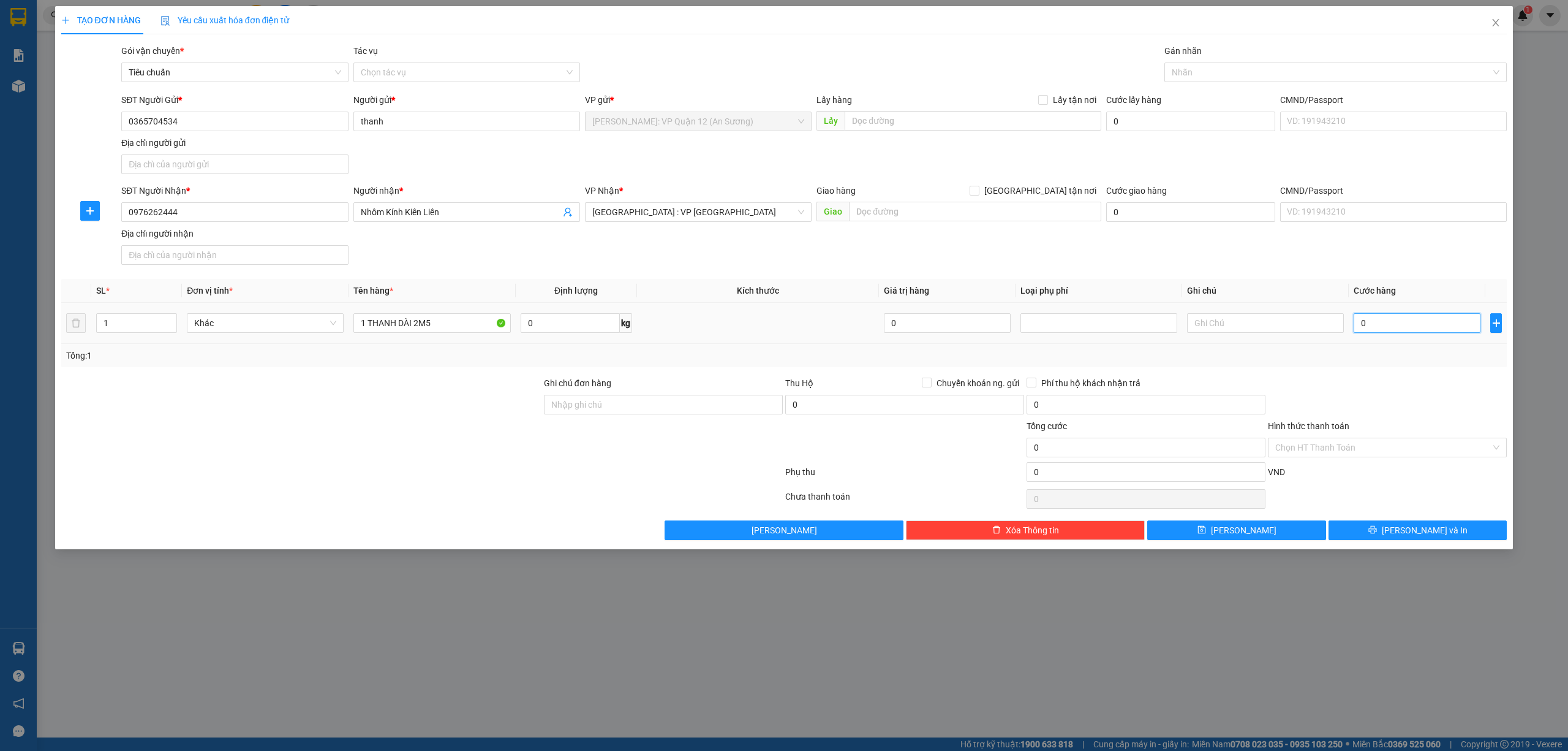
type input "2"
type input "20"
type input "200"
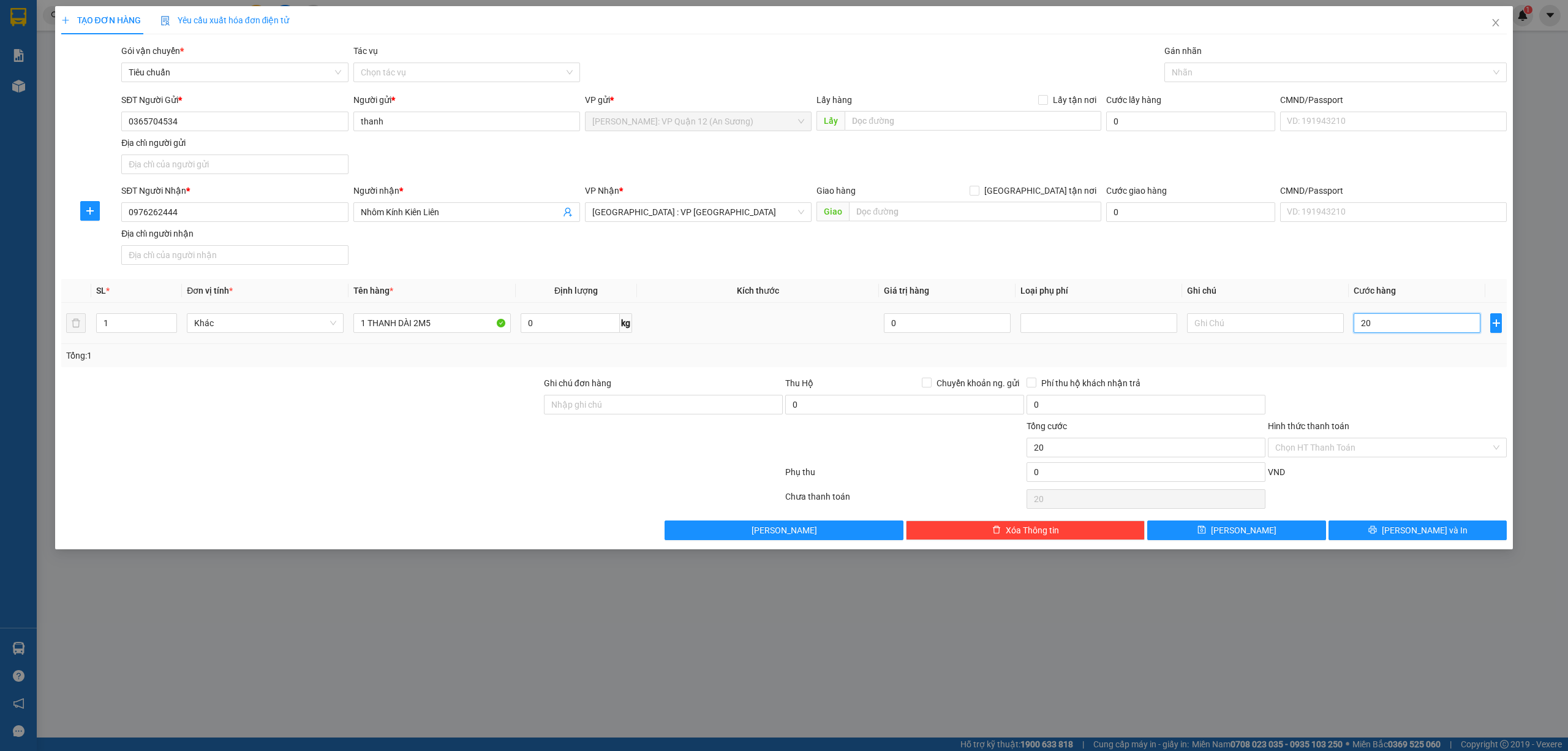
type input "200"
type input "200.000"
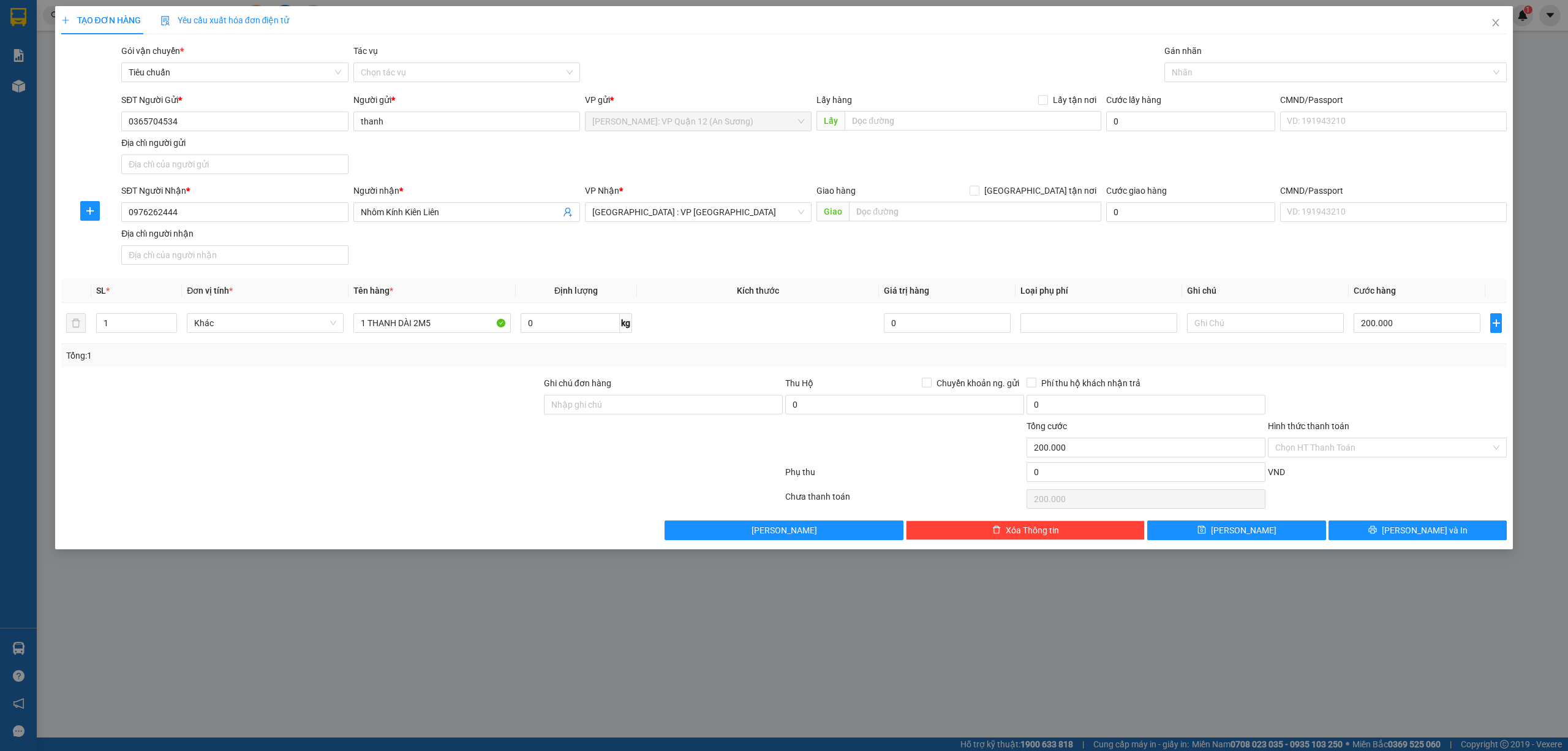
click at [1396, 418] on div at bounding box center [1387, 397] width 242 height 43
click at [1382, 538] on button "[PERSON_NAME] và In" at bounding box center [1418, 530] width 179 height 20
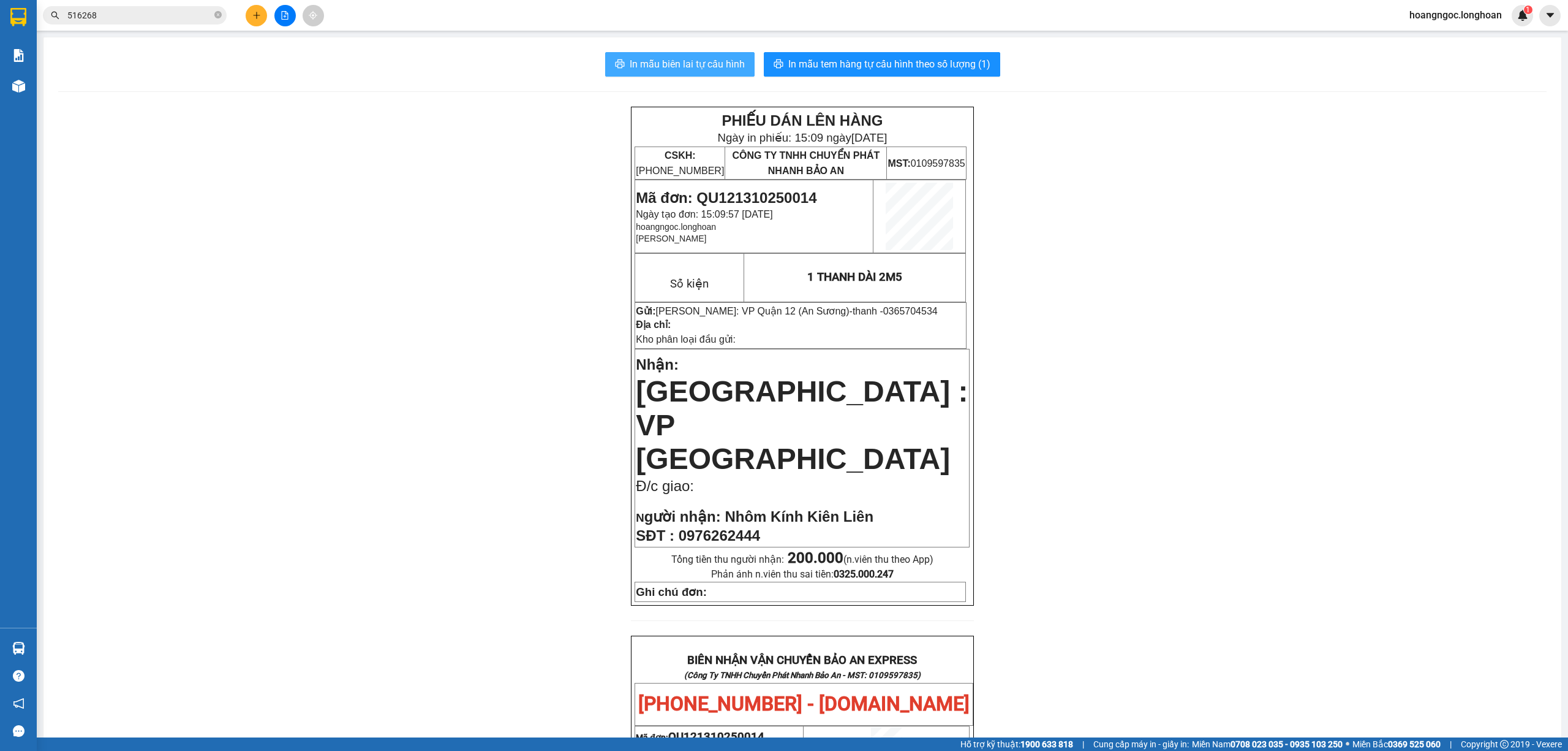
click at [676, 55] on button "In mẫu biên lai tự cấu hình" at bounding box center [679, 64] width 149 height 25
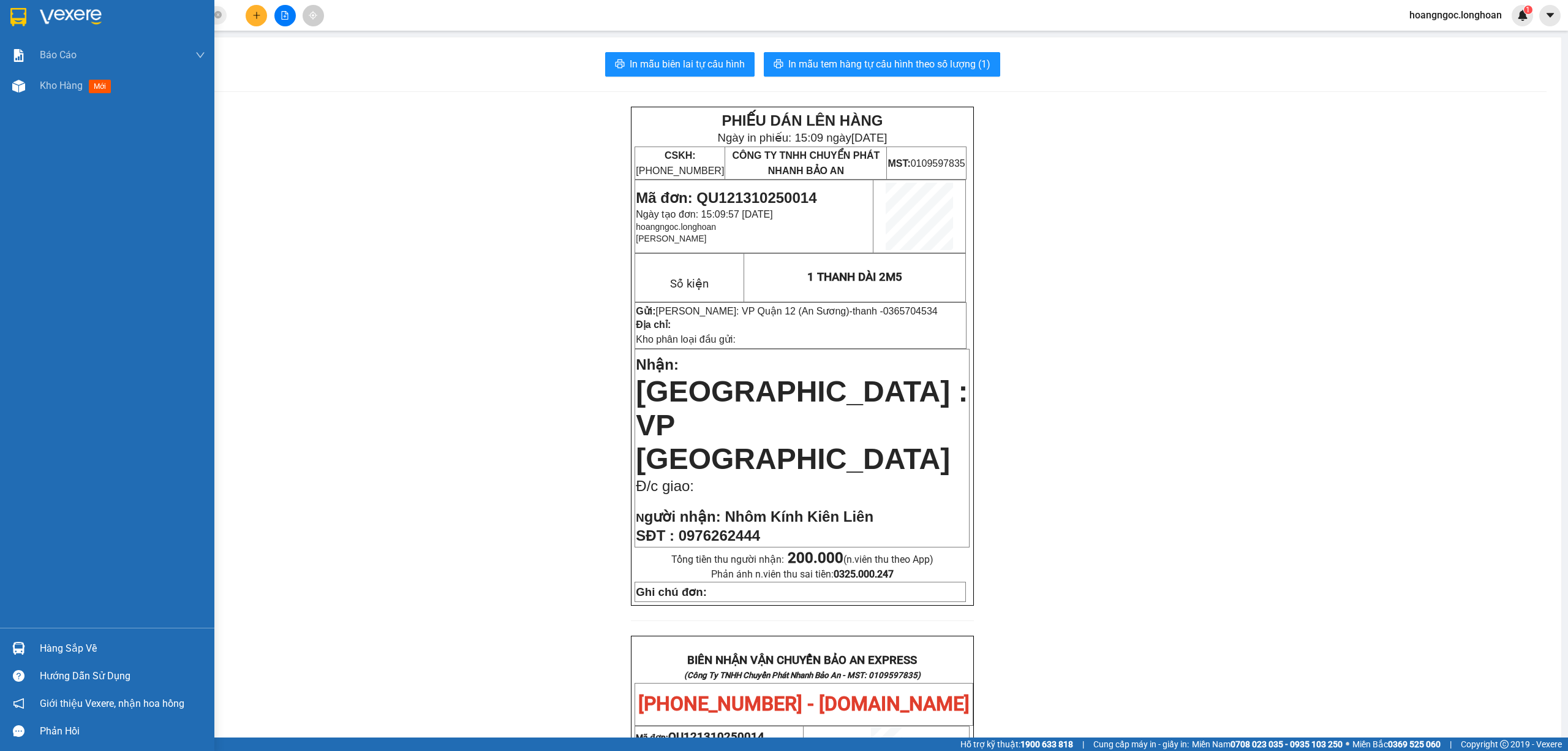
drag, startPoint x: 30, startPoint y: 20, endPoint x: 77, endPoint y: 3, distance: 50.0
click at [30, 20] on div at bounding box center [107, 20] width 214 height 40
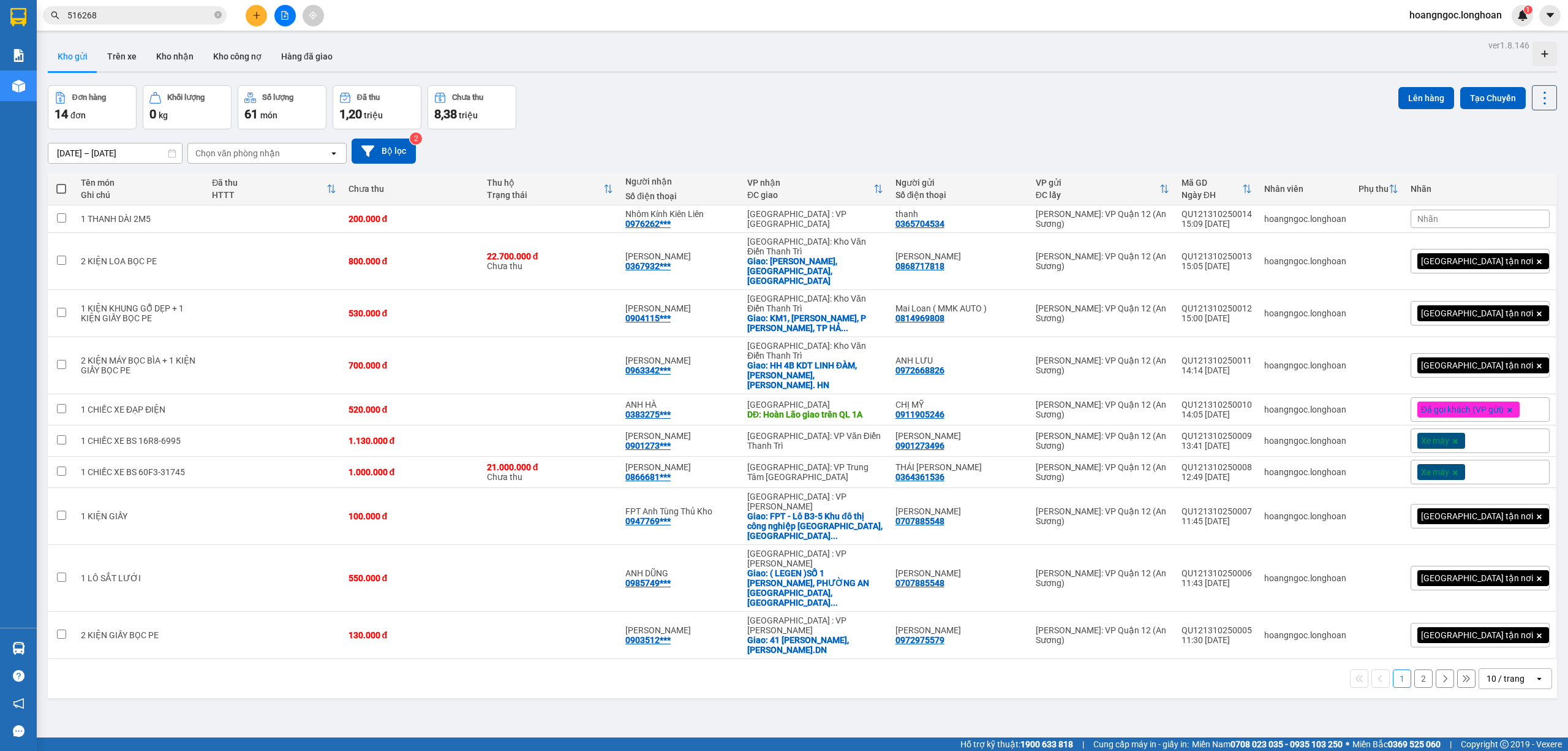
click at [1444, 257] on span "[GEOGRAPHIC_DATA] tận nơi" at bounding box center [1477, 261] width 112 height 11
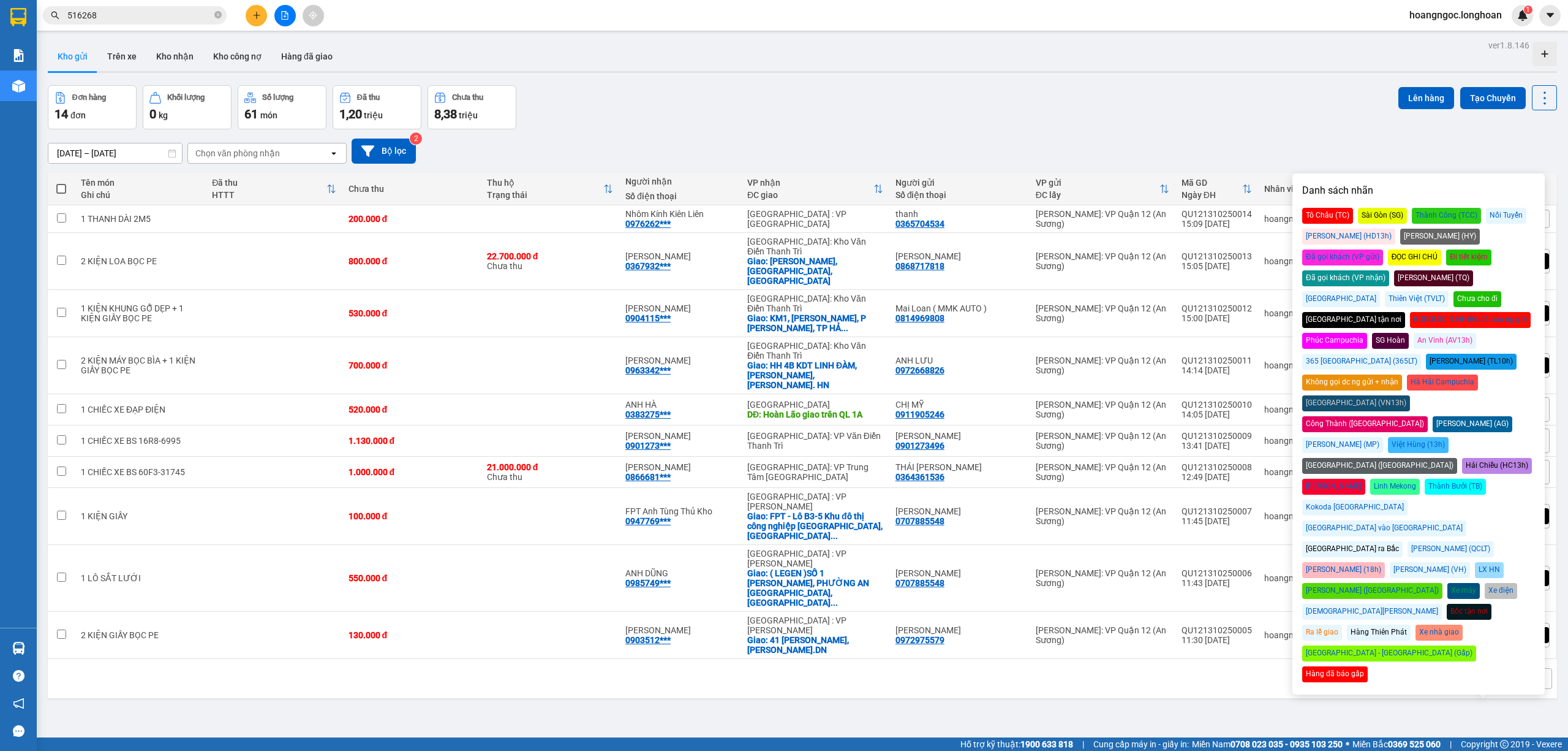
drag, startPoint x: 1484, startPoint y: 235, endPoint x: 1138, endPoint y: 160, distance: 354.0
click at [1383, 250] on div "Đã gọi khách (VP gửi)" at bounding box center [1343, 258] width 81 height 16
drag, startPoint x: 1125, startPoint y: 148, endPoint x: 1136, endPoint y: 155, distance: 13.0
click at [1127, 149] on div "[DATE] – [DATE] Press the down arrow key to interact with the calendar and sele…" at bounding box center [802, 151] width 1509 height 25
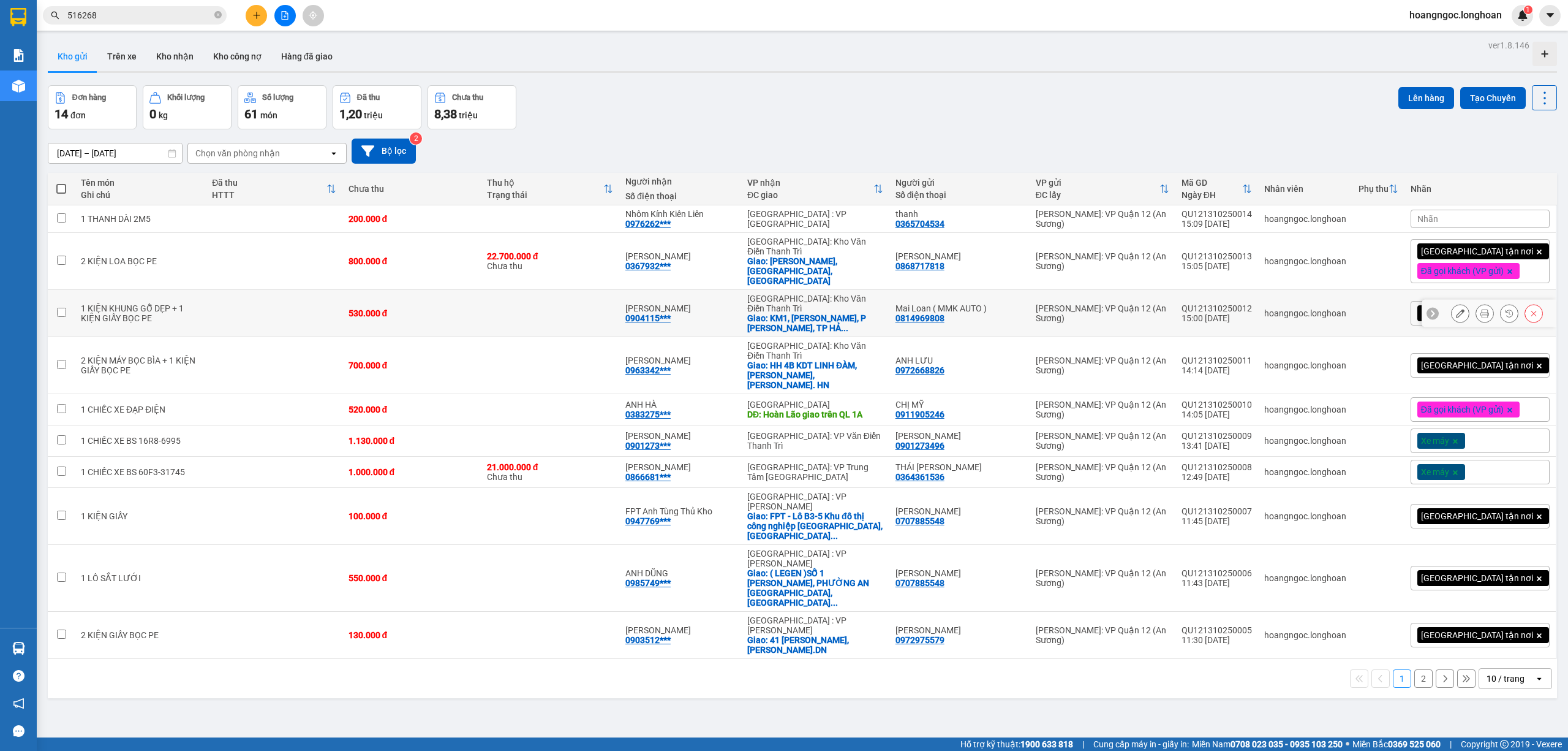
click at [1426, 312] on div at bounding box center [1432, 314] width 12 height 12
click at [1458, 360] on span "[GEOGRAPHIC_DATA] tận nơi" at bounding box center [1477, 366] width 112 height 11
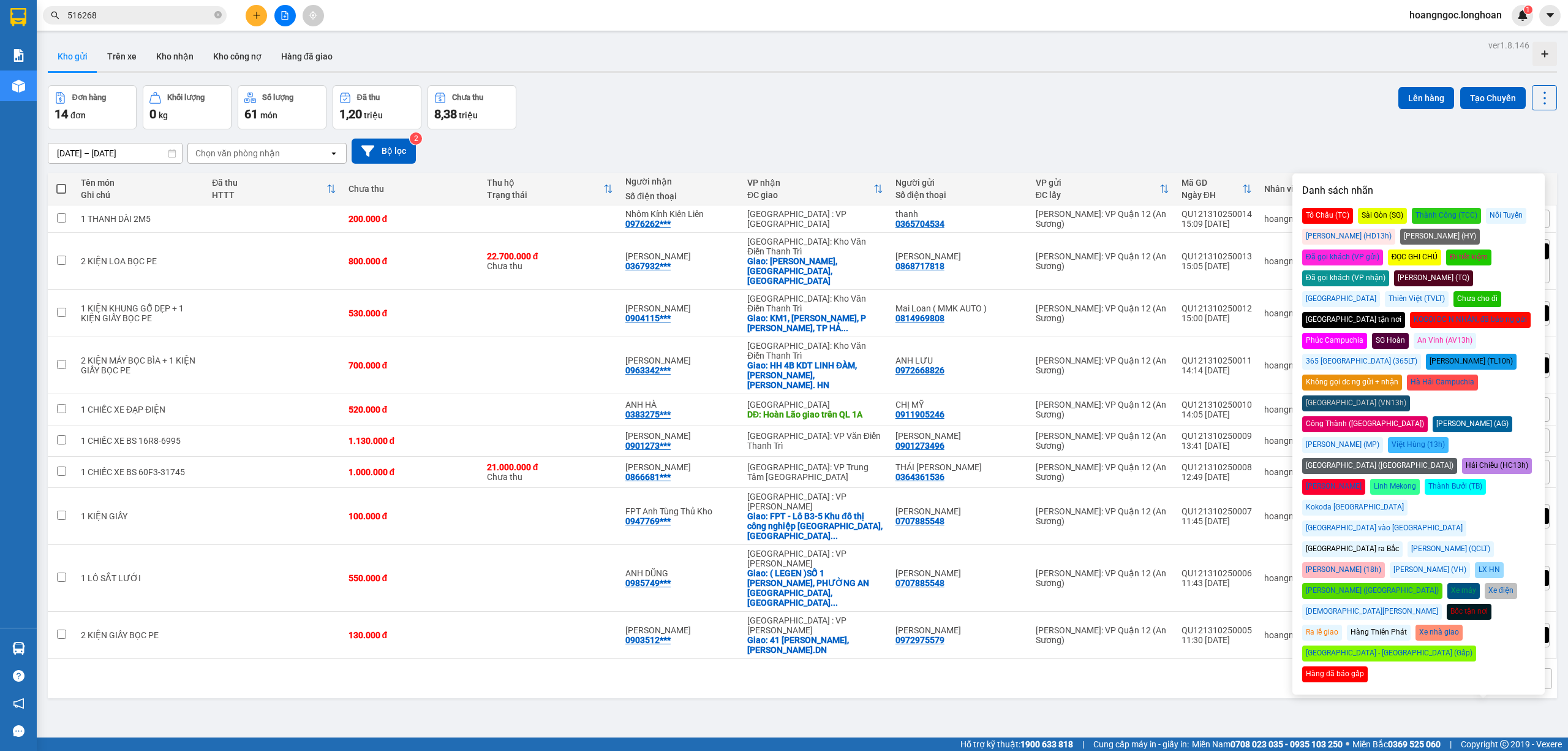
click at [1383, 250] on div "Đã gọi khách (VP gửi)" at bounding box center [1343, 258] width 81 height 16
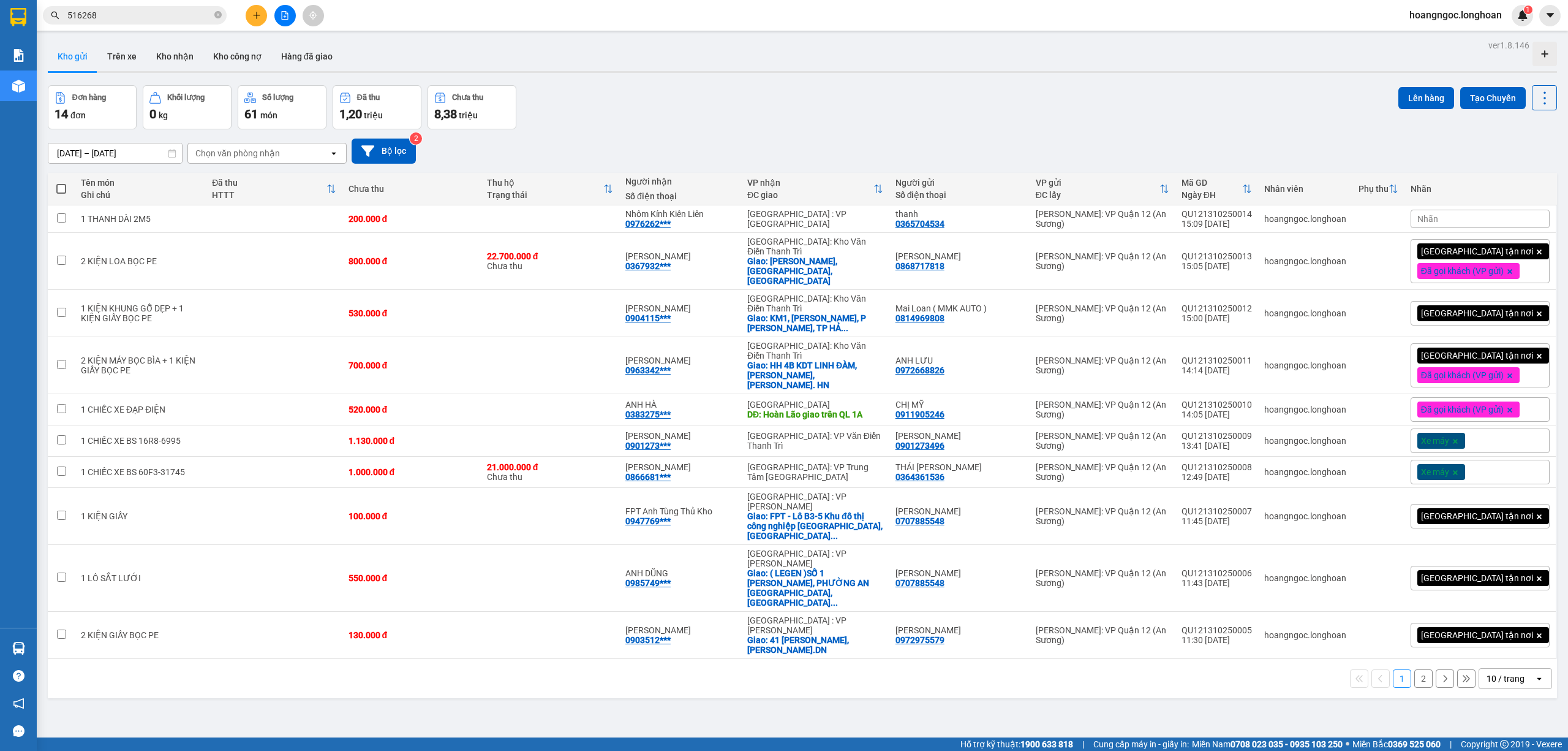
click at [1167, 154] on div "[DATE] – [DATE] Press the down arrow key to interact with the calendar and sele…" at bounding box center [802, 151] width 1509 height 25
click at [1470, 309] on icon at bounding box center [1549, 313] width 9 height 9
click at [1470, 309] on icon at bounding box center [1485, 313] width 9 height 9
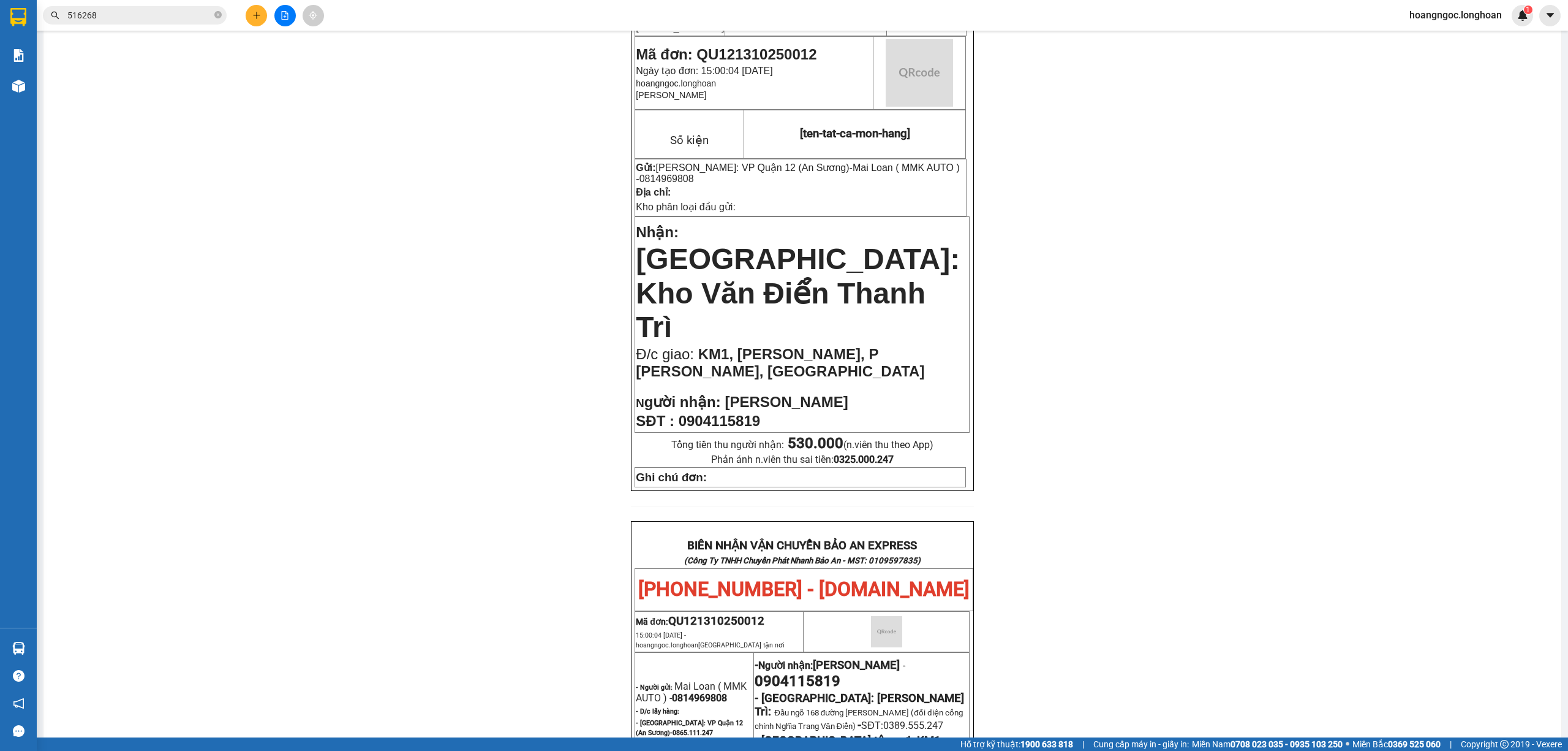
scroll to position [621, 0]
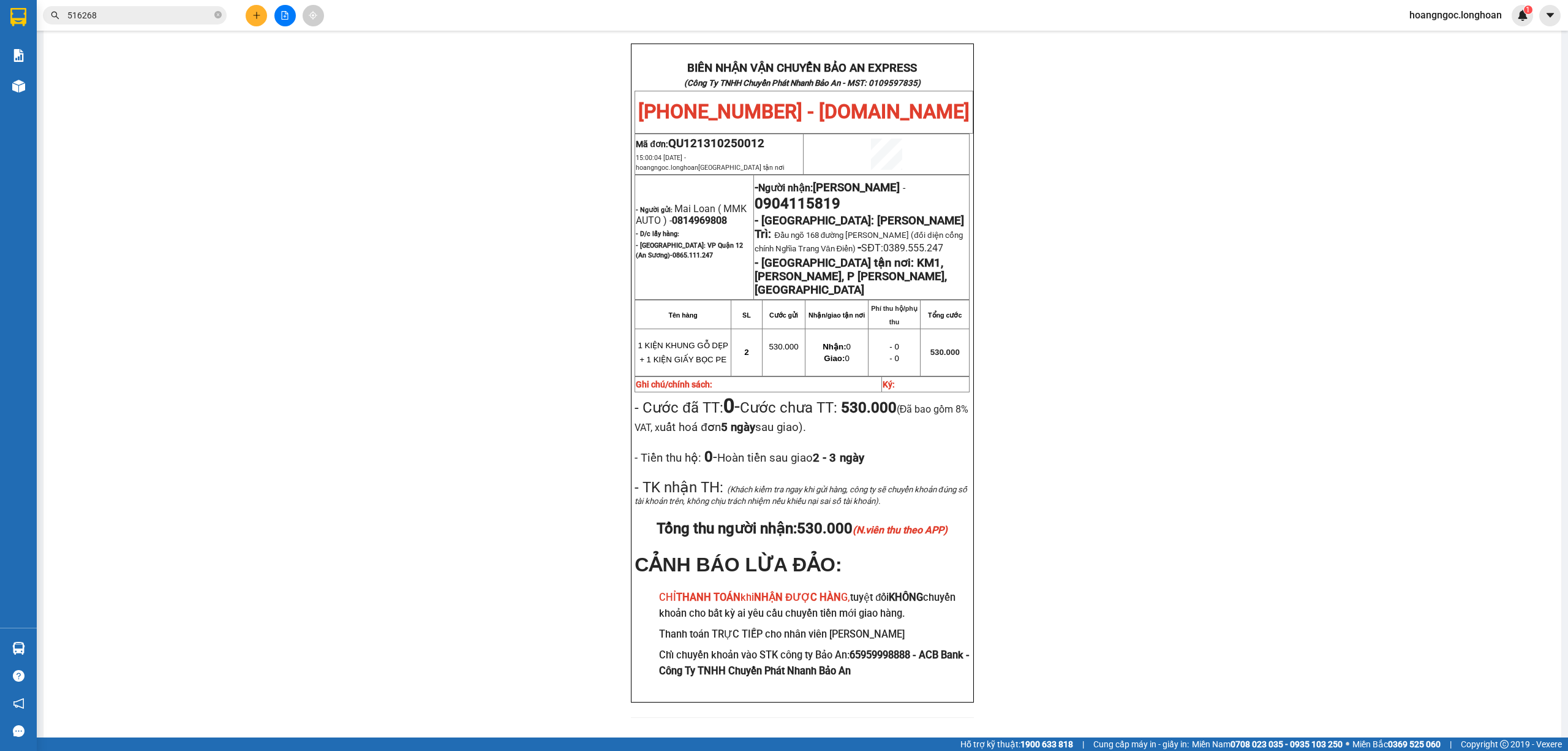
click at [840, 195] on span "0904115819" at bounding box center [797, 204] width 85 height 17
copy span "0904115819"
click at [1182, 216] on div "PHIẾU DÁN LÊN HÀNG Ngày in phiếu: 15:11 [DATE] CSKH: [PHONE_NUMBER] CÔNG TY TNH…" at bounding box center [802, 109] width 1488 height 1247
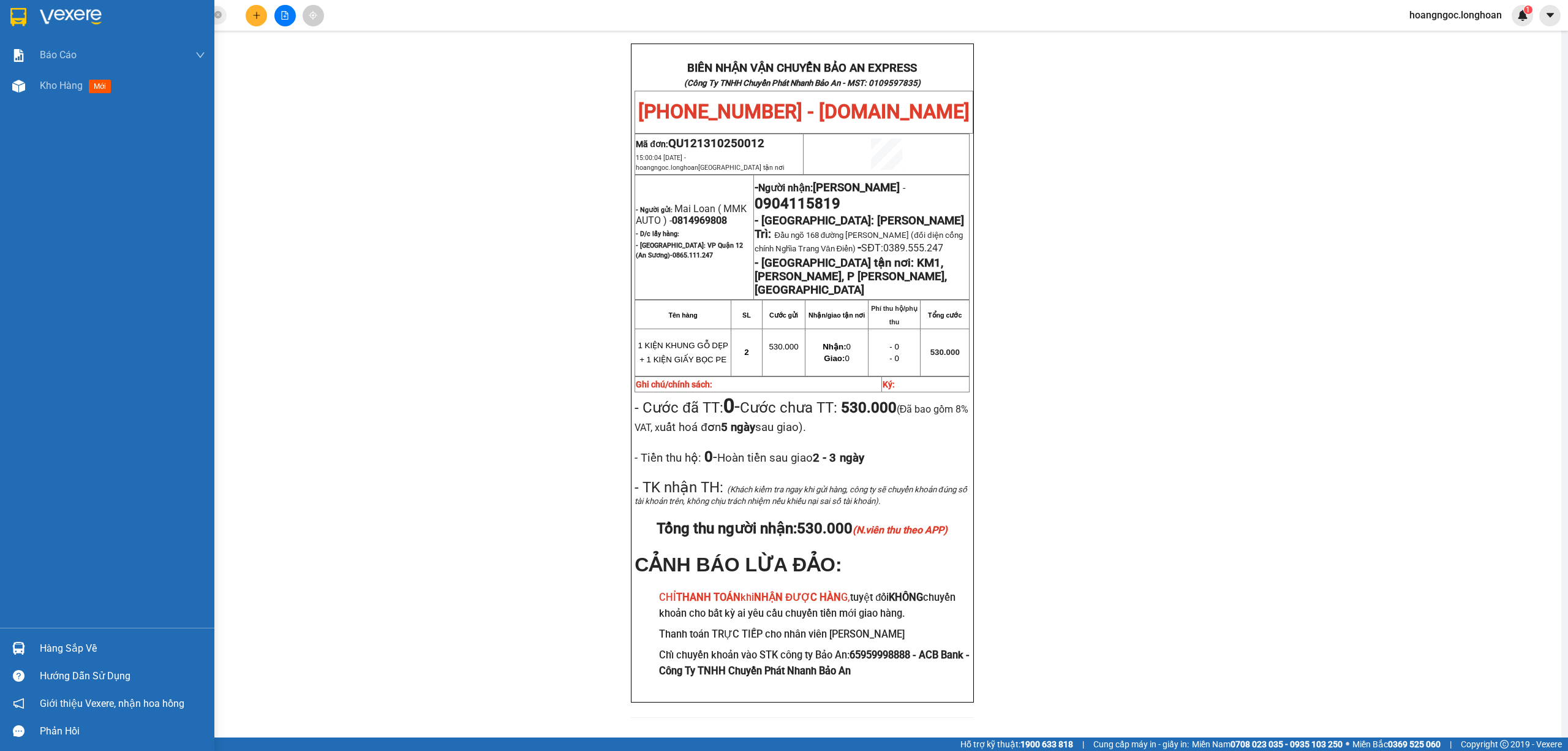
click at [3, 25] on div at bounding box center [107, 20] width 214 height 40
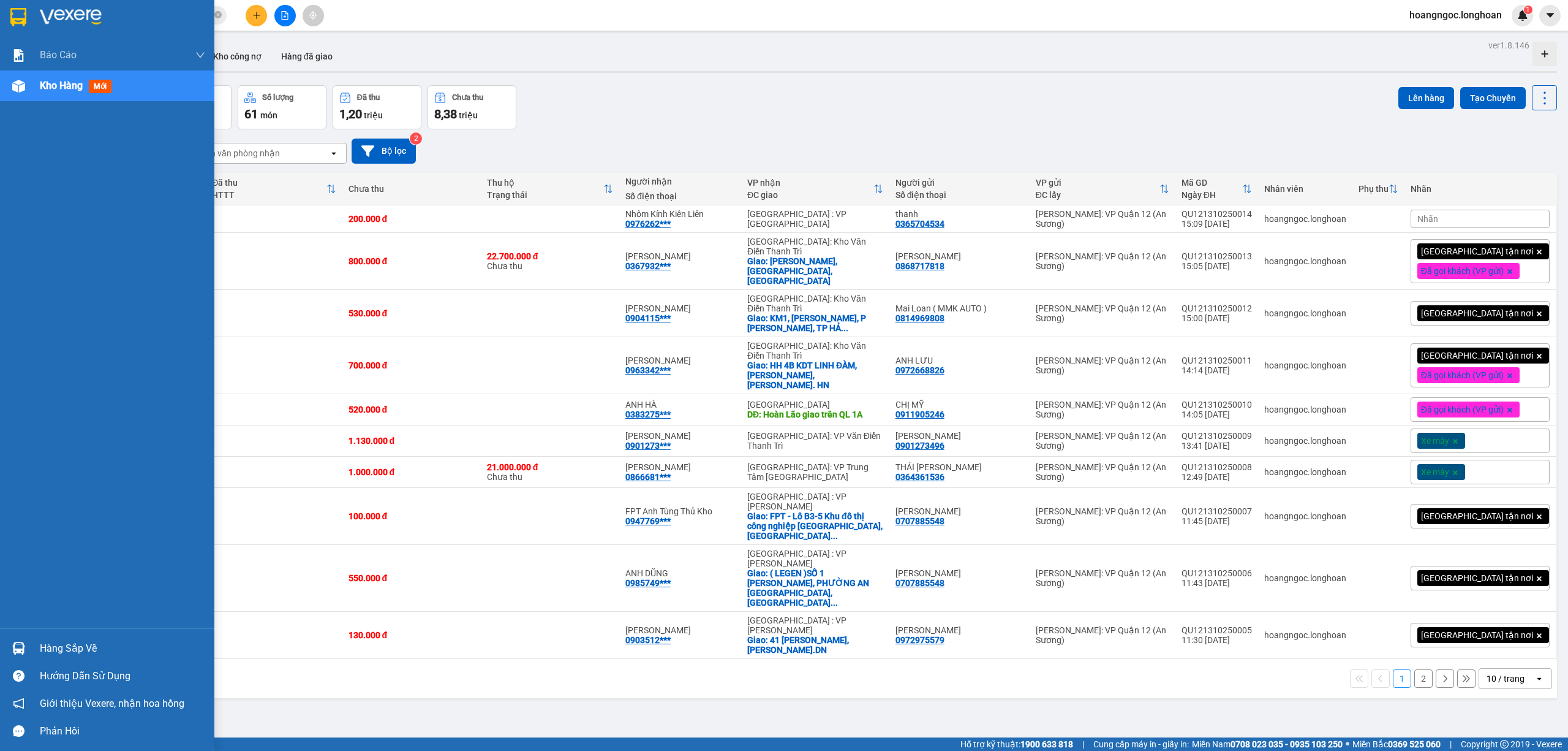
click at [6, 23] on div at bounding box center [107, 20] width 214 height 40
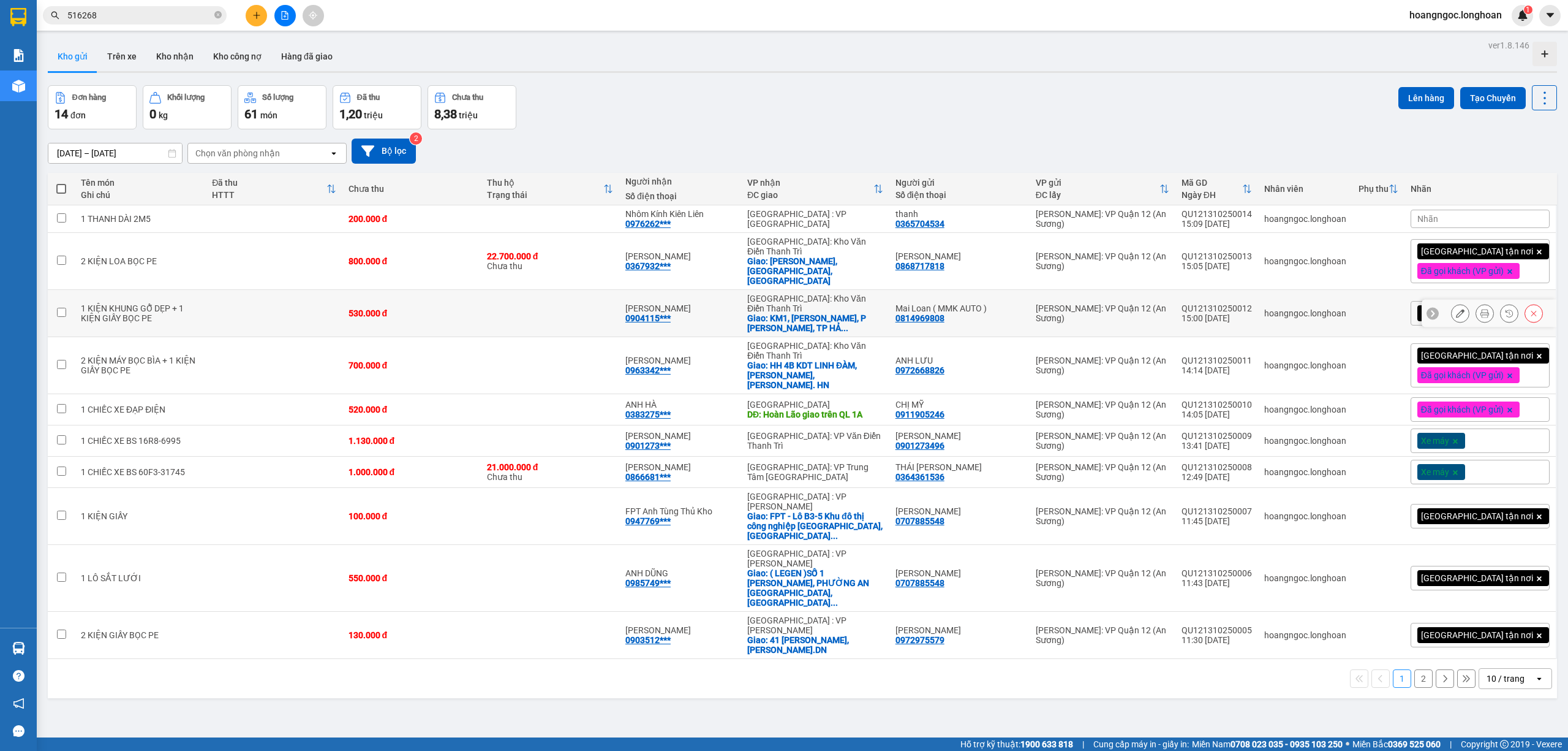
click at [1422, 316] on div at bounding box center [1489, 314] width 135 height 28
click at [1428, 309] on icon at bounding box center [1432, 313] width 9 height 9
click at [1437, 307] on div "[GEOGRAPHIC_DATA] tận nơi" at bounding box center [1483, 314] width 132 height 16
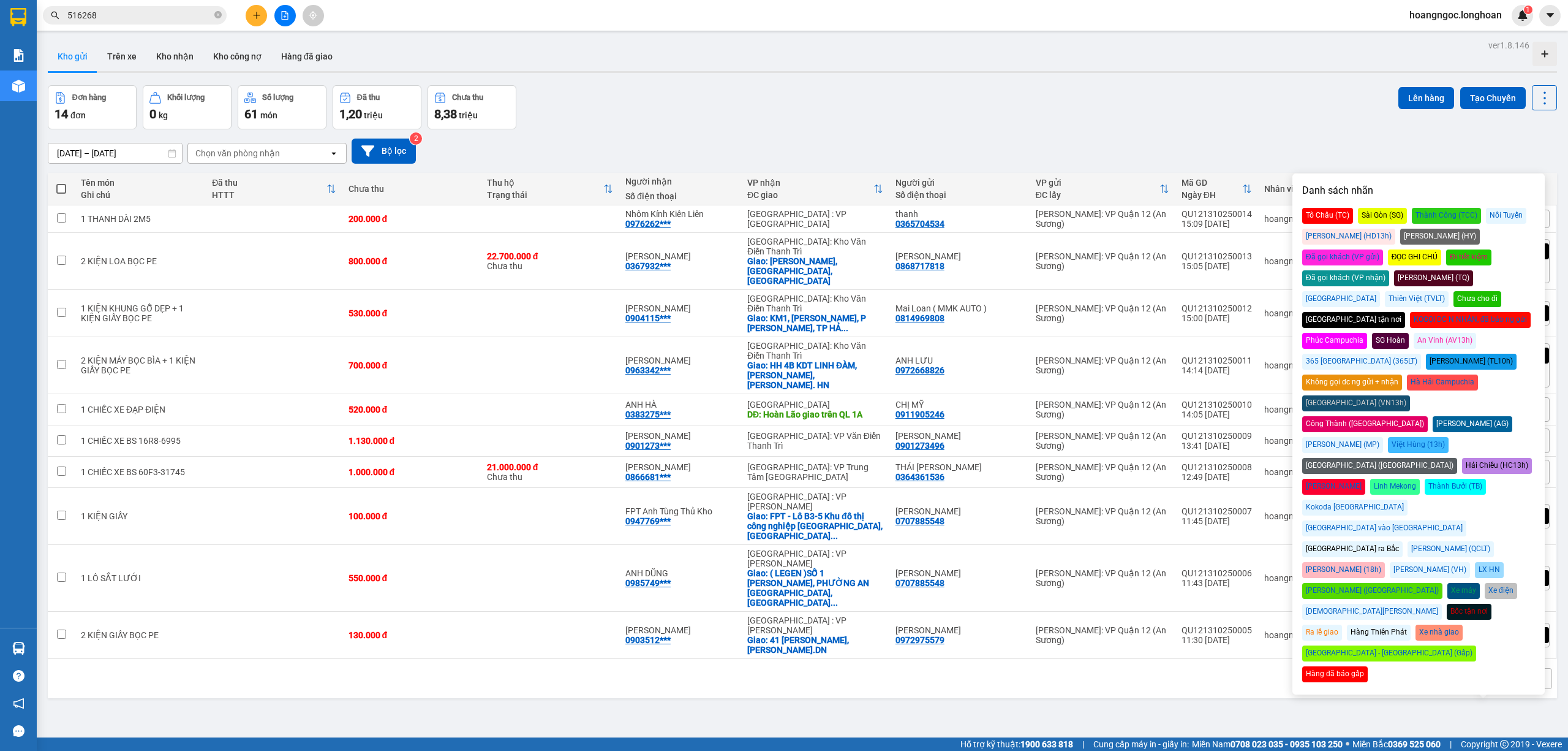
click at [1383, 250] on div "Đã gọi khách (VP gửi)" at bounding box center [1343, 258] width 81 height 16
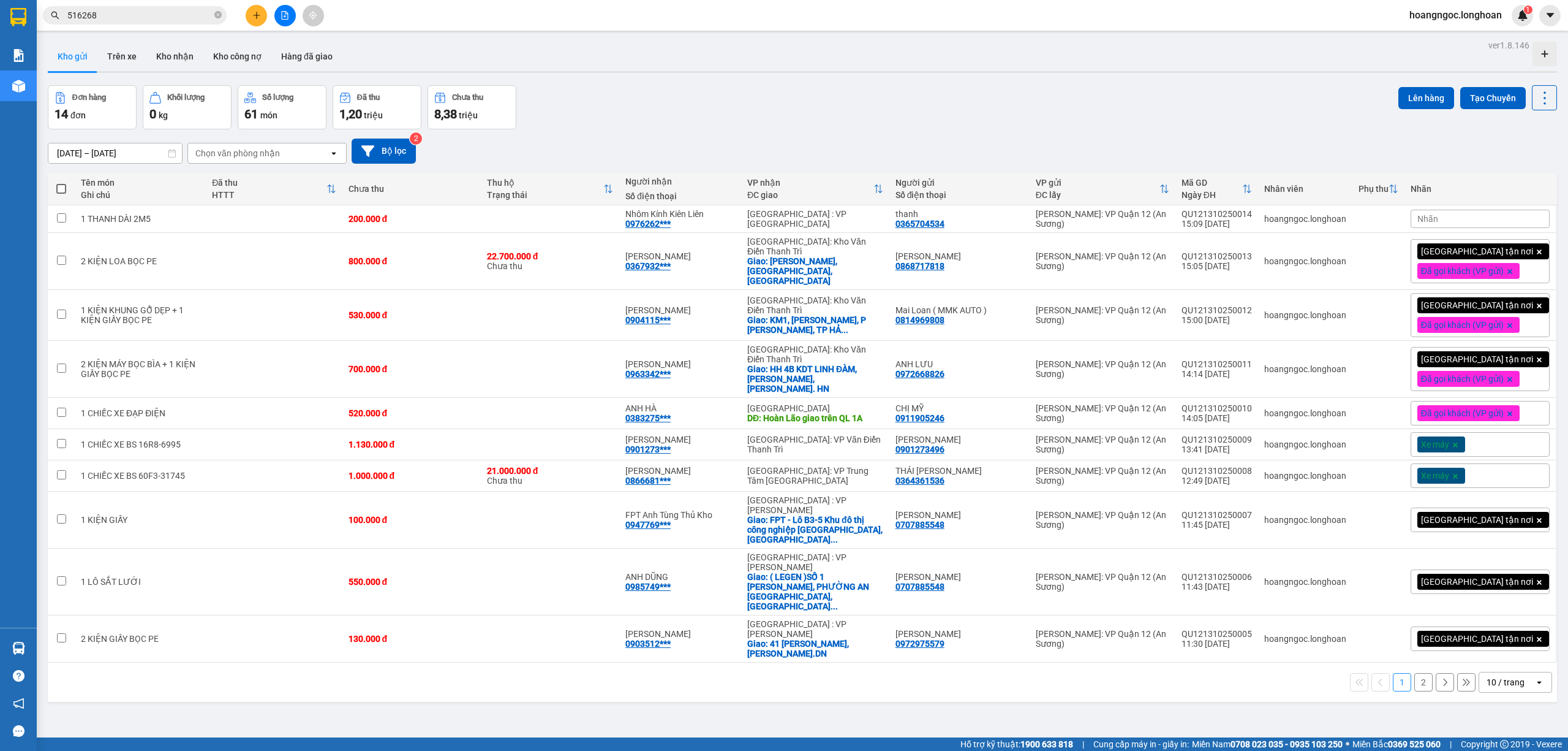
click at [1269, 120] on div "Đơn hàng 14 đơn Khối lượng 0 kg Số lượng 61 món Đã thu 1,20 triệu Chưa thu 8,38…" at bounding box center [802, 107] width 1509 height 44
click at [1470, 672] on div "10 / trang" at bounding box center [1507, 682] width 55 height 20
click at [1470, 592] on div "100 / trang" at bounding box center [1503, 600] width 74 height 22
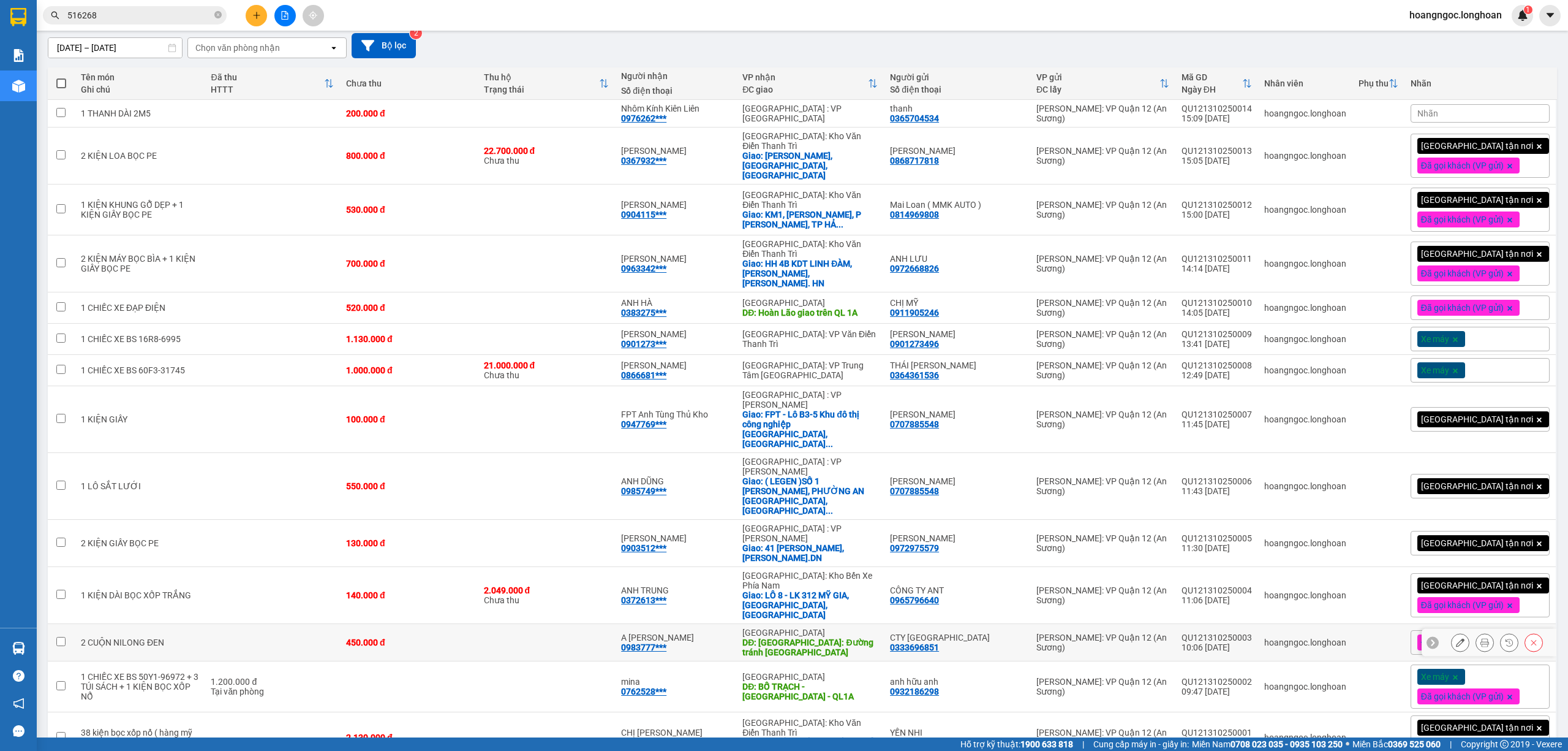
scroll to position [112, 0]
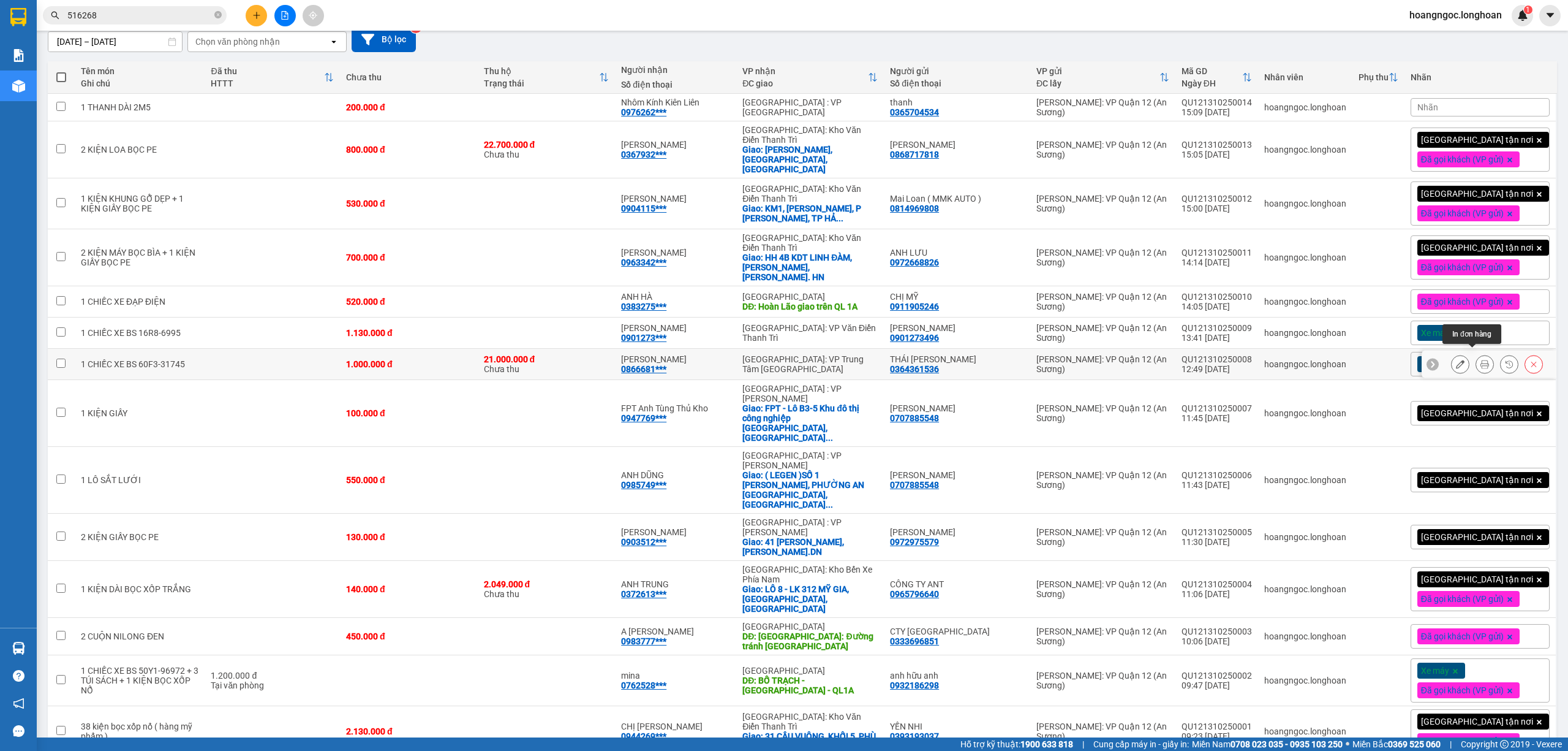
click at [1470, 360] on icon at bounding box center [1485, 364] width 9 height 9
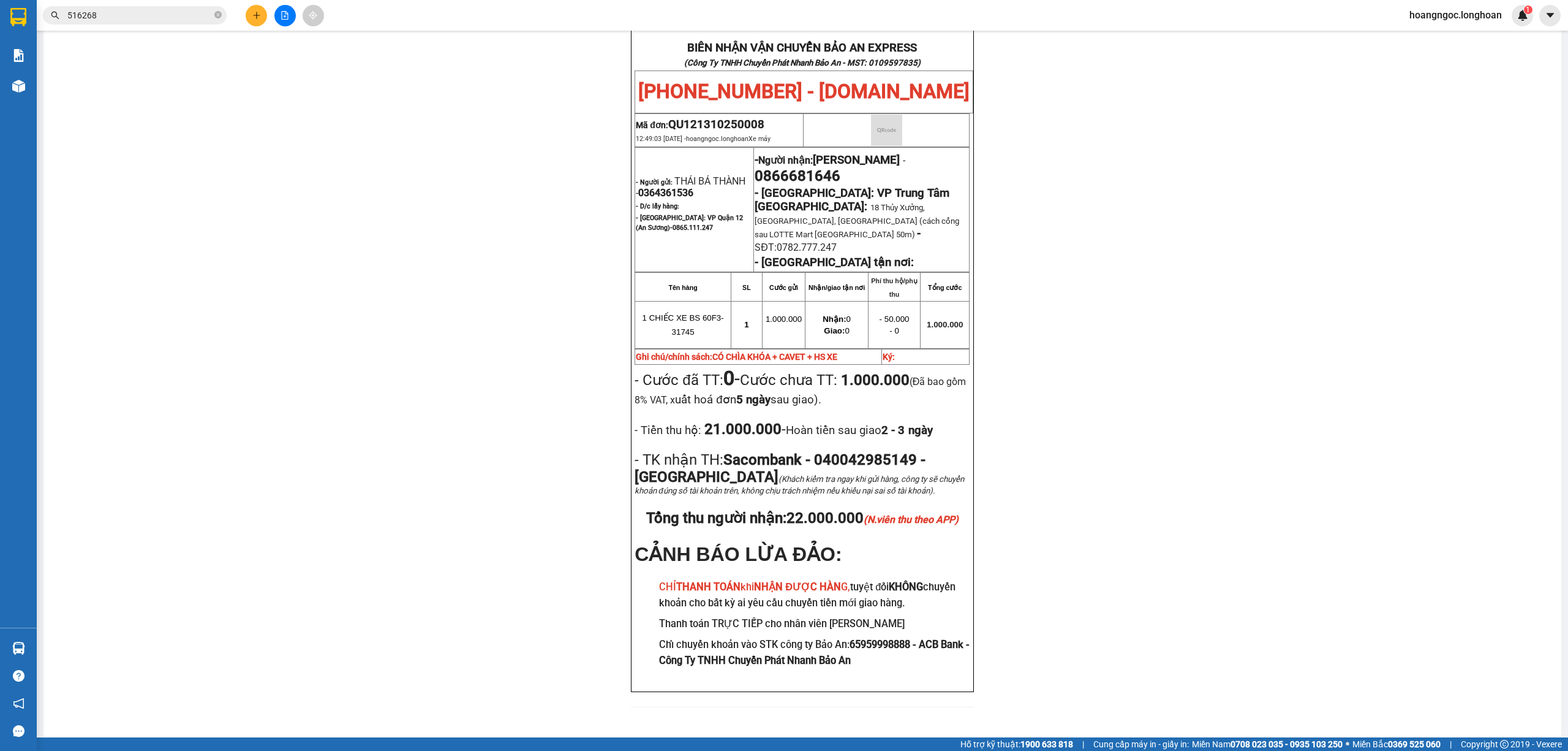
scroll to position [650, 0]
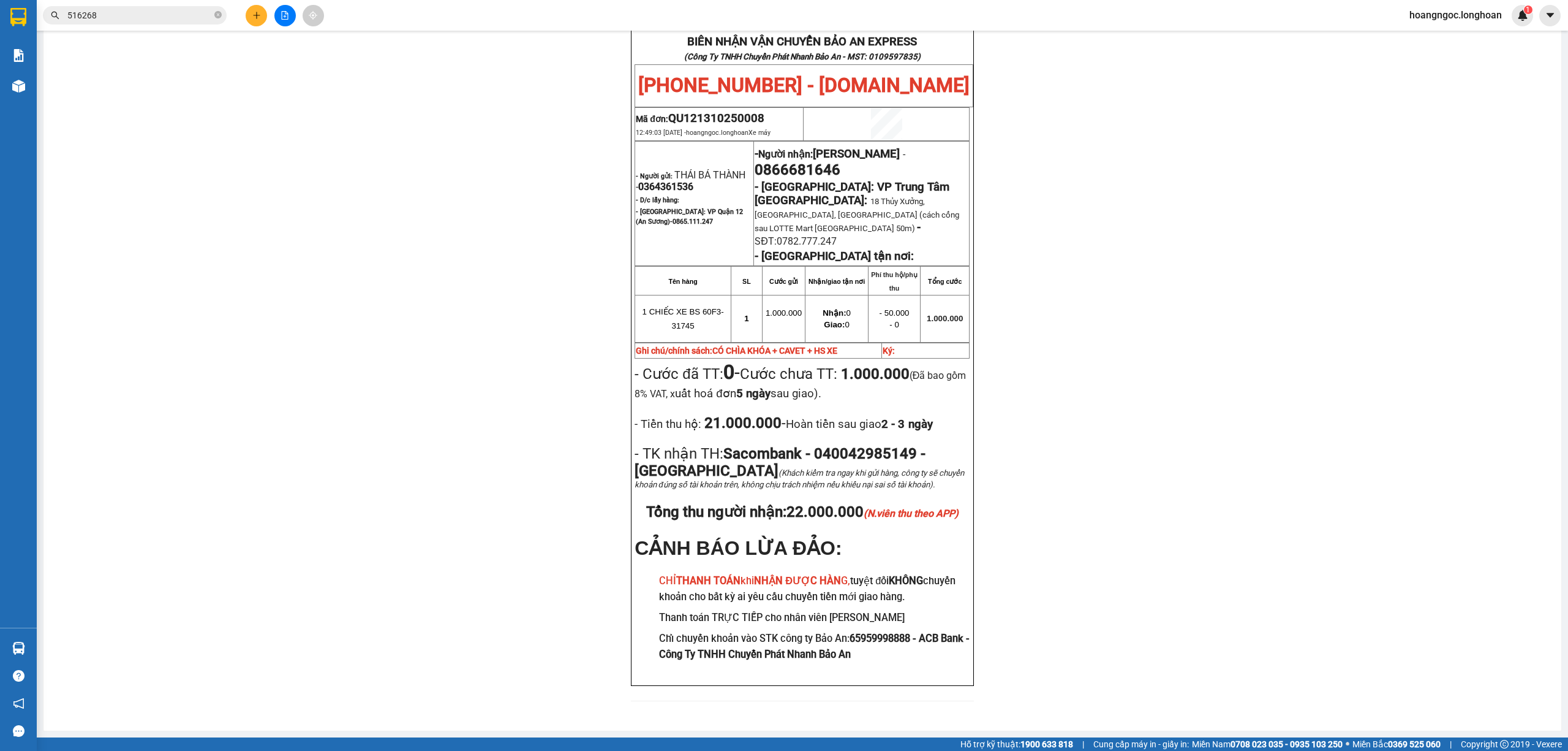
click at [817, 161] on span "0866681646" at bounding box center [797, 170] width 85 height 17
copy span "0866681646"
drag, startPoint x: 1164, startPoint y: 174, endPoint x: 1082, endPoint y: 159, distance: 83.4
click at [1162, 173] on div "PHIẾU DÁN LÊN HÀNG Ngày in phiếu: 15:11 [DATE] CSKH: [PHONE_NUMBER] CÔNG TY TNH…" at bounding box center [802, 96] width 1488 height 1239
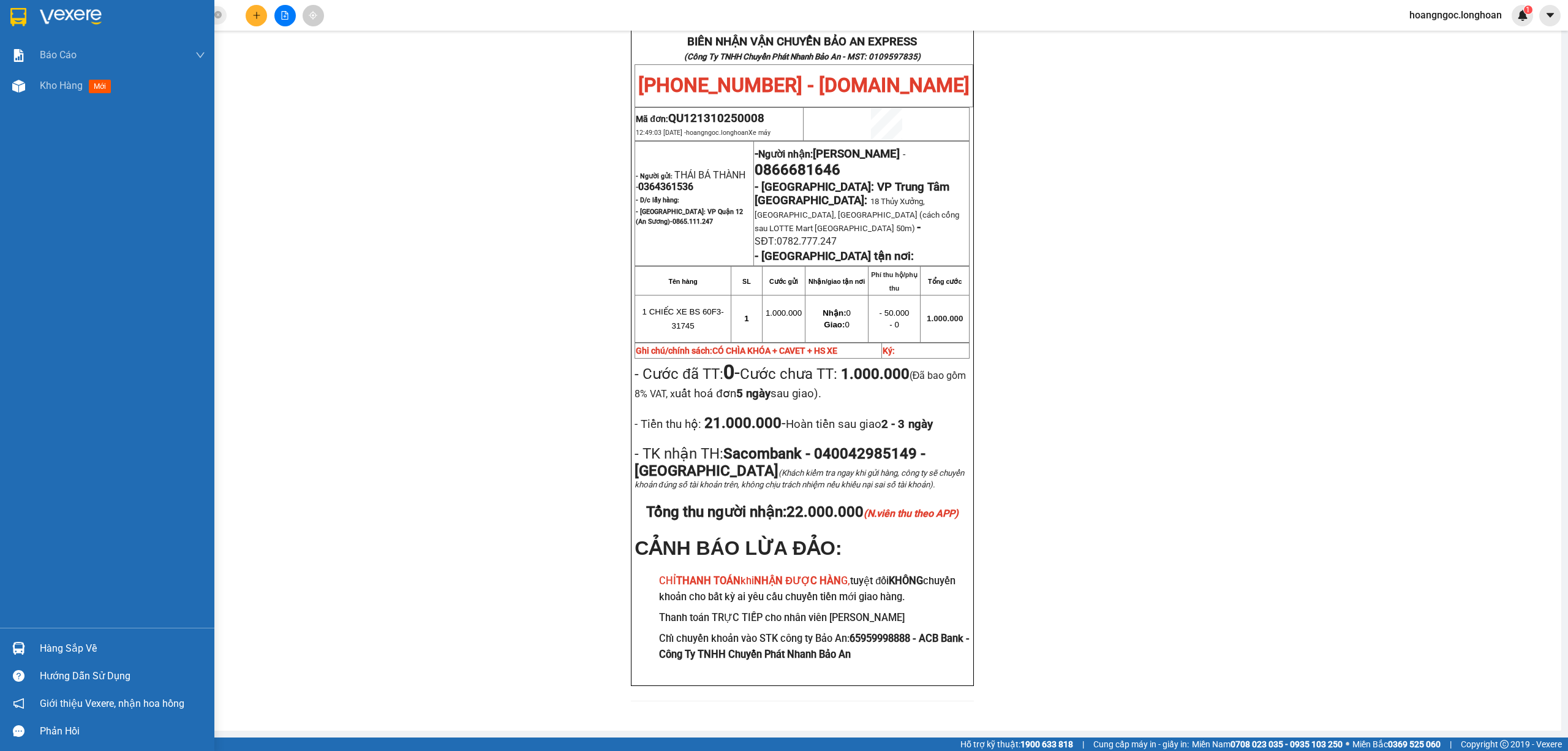
click at [20, 17] on img at bounding box center [19, 17] width 16 height 19
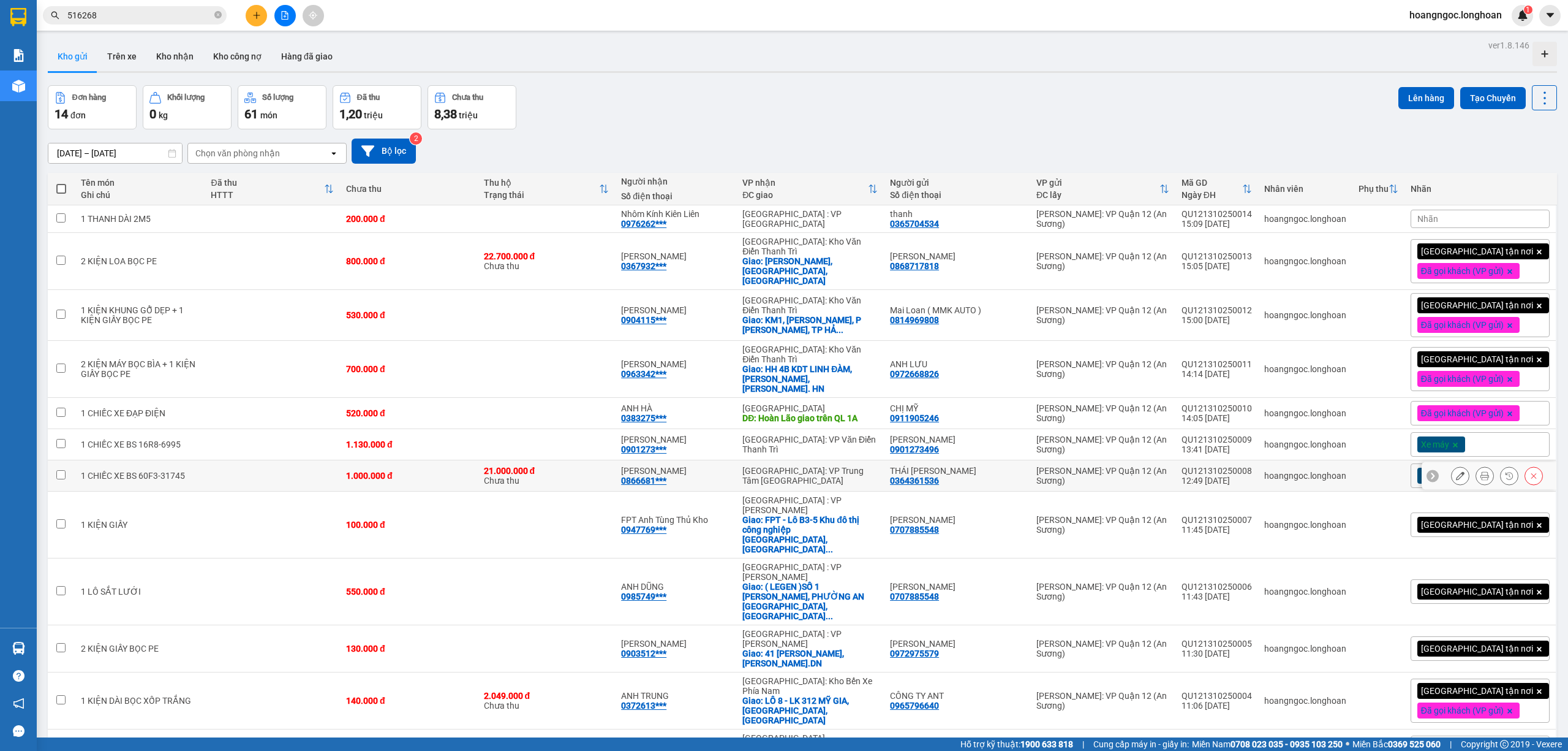
drag, startPoint x: 1416, startPoint y: 467, endPoint x: 1439, endPoint y: 469, distance: 23.1
click at [1428, 472] on icon at bounding box center [1432, 476] width 9 height 9
click at [1470, 464] on div "Xe máy" at bounding box center [1480, 476] width 139 height 25
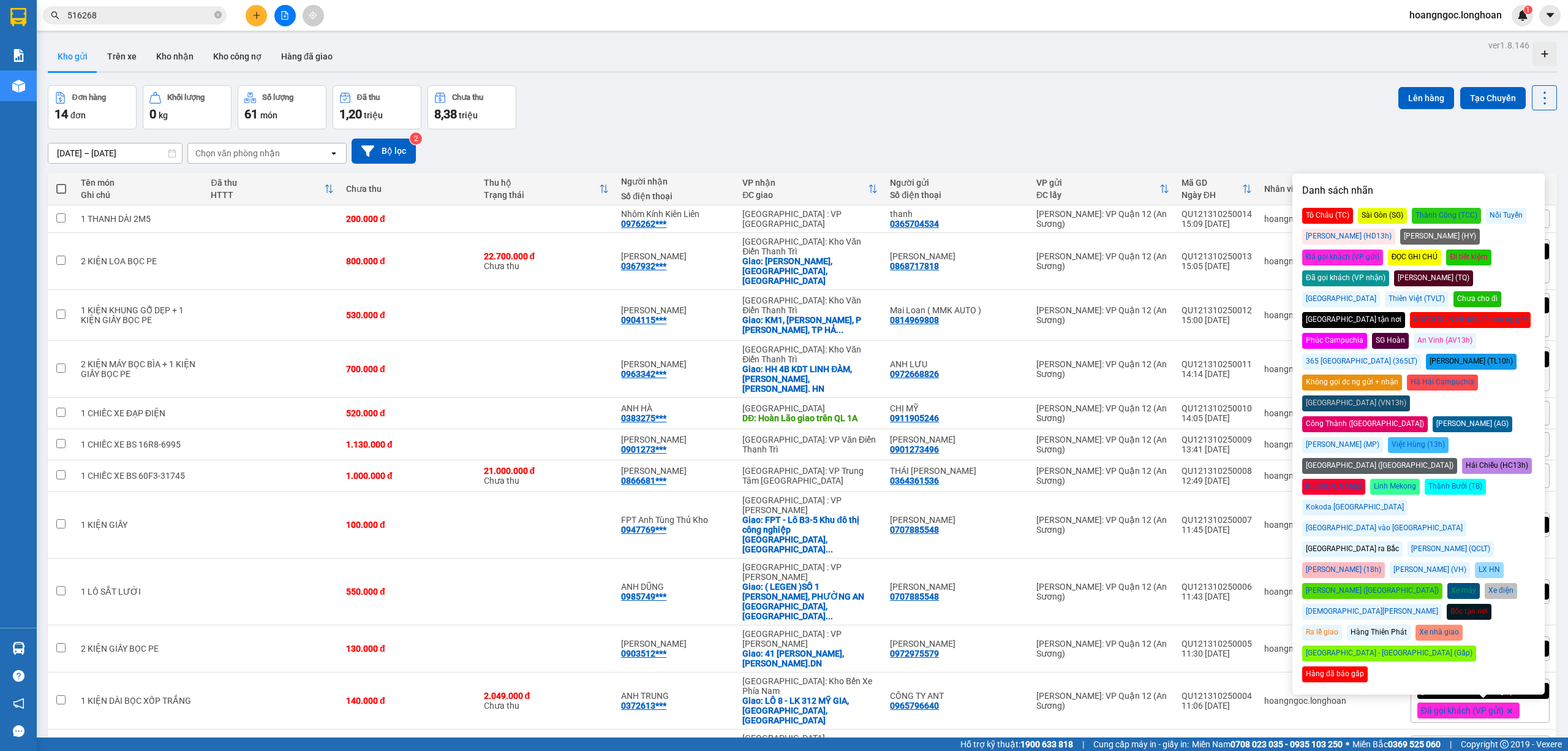
click at [1383, 250] on div "Đã gọi khách (VP gửi)" at bounding box center [1343, 258] width 81 height 16
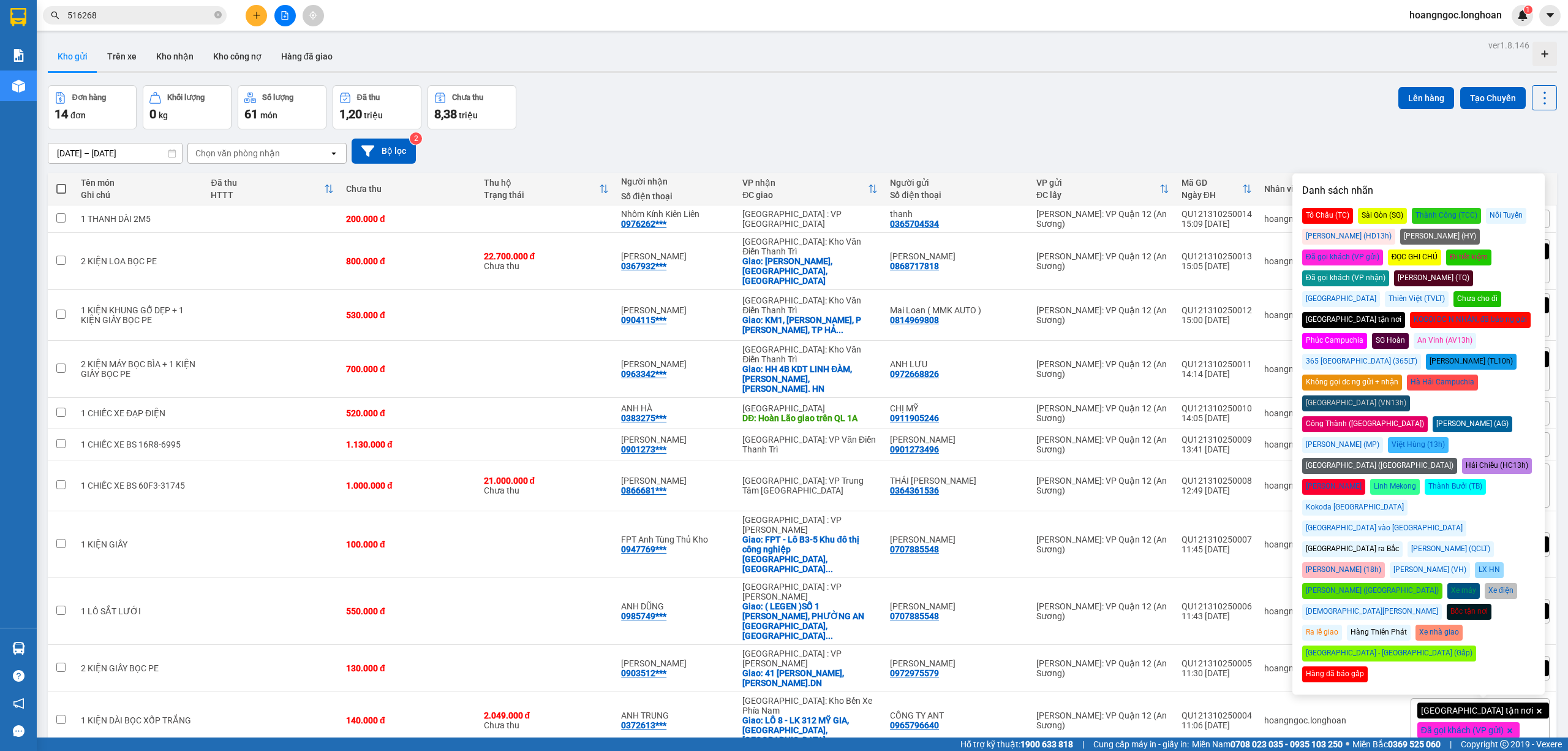
click at [1169, 177] on div "VP gửi ĐC lấy" at bounding box center [1102, 189] width 133 height 25
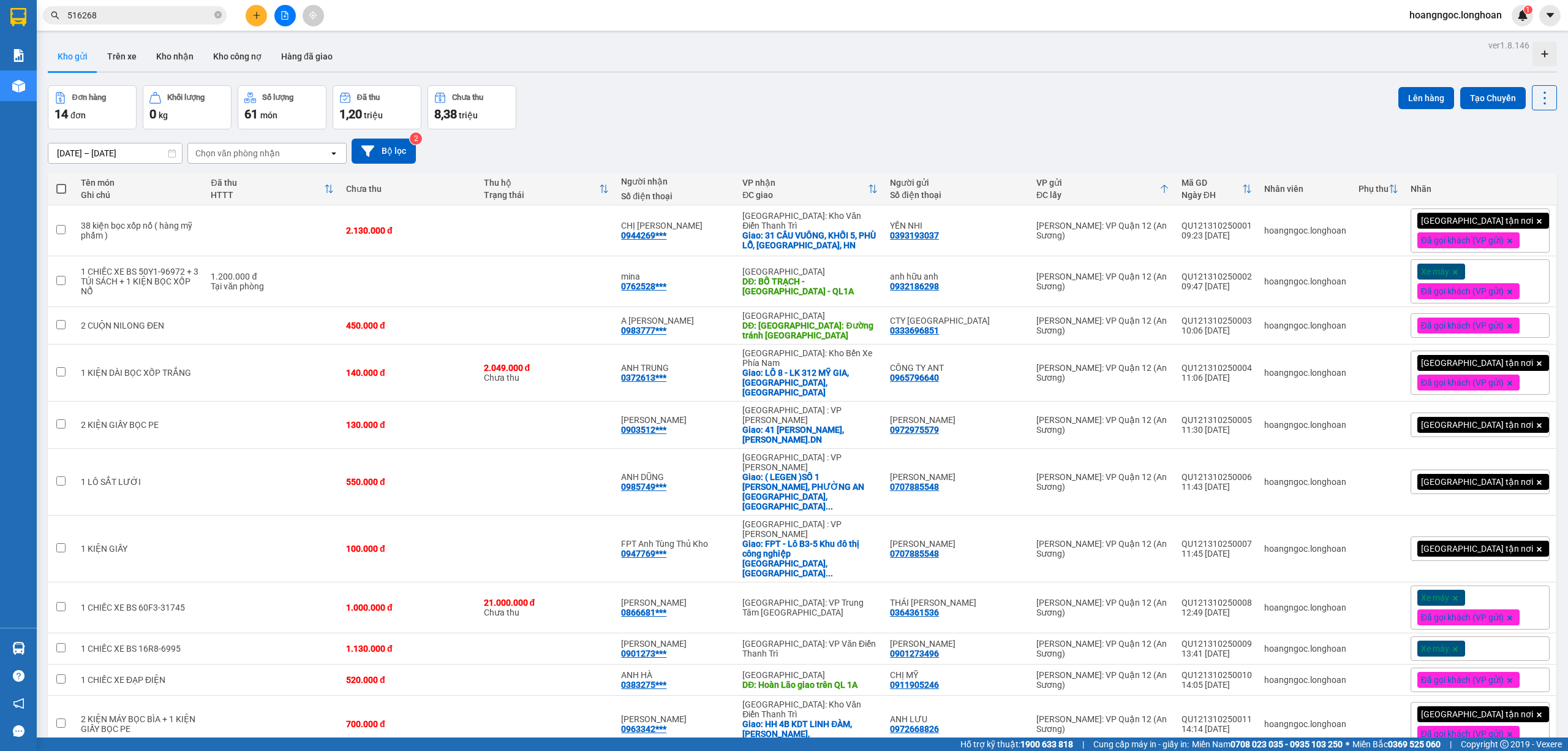
click at [1233, 134] on div "[DATE] – [DATE] Press the down arrow key to interact with the calendar and sele…" at bounding box center [802, 151] width 1509 height 43
click at [1026, 69] on div "Kho gửi Trên xe Kho nhận Kho công nợ Hàng đã giao" at bounding box center [802, 58] width 1509 height 32
click at [334, 190] on icon at bounding box center [329, 189] width 10 height 10
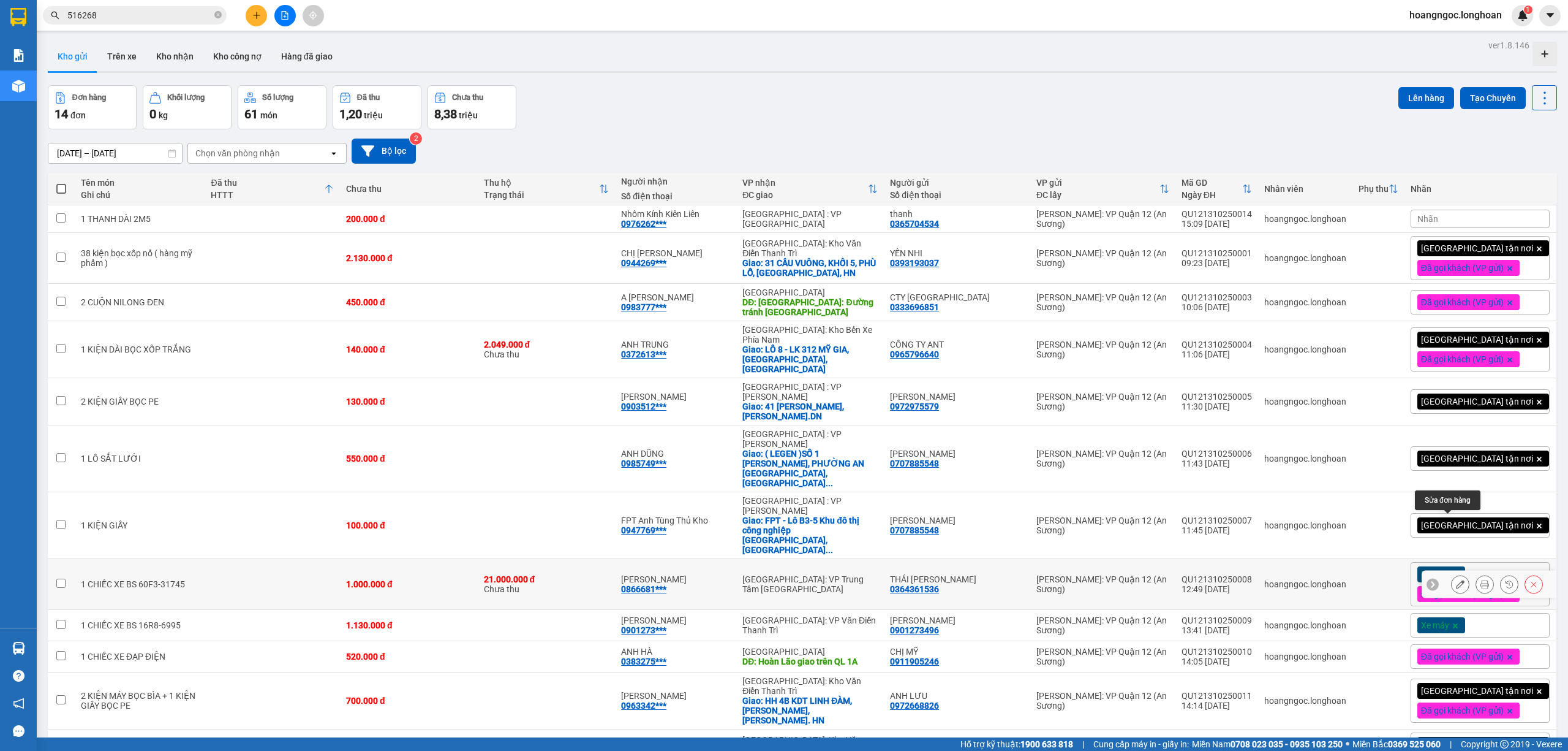
click at [1451, 575] on div at bounding box center [1460, 584] width 19 height 19
click at [1456, 580] on icon at bounding box center [1460, 584] width 9 height 9
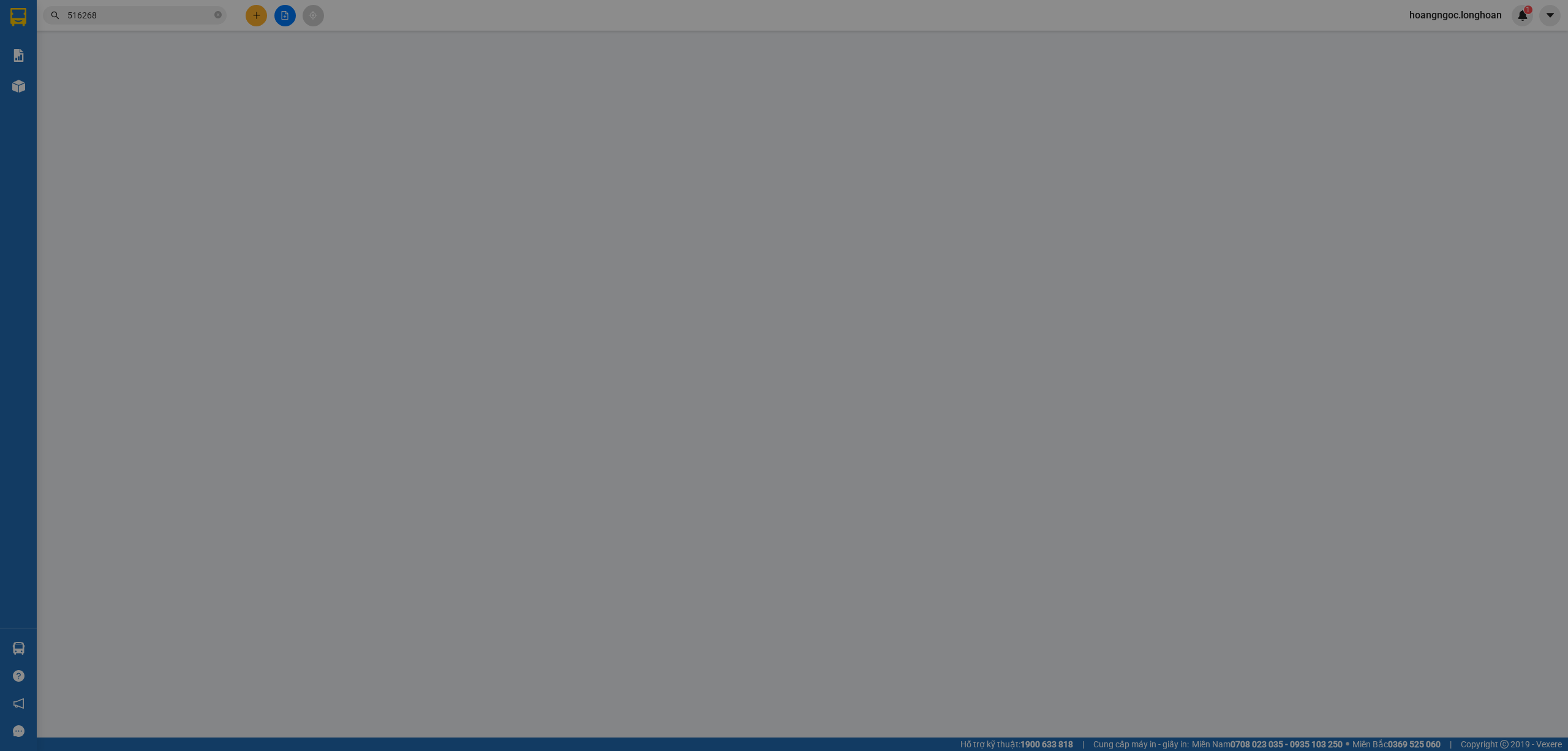
type input "0364361536"
type input "THÁI [PERSON_NAME]"
type input "0866681646"
type input "[PERSON_NAME]"
type input "CÓ CHÌA KHÓA + CAVET + HS XE"
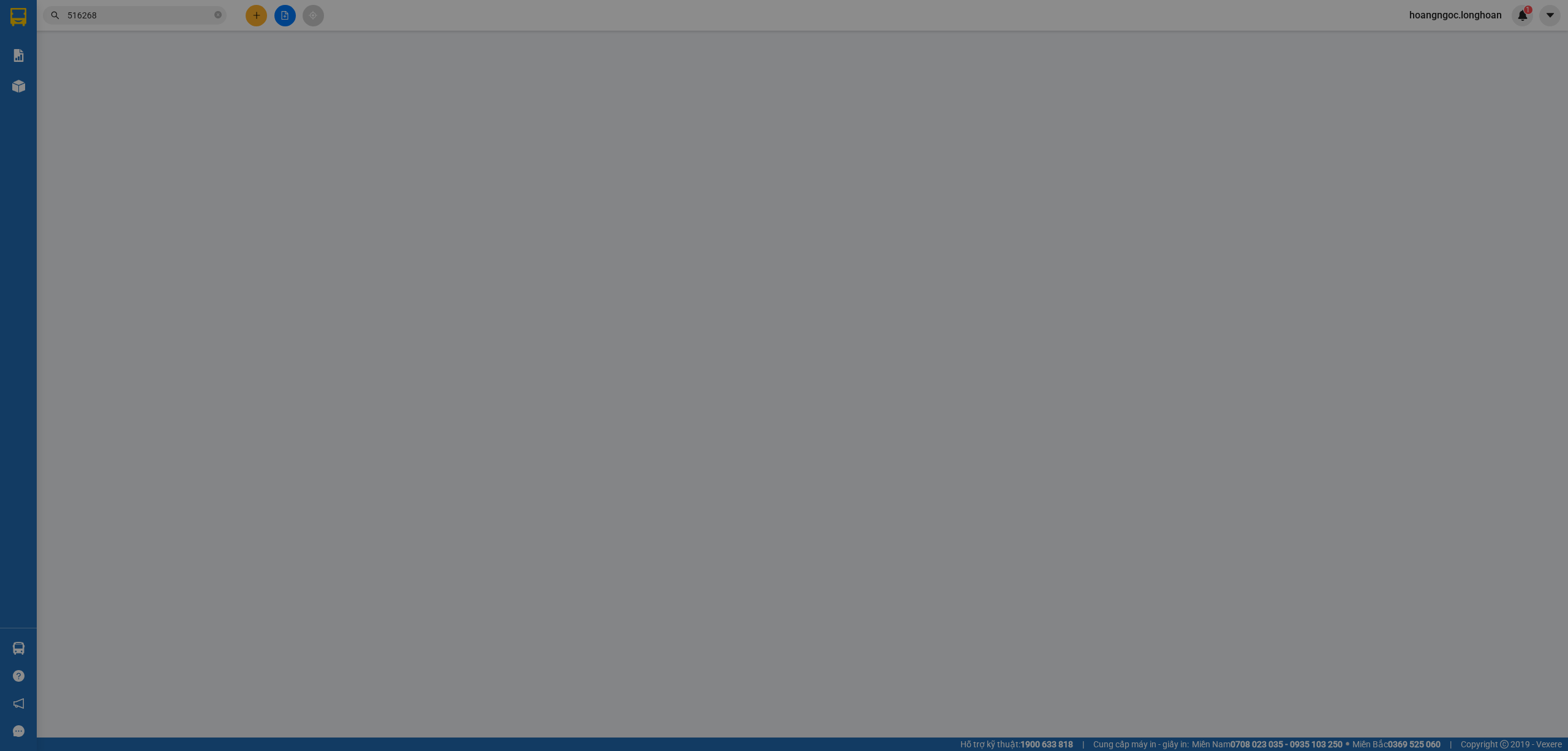
type input "1.000.000"
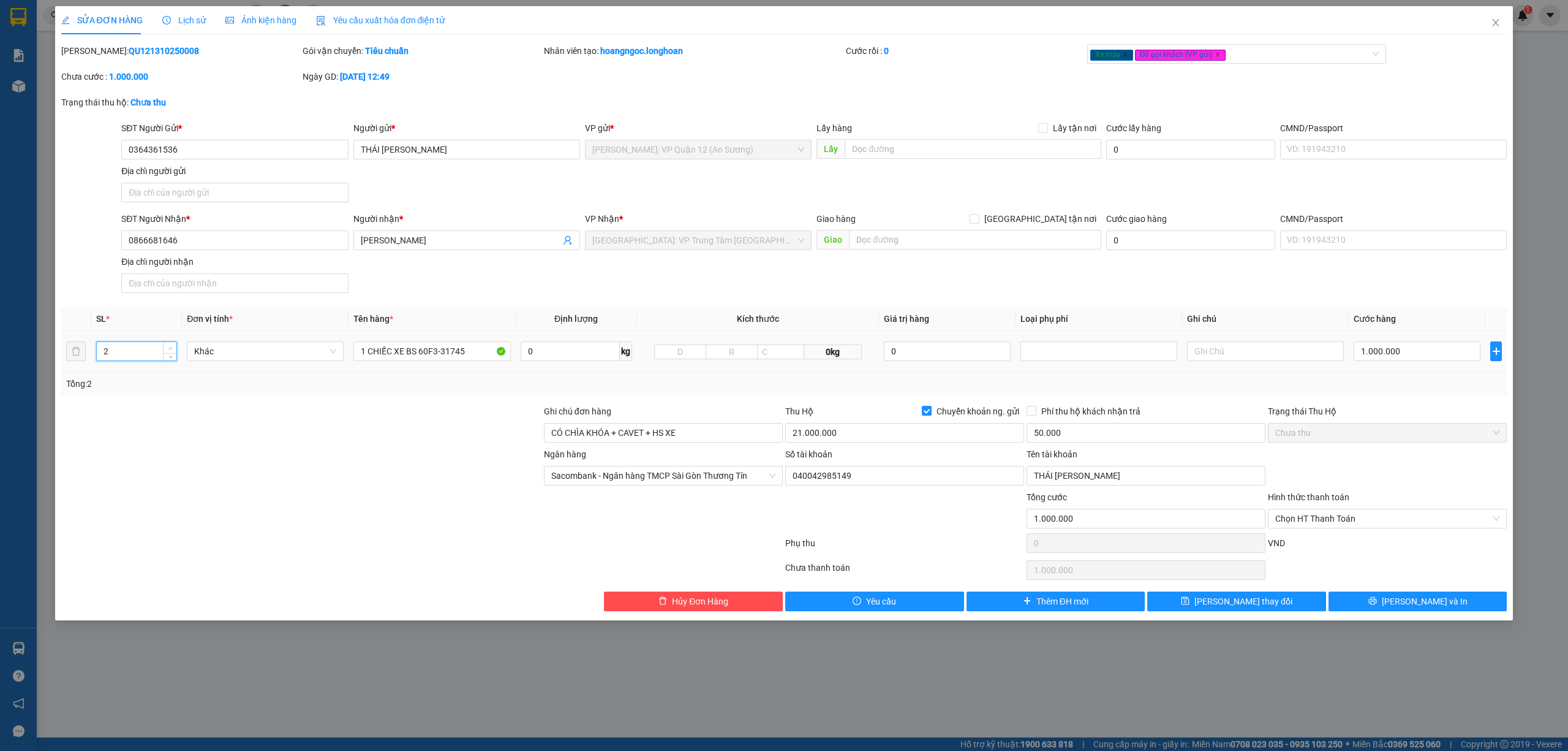
click at [172, 347] on span "up" at bounding box center [170, 348] width 7 height 7
click at [160, 346] on input "2" at bounding box center [136, 351] width 80 height 19
type input "3"
click at [163, 348] on span "Increase Value" at bounding box center [170, 348] width 14 height 11
click at [474, 353] on input "1 CHIẾC XE BS 60F3-31745" at bounding box center [432, 351] width 157 height 20
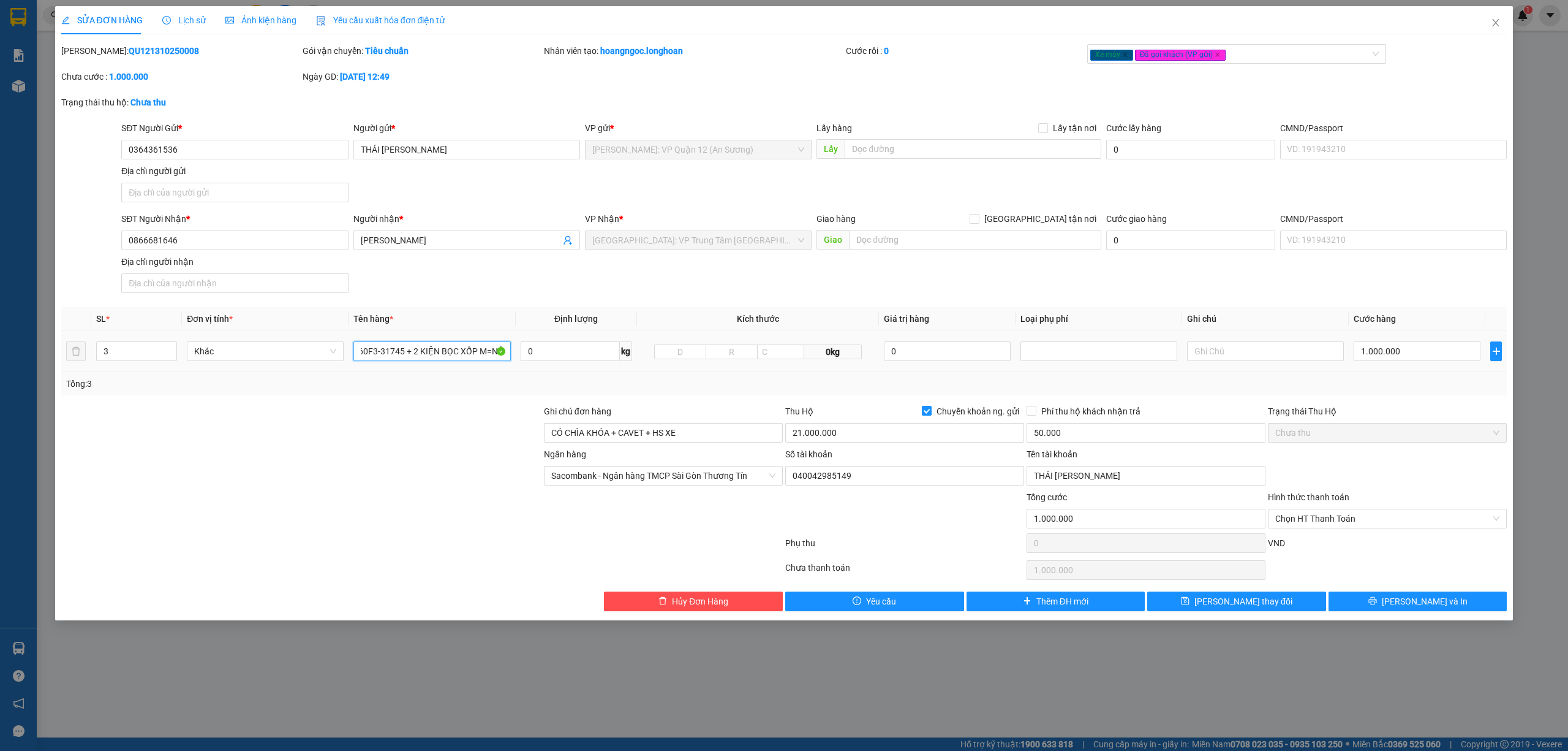
scroll to position [0, 63]
click at [486, 351] on input "1 CHIẾC XE BS 60F3-31745 + 2 KIỆN BỌC XỐP M=NỔ" at bounding box center [432, 351] width 157 height 20
type input "1 CHIẾC XE BS 60F3-31745 + 2 KIỆN BỌC XỐP NỔ"
click at [1414, 602] on span "[PERSON_NAME] và In" at bounding box center [1424, 601] width 85 height 14
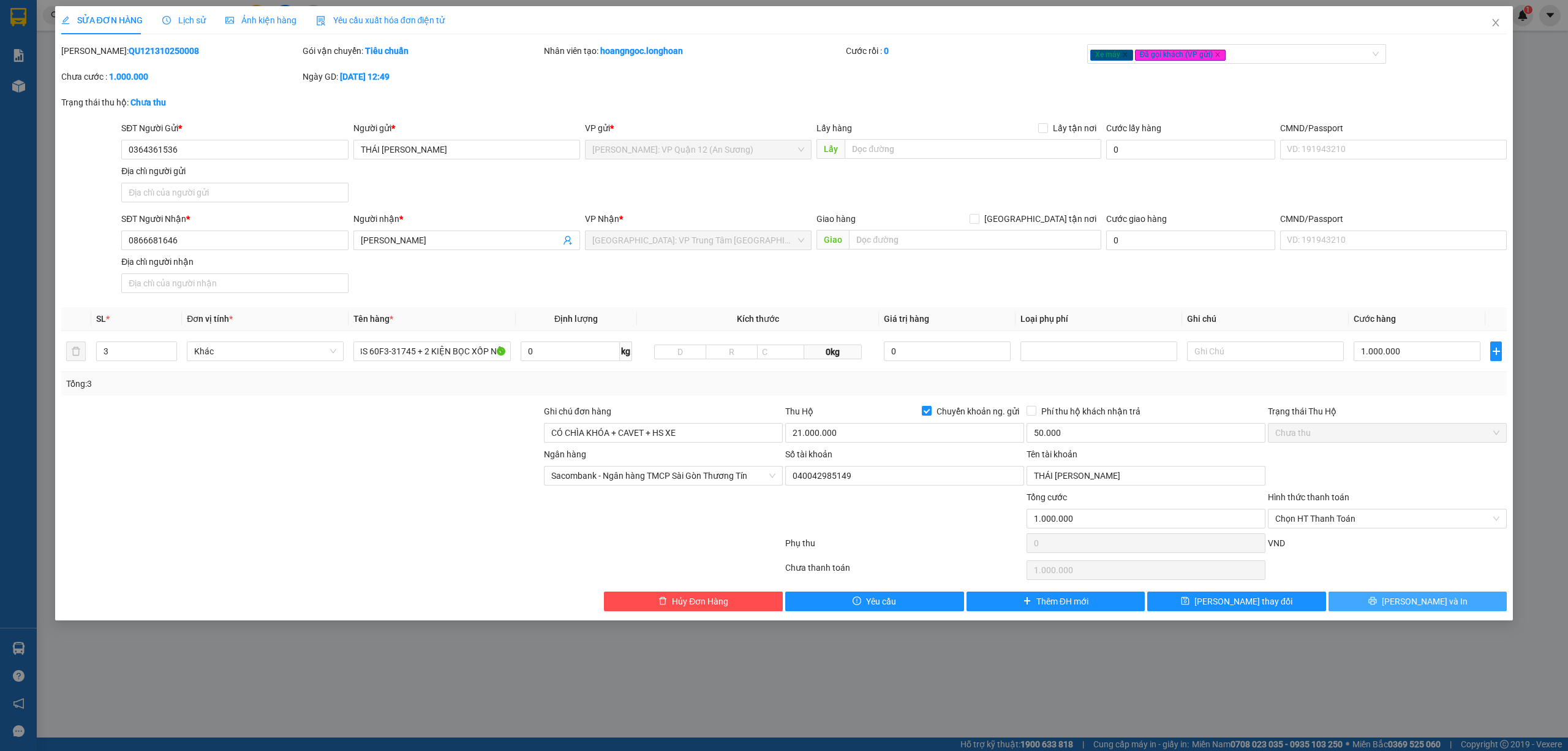
scroll to position [0, 0]
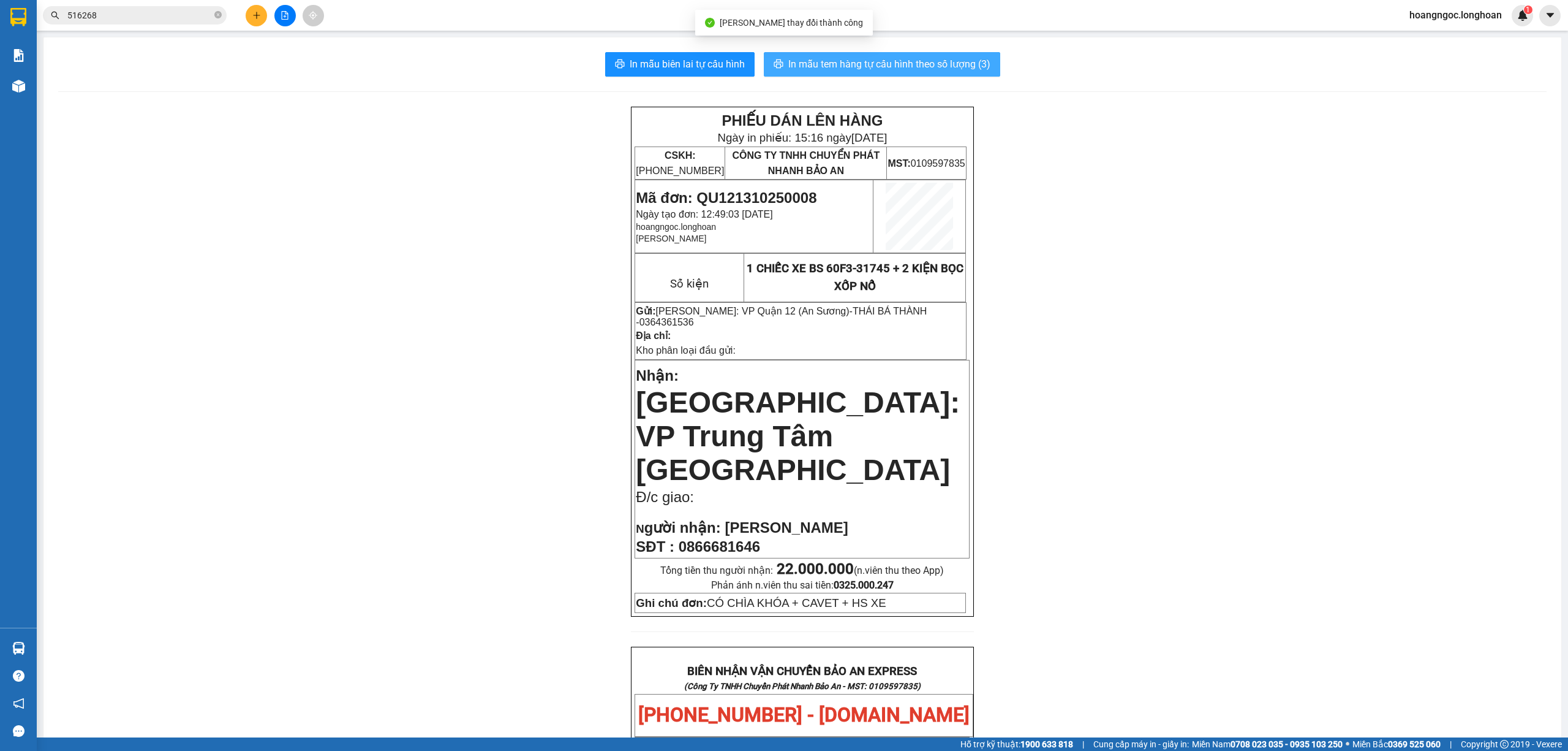
click at [811, 71] on span "In mẫu tem hàng tự cấu hình theo số lượng (3)" at bounding box center [889, 64] width 202 height 15
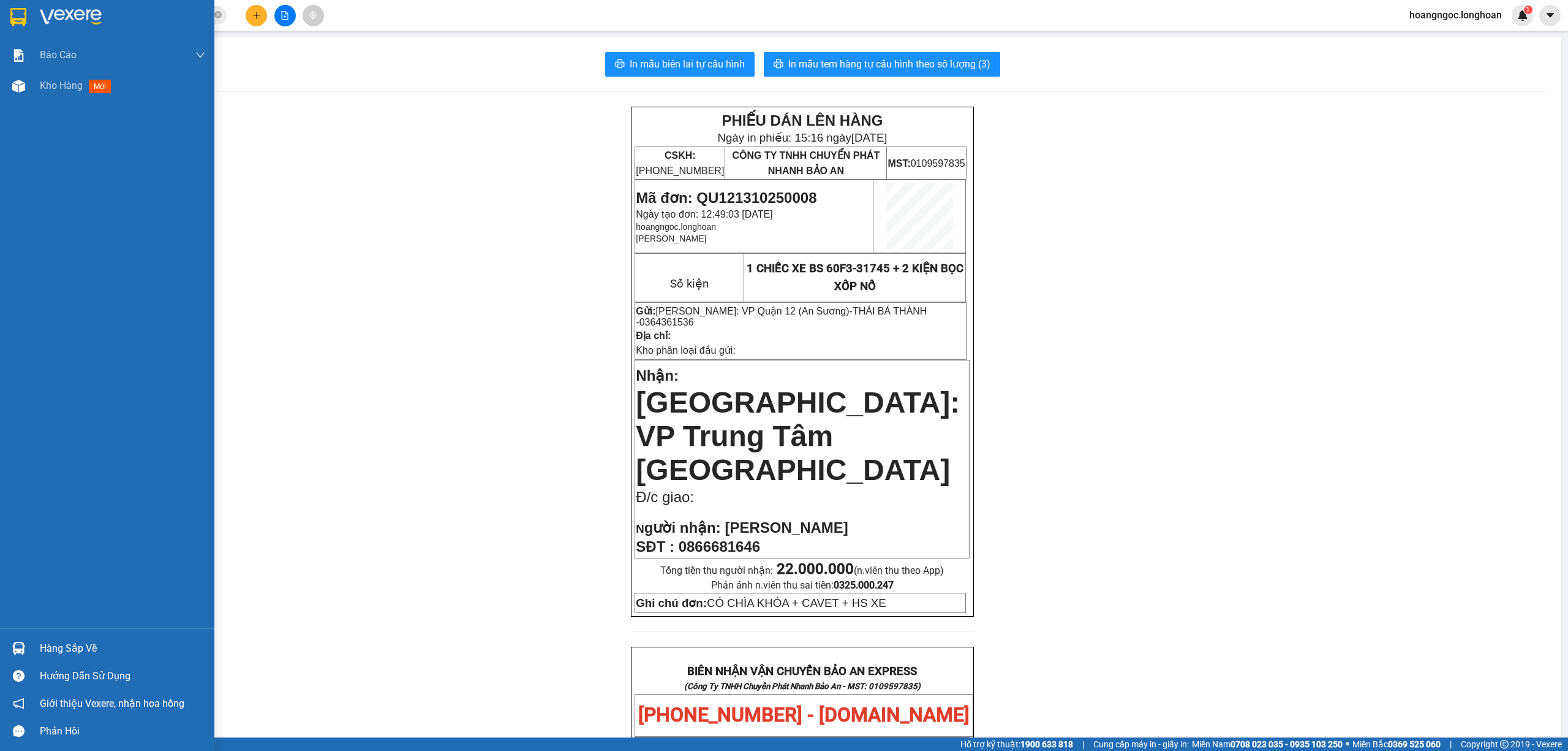
drag, startPoint x: 23, startPoint y: 23, endPoint x: 167, endPoint y: 123, distance: 175.3
click at [22, 22] on img at bounding box center [19, 17] width 16 height 19
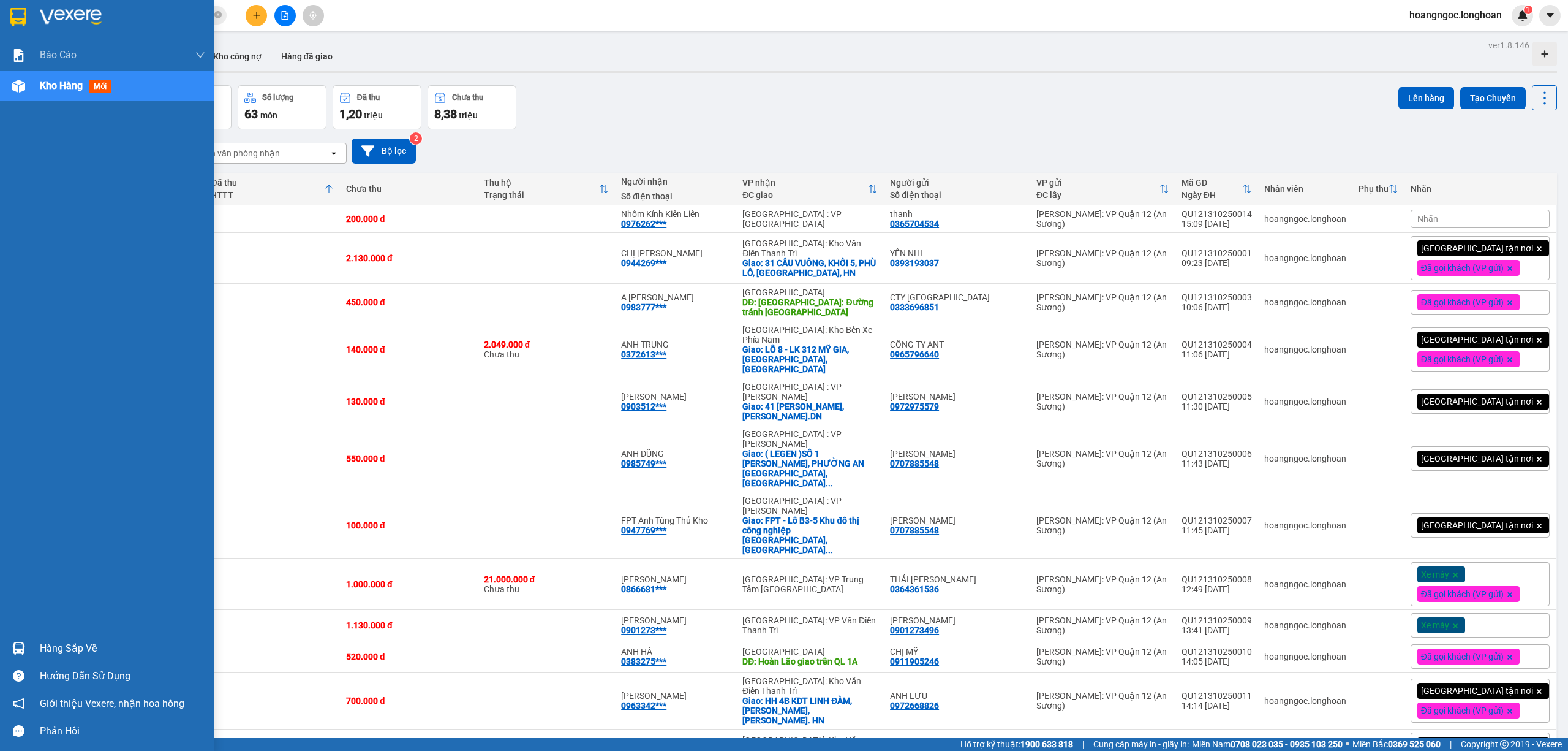
click at [11, 11] on img at bounding box center [19, 17] width 16 height 19
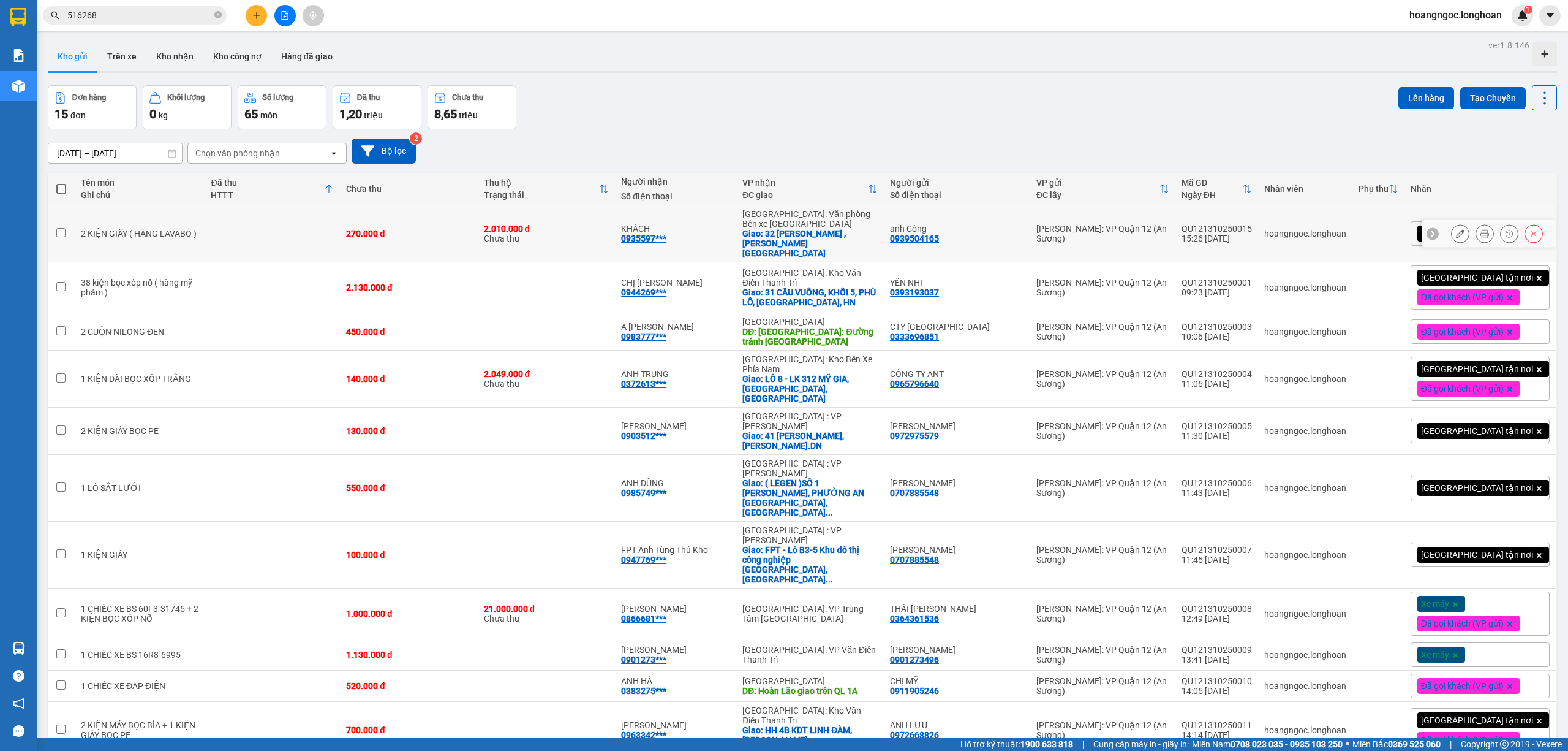
click at [1470, 231] on button at bounding box center [1485, 234] width 17 height 22
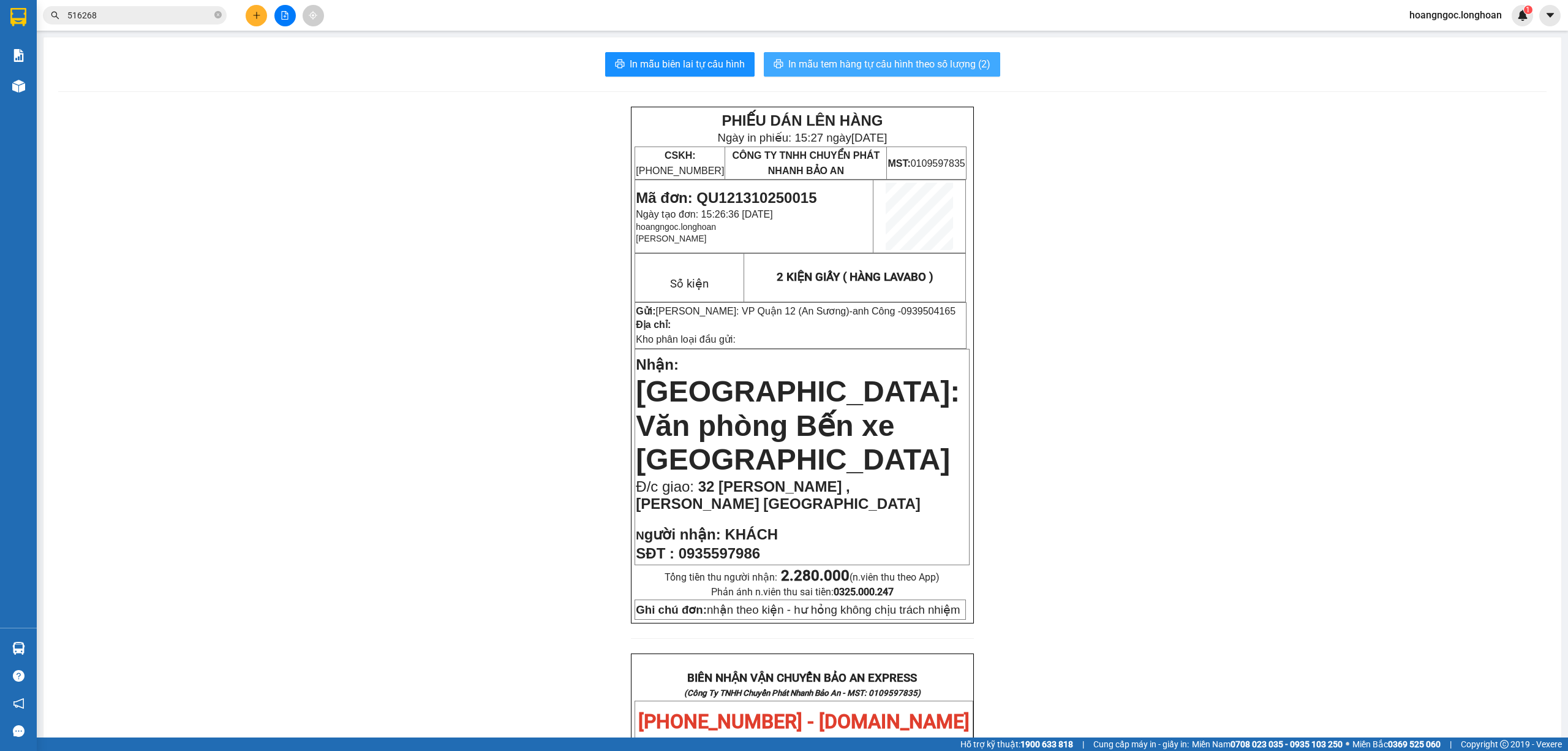
click at [970, 71] on span "In mẫu tem hàng tự cấu hình theo số lượng (2)" at bounding box center [889, 64] width 202 height 15
click at [643, 61] on span "In mẫu biên lai tự cấu hình" at bounding box center [687, 64] width 115 height 15
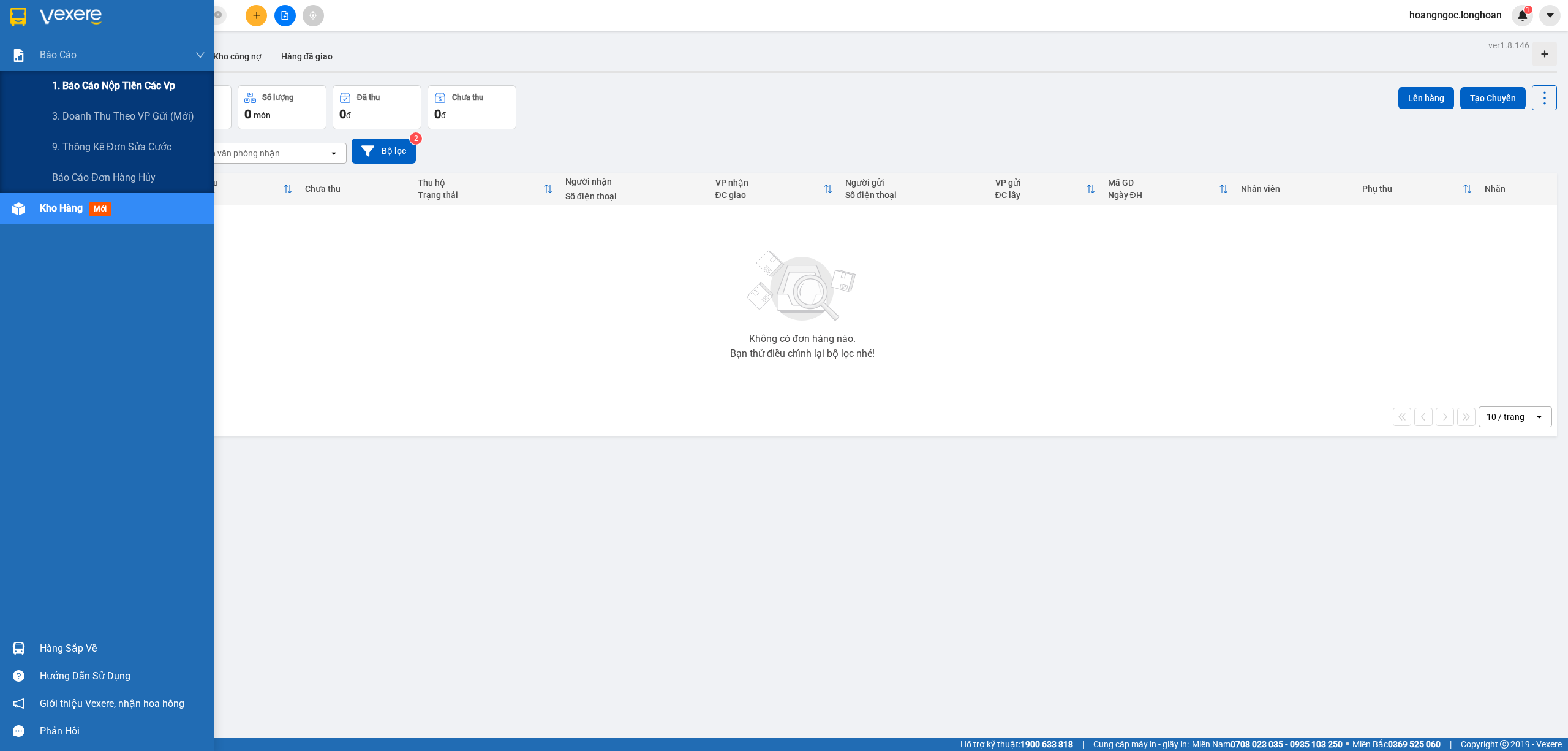
click at [81, 89] on span "1. Báo cáo nộp tiền các vp" at bounding box center [113, 86] width 123 height 15
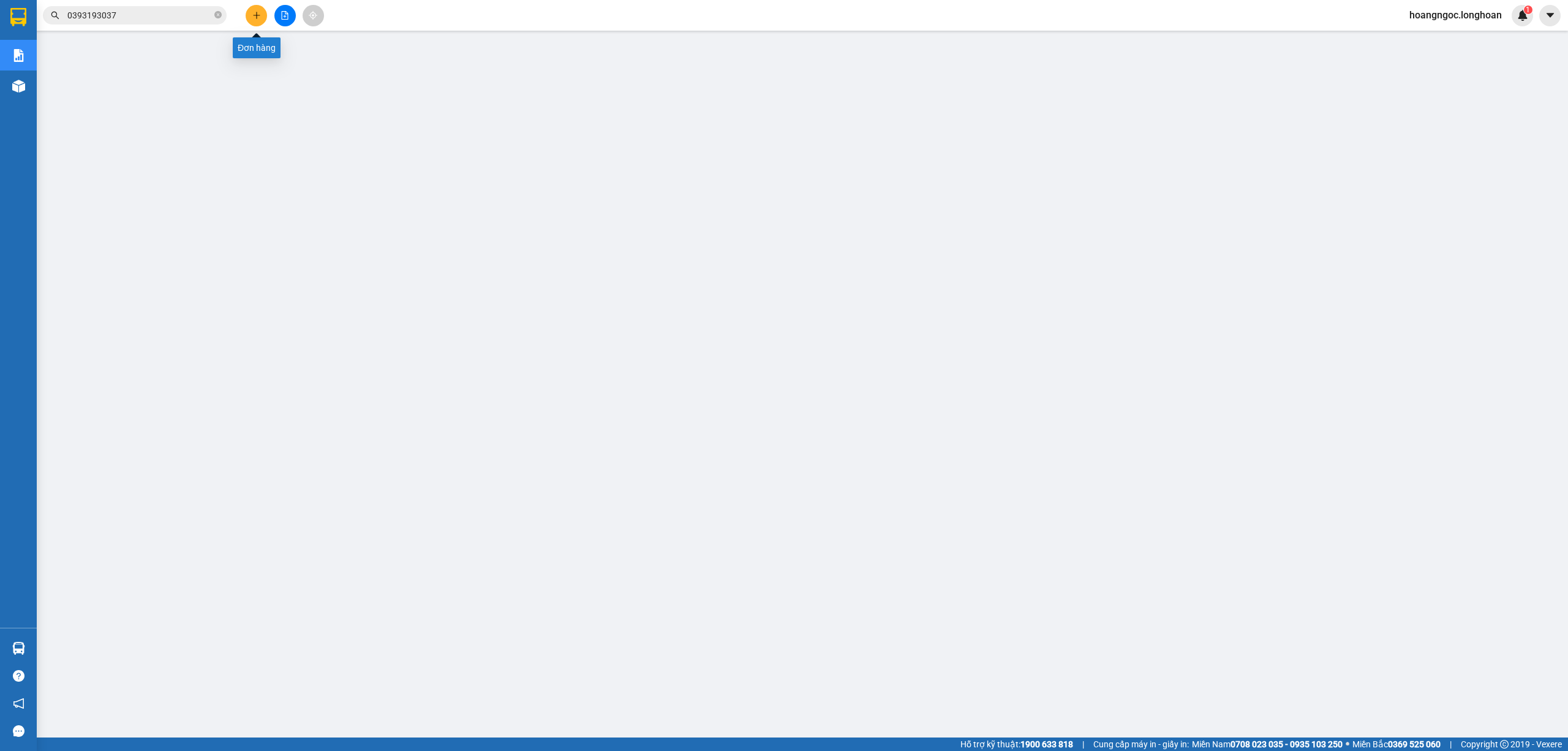
click at [253, 18] on icon "plus" at bounding box center [256, 15] width 9 height 9
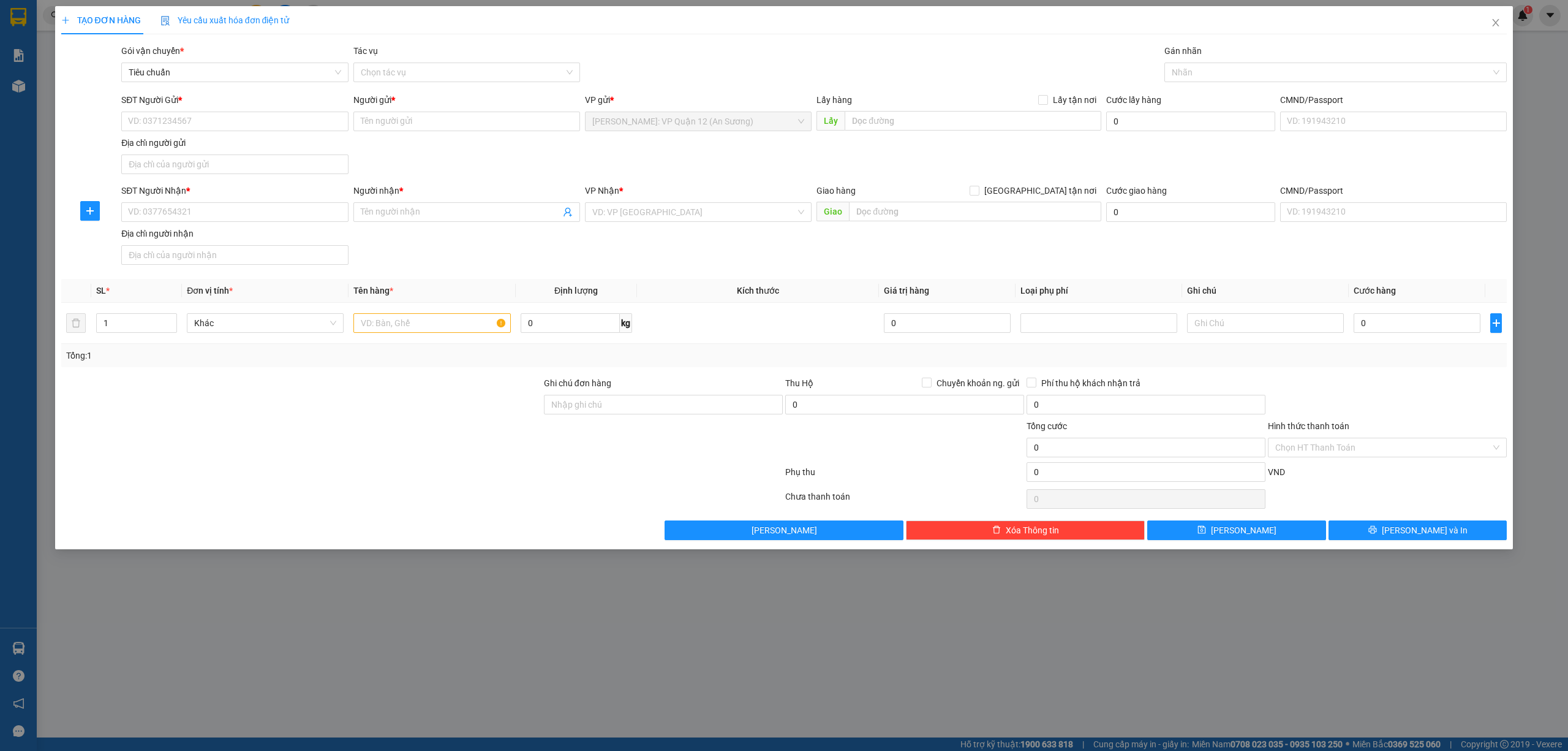
click at [1422, 377] on div "Transit Pickup Surcharge Ids Transit Deliver Surcharge Ids Transit Deliver Surc…" at bounding box center [784, 292] width 1446 height 496
